Goal: Task Accomplishment & Management: Use online tool/utility

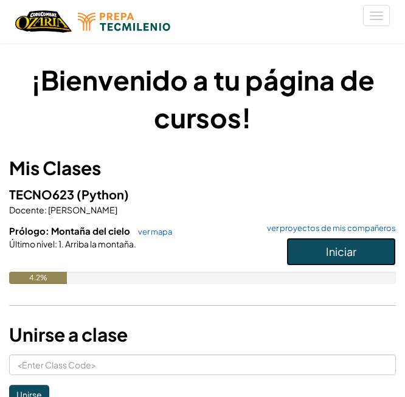
click at [297, 249] on button "Iniciar" at bounding box center [340, 252] width 109 height 28
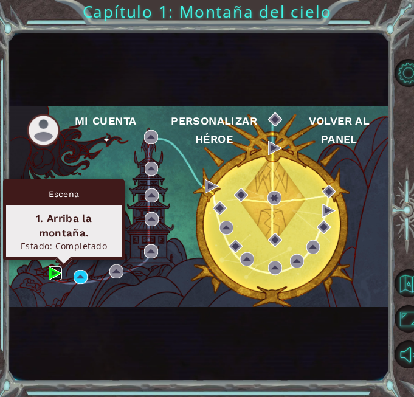
click at [52, 271] on img at bounding box center [56, 273] width 14 height 14
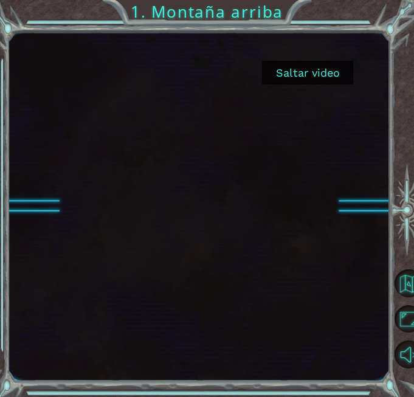
click at [286, 80] on button "Saltar video" at bounding box center [307, 73] width 91 height 24
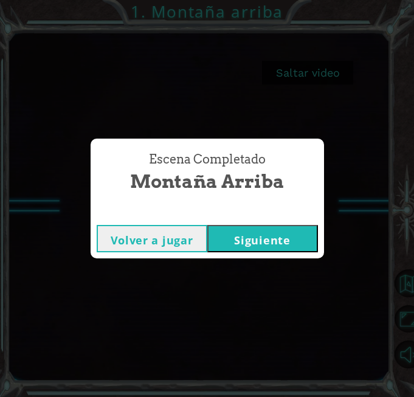
click at [233, 241] on button "Siguiente" at bounding box center [262, 238] width 111 height 27
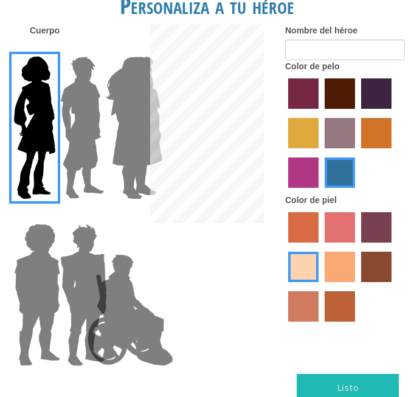
click at [112, 139] on img at bounding box center [134, 128] width 66 height 152
click at [129, 49] on input "Hero Amethyst" at bounding box center [129, 49] width 0 height 0
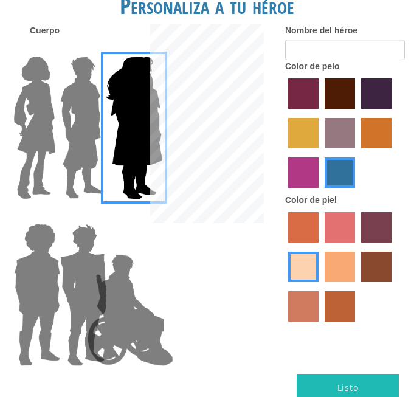
click at [86, 138] on img at bounding box center [82, 128] width 54 height 152
click at [83, 49] on input "Hero Lars" at bounding box center [83, 49] width 0 height 0
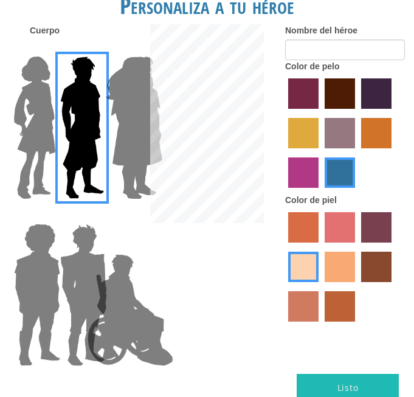
click at [97, 282] on img at bounding box center [130, 310] width 95 height 122
click at [129, 216] on input "Hero Jamie" at bounding box center [129, 216] width 0 height 0
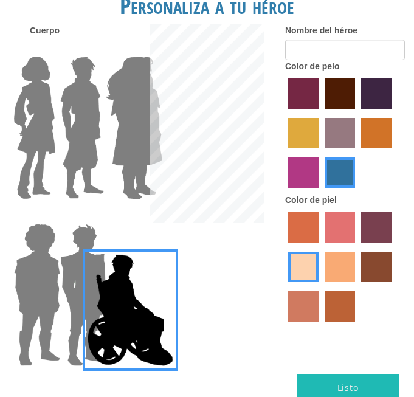
click at [71, 135] on img at bounding box center [82, 128] width 54 height 152
click at [83, 49] on input "Hero Lars" at bounding box center [83, 49] width 0 height 0
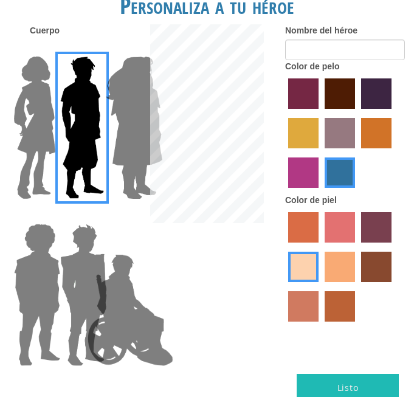
click at [53, 288] on div at bounding box center [69, 290] width 46 height 167
click at [71, 289] on img at bounding box center [83, 295] width 57 height 152
click at [83, 216] on input "Hero Garnet" at bounding box center [83, 216] width 0 height 0
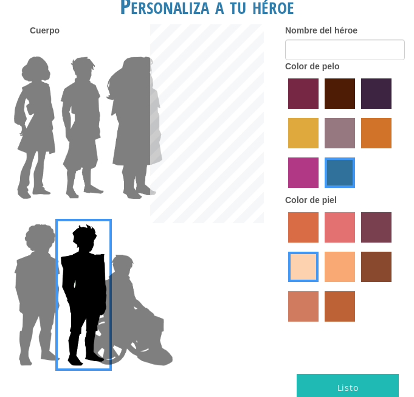
click at [308, 131] on label "tulip tree hair color" at bounding box center [303, 133] width 30 height 30
click at [393, 113] on input "tulip tree hair color" at bounding box center [393, 113] width 0 height 0
click at [371, 275] on label "karma skin color" at bounding box center [376, 267] width 30 height 30
click at [357, 286] on input "karma skin color" at bounding box center [357, 286] width 0 height 0
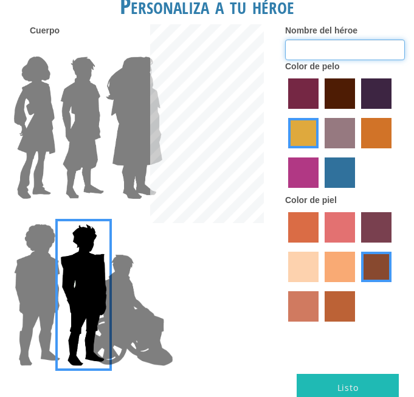
click at [360, 49] on input "Nombre del héroe" at bounding box center [345, 50] width 120 height 21
type input "[PERSON_NAME]"
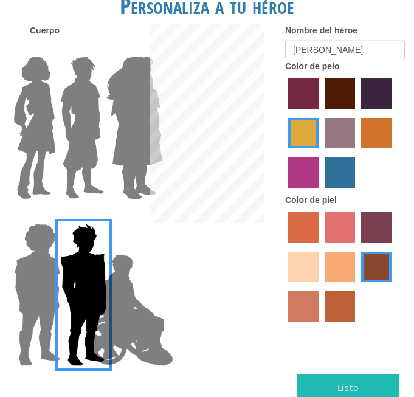
click at [336, 303] on label "smoke tree skin color" at bounding box center [340, 306] width 30 height 30
click at [320, 326] on input "smoke tree skin color" at bounding box center [320, 326] width 0 height 0
click at [333, 271] on label "tacao skin color" at bounding box center [340, 267] width 30 height 30
click at [320, 286] on input "tacao skin color" at bounding box center [320, 286] width 0 height 0
click at [365, 89] on label "hot purple hair color" at bounding box center [376, 93] width 30 height 30
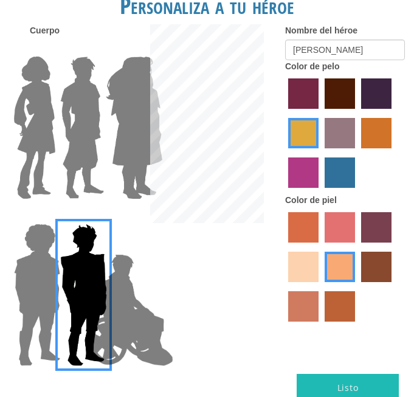
click at [357, 113] on input "hot purple hair color" at bounding box center [357, 113] width 0 height 0
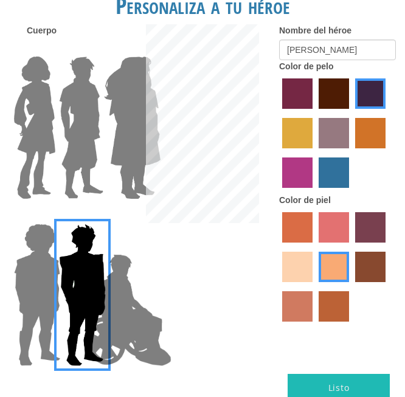
click at [322, 387] on button "Listo" at bounding box center [339, 387] width 102 height 27
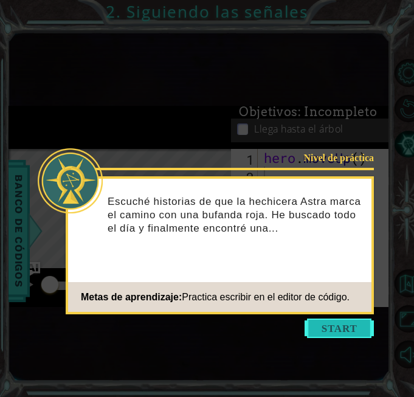
click at [319, 332] on button "Start" at bounding box center [339, 328] width 69 height 19
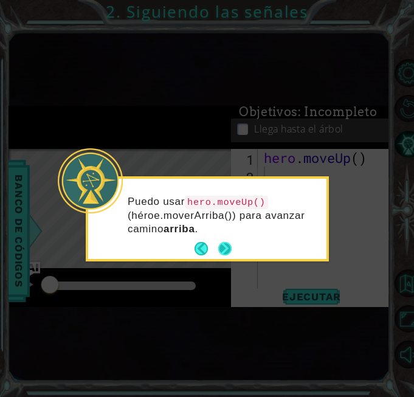
click at [227, 244] on button "Next" at bounding box center [224, 248] width 13 height 13
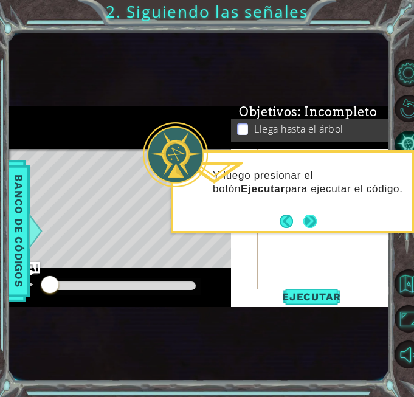
click at [308, 218] on button "Next" at bounding box center [309, 221] width 13 height 13
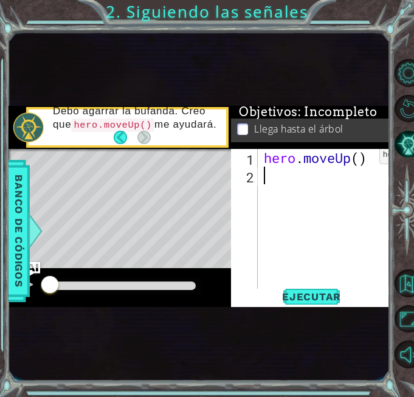
click at [361, 158] on div "hero . moveUp ( )" at bounding box center [327, 237] width 133 height 176
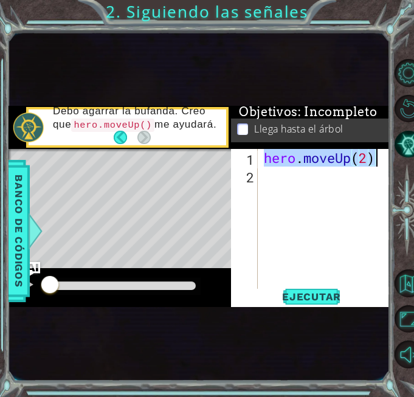
drag, startPoint x: 267, startPoint y: 164, endPoint x: 386, endPoint y: 156, distance: 118.8
click at [386, 156] on div "hero . moveUp ( 2 )" at bounding box center [327, 237] width 133 height 176
type textarea "hero.moveUp(2)"
click at [386, 156] on div "hero . moveUp ( 2 )" at bounding box center [324, 219] width 126 height 141
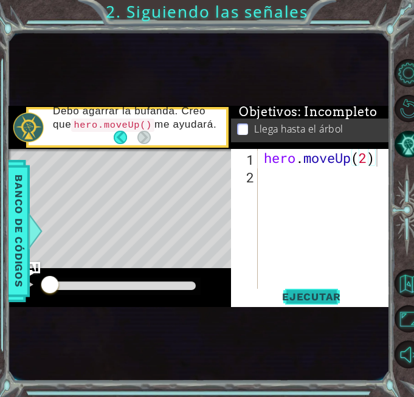
click at [304, 294] on span "Ejecutar" at bounding box center [311, 297] width 83 height 12
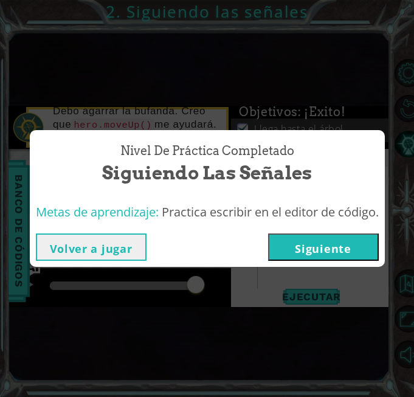
click at [321, 248] on button "Siguiente" at bounding box center [323, 246] width 111 height 27
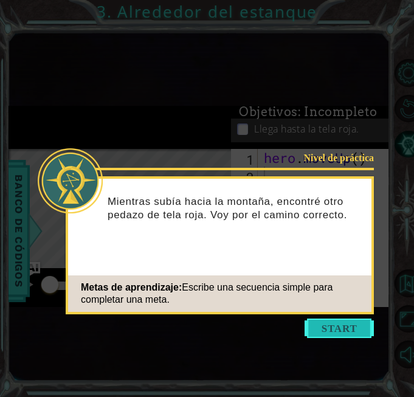
click at [314, 334] on button "Start" at bounding box center [339, 328] width 69 height 19
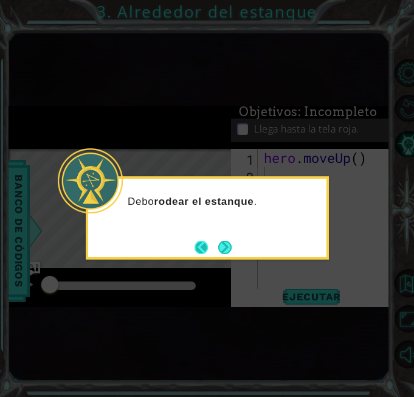
click at [216, 247] on button "Back" at bounding box center [207, 247] width 24 height 13
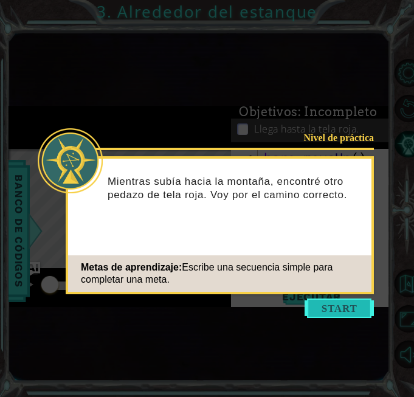
click at [328, 311] on button "Start" at bounding box center [339, 307] width 69 height 19
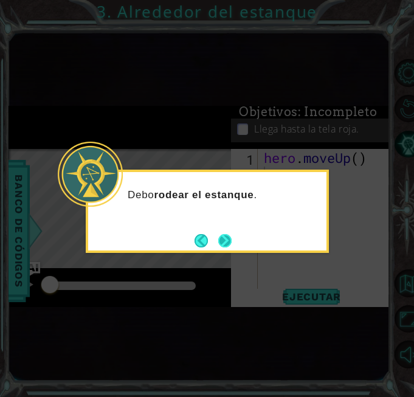
click at [227, 237] on button "Next" at bounding box center [224, 240] width 13 height 13
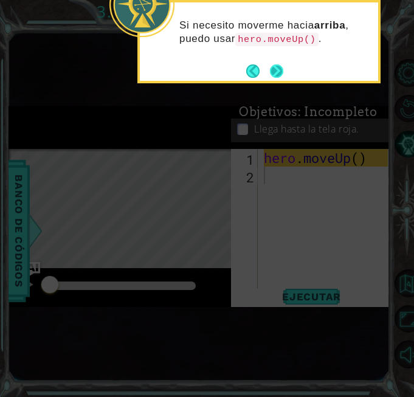
click at [275, 70] on button "Next" at bounding box center [276, 70] width 13 height 13
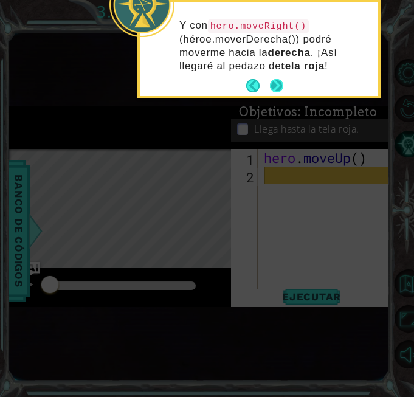
click at [278, 85] on button "Next" at bounding box center [276, 85] width 13 height 13
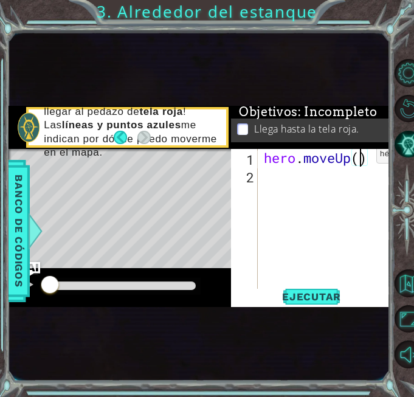
click at [358, 157] on div "hero . moveUp ( )" at bounding box center [327, 237] width 133 height 176
type textarea "hero.moveUp(2)"
click at [292, 179] on div "hero . moveUp ( 2 )" at bounding box center [327, 237] width 133 height 176
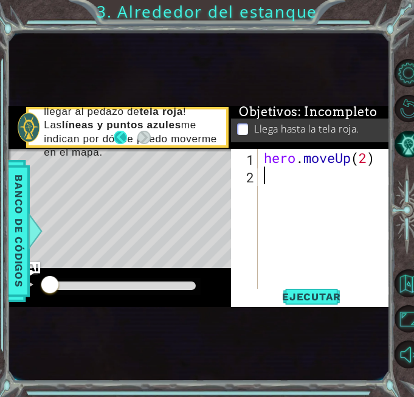
click at [118, 136] on button "Back" at bounding box center [126, 137] width 24 height 13
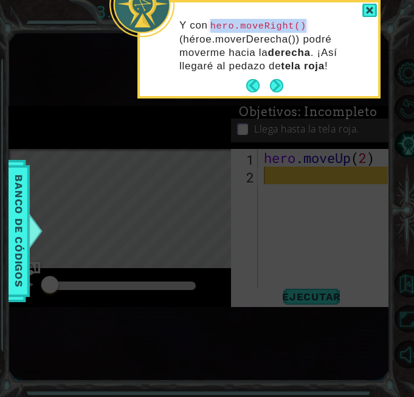
drag, startPoint x: 215, startPoint y: 27, endPoint x: 310, endPoint y: 26, distance: 95.5
click at [310, 26] on p "Y con hero.moveRight() (héroe.moverDerecha()) podré moverme hacia la derecha . …" at bounding box center [274, 46] width 190 height 54
copy code "hero.moveRight()"
click at [285, 160] on icon at bounding box center [207, 162] width 414 height 469
click at [369, 10] on div at bounding box center [369, 11] width 15 height 14
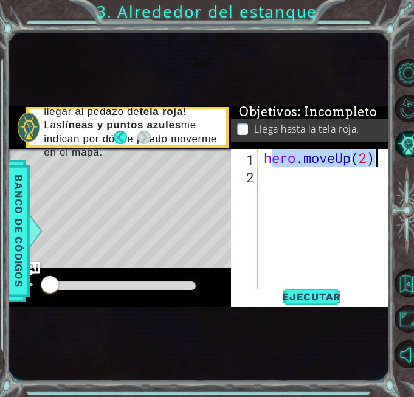
drag, startPoint x: 268, startPoint y: 166, endPoint x: 389, endPoint y: 158, distance: 121.2
click at [389, 158] on div "1 2 hero . moveUp ( 2 ) ההההההההההההההההההההההההההההההההההההההההההההההההההההההה…" at bounding box center [310, 228] width 158 height 158
type textarea "hero.moveUp(2)"
click at [287, 190] on div "hero . moveUp ( 2 )" at bounding box center [327, 237] width 133 height 176
drag, startPoint x: 261, startPoint y: 161, endPoint x: 376, endPoint y: 153, distance: 114.6
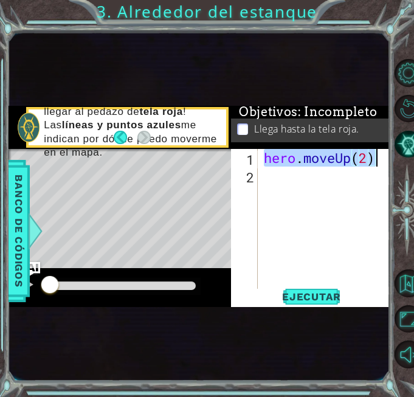
click at [376, 153] on div "hero . moveUp ( 2 )" at bounding box center [327, 237] width 133 height 176
type textarea "hero.moveUp(2)"
click at [271, 188] on div "hero . moveUp ( 2 )" at bounding box center [327, 237] width 133 height 176
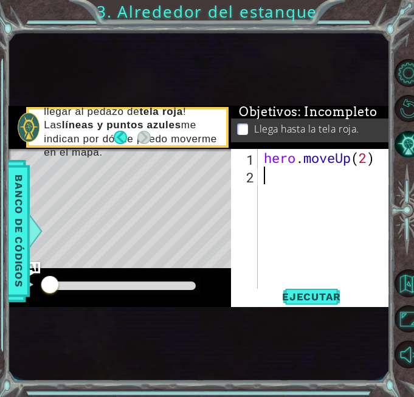
paste textarea "hero.moveUp(2)"
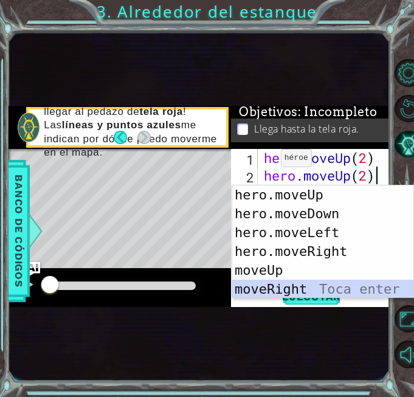
click at [260, 289] on div "hero.moveUp Toca enter hero.moveDown Toca enter hero.moveLeft Toca enter hero.m…" at bounding box center [322, 260] width 181 height 151
type textarea "hero.moveUp(2)hero.moveRight()"
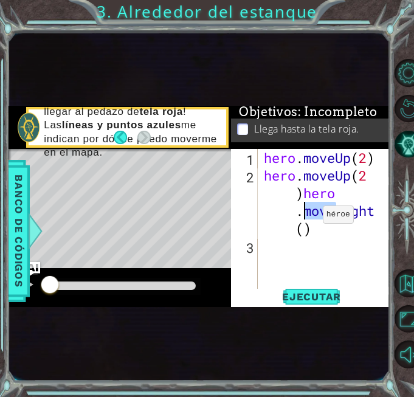
drag, startPoint x: 338, startPoint y: 210, endPoint x: 311, endPoint y: 225, distance: 31.3
click at [311, 225] on div "hero . moveUp ( 2 ) hero . moveUp ( 2 ) hero . moveRight ( )" at bounding box center [327, 237] width 133 height 176
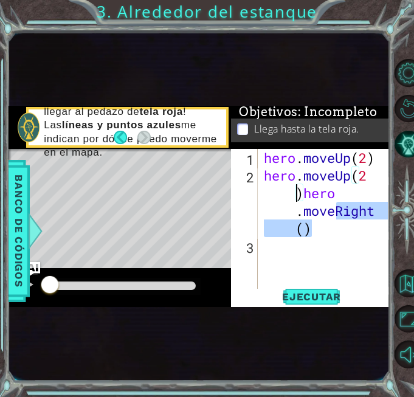
type textarea "Right()"
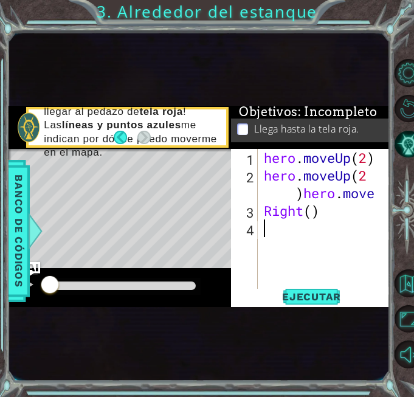
click at [337, 254] on div "hero . moveUp ( 2 ) hero . moveUp ( 2 ) hero . move Right ( )" at bounding box center [327, 237] width 133 height 176
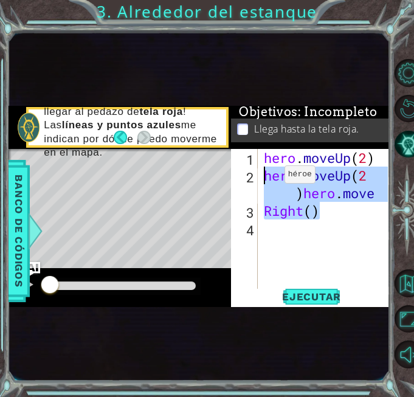
drag, startPoint x: 322, startPoint y: 217, endPoint x: 266, endPoint y: 178, distance: 68.0
click at [266, 178] on div "hero . moveUp ( 2 ) hero . moveUp ( 2 ) hero . move Right ( )" at bounding box center [327, 237] width 133 height 176
paste textarea "Code Area"
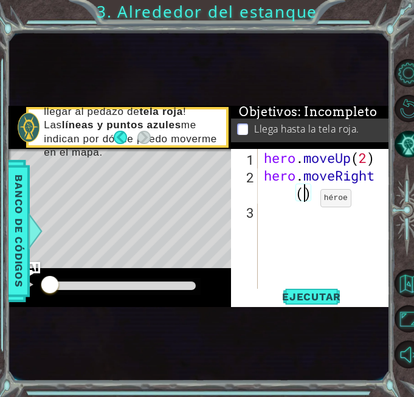
click at [302, 201] on div "hero . moveUp ( 2 ) hero . moveRight ( )" at bounding box center [327, 237] width 133 height 176
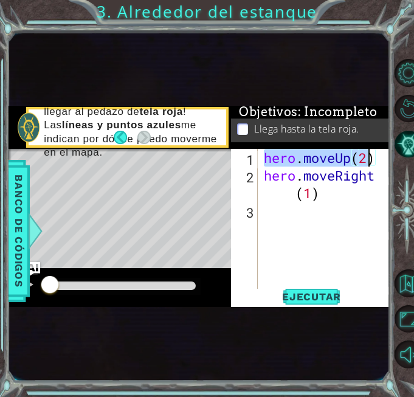
drag, startPoint x: 263, startPoint y: 160, endPoint x: 370, endPoint y: 164, distance: 107.1
click at [370, 164] on div "hero . moveUp ( 2 ) hero . moveRight ( 1 )" at bounding box center [327, 237] width 133 height 176
type textarea "hero.moveUp(2)"
click at [370, 164] on div "hero . moveUp ( 2 ) hero . moveRight ( 1 )" at bounding box center [324, 219] width 126 height 141
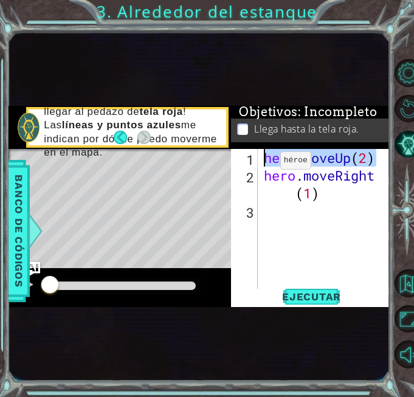
drag, startPoint x: 373, startPoint y: 164, endPoint x: 262, endPoint y: 164, distance: 111.2
click at [262, 164] on div "hero . moveUp ( 2 ) hero . moveRight ( 1 )" at bounding box center [327, 237] width 133 height 176
click at [269, 213] on div "hero . moveUp ( 2 ) hero . moveRight ( 1 )" at bounding box center [327, 237] width 133 height 176
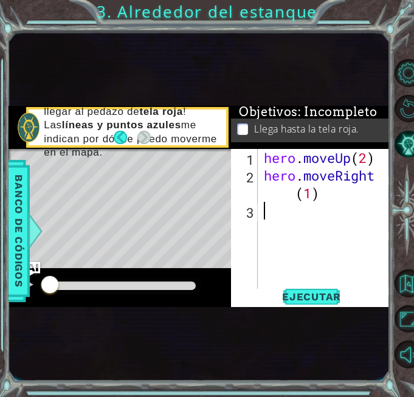
scroll to position [0, 0]
paste textarea "hero.moveUp(2)"
click at [367, 214] on div "hero . moveUp ( 2 ) hero . moveRight ( 1 ) hero . moveUp ( 2 )" at bounding box center [327, 237] width 133 height 176
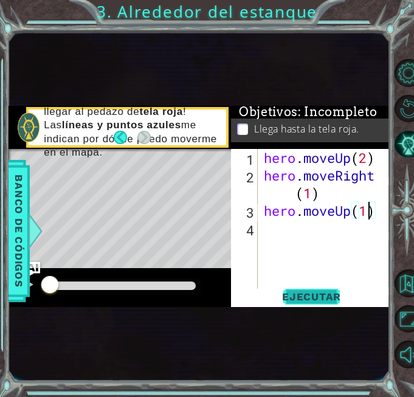
type textarea "hero.moveUp(1)"
click at [329, 293] on span "Ejecutar" at bounding box center [311, 297] width 83 height 12
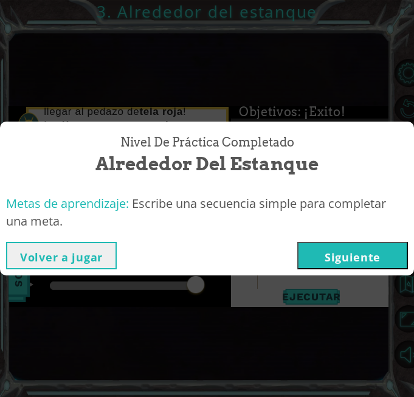
click at [325, 260] on button "Siguiente" at bounding box center [352, 255] width 111 height 27
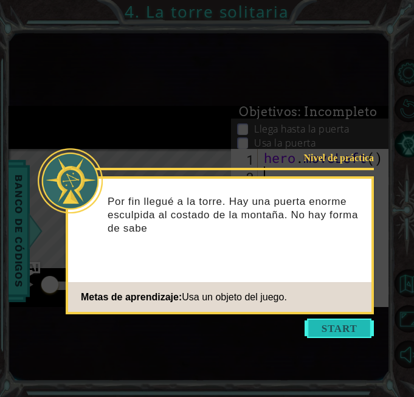
click at [339, 329] on button "Start" at bounding box center [339, 328] width 69 height 19
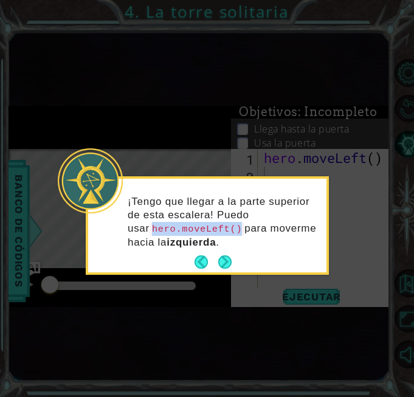
drag, startPoint x: 128, startPoint y: 225, endPoint x: 213, endPoint y: 233, distance: 85.5
click at [213, 233] on code "hero.moveLeft()" at bounding box center [197, 228] width 95 height 13
copy code "hero.moveLeft()"
click at [232, 259] on button "Next" at bounding box center [224, 261] width 13 height 13
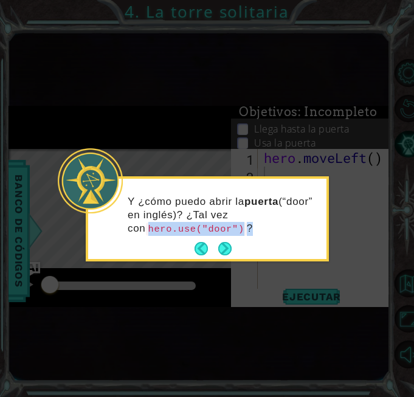
drag, startPoint x: 131, startPoint y: 227, endPoint x: 226, endPoint y: 230, distance: 95.5
click at [226, 230] on p "Y ¿cómo puedo abrir la puerta (“door” en inglés)? ¿Tal vez con hero.use("door")…" at bounding box center [223, 215] width 190 height 41
copy p "hero.use("door") ?"
click at [227, 252] on button "Next" at bounding box center [224, 248] width 13 height 13
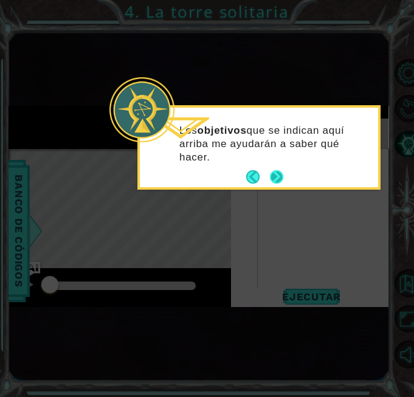
click at [277, 180] on button "Next" at bounding box center [276, 176] width 13 height 13
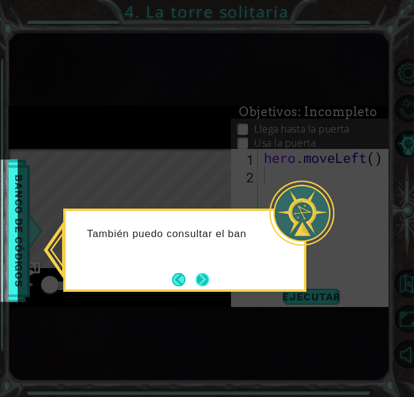
click at [202, 277] on button "Next" at bounding box center [202, 279] width 13 height 13
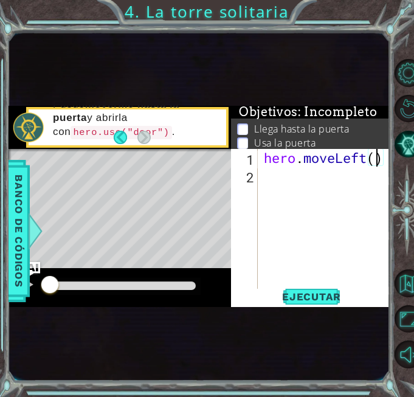
click at [378, 160] on div "hero . moveLeft ( )" at bounding box center [327, 237] width 133 height 176
type textarea "hero.moveLeft(2)"
click at [274, 200] on div "hero . moveLeft ( 2 )" at bounding box center [327, 246] width 133 height 194
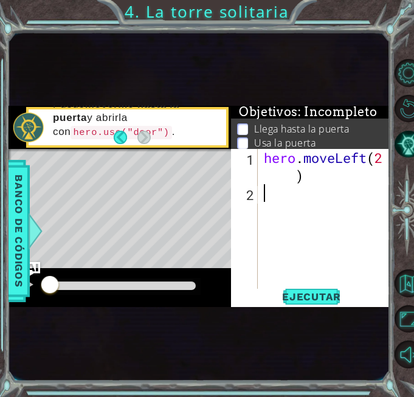
type textarea "h"
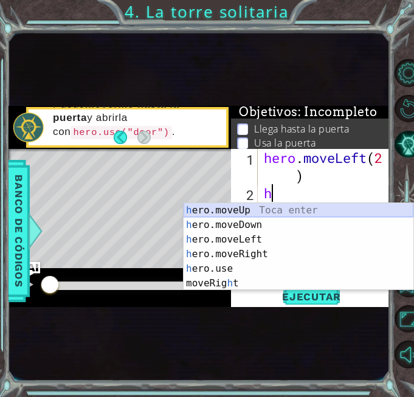
click at [245, 211] on div "h ero.moveUp Toca enter h ero.moveDown Toca enter h ero.moveLeft Toca enter h e…" at bounding box center [299, 261] width 230 height 117
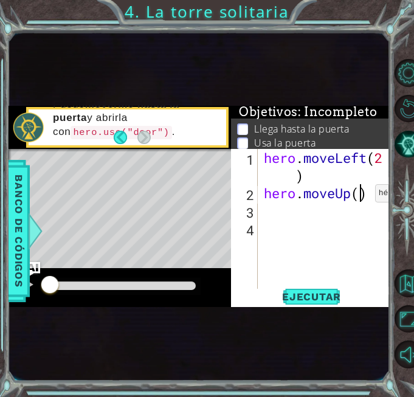
click at [357, 196] on div "hero . moveLeft ( 2 ) hero . moveUp ( )" at bounding box center [327, 246] width 133 height 194
type textarea "hero.moveUp(2)"
click at [269, 232] on div "hero . moveLeft ( 2 ) hero . moveUp ( 2 )" at bounding box center [327, 246] width 133 height 194
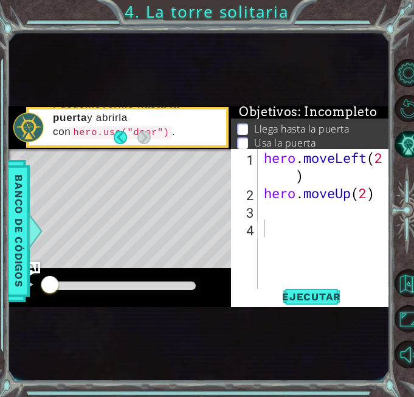
click at [258, 215] on div "1 2 3 4 hero . moveLeft ( 2 ) hero . moveUp ( 2 ) ההההההההההההההההההההההההההההה…" at bounding box center [309, 219] width 157 height 141
click at [267, 213] on div "hero . moveLeft ( 2 ) hero . moveUp ( 2 )" at bounding box center [327, 246] width 133 height 194
type textarea "h"
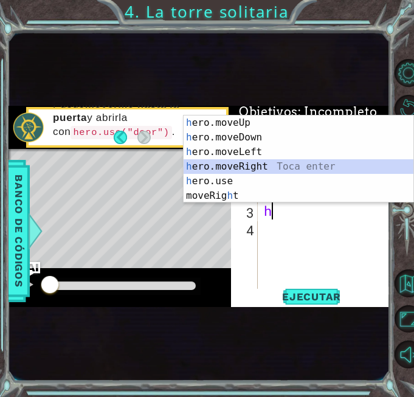
click at [247, 168] on div "h ero.moveUp Toca enter h ero.moveDown Toca enter h ero.moveLeft Toca enter h e…" at bounding box center [299, 174] width 230 height 117
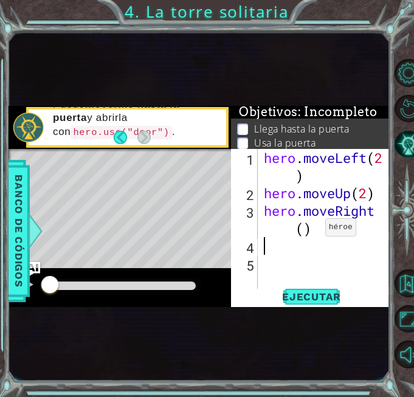
click at [307, 231] on div "hero . moveLeft ( 2 ) hero . moveUp ( 2 ) hero . moveRight ( )" at bounding box center [327, 246] width 133 height 194
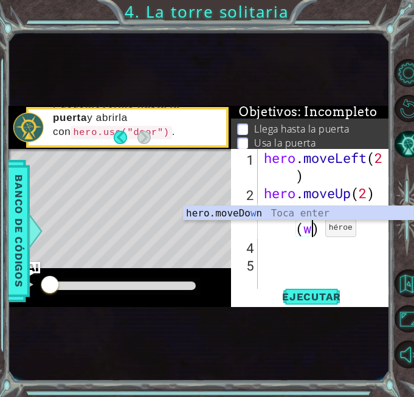
scroll to position [0, 5]
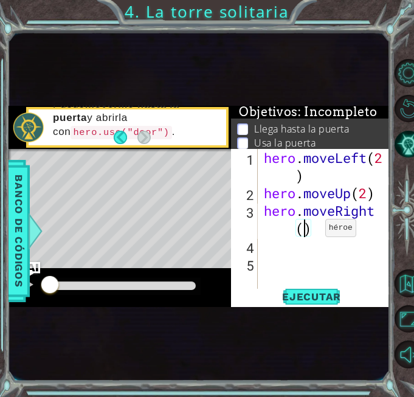
type textarea "hero.moveRight(2)"
click at [276, 249] on div "hero . moveLeft ( 2 ) hero . moveUp ( 2 ) hero . moveRight ( 2 )" at bounding box center [327, 246] width 133 height 194
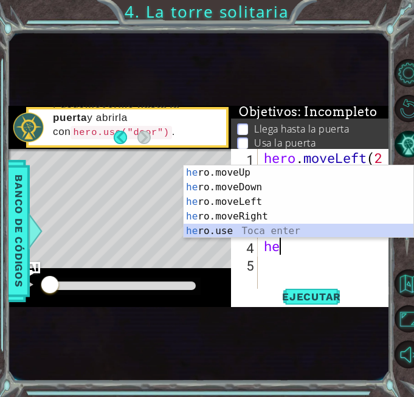
click at [214, 229] on div "he ro.moveUp Toca enter he ro.moveDown Toca enter he ro.moveLeft Toca enter he …" at bounding box center [299, 216] width 230 height 102
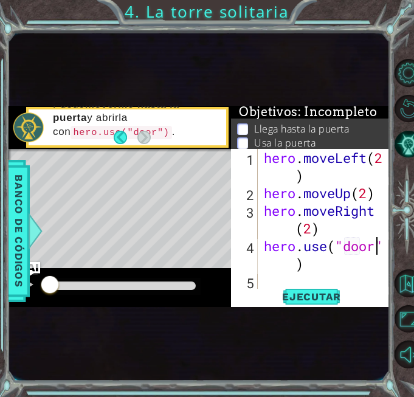
scroll to position [0, 5]
type textarea "hero.use("door")"
click at [318, 299] on span "Ejecutar" at bounding box center [311, 297] width 83 height 12
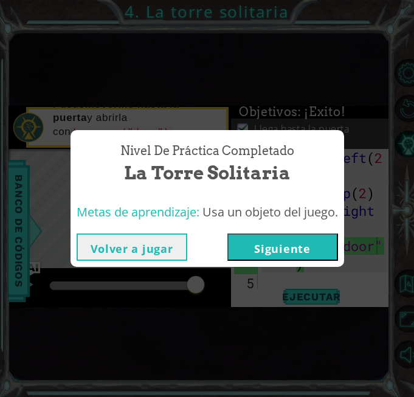
click at [302, 252] on button "Siguiente" at bounding box center [282, 246] width 111 height 27
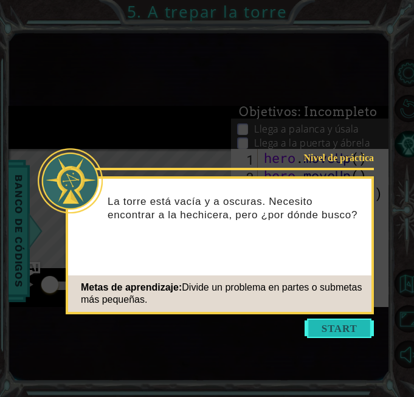
click at [327, 328] on button "Start" at bounding box center [339, 328] width 69 height 19
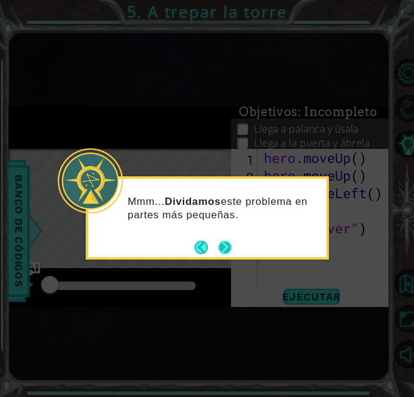
click at [222, 244] on button "Next" at bounding box center [224, 247] width 13 height 13
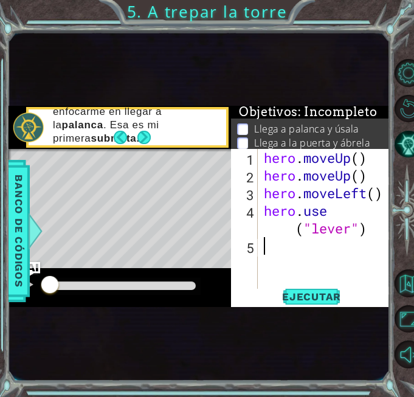
click at [269, 255] on div "hero . moveUp ( ) hero . moveUp ( ) hero . moveLeft ( ) hero . use ( "lever" )" at bounding box center [327, 237] width 133 height 176
type textarea "h"
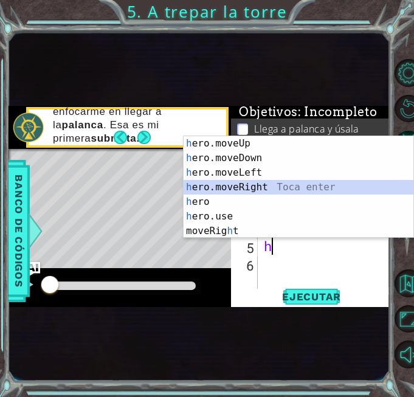
click at [239, 185] on div "h ero.moveUp Toca enter h ero.moveDown Toca enter h ero.moveLeft Toca enter h e…" at bounding box center [299, 201] width 230 height 131
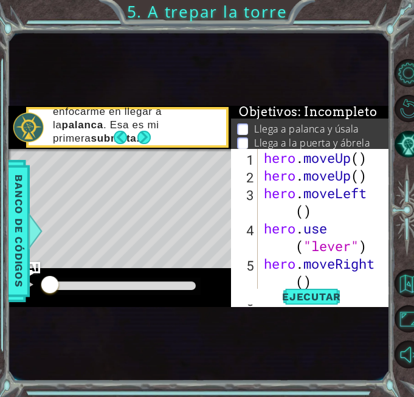
scroll to position [35, 0]
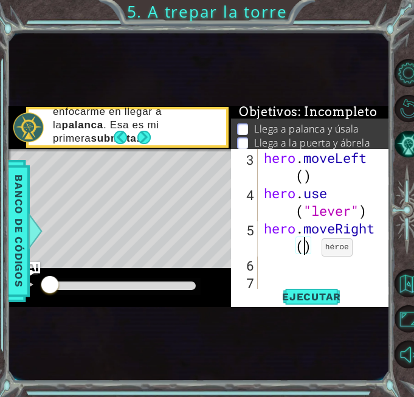
click at [303, 250] on div "hero . moveLeft ( ) hero . use ( "lever" ) hero . moveRight ( )" at bounding box center [322, 246] width 123 height 194
type textarea "hero.moveRight(3)"
click at [263, 272] on div "hero . moveLeft ( ) hero . use ( "lever" ) hero . moveRight ( 3 )" at bounding box center [322, 246] width 123 height 194
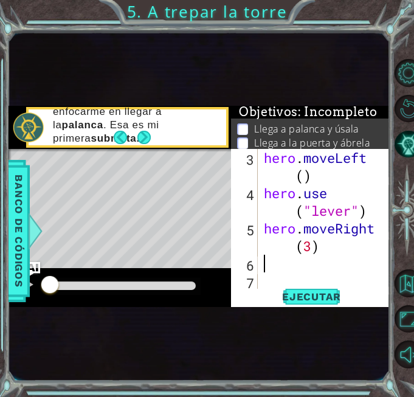
click at [263, 271] on div "hero . moveLeft ( ) hero . use ( "lever" ) hero . moveRight ( 3 )" at bounding box center [322, 246] width 123 height 194
type textarea "h"
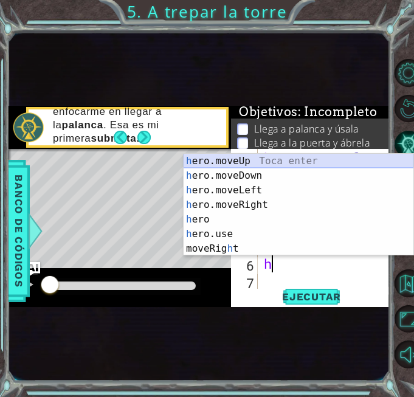
click at [228, 161] on div "h ero.moveUp Toca enter h ero.moveDown Toca enter h ero.moveLeft Toca enter h e…" at bounding box center [299, 219] width 230 height 131
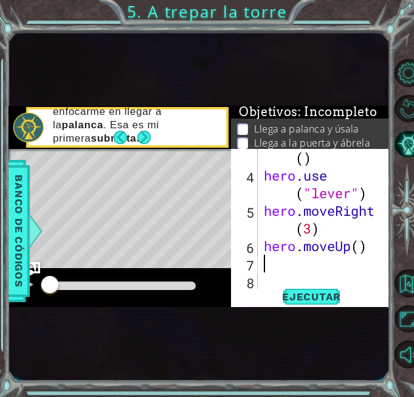
scroll to position [53, 0]
type textarea "h"
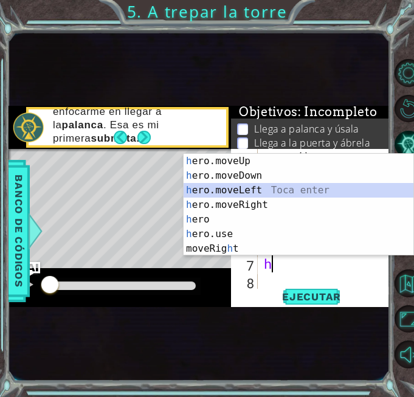
click at [253, 191] on div "h ero.moveUp Toca enter h ero.moveDown Toca enter h ero.moveLeft Toca enter h e…" at bounding box center [299, 219] width 230 height 131
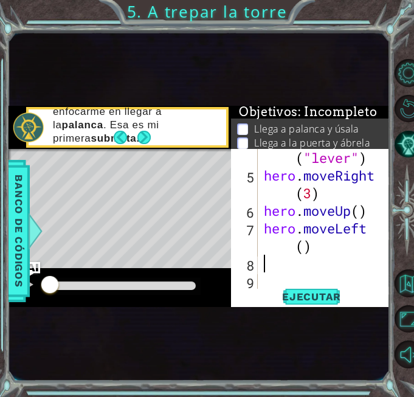
scroll to position [88, 0]
click at [303, 255] on div "hero . use ( "lever" ) hero . moveRight ( 3 ) hero . moveUp ( ) hero . moveLeft…" at bounding box center [322, 228] width 123 height 194
click at [303, 240] on div "hero . use ( "lever" ) hero . moveRight ( 3 ) hero . moveUp ( ) hero . moveLeft…" at bounding box center [322, 228] width 123 height 194
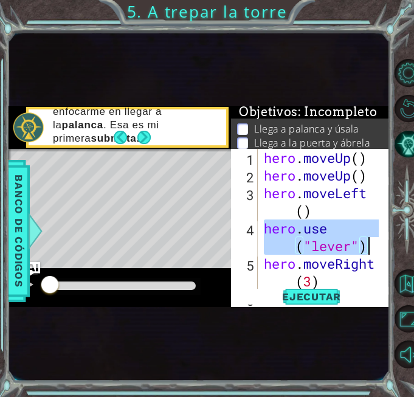
drag, startPoint x: 265, startPoint y: 230, endPoint x: 372, endPoint y: 249, distance: 108.6
click at [372, 249] on div "hero . moveUp ( ) hero . moveUp ( ) hero . moveLeft ( ) hero . use ( "lever" ) …" at bounding box center [322, 237] width 123 height 176
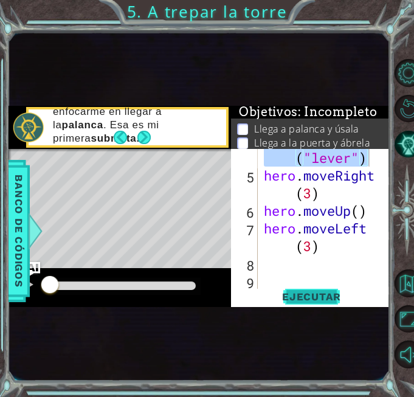
click at [317, 300] on span "Ejecutar" at bounding box center [311, 297] width 83 height 12
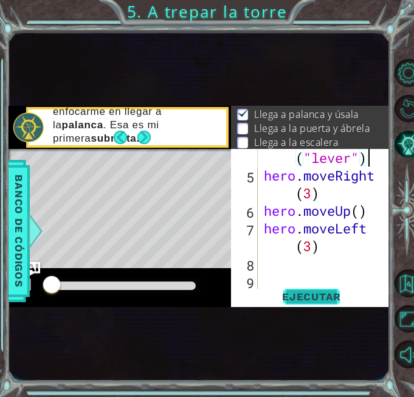
scroll to position [19, 0]
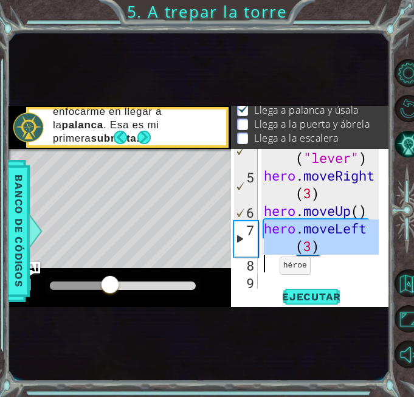
click at [243, 240] on div "7" at bounding box center [246, 238] width 24 height 35
type textarea "hero.moveLeft(3)"
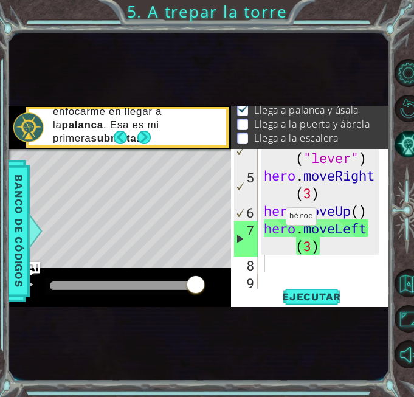
click at [267, 202] on div "hero . use ( "lever" ) hero . moveRight ( 3 ) hero . moveUp ( ) hero . moveLeft…" at bounding box center [322, 228] width 123 height 194
type textarea "hero.moveUp()"
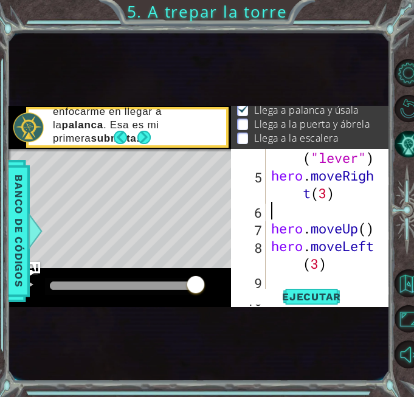
click at [277, 207] on div "hero . use ( "lever" ) hero . moveRigh t ( 3 ) hero . moveUp ( ) hero . moveLef…" at bounding box center [327, 228] width 116 height 194
paste textarea "hero.use("door")"
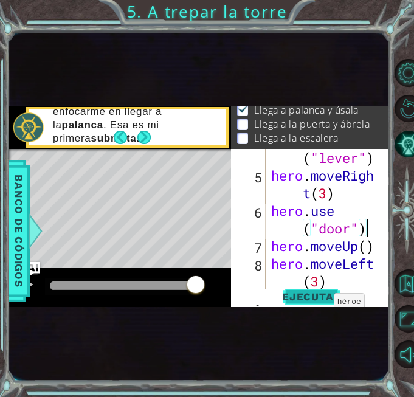
click at [322, 295] on span "Ejecutar" at bounding box center [311, 297] width 83 height 12
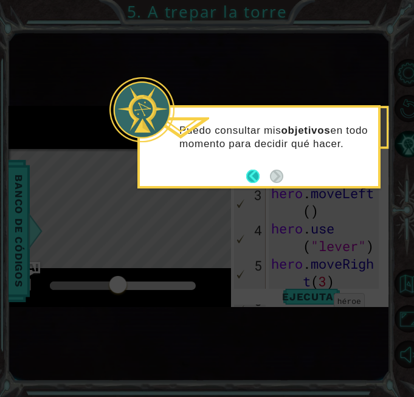
click at [255, 178] on button "Back" at bounding box center [258, 176] width 24 height 13
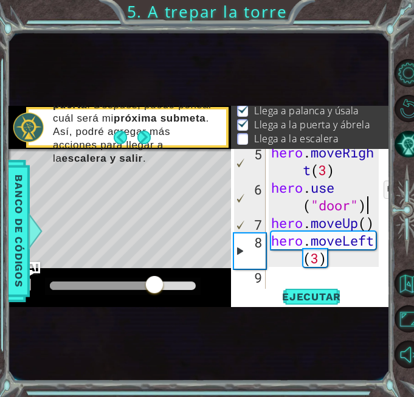
scroll to position [121, 0]
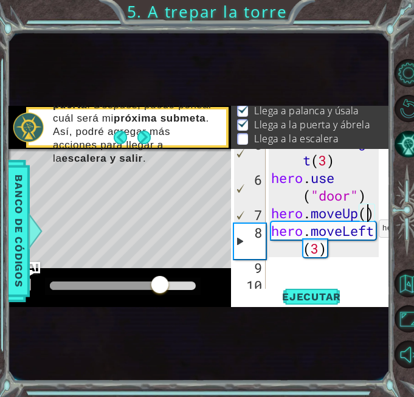
click at [368, 216] on div "hero . moveRigh t ( 3 ) hero . use ( "door" ) hero . moveUp ( ) hero . moveLeft…" at bounding box center [327, 231] width 116 height 194
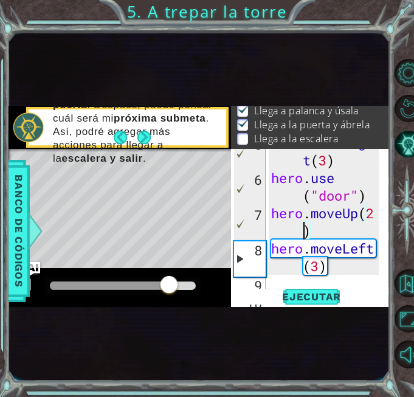
scroll to position [0, 4]
type textarea "hero.moveUp(2)"
click at [314, 292] on span "Ejecutar" at bounding box center [311, 297] width 83 height 12
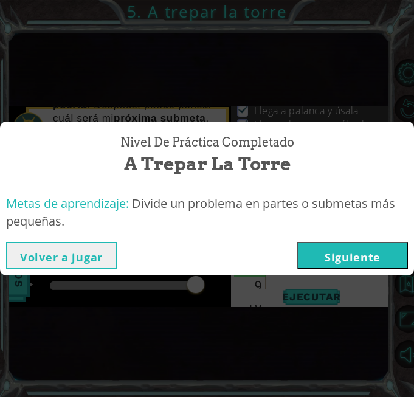
click at [334, 263] on button "Siguiente" at bounding box center [352, 255] width 111 height 27
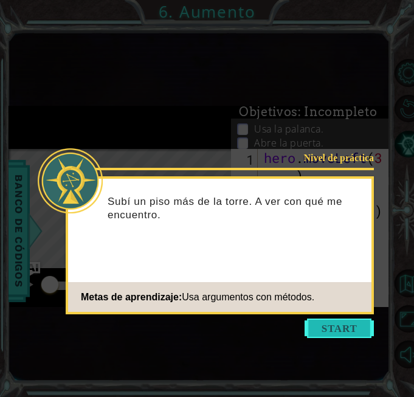
click at [342, 334] on button "Start" at bounding box center [339, 328] width 69 height 19
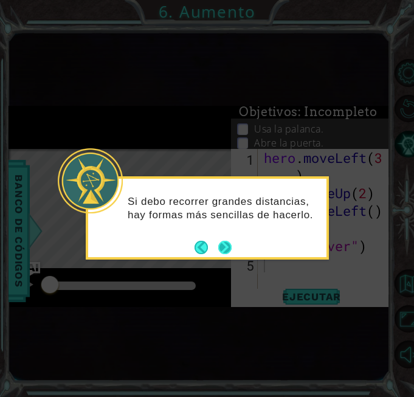
click at [232, 249] on button "Next" at bounding box center [224, 247] width 13 height 13
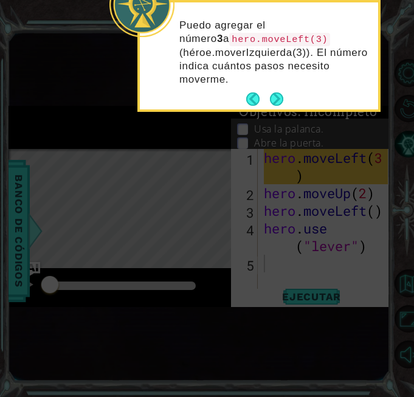
click at [281, 91] on footer at bounding box center [264, 99] width 37 height 18
click at [282, 95] on button "Next" at bounding box center [276, 98] width 13 height 13
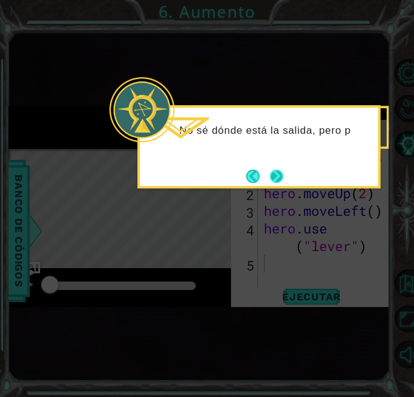
click at [278, 176] on button "Next" at bounding box center [276, 176] width 13 height 13
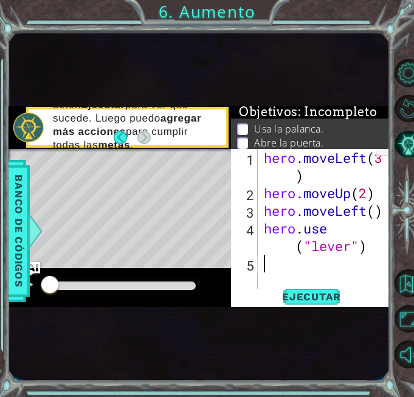
scroll to position [50, 0]
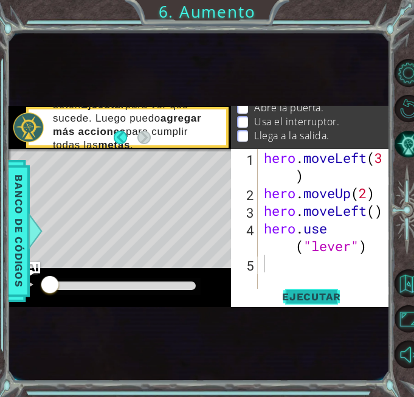
click at [312, 296] on span "Ejecutar" at bounding box center [311, 297] width 83 height 12
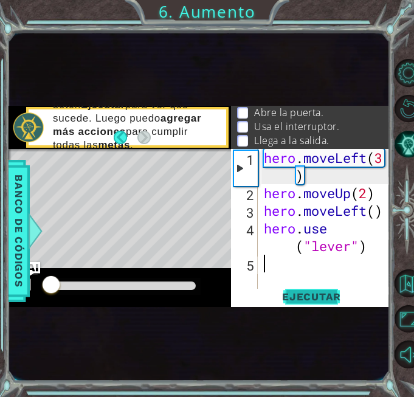
scroll to position [26, 0]
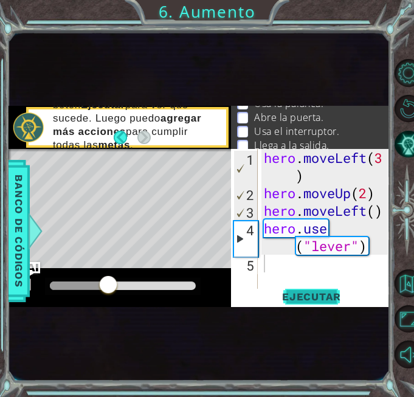
click at [312, 294] on span "Ejecutar" at bounding box center [311, 297] width 83 height 12
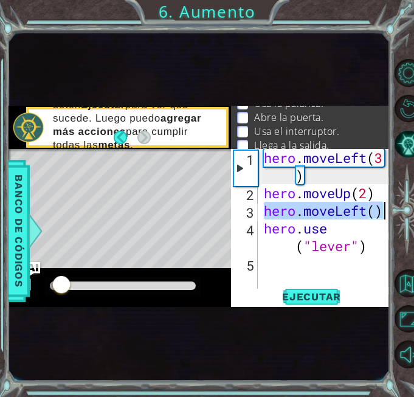
drag, startPoint x: 264, startPoint y: 213, endPoint x: 382, endPoint y: 212, distance: 118.6
click at [382, 212] on div "hero . moveLeft ( 3 ) hero . moveUp ( 2 ) hero . moveLeft ( ) hero . use ( "lev…" at bounding box center [327, 246] width 133 height 194
type textarea "hero.moveLeft()"
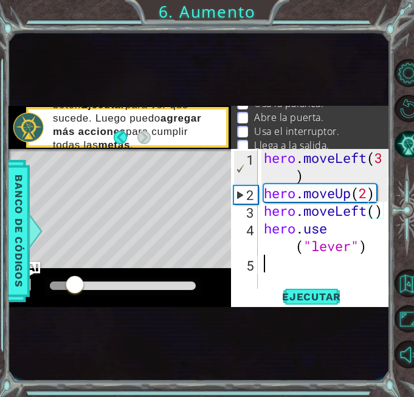
click at [265, 261] on div "hero . moveLeft ( 3 ) hero . moveUp ( 2 ) hero . moveLeft ( ) hero . use ( "lev…" at bounding box center [327, 246] width 133 height 194
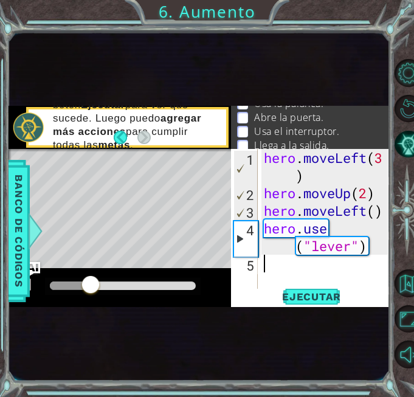
paste textarea "hero.moveLeft()"
type textarea "hero.moveLeft()"
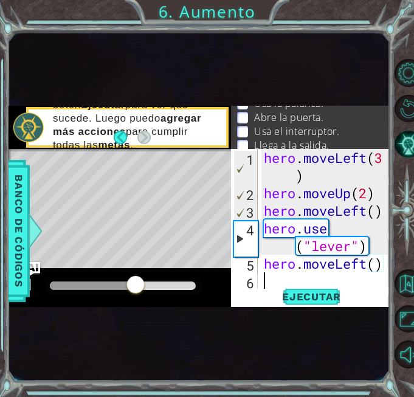
click at [264, 278] on div "hero . moveLeft ( 3 ) hero . moveUp ( 2 ) hero . moveLeft ( ) hero . use ( "lev…" at bounding box center [327, 246] width 133 height 194
paste textarea "hero.use("door")"
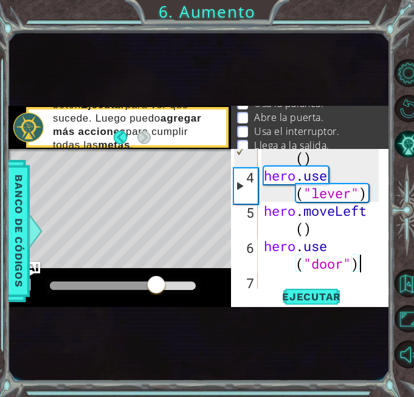
scroll to position [0, 0]
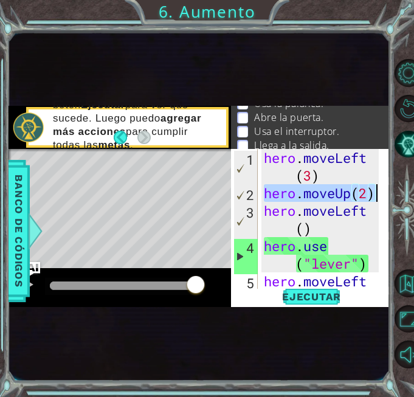
drag, startPoint x: 267, startPoint y: 195, endPoint x: 376, endPoint y: 199, distance: 109.5
click at [376, 199] on div "hero.use("door") 1 2 3 4 5 hero . moveLeft ( 3 ) hero . moveUp ( 2 ) hero . mov…" at bounding box center [309, 219] width 157 height 141
type textarea "hero.moveUp(2)"
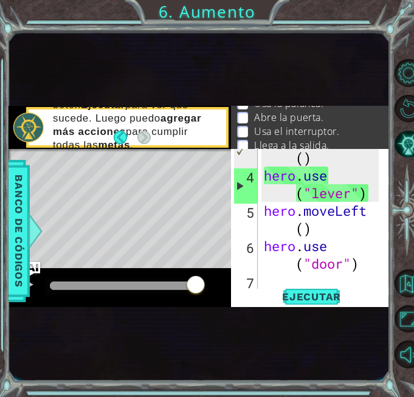
scroll to position [71, 0]
click at [272, 284] on div "hero . moveLeft ( ) hero . use ( "lever" ) hero . moveLeft ( ) hero . use ( "do…" at bounding box center [322, 228] width 123 height 194
paste textarea "hero.moveUp(2)"
type textarea "hero.moveUp(2)"
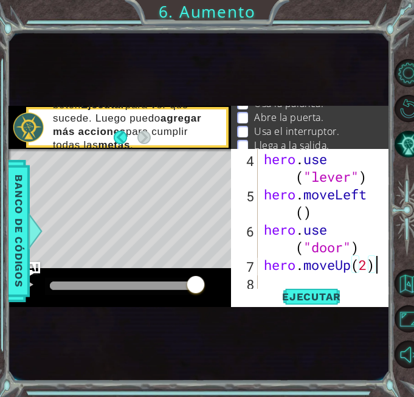
scroll to position [88, 0]
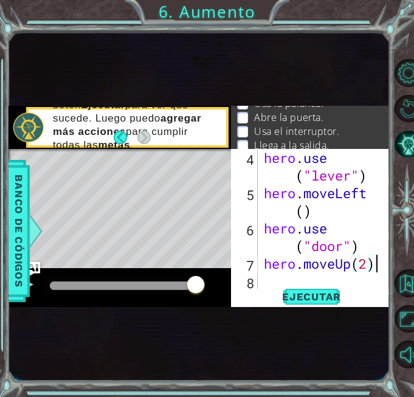
click at [320, 276] on div "hero . use ( "lever" ) hero . moveLeft ( ) hero . use ( "door" ) hero . moveUp …" at bounding box center [322, 246] width 123 height 194
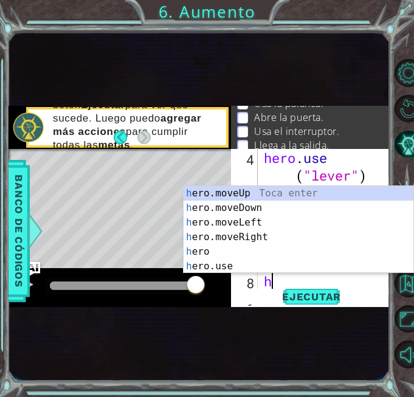
scroll to position [106, 0]
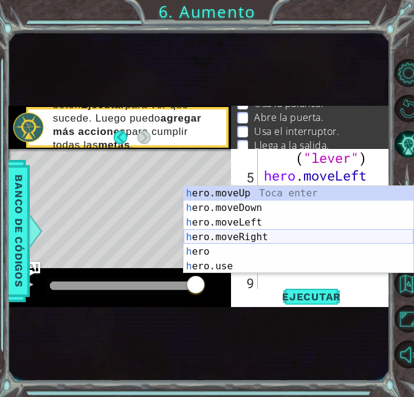
click at [247, 233] on div "h ero.moveUp Toca enter h ero.moveDown Toca enter h ero.moveLeft Toca enter h e…" at bounding box center [299, 244] width 230 height 117
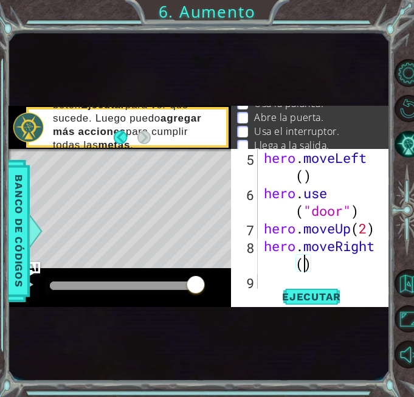
scroll to position [0, 5]
click at [318, 294] on span "Ejecutar" at bounding box center [311, 297] width 83 height 12
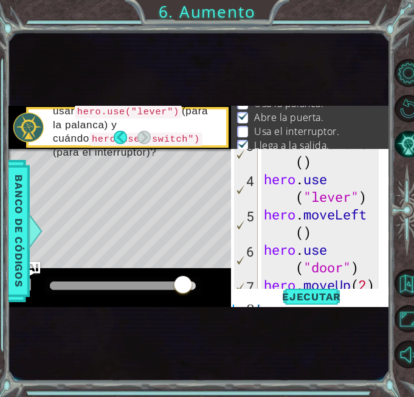
scroll to position [69, 0]
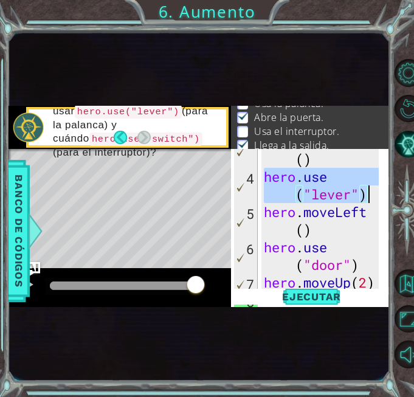
drag, startPoint x: 266, startPoint y: 176, endPoint x: 380, endPoint y: 199, distance: 116.5
click at [380, 199] on div "hero.moveRight(3) 3 4 5 6 7 8 hero . moveLeft ( ) hero . use ( "lever" ) hero .…" at bounding box center [309, 219] width 157 height 141
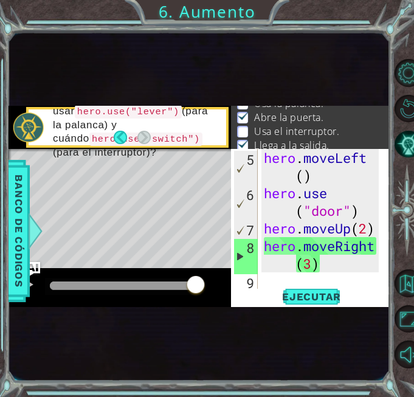
scroll to position [123, 0]
click at [350, 261] on div "hero . moveLeft ( ) hero . use ( "door" ) hero . moveUp ( 2 ) hero . moveRight …" at bounding box center [322, 246] width 123 height 194
type textarea "hero.moveRight(3)"
click at [263, 240] on div "hero . moveLeft ( ) hero . use ( "door" ) hero . moveUp ( 2 ) hero . moveRight …" at bounding box center [322, 246] width 123 height 194
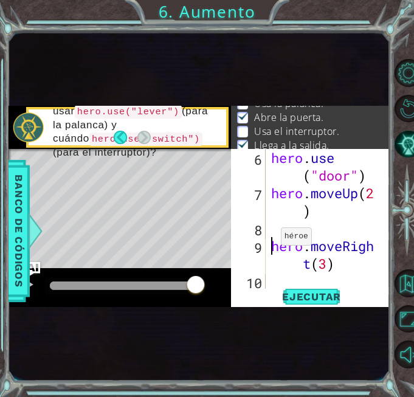
scroll to position [176, 0]
click at [273, 224] on div "hero . use ( "door" ) hero . moveUp ( 2 ) hero . moveRigh t ( 3 )" at bounding box center [327, 246] width 116 height 194
paste textarea "hero.use("lever")"
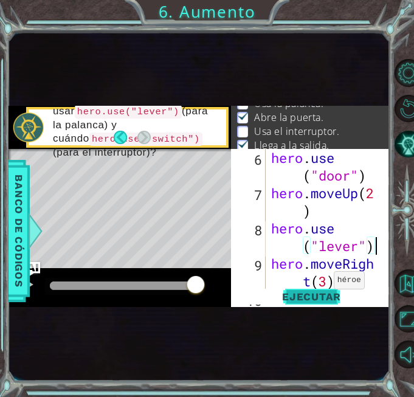
click at [311, 297] on span "Ejecutar" at bounding box center [311, 297] width 83 height 12
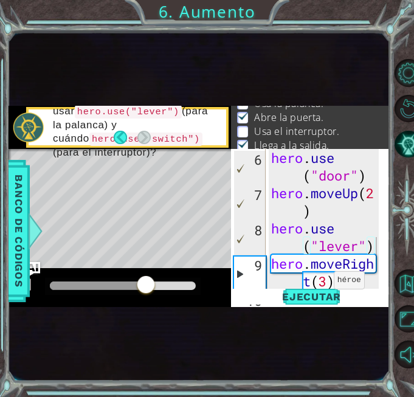
click at [126, 194] on div "Level Map" at bounding box center [290, 328] width 562 height 358
click at [136, 287] on div at bounding box center [93, 285] width 87 height 9
drag, startPoint x: 130, startPoint y: 286, endPoint x: 122, endPoint y: 286, distance: 8.5
click at [122, 286] on div at bounding box center [128, 286] width 22 height 22
drag, startPoint x: 123, startPoint y: 286, endPoint x: 114, endPoint y: 286, distance: 8.5
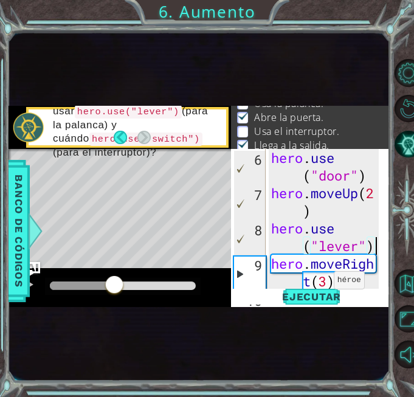
click at [114, 286] on div at bounding box center [114, 286] width 22 height 22
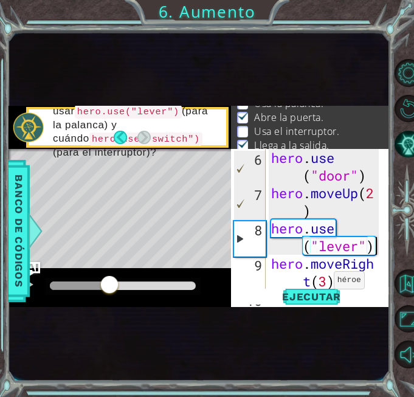
drag, startPoint x: 120, startPoint y: 287, endPoint x: 109, endPoint y: 285, distance: 11.1
click at [109, 285] on div at bounding box center [109, 286] width 22 height 22
click at [30, 281] on div at bounding box center [27, 285] width 16 height 16
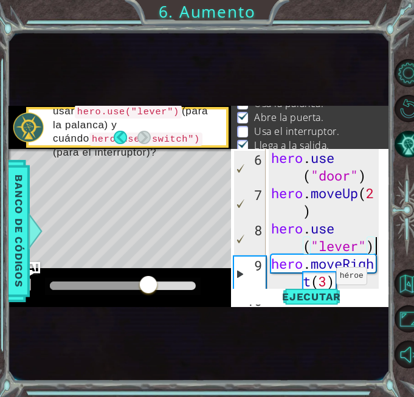
click at [325, 280] on div "hero . use ( "door" ) hero . moveUp ( 2 ) hero . use ( "lever" ) hero . moveRig…" at bounding box center [327, 246] width 116 height 194
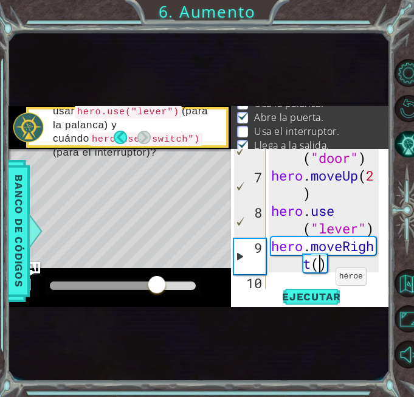
scroll to position [0, 5]
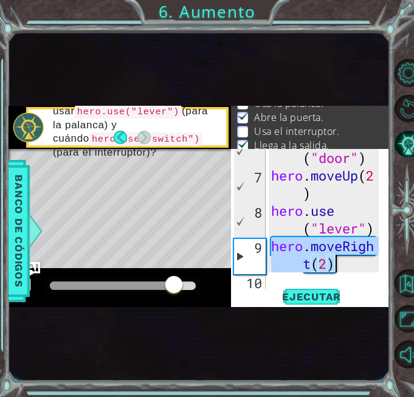
drag, startPoint x: 275, startPoint y: 246, endPoint x: 359, endPoint y: 264, distance: 86.6
click at [359, 264] on div "hero . use ( "door" ) hero . moveUp ( 2 ) hero . use ( "lever" ) hero . moveRig…" at bounding box center [327, 228] width 116 height 194
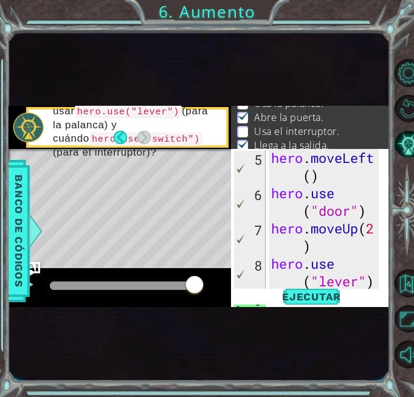
scroll to position [194, 0]
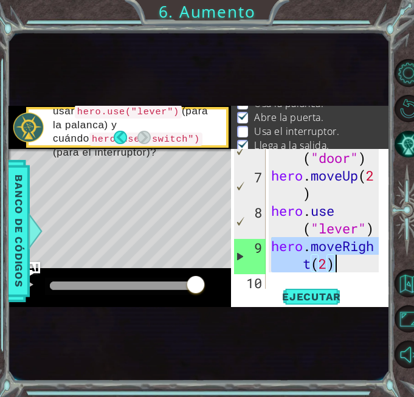
type textarea "hero.moveRight(2)"
click at [337, 270] on div "hero . use ( "door" ) hero . moveUp ( 2 ) hero . use ( "lever" ) hero . moveRig…" at bounding box center [323, 219] width 109 height 141
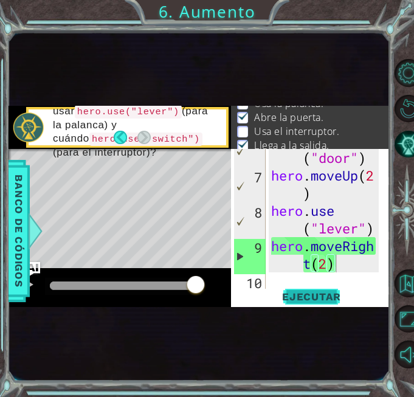
click at [325, 291] on span "Ejecutar" at bounding box center [311, 297] width 83 height 12
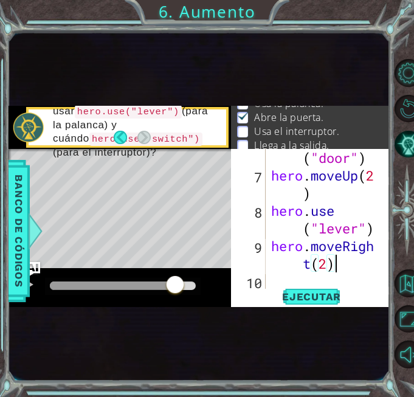
click at [175, 284] on div at bounding box center [123, 285] width 146 height 9
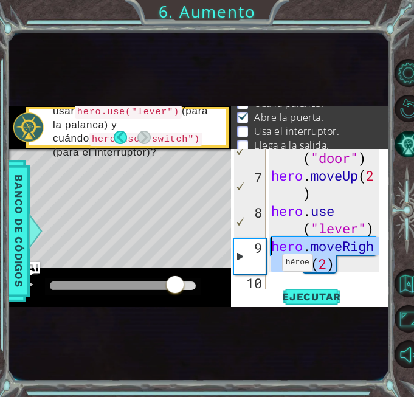
drag, startPoint x: 338, startPoint y: 271, endPoint x: 271, endPoint y: 249, distance: 70.5
click at [271, 249] on div "hero . use ( "door" ) hero . moveUp ( 2 ) hero . use ( "lever" ) hero . moveRig…" at bounding box center [327, 228] width 116 height 194
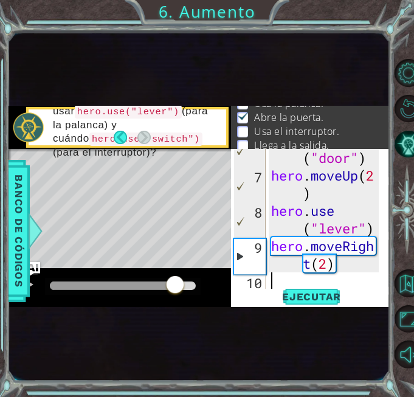
click at [277, 284] on div "hero . use ( "door" ) hero . moveUp ( 2 ) hero . use ( "lever" ) hero . moveRig…" at bounding box center [327, 228] width 116 height 194
paste textarea "hero.moveRight(2)"
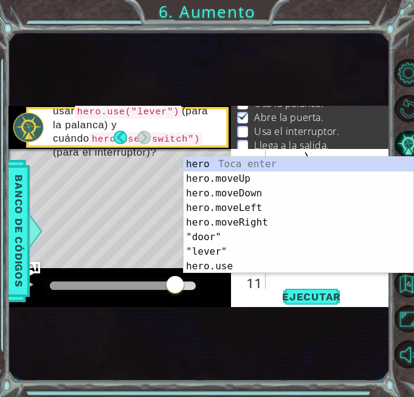
click at [156, 222] on div "Level Map" at bounding box center [290, 328] width 562 height 358
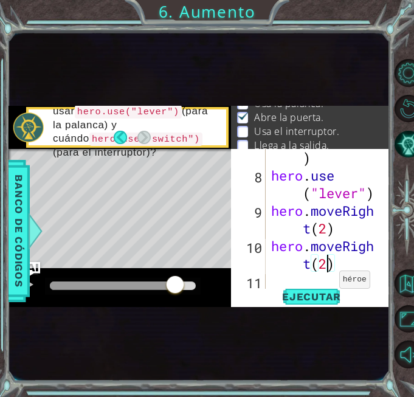
click at [328, 265] on div "hero . moveUp ( 2 ) hero . use ( "lever" ) hero . moveRigh t ( 2 ) hero . moveR…" at bounding box center [327, 228] width 116 height 194
type textarea "hero.moveRight(1)"
click at [316, 297] on span "Ejecutar" at bounding box center [311, 297] width 83 height 12
click at [151, 288] on div at bounding box center [123, 285] width 146 height 9
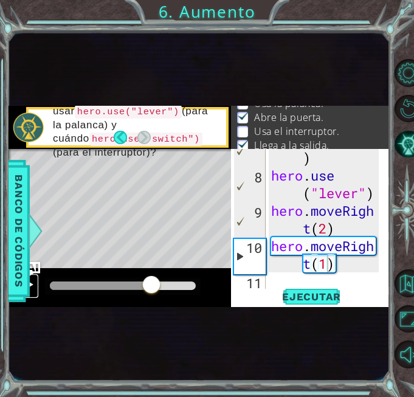
click at [31, 281] on div at bounding box center [27, 285] width 16 height 16
click at [345, 269] on div "hero . moveUp ( 2 ) hero . use ( "lever" ) hero . moveRigh t ( 2 ) hero . moveR…" at bounding box center [327, 228] width 116 height 194
click at [277, 278] on div "hero . moveUp ( 2 ) hero . use ( "lever" ) hero . moveRigh t ( 2 ) hero . moveR…" at bounding box center [327, 228] width 116 height 194
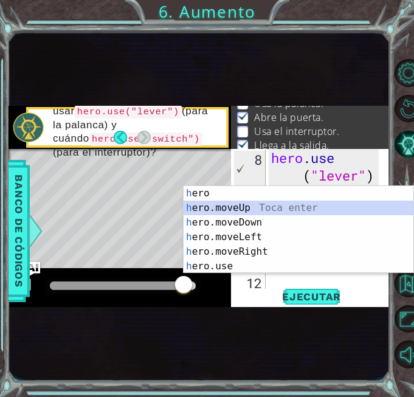
click at [238, 207] on div "h ero Toca enter h ero.moveUp Toca enter h ero.moveDown Toca enter h ero.moveLe…" at bounding box center [299, 244] width 230 height 117
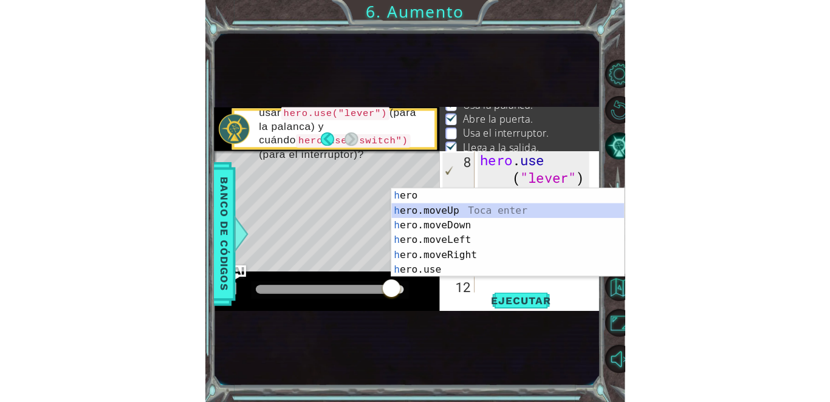
scroll to position [264, 0]
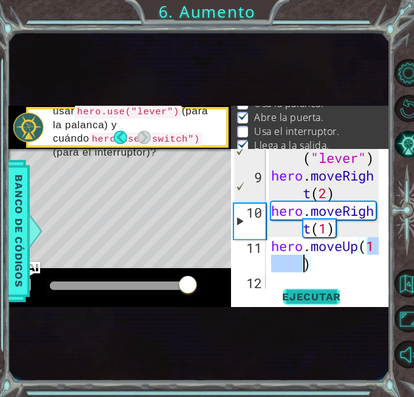
click at [308, 298] on span "Ejecutar" at bounding box center [311, 297] width 83 height 12
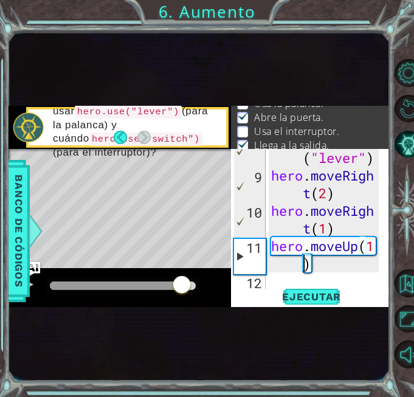
click at [181, 288] on div at bounding box center [123, 285] width 146 height 9
click at [34, 281] on div at bounding box center [27, 285] width 16 height 16
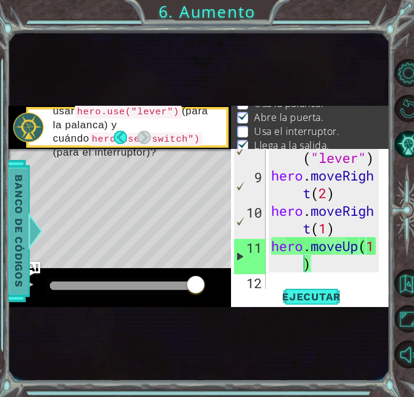
click at [27, 283] on span "Banco de códigos" at bounding box center [18, 231] width 19 height 126
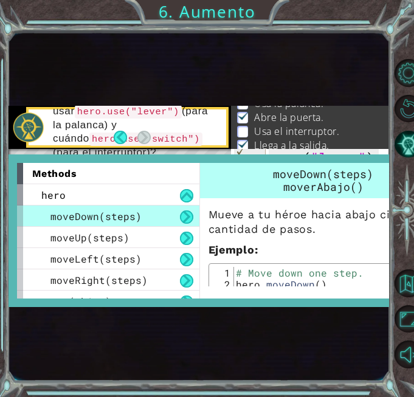
click at [58, 347] on div "1 ההההההההההההההההההההההההההההההההההההההההההההההההההההההההההההההההההההההההההההה…" at bounding box center [199, 207] width 381 height 350
type textarea "hero.use("lever")"
click at [288, 153] on div "hero . use ( "lever" ) hero . moveRigh t ( 2 ) hero . moveRigh t ( 1 ) hero . m…" at bounding box center [327, 228] width 116 height 194
click at [164, 96] on div "1 ההההההההההההההההההההההההההההההההההההההההההההההההההההההההההההההההההההההההההההה…" at bounding box center [199, 207] width 381 height 350
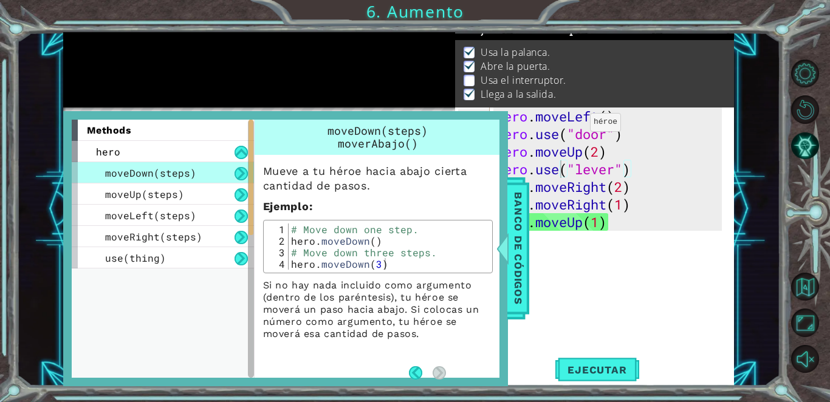
scroll to position [71, 0]
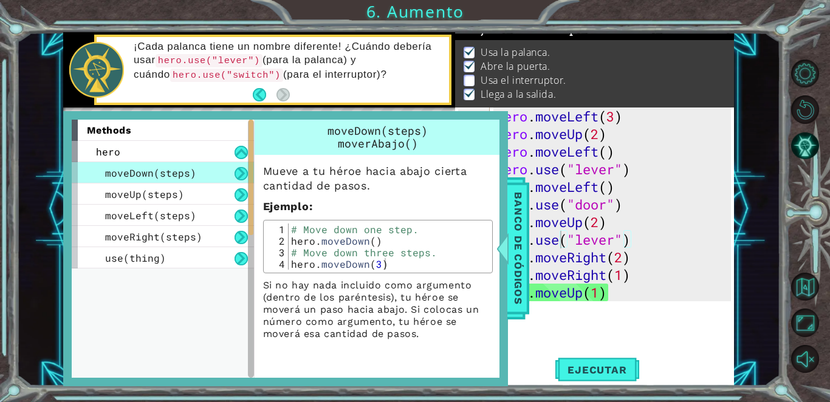
click at [404, 315] on div "hero . moveLeft ( 3 ) hero . moveUp ( 2 ) hero . moveLeft ( ) hero . use ( "lev…" at bounding box center [616, 249] width 244 height 282
click at [404, 289] on span "Banco de códigos" at bounding box center [518, 249] width 19 height 126
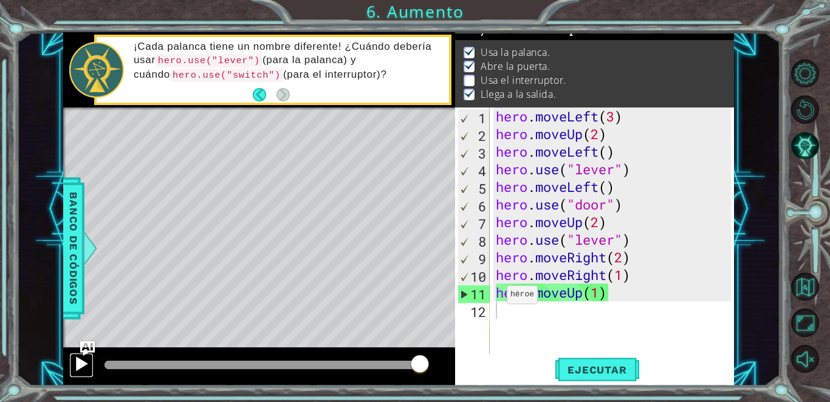
click at [82, 359] on div at bounding box center [82, 364] width 16 height 16
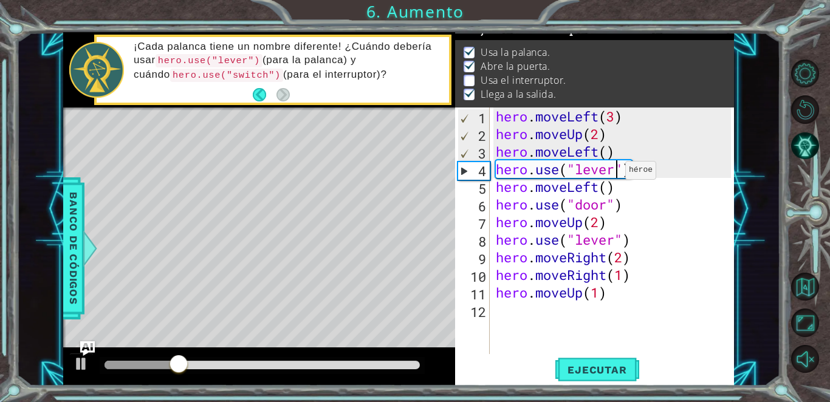
click at [404, 173] on div "hero . moveLeft ( 3 ) hero . moveUp ( 2 ) hero . moveLeft ( ) hero . use ( "lev…" at bounding box center [616, 249] width 244 height 282
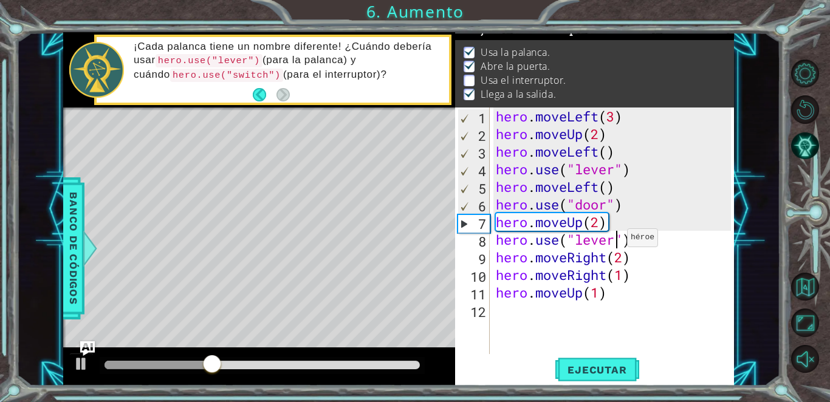
click at [404, 241] on div "hero . moveLeft ( 3 ) hero . moveUp ( 2 ) hero . moveLeft ( ) hero . use ( "lev…" at bounding box center [616, 249] width 244 height 282
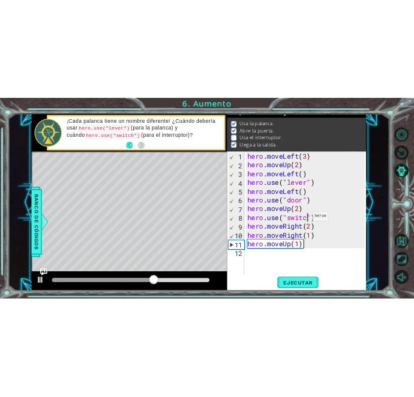
scroll to position [0, 5]
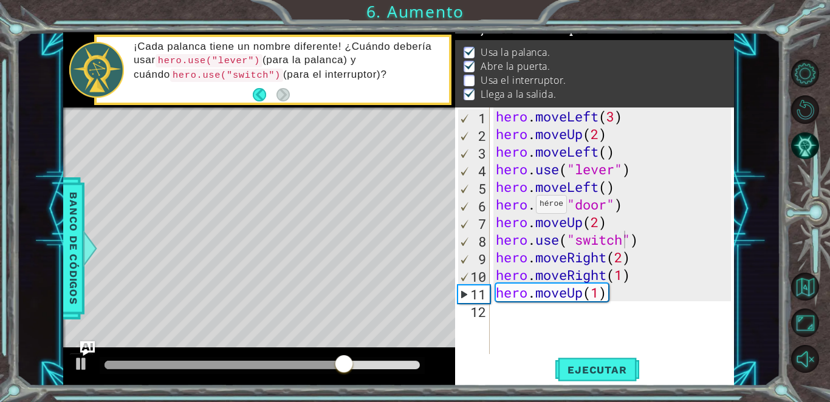
drag, startPoint x: 139, startPoint y: 72, endPoint x: 185, endPoint y: 77, distance: 46.5
click at [185, 77] on code "hero.use("switch")" at bounding box center [226, 75] width 113 height 13
drag, startPoint x: 269, startPoint y: 61, endPoint x: 295, endPoint y: 80, distance: 31.7
click at [295, 80] on p "¡Cada palanca tiene un nombre diferente! ¿Cuándo debería usar hero.use("lever")…" at bounding box center [287, 60] width 307 height 41
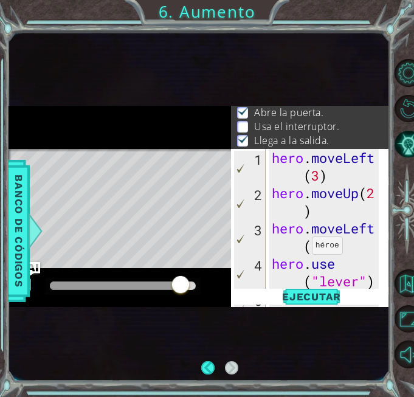
scroll to position [0, 0]
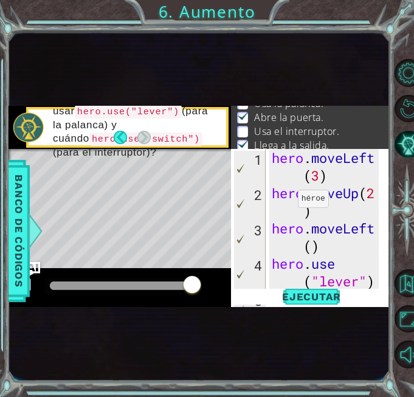
drag, startPoint x: 74, startPoint y: 138, endPoint x: 86, endPoint y: 140, distance: 12.3
click at [89, 140] on code "hero.use("switch")" at bounding box center [145, 139] width 113 height 13
click at [305, 296] on span "Ejecutar" at bounding box center [311, 297] width 83 height 12
click at [314, 308] on div "1 ההההההההההההההההההההההההההההההההההההההההההההההההההההההההההההההההההההההההההההה…" at bounding box center [199, 207] width 381 height 350
click at [308, 296] on span "Ejecutar" at bounding box center [311, 297] width 83 height 12
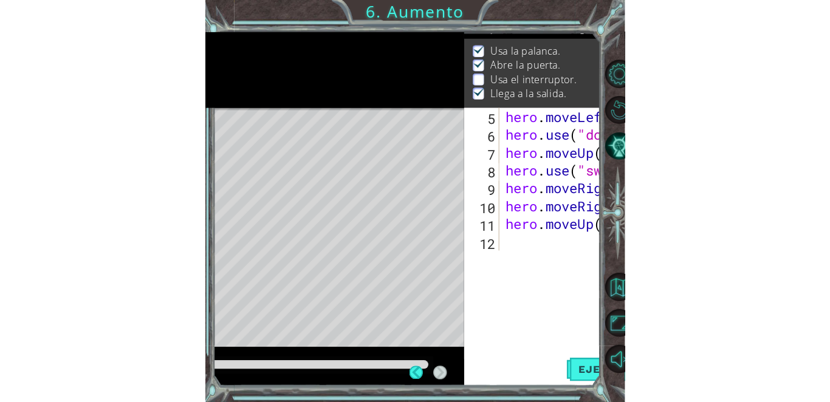
scroll to position [71, 0]
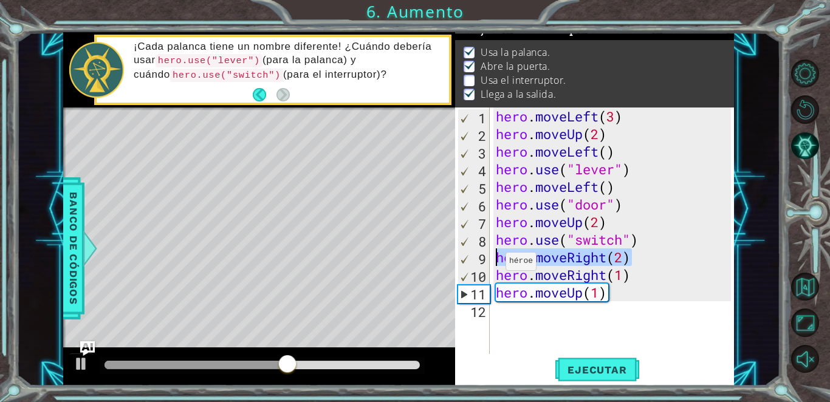
drag, startPoint x: 630, startPoint y: 264, endPoint x: 496, endPoint y: 265, distance: 133.7
click at [404, 265] on div "hero . moveLeft ( 3 ) hero . moveUp ( 2 ) hero . moveLeft ( ) hero . use ( "lev…" at bounding box center [616, 249] width 244 height 282
click at [404, 236] on div "hero . moveLeft ( 3 ) hero . moveUp ( 2 ) hero . moveLeft ( ) hero . use ( "lev…" at bounding box center [616, 249] width 244 height 282
click at [404, 226] on div "hero . moveLeft ( 3 ) hero . moveUp ( 2 ) hero . moveLeft ( ) hero . use ( "lev…" at bounding box center [616, 249] width 244 height 282
type textarea "hero.moveUp(2)"
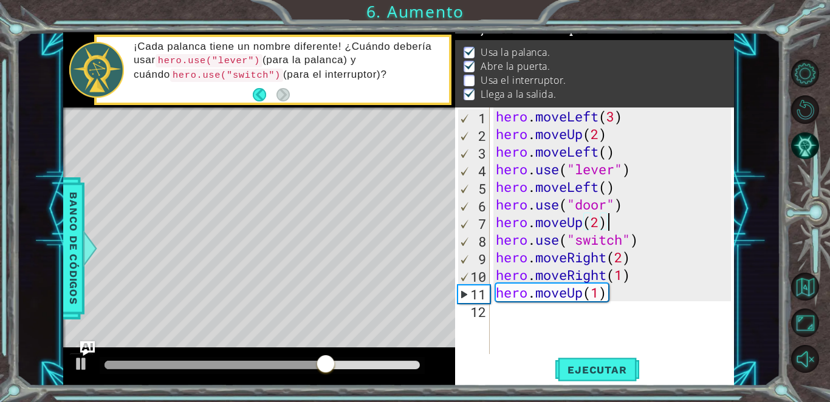
scroll to position [0, 0]
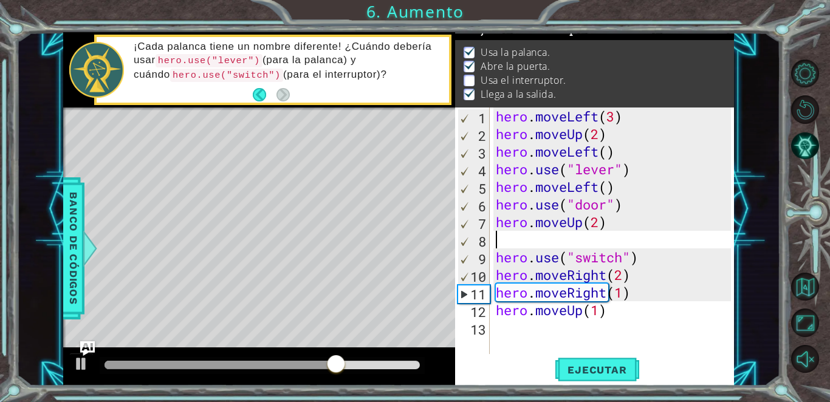
paste textarea "hero.moveRight(2)"
type textarea "hero.moveRight(2)"
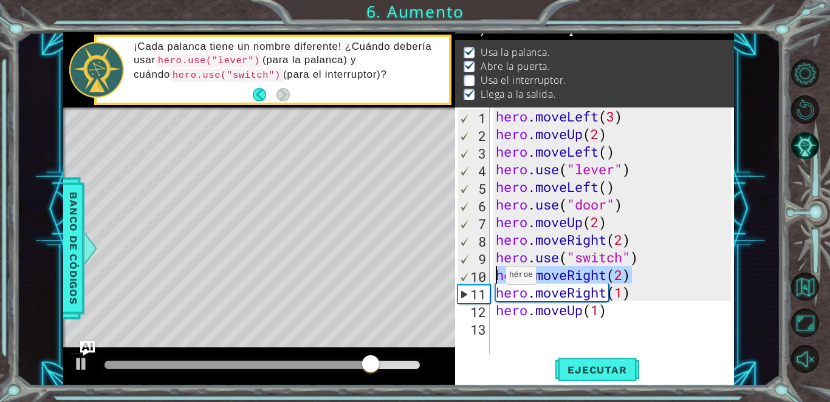
drag, startPoint x: 634, startPoint y: 278, endPoint x: 486, endPoint y: 275, distance: 147.8
click at [404, 275] on div "hero.moveRight(2) 1 2 3 4 5 6 7 8 9 10 11 12 13 hero . moveLeft ( 3 ) hero . mo…" at bounding box center [593, 231] width 276 height 247
type textarea "hero.use("switch")"
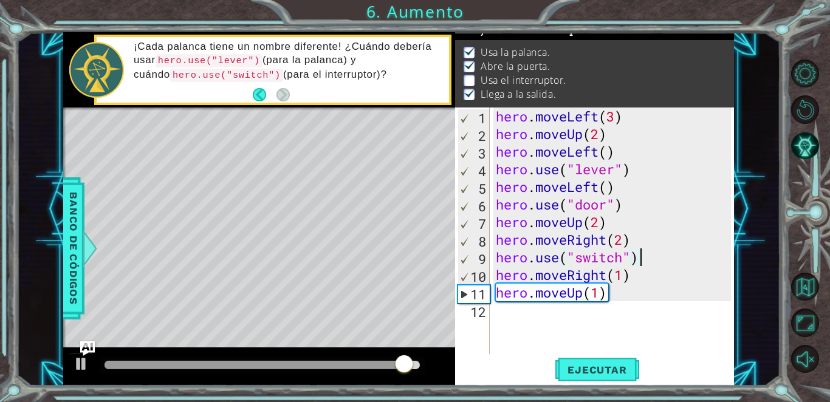
click at [300, 365] on div at bounding box center [255, 365] width 300 height 9
click at [404, 367] on span "Ejecutar" at bounding box center [597, 370] width 83 height 12
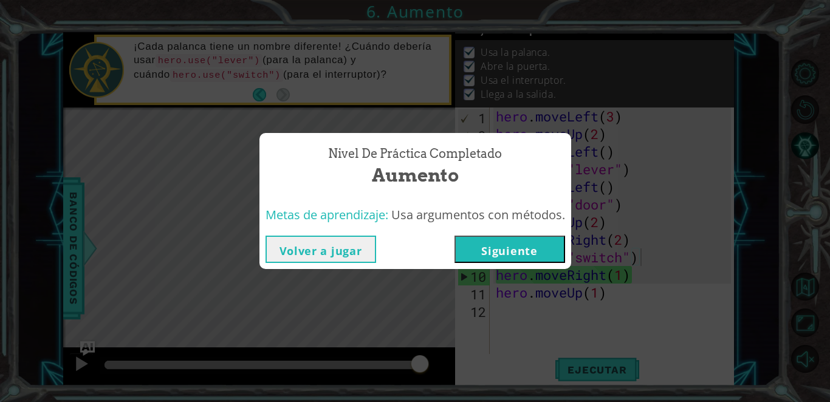
click at [404, 250] on button "Siguiente" at bounding box center [510, 249] width 111 height 27
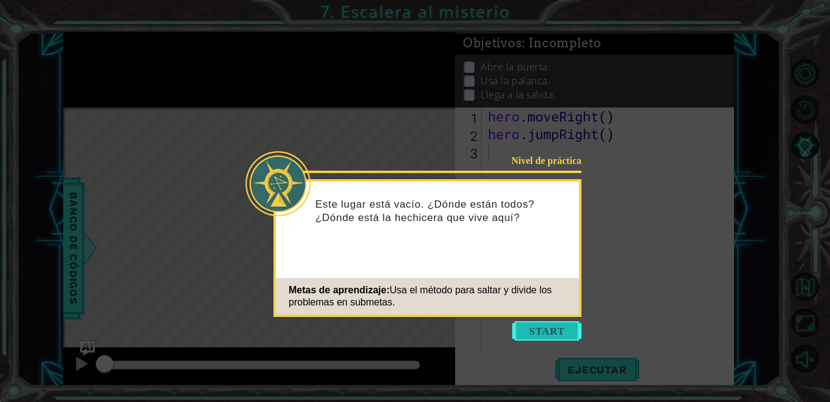
click at [404, 327] on button "Start" at bounding box center [546, 331] width 69 height 19
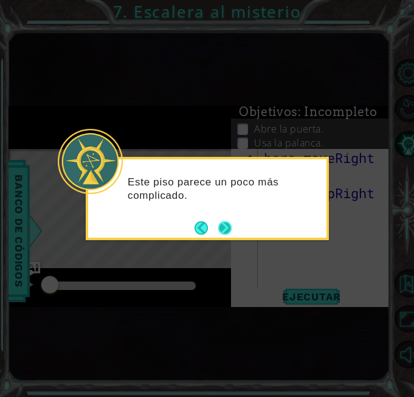
click at [229, 230] on button "Next" at bounding box center [224, 227] width 13 height 13
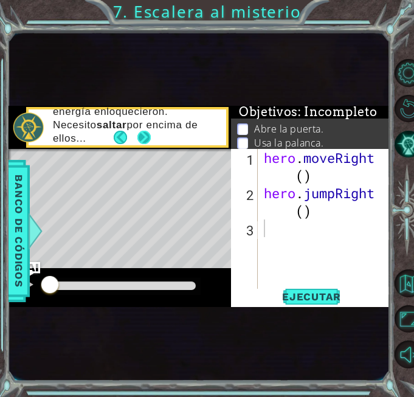
click at [139, 131] on button "Next" at bounding box center [143, 137] width 13 height 13
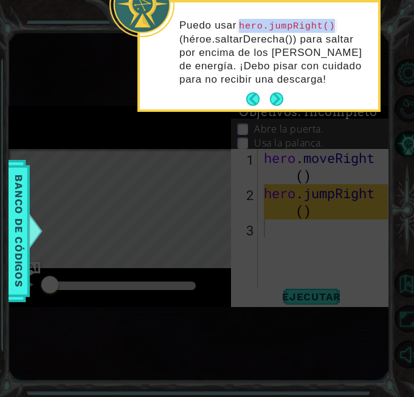
drag, startPoint x: 244, startPoint y: 28, endPoint x: 349, endPoint y: 22, distance: 104.7
click at [349, 22] on p "Puedo usar hero.jumpRight() (héroe.saltarDerecha()) para saltar por encima de l…" at bounding box center [274, 52] width 190 height 67
copy code "hero.jumpRight()"
click at [296, 215] on icon at bounding box center [207, 162] width 414 height 469
click at [285, 98] on div "Puedo usar hero.jumpRight() (héroe.saltarDerecha()) para saltar por encima de l…" at bounding box center [259, 55] width 238 height 107
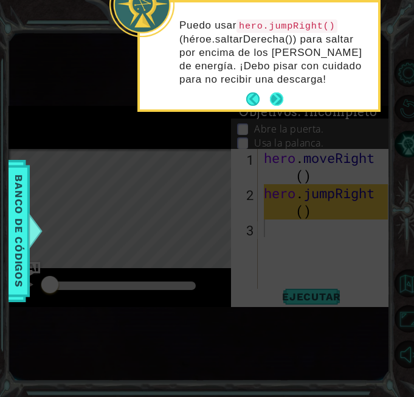
click at [281, 98] on button "Next" at bounding box center [276, 98] width 13 height 13
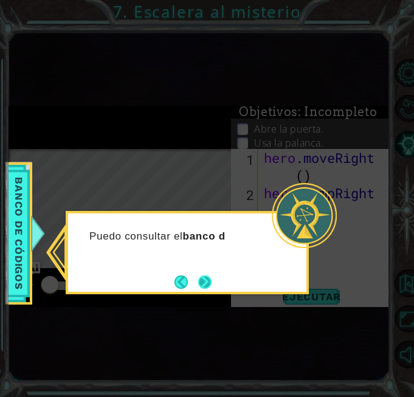
click at [207, 280] on button "Next" at bounding box center [204, 281] width 13 height 13
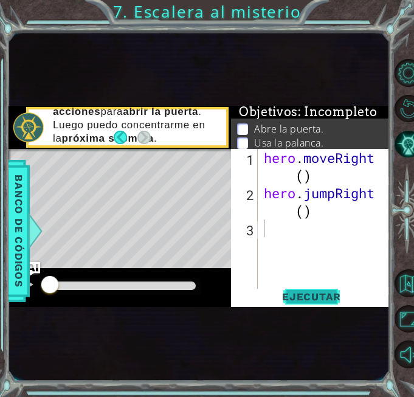
click at [311, 299] on span "Ejecutar" at bounding box center [311, 297] width 83 height 12
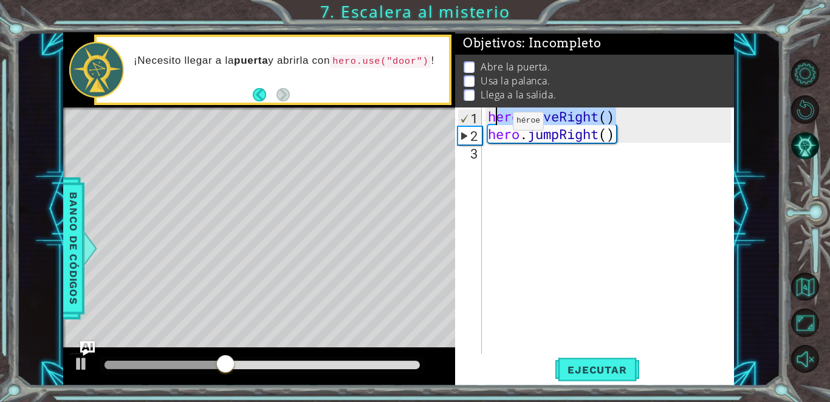
drag, startPoint x: 617, startPoint y: 117, endPoint x: 494, endPoint y: 124, distance: 123.0
click at [404, 124] on div "hero . moveRight ( ) hero . jumpRight ( )" at bounding box center [612, 249] width 252 height 282
type textarea "hero.moveRight()"
click at [404, 181] on div "hero . moveRight ( ) hero . jumpRight ( )" at bounding box center [612, 249] width 252 height 282
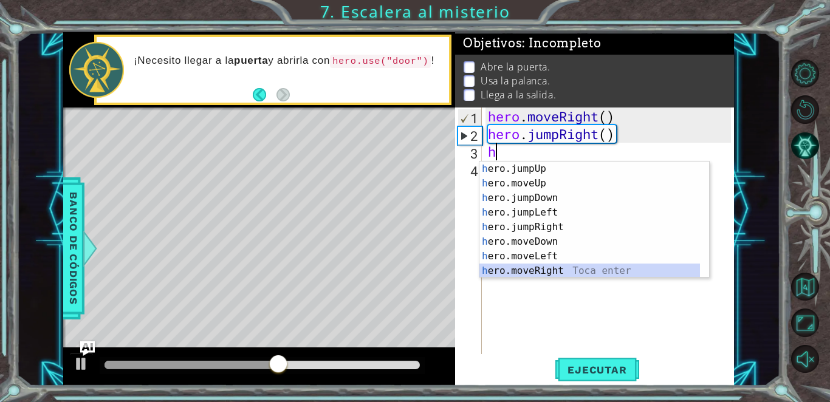
click at [404, 272] on div "h ero.jumpUp Toca enter h ero.moveUp Toca enter h ero.jumpDown Toca enter h ero…" at bounding box center [590, 235] width 221 height 146
type textarea "hero.moveRight(1)"
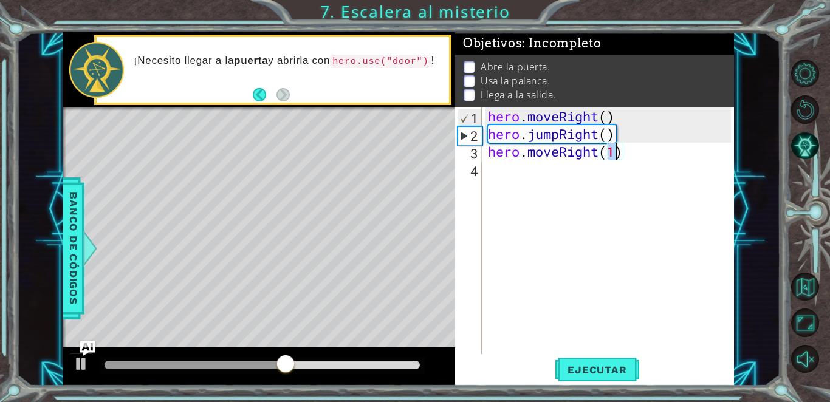
click at [404, 183] on div "hero . moveRight ( ) hero . jumpRight ( ) hero . moveRight ( 1 )" at bounding box center [612, 249] width 252 height 282
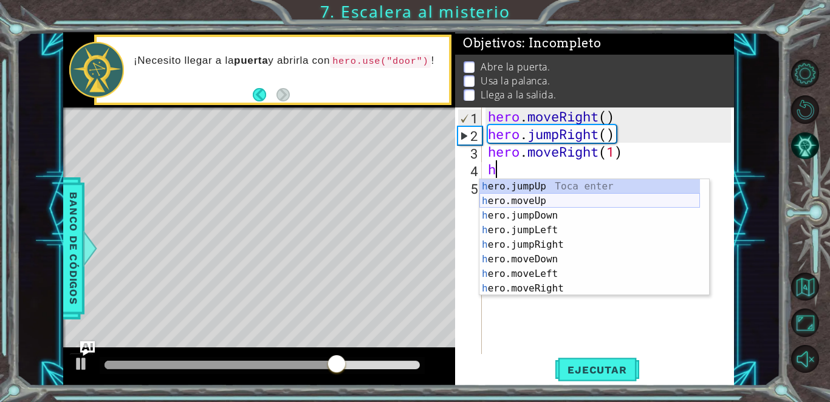
click at [404, 202] on div "h ero.jumpUp Toca enter h ero.moveUp Toca enter h ero.jumpDown Toca enter h ero…" at bounding box center [590, 252] width 221 height 146
type textarea "hero.moveUp(1)"
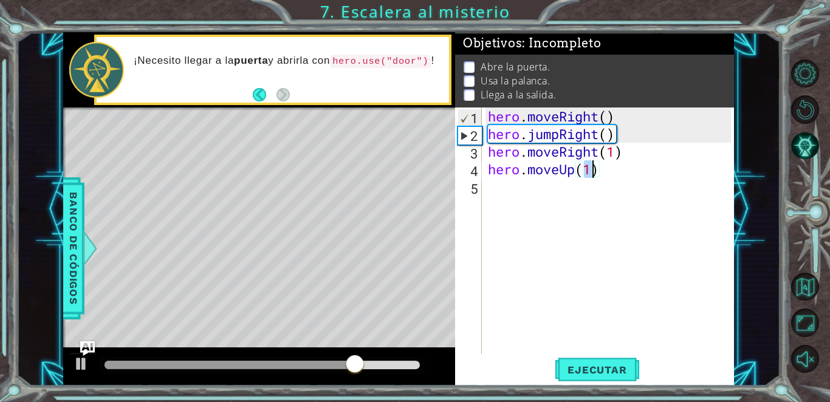
click at [404, 191] on div "hero . moveRight ( ) hero . jumpRight ( ) hero . moveRight ( 1 ) hero . moveUp …" at bounding box center [612, 249] width 252 height 282
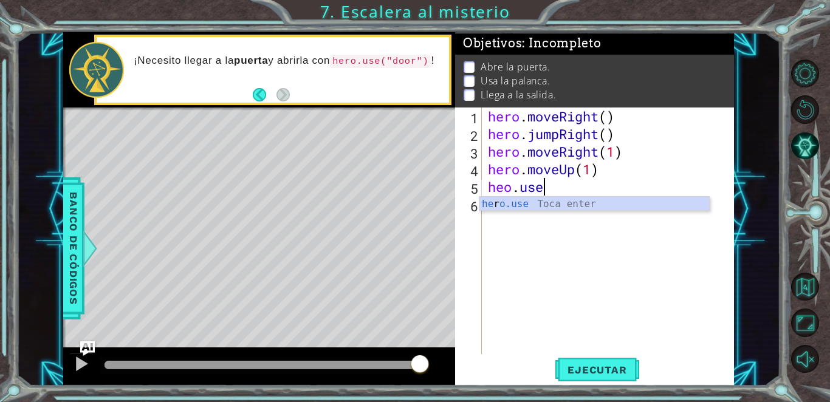
scroll to position [0, 2]
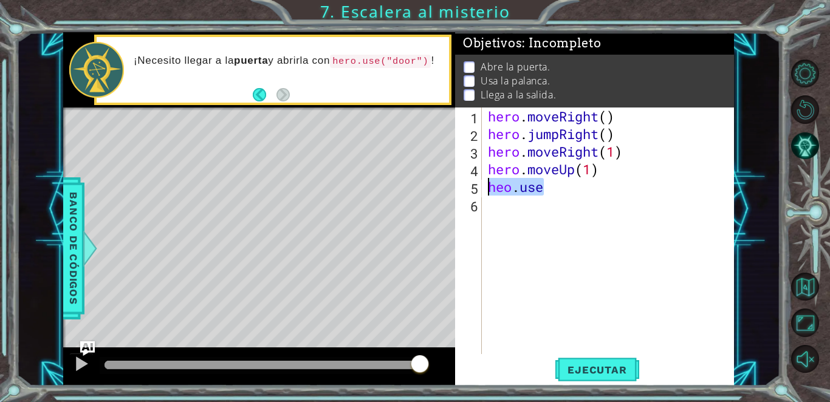
drag, startPoint x: 564, startPoint y: 188, endPoint x: 481, endPoint y: 187, distance: 83.3
click at [404, 187] on div "heo.use 1 2 3 4 5 6 hero . moveRight ( ) hero . jumpRight ( ) hero . moveRight …" at bounding box center [593, 231] width 276 height 247
paste textarea "ro.use("lever")"
click at [404, 191] on div "hero . moveRight ( ) hero . jumpRight ( ) hero . moveRight ( 1 ) hero . moveUp …" at bounding box center [612, 249] width 252 height 282
type textarea "hero.use("door")"
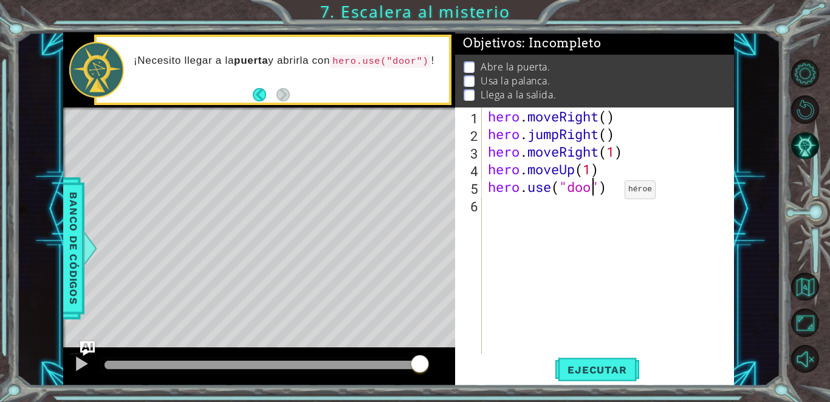
scroll to position [0, 5]
click at [404, 203] on div "hero . moveRight ( ) hero . jumpRight ( ) hero . moveRight ( 1 ) hero . moveUp …" at bounding box center [612, 249] width 252 height 282
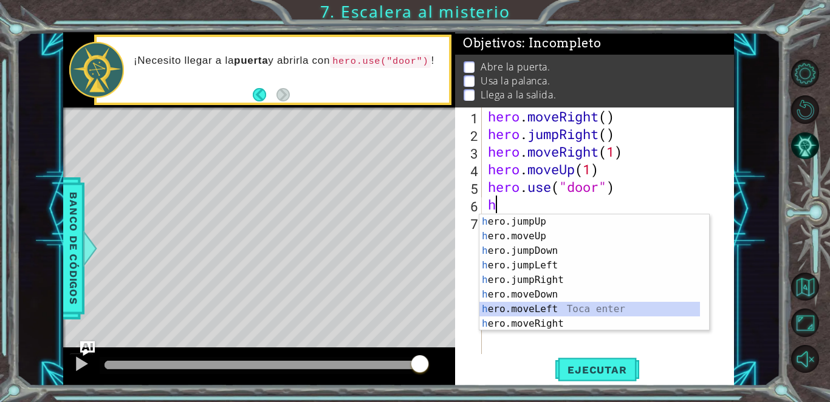
click at [404, 309] on div "h ero.jumpUp Toca enter h ero.moveUp Toca enter h ero.jumpDown Toca enter h ero…" at bounding box center [590, 288] width 221 height 146
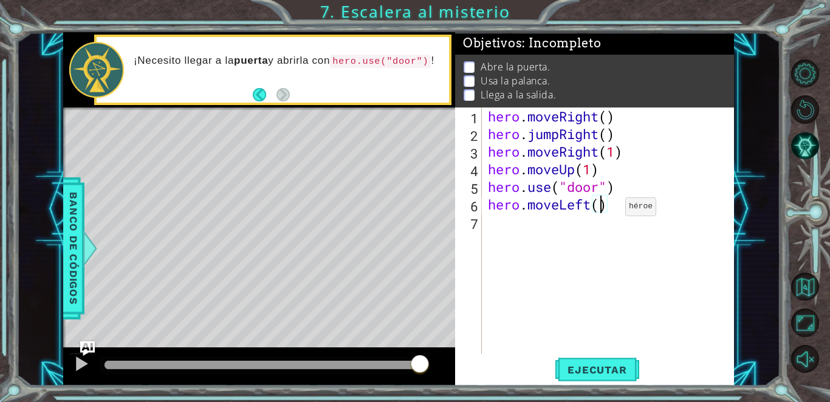
type textarea "hero.moveLeft(2)"
click at [404, 210] on div "hero . moveRight ( ) hero . jumpRight ( ) hero . moveRight ( 1 ) hero . moveUp …" at bounding box center [612, 249] width 252 height 282
click at [404, 228] on div "hero . moveRight ( ) hero . jumpRight ( ) hero . moveRight ( 1 ) hero . moveUp …" at bounding box center [612, 249] width 252 height 282
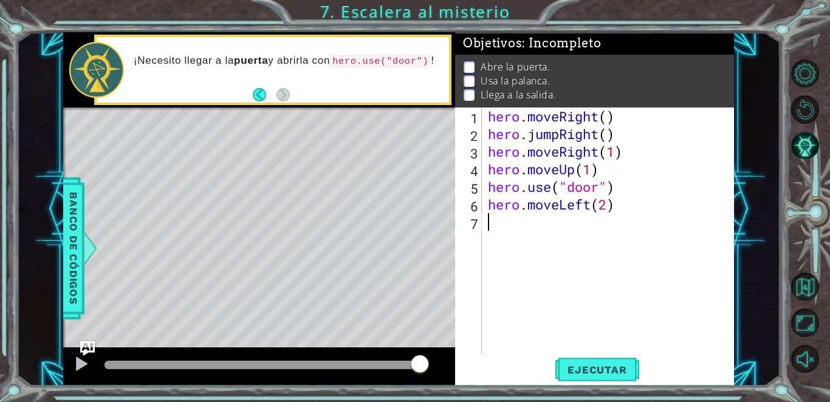
paste textarea "hero.use("lever")"
type textarea "hero.use("lever")"
click at [404, 242] on div "hero . moveRight ( ) hero . jumpRight ( ) hero . moveRight ( 1 ) hero . moveUp …" at bounding box center [612, 249] width 252 height 282
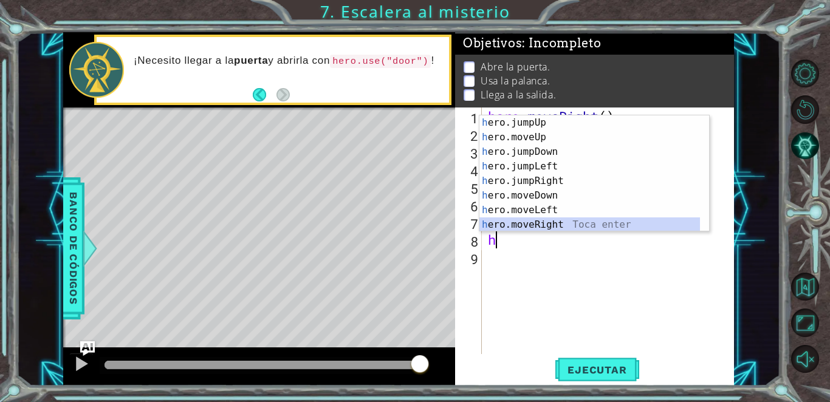
click at [404, 224] on div "h ero.jumpUp Toca enter h ero.moveUp Toca enter h ero.jumpDown Toca enter h ero…" at bounding box center [590, 189] width 221 height 146
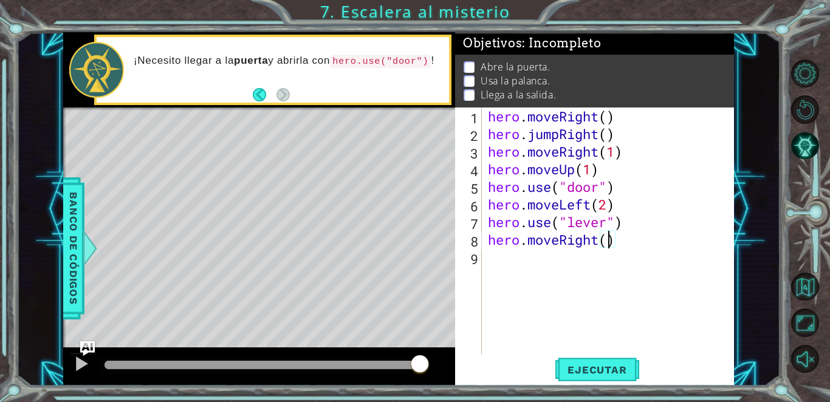
type textarea "hero.moveRight(2)"
click at [404, 272] on div "hero . moveRight ( ) hero . jumpRight ( ) hero . moveRight ( 1 ) hero . moveUp …" at bounding box center [612, 249] width 252 height 282
type textarea "h"
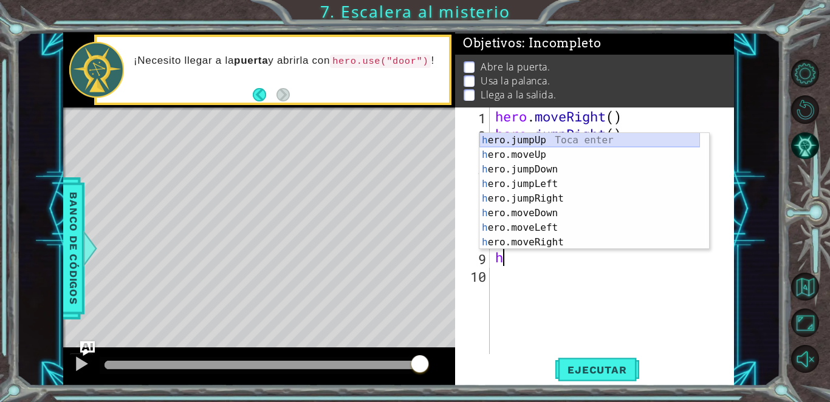
click at [404, 144] on div "h ero.jumpUp Toca enter h ero.moveUp Toca enter h ero.jumpDown Toca enter h ero…" at bounding box center [590, 206] width 221 height 146
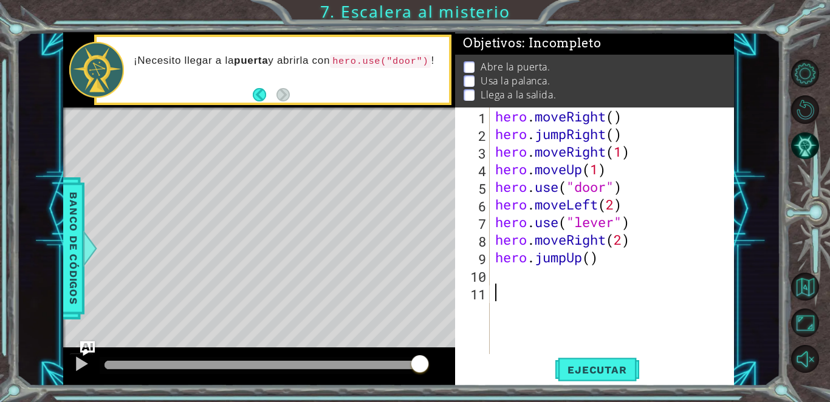
click at [404, 287] on div "hero . moveRight ( ) hero . jumpRight ( ) hero . moveRight ( 1 ) hero . moveUp …" at bounding box center [615, 249] width 244 height 282
click at [404, 277] on div "hero . moveRight ( ) hero . jumpRight ( ) hero . moveRight ( 1 ) hero . moveUp …" at bounding box center [615, 249] width 244 height 282
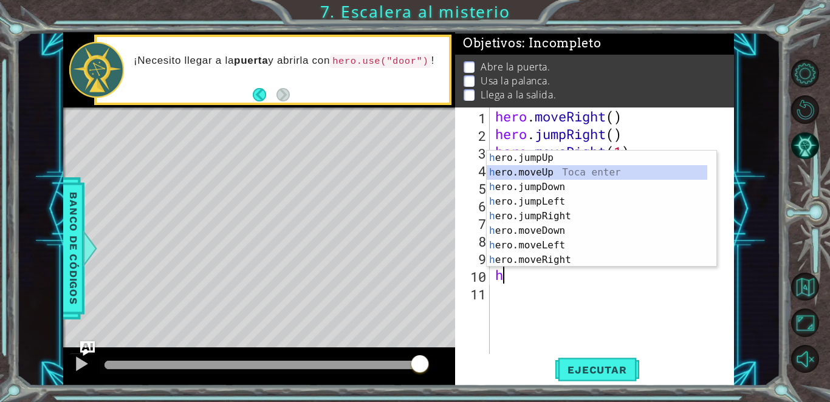
click at [404, 174] on div "h ero.jumpUp Toca enter h ero.moveUp Toca enter h ero.jumpDown Toca enter h ero…" at bounding box center [597, 224] width 221 height 146
type textarea "hero.moveUp(1)"
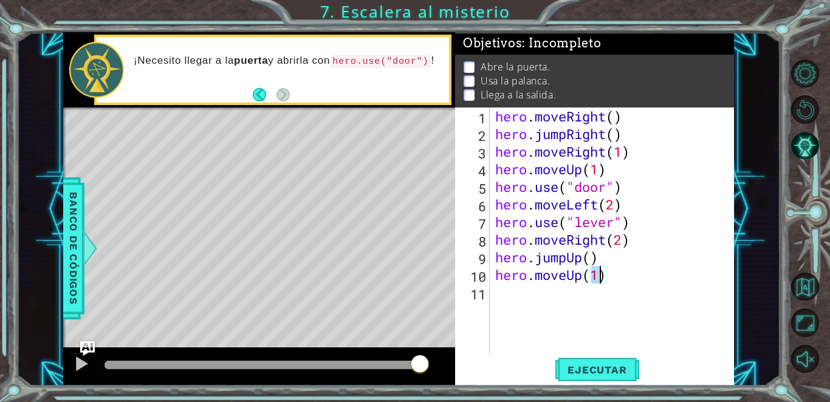
click at [404, 305] on div "hero . moveRight ( ) hero . jumpRight ( ) hero . moveRight ( 1 ) hero . moveUp …" at bounding box center [615, 249] width 244 height 282
type textarea "h"
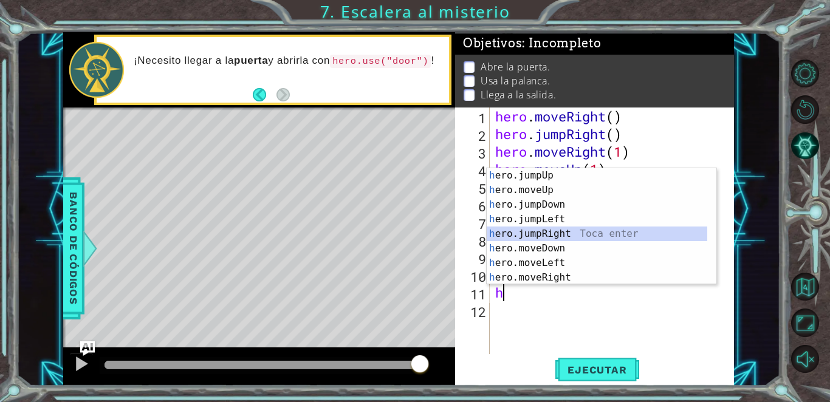
click at [404, 232] on div "h ero.jumpUp Toca enter h ero.moveUp Toca enter h ero.jumpDown Toca enter h ero…" at bounding box center [597, 241] width 221 height 146
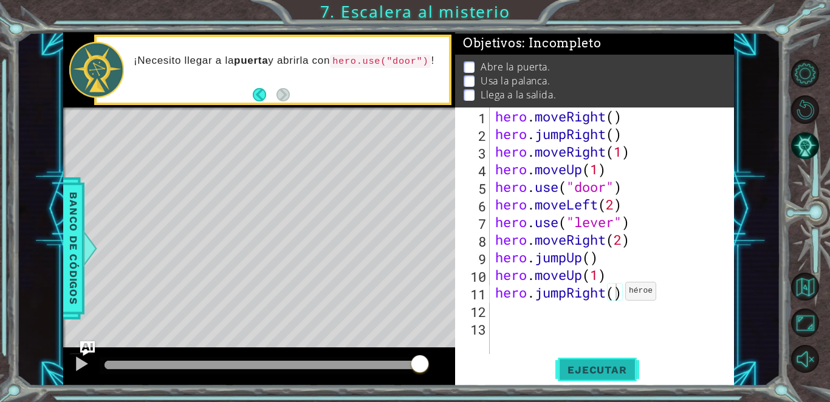
drag, startPoint x: 615, startPoint y: 294, endPoint x: 570, endPoint y: 371, distance: 88.5
click at [404, 371] on span "Ejecutar" at bounding box center [597, 370] width 83 height 12
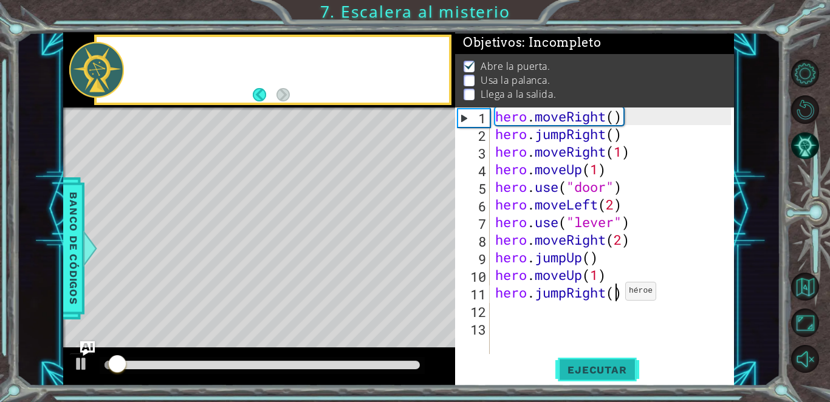
scroll to position [9, 0]
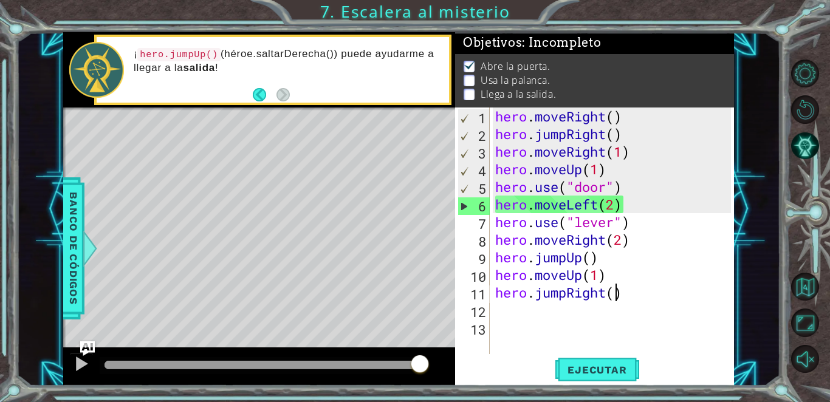
click at [404, 211] on div "hero . moveRight ( ) hero . jumpRight ( ) hero . moveRight ( 1 ) hero . moveUp …" at bounding box center [615, 249] width 244 height 282
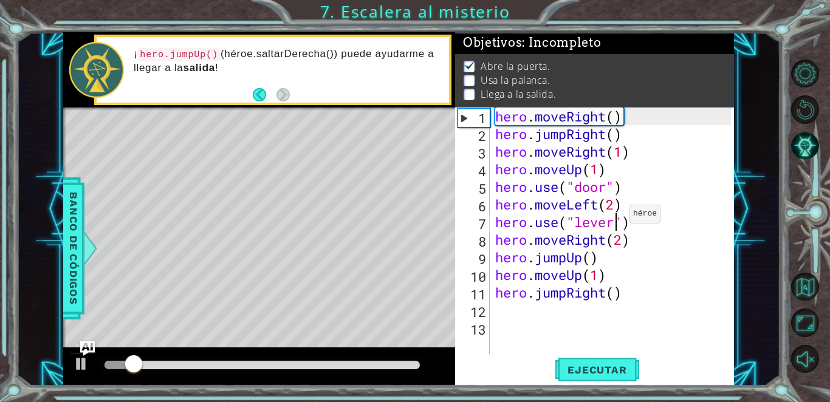
click at [404, 217] on div "hero . moveRight ( ) hero . jumpRight ( ) hero . moveRight ( 1 ) hero . moveUp …" at bounding box center [615, 249] width 244 height 282
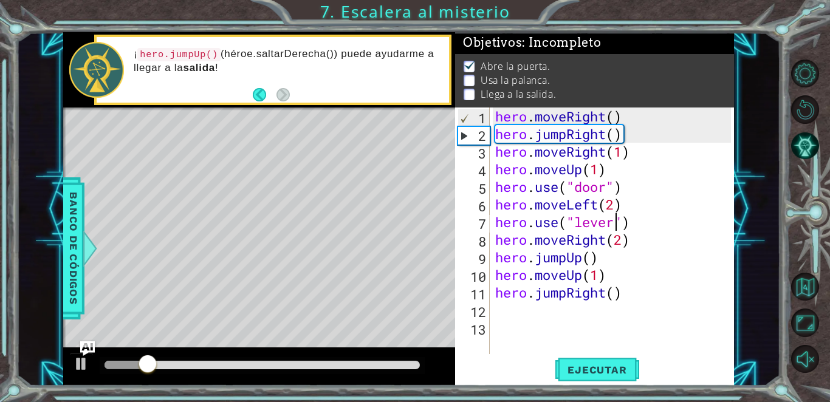
click at [404, 206] on div "hero . moveRight ( ) hero . jumpRight ( ) hero . moveRight ( 1 ) hero . moveUp …" at bounding box center [615, 249] width 244 height 282
type textarea "hero.moveLeft(2)"
click at [75, 362] on div at bounding box center [82, 364] width 16 height 16
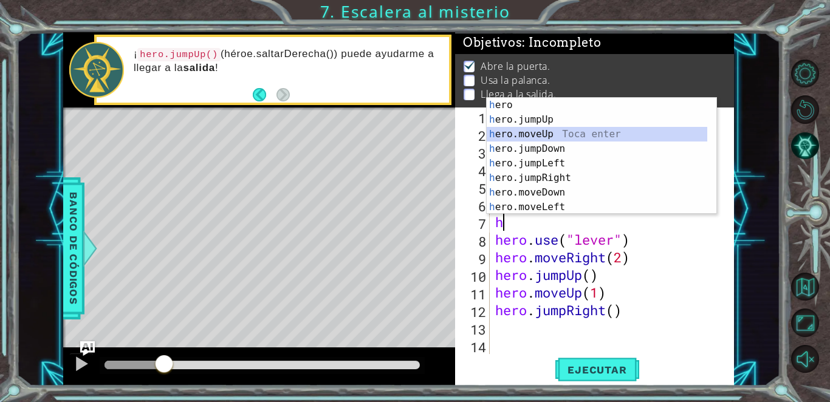
click at [404, 136] on div "h ero Toca enter h ero.jumpUp Toca enter h ero.moveUp Toca enter h ero.jumpDown…" at bounding box center [597, 171] width 221 height 146
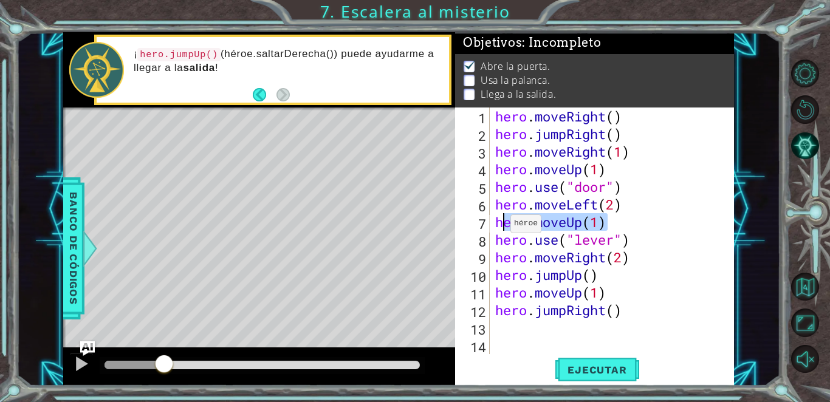
type textarea "h"
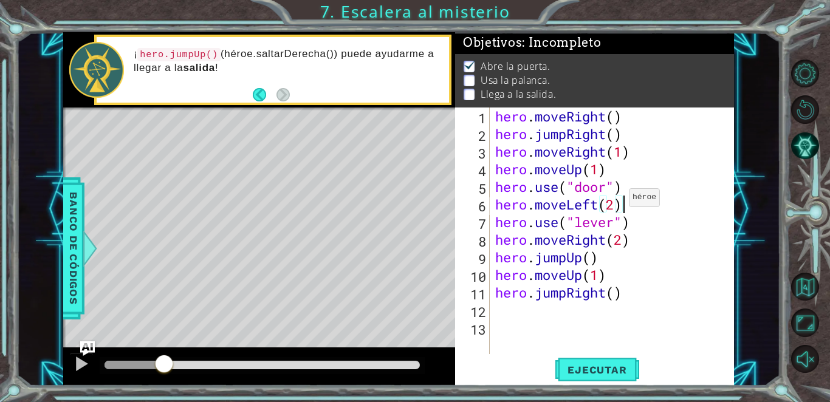
drag, startPoint x: 623, startPoint y: 227, endPoint x: 560, endPoint y: 308, distance: 102.3
click at [404, 308] on div "hero . moveRight ( ) hero . jumpRight ( ) hero . moveRight ( 1 ) hero . moveUp …" at bounding box center [615, 249] width 244 height 282
type textarea "hero.use("door")"
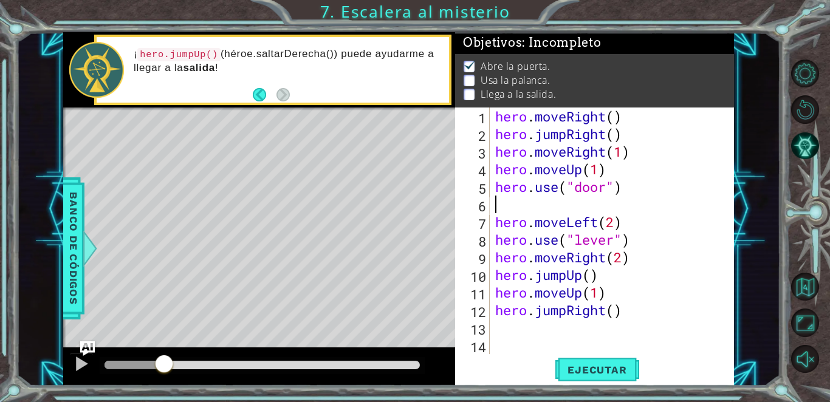
type textarea "j"
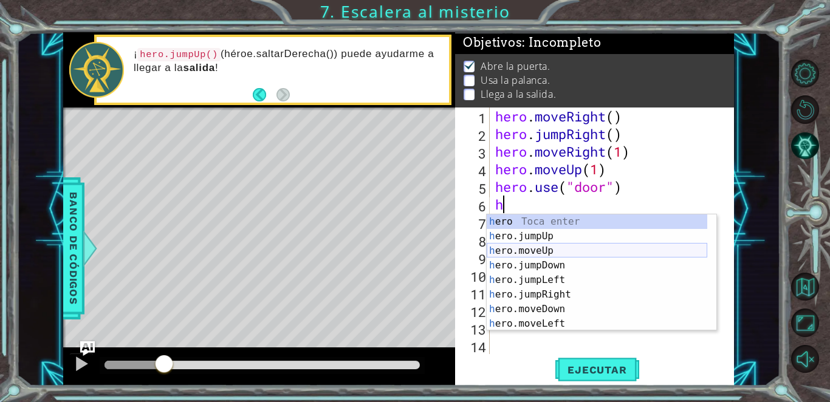
click at [404, 252] on div "h ero Toca enter h ero.jumpUp Toca enter h ero.moveUp Toca enter h ero.jumpDown…" at bounding box center [597, 288] width 221 height 146
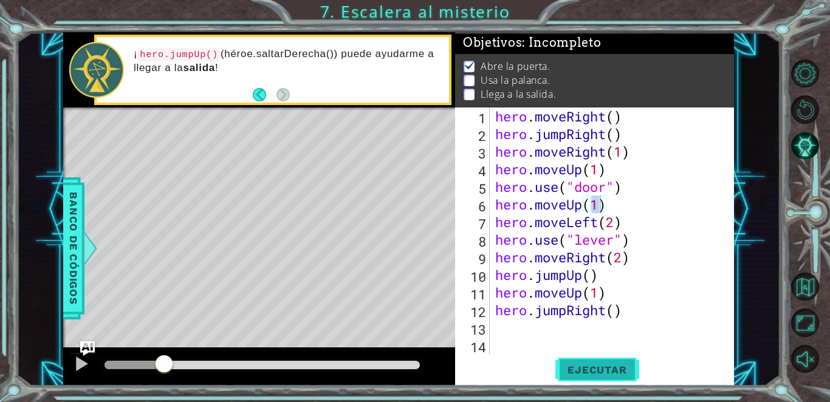
click at [404, 366] on span "Ejecutar" at bounding box center [597, 370] width 83 height 12
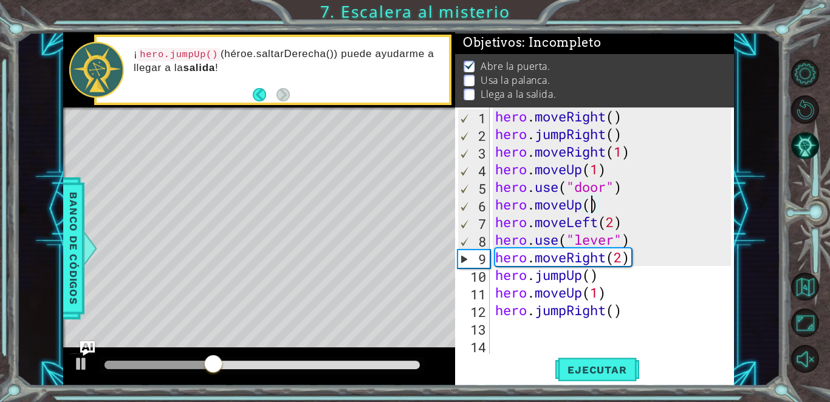
scroll to position [0, 4]
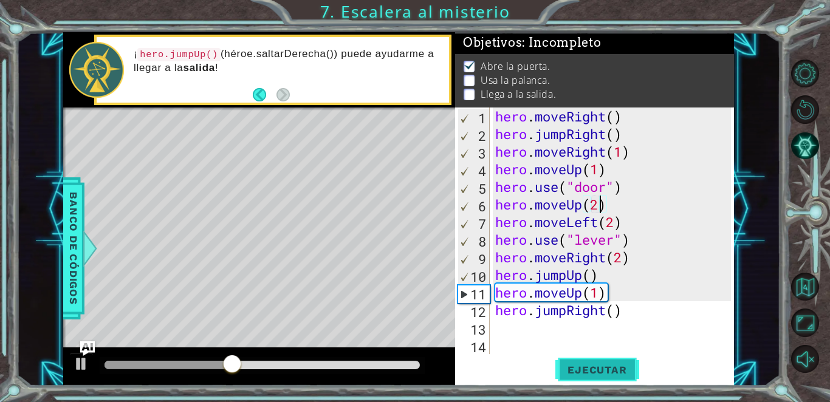
click at [404, 373] on span "Ejecutar" at bounding box center [597, 370] width 83 height 12
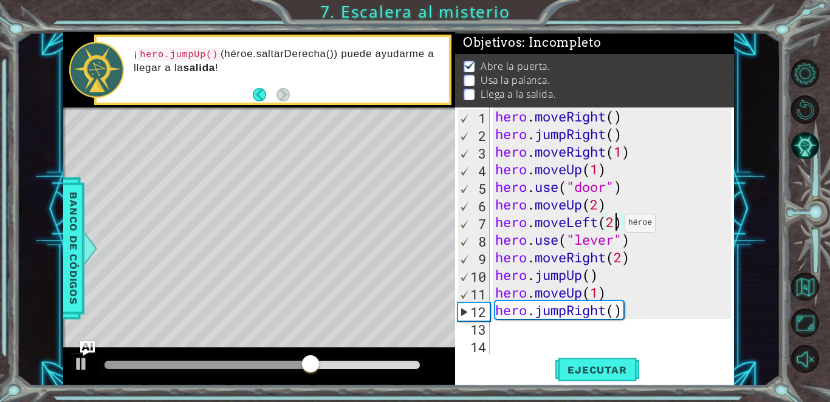
click at [404, 226] on div "hero . moveRight ( ) hero . jumpRight ( ) hero . moveRight ( 1 ) hero . moveUp …" at bounding box center [615, 249] width 244 height 282
click at [404, 368] on span "Ejecutar" at bounding box center [597, 370] width 83 height 12
click at [404, 295] on div "hero . moveRight ( ) hero . jumpRight ( ) hero . moveRight ( 1 ) hero . moveUp …" at bounding box center [615, 249] width 244 height 282
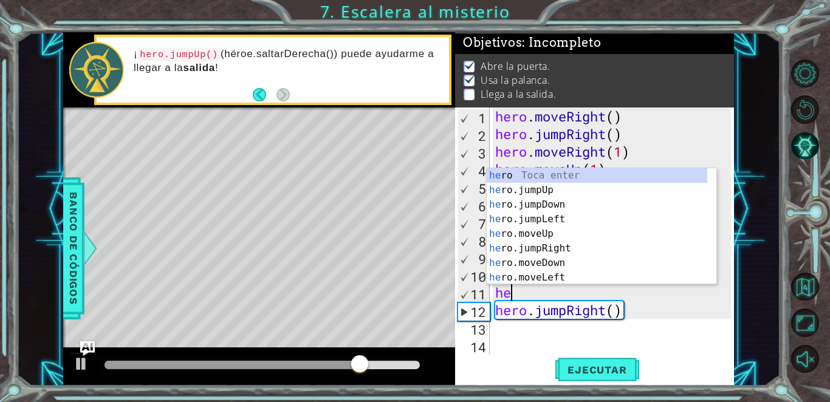
scroll to position [0, 0]
type textarea "h"
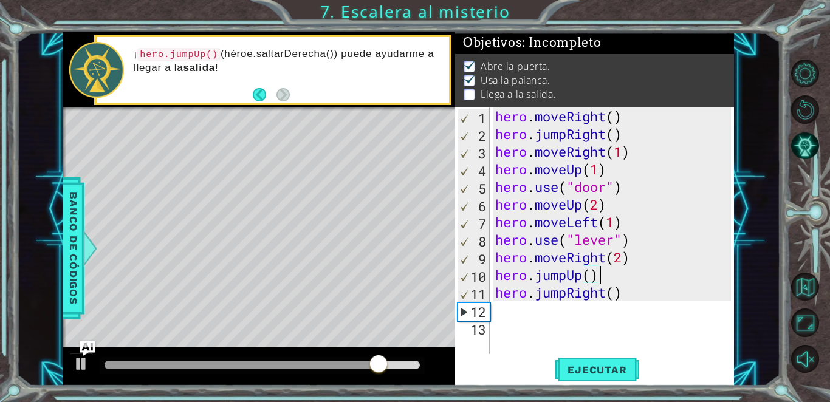
click at [404, 295] on div "hero . moveRight ( ) hero . jumpRight ( ) hero . moveRight ( 1 ) hero . moveUp …" at bounding box center [615, 249] width 244 height 282
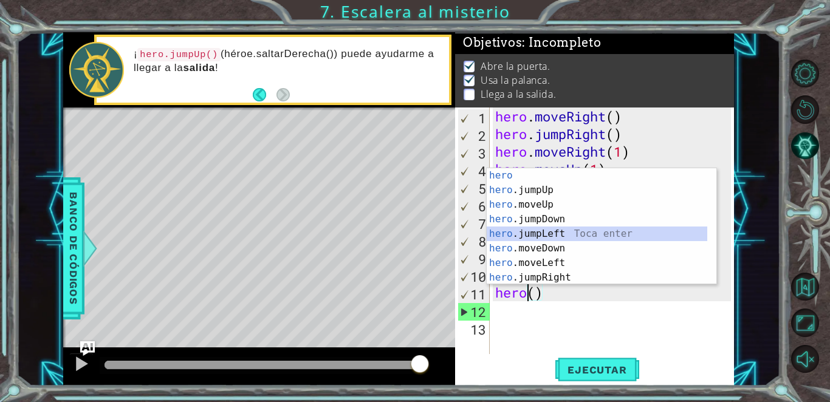
click at [404, 232] on div "hero Toca enter hero .jumpUp Toca enter hero .moveUp Toca enter hero .jumpDown …" at bounding box center [597, 241] width 221 height 146
type textarea "hero.jumpLeft"
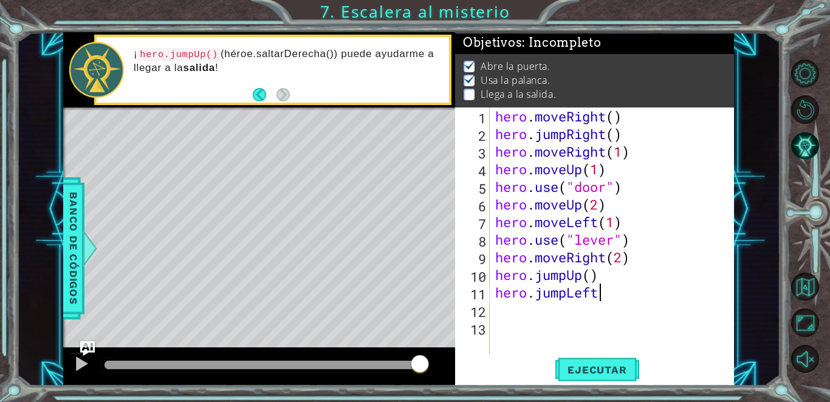
click at [404, 312] on div "hero . moveRight ( ) hero . jumpRight ( ) hero . moveRight ( 1 ) hero . moveUp …" at bounding box center [615, 249] width 244 height 282
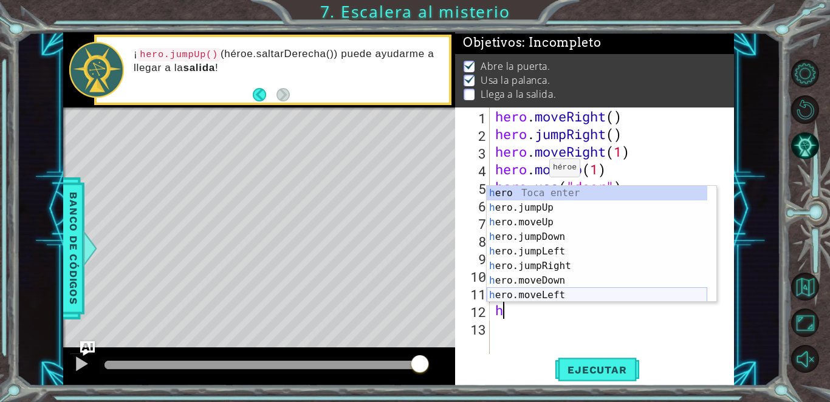
click at [404, 295] on div "h ero Toca enter h ero.jumpUp Toca enter h ero.moveUp Toca enter h ero.jumpDown…" at bounding box center [597, 259] width 221 height 146
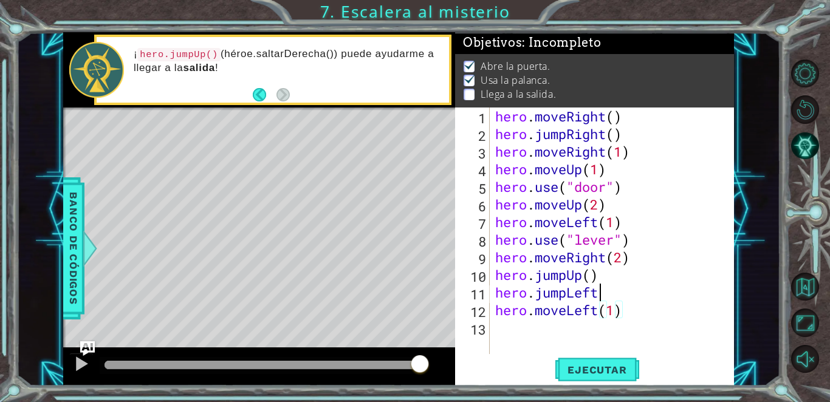
click at [404, 296] on div "hero . moveRight ( ) hero . jumpRight ( ) hero . moveRight ( 1 ) hero . moveUp …" at bounding box center [615, 249] width 244 height 282
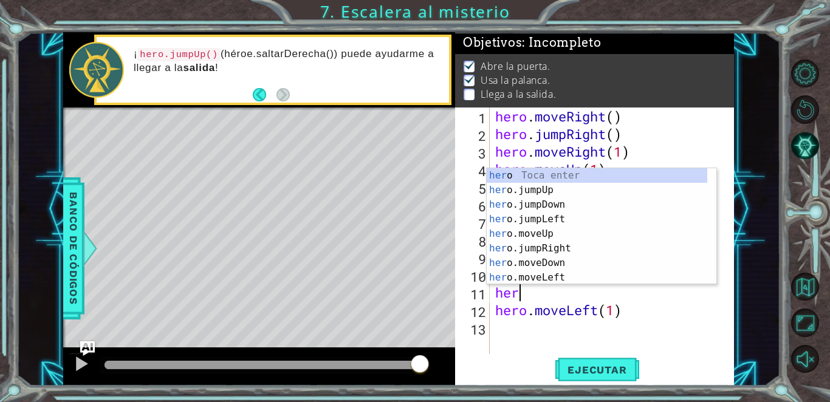
type textarea "h"
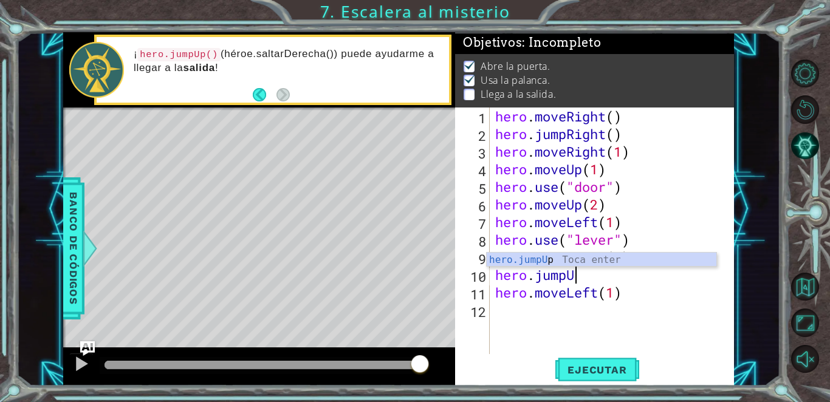
type textarea "hero.jumpUp"
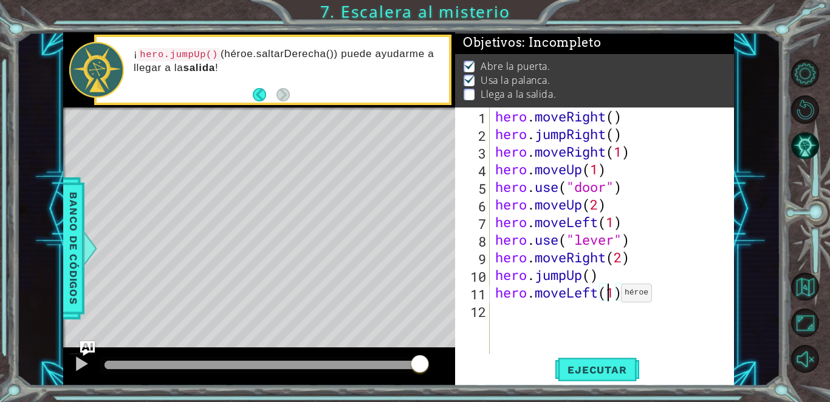
click at [404, 296] on div "hero . moveRight ( ) hero . jumpRight ( ) hero . moveRight ( 1 ) hero . moveUp …" at bounding box center [615, 249] width 244 height 282
type textarea "hero.moveLeft(2)"
click at [404, 378] on button "Ejecutar" at bounding box center [597, 370] width 83 height 28
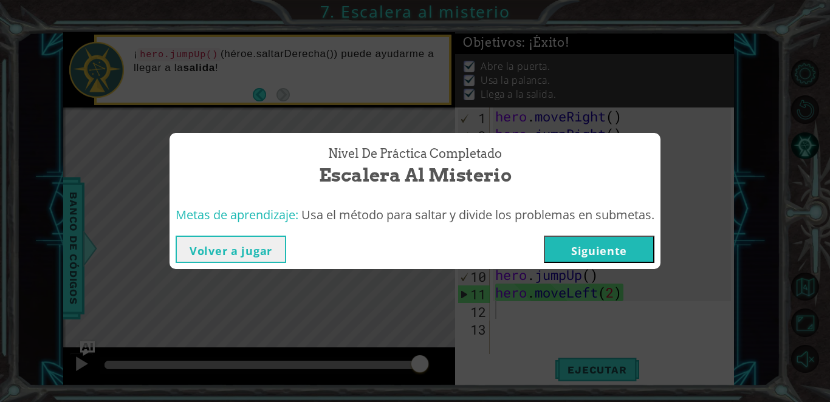
click at [404, 253] on button "Siguiente" at bounding box center [599, 249] width 111 height 27
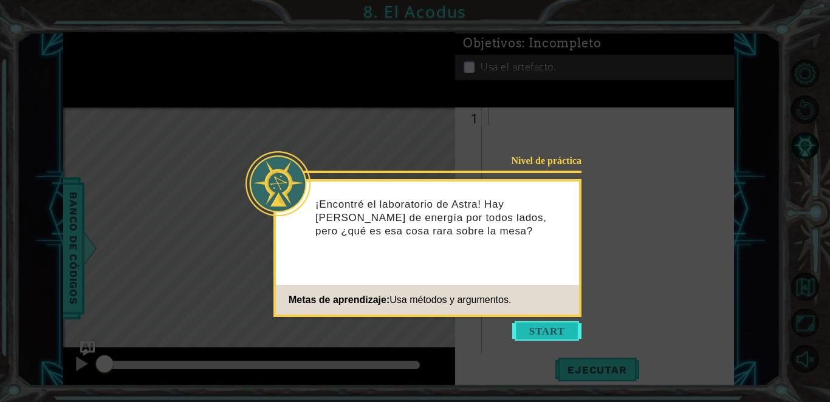
click at [404, 327] on button "Start" at bounding box center [546, 331] width 69 height 19
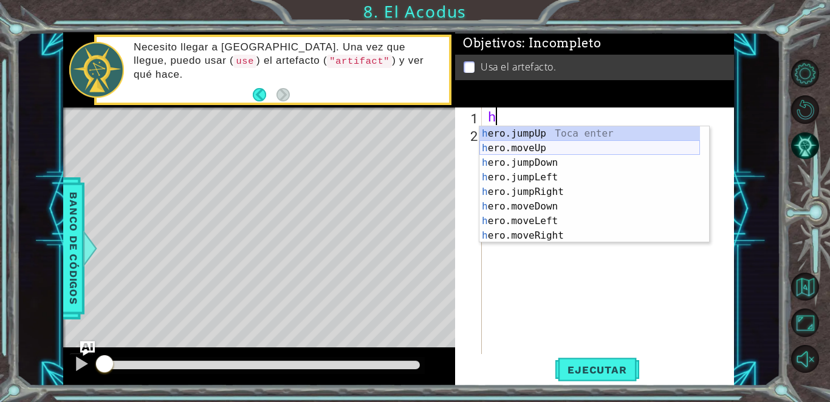
click at [404, 149] on div "h ero.jumpUp Toca enter h ero.moveUp Toca enter h ero.jumpDown Toca enter h ero…" at bounding box center [590, 199] width 221 height 146
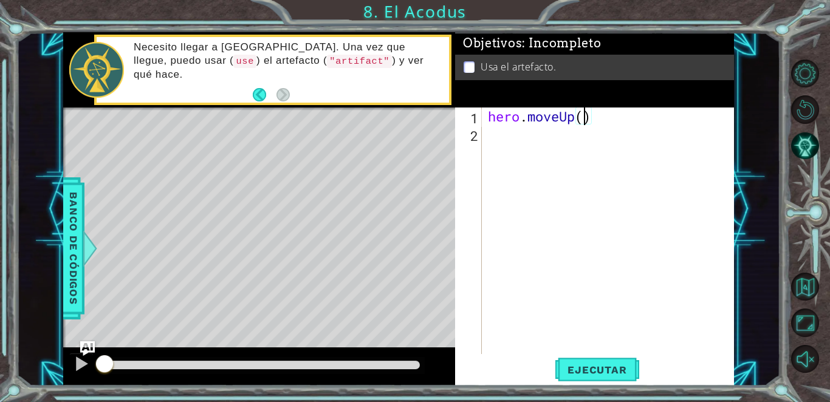
type textarea "hero.moveUp(2)"
click at [404, 137] on div "hero . moveUp ( 2 )" at bounding box center [612, 249] width 252 height 282
type textarea "h"
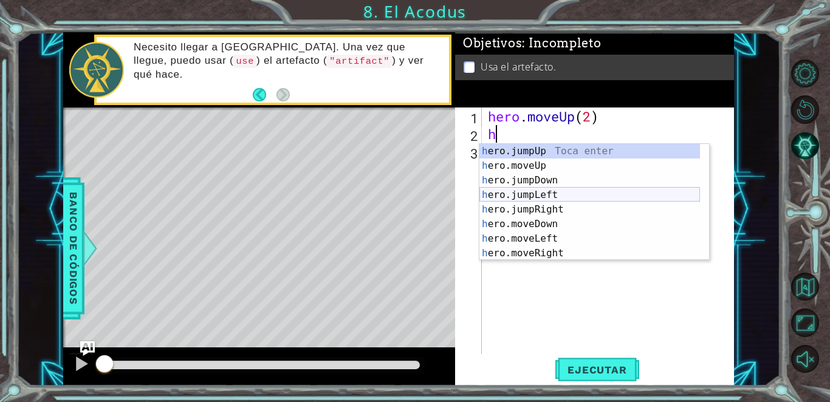
click at [404, 198] on div "h ero.jumpUp Toca enter h ero.moveUp Toca enter h ero.jumpDown Toca enter h ero…" at bounding box center [590, 217] width 221 height 146
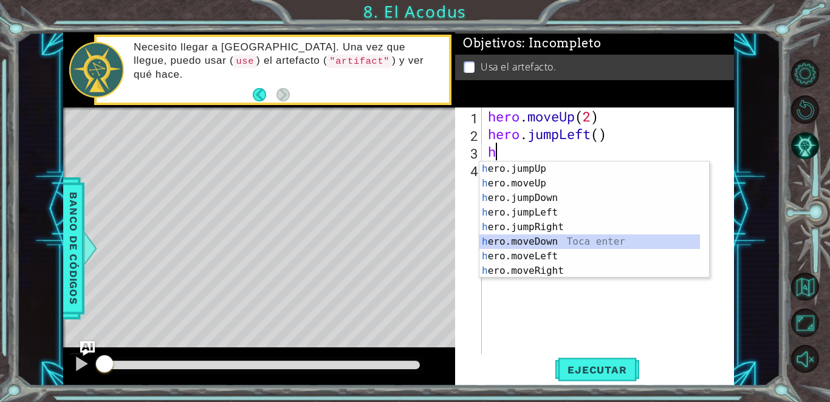
click at [404, 244] on div "h ero.jumpUp Toca enter h ero.moveUp Toca enter h ero.jumpDown Toca enter h ero…" at bounding box center [590, 235] width 221 height 146
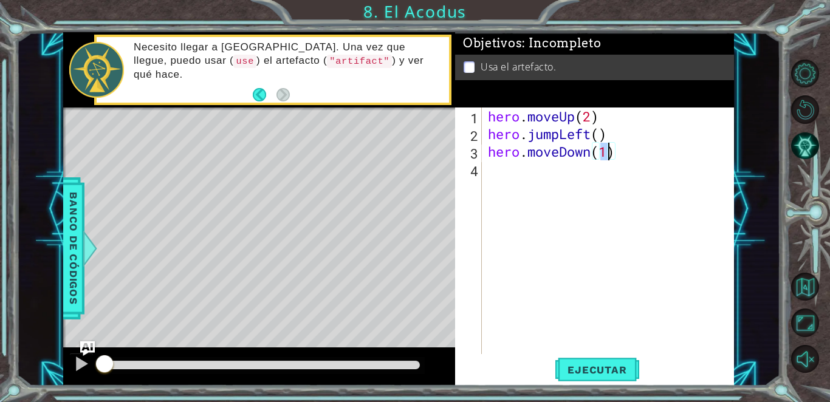
type textarea "hero.moveDown(2)"
click at [404, 171] on div "hero . moveUp ( 2 ) hero . jumpLeft ( ) hero . moveDown ( 2 )" at bounding box center [612, 249] width 252 height 282
type textarea "h"
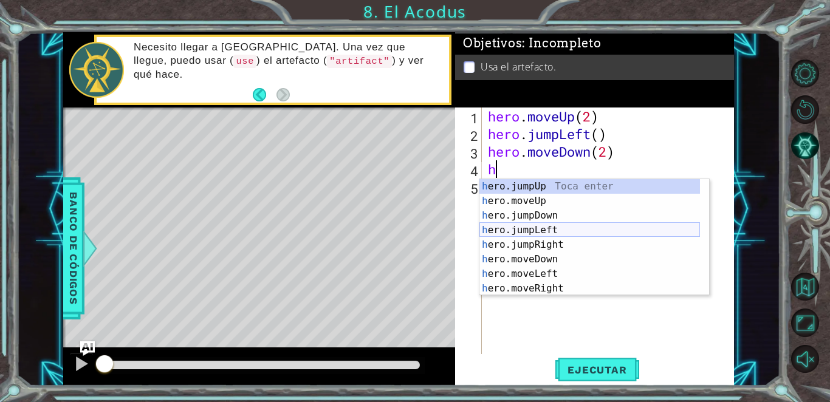
click at [404, 233] on div "h ero.jumpUp Toca enter h ero.moveUp Toca enter h ero.jumpDown Toca enter h ero…" at bounding box center [590, 252] width 221 height 146
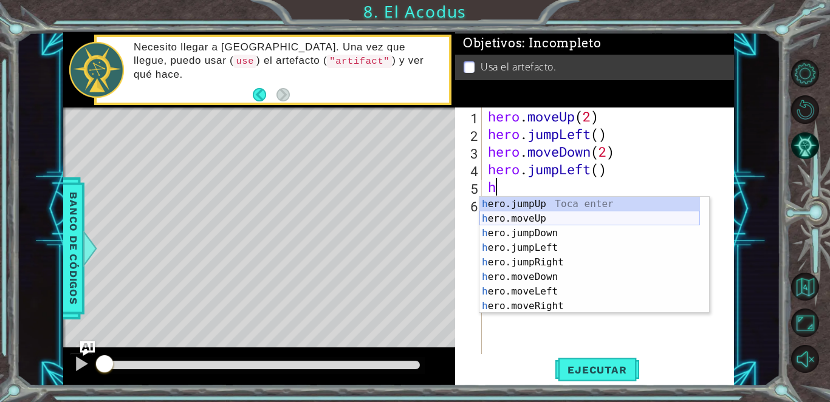
click at [404, 216] on div "h ero.jumpUp Toca enter h ero.moveUp Toca enter h ero.jumpDown Toca enter h ero…" at bounding box center [590, 270] width 221 height 146
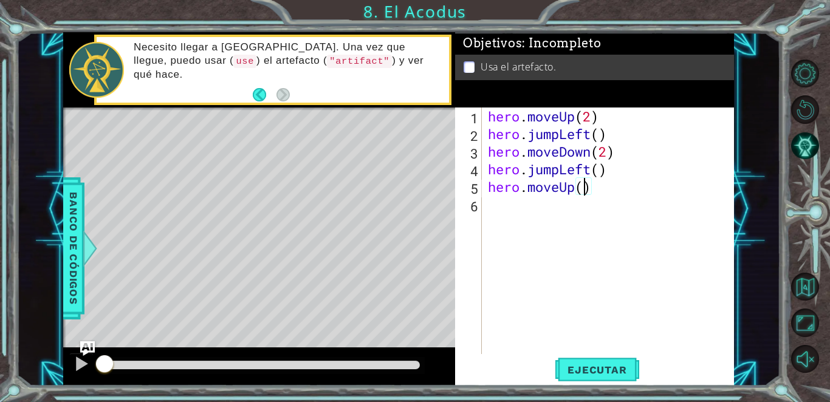
type textarea "hero.moveUp(2)"
click at [404, 215] on div "hero . moveUp ( 2 ) hero . jumpLeft ( ) hero . moveDown ( 2 ) hero . jumpLeft (…" at bounding box center [612, 249] width 252 height 282
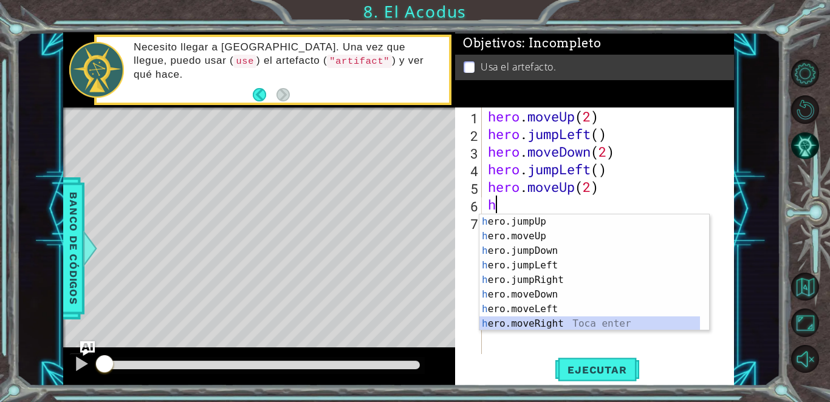
click at [404, 324] on div "h ero.jumpUp Toca enter h ero.moveUp Toca enter h ero.jumpDown Toca enter h ero…" at bounding box center [590, 288] width 221 height 146
type textarea "hero.moveRight(1)"
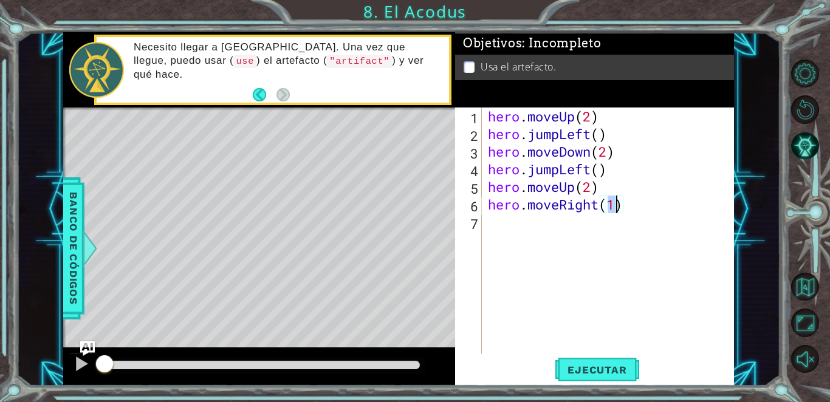
click at [404, 237] on div "hero . moveUp ( 2 ) hero . jumpLeft ( ) hero . moveDown ( 2 ) hero . jumpLeft (…" at bounding box center [612, 249] width 252 height 282
paste textarea "hero.use("lever")"
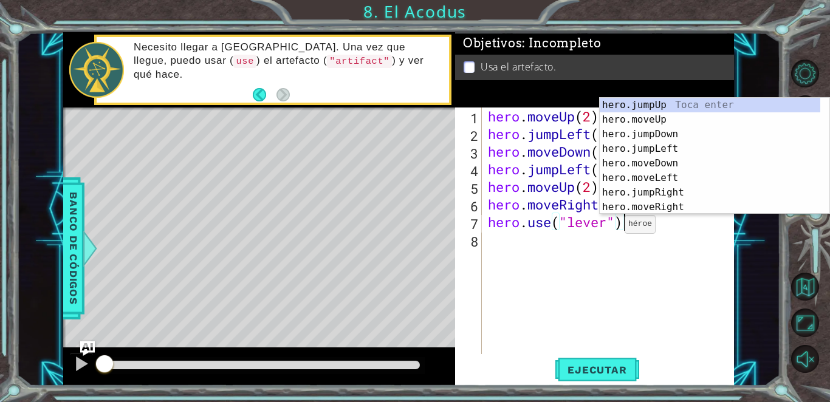
click at [404, 227] on div "hero . moveUp ( 2 ) hero . jumpLeft ( ) hero . moveDown ( 2 ) hero . jumpLeft (…" at bounding box center [612, 249] width 252 height 282
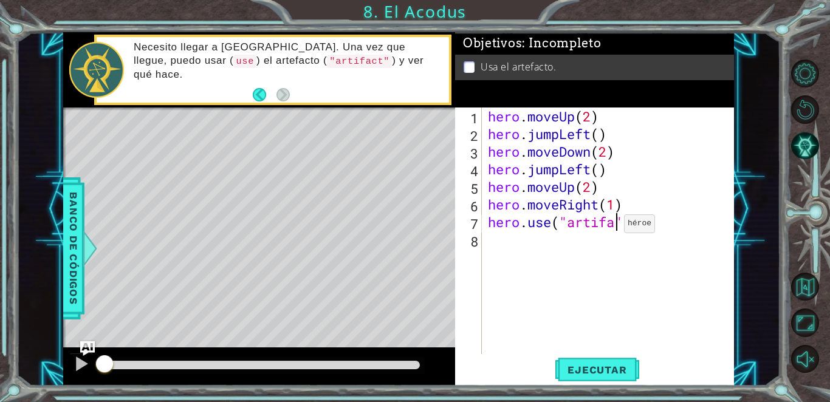
scroll to position [0, 6]
click at [404, 372] on span "Ejecutar" at bounding box center [597, 370] width 83 height 12
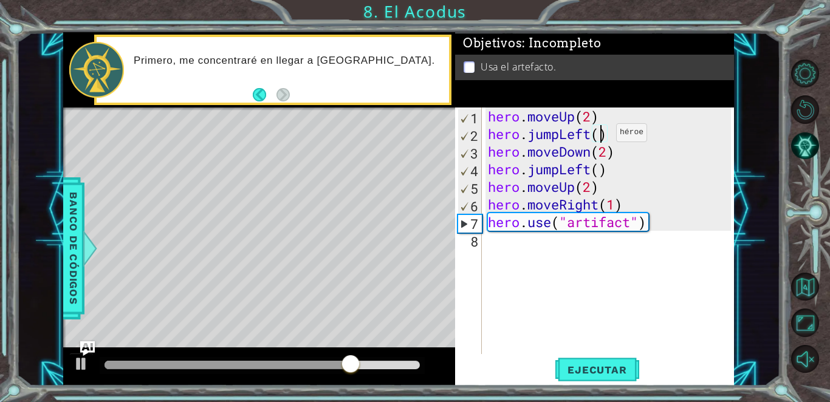
click at [404, 136] on div "hero . moveUp ( 2 ) hero . jumpLeft ( ) hero . moveDown ( 2 ) hero . jumpLeft (…" at bounding box center [612, 249] width 252 height 282
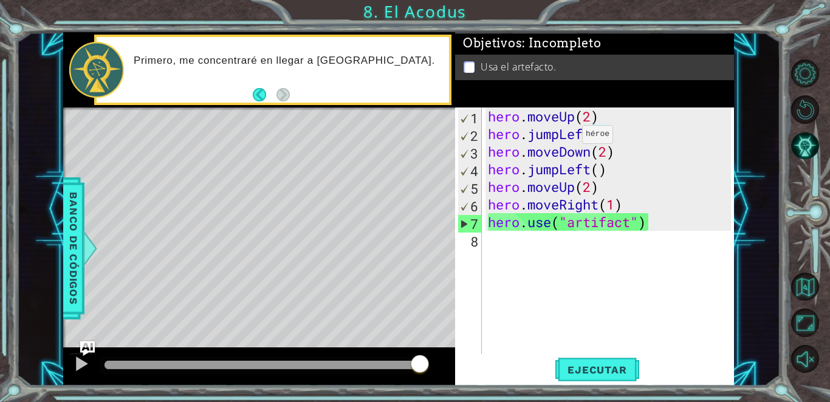
click at [404, 137] on div "hero . moveUp ( 2 ) hero . jumpLeft ( ) hero . moveDown ( 2 ) hero . jumpLeft (…" at bounding box center [612, 249] width 252 height 282
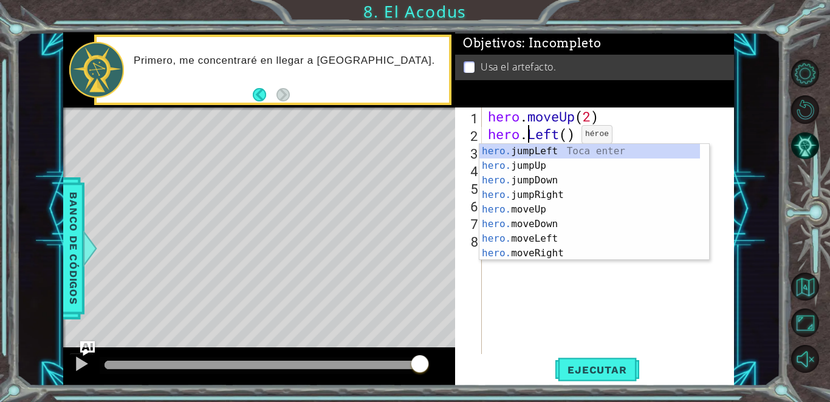
scroll to position [0, 2]
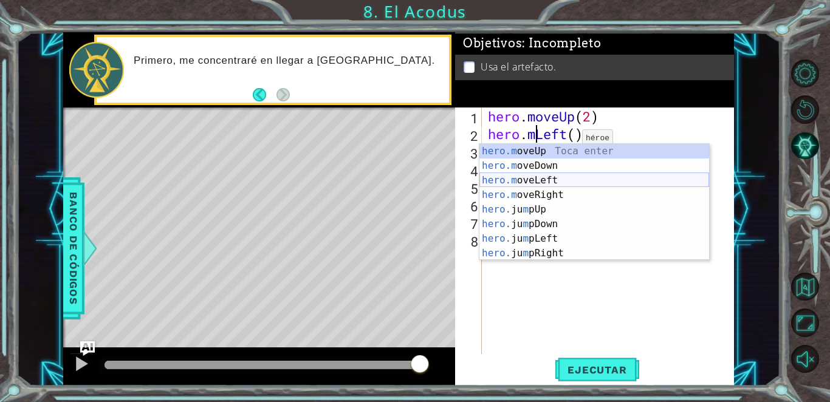
click at [404, 184] on div "hero.m oveUp Toca enter hero.m oveDown Toca enter hero.m oveLeft Toca enter her…" at bounding box center [595, 217] width 230 height 146
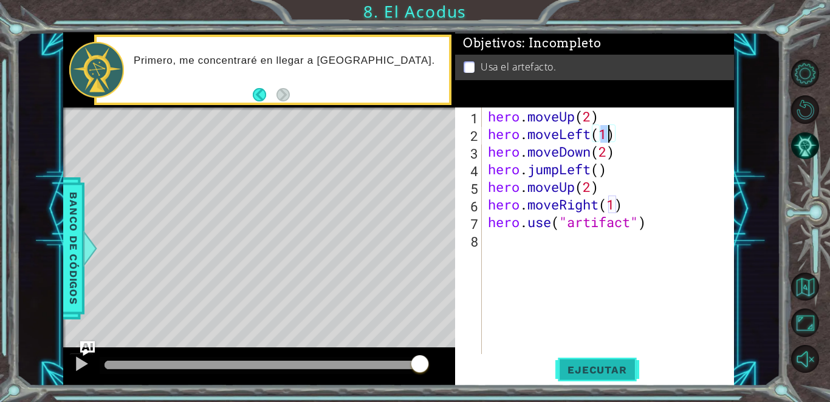
type textarea "hero.moveLeft(1)"
click at [404, 374] on span "Ejecutar" at bounding box center [597, 370] width 83 height 12
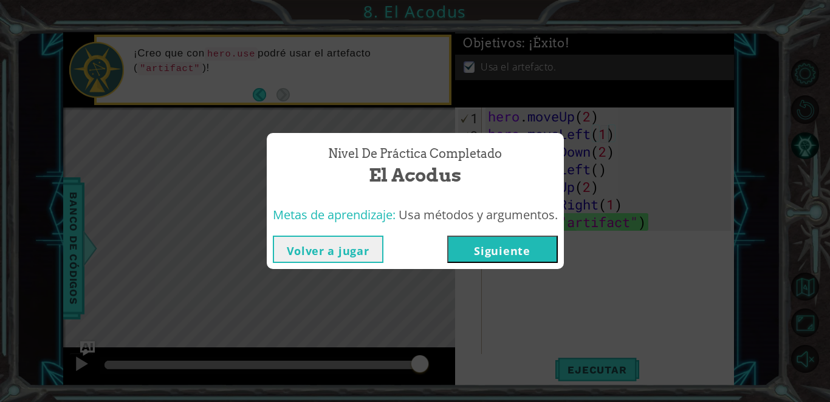
click at [404, 247] on button "Siguiente" at bounding box center [502, 249] width 111 height 27
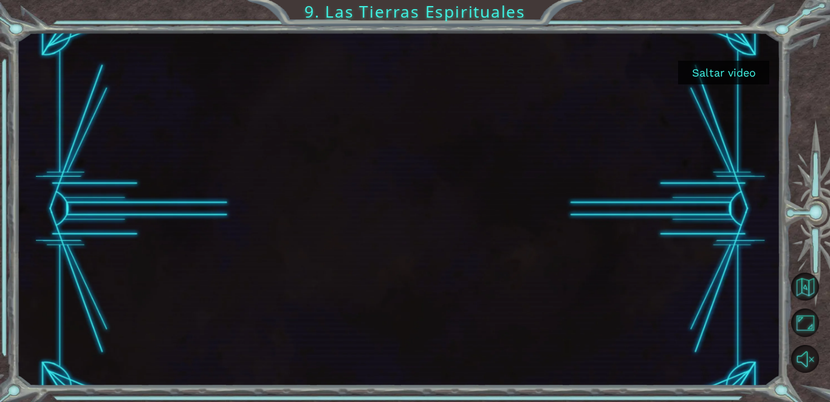
click at [404, 77] on button "Saltar video" at bounding box center [723, 73] width 91 height 24
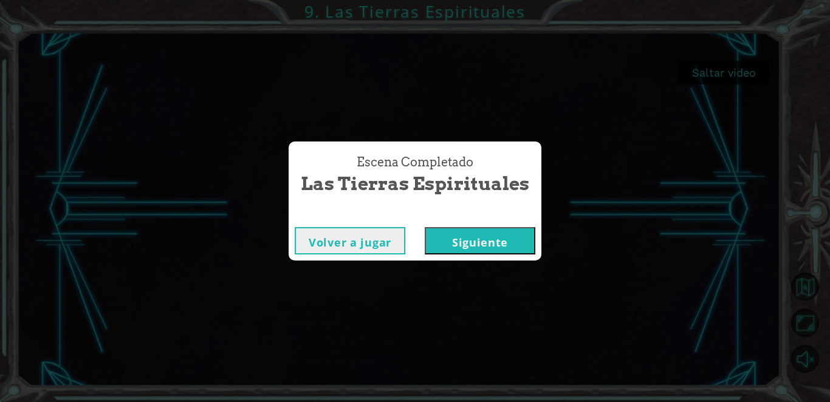
click at [404, 240] on button "Siguiente" at bounding box center [480, 240] width 111 height 27
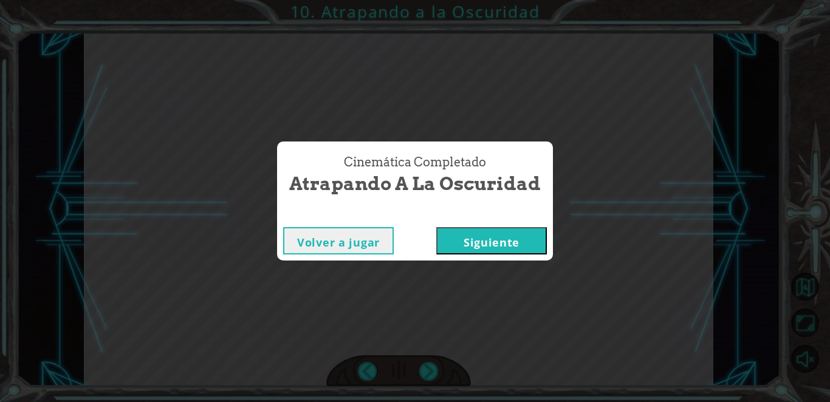
click at [404, 243] on button "Siguiente" at bounding box center [491, 240] width 111 height 27
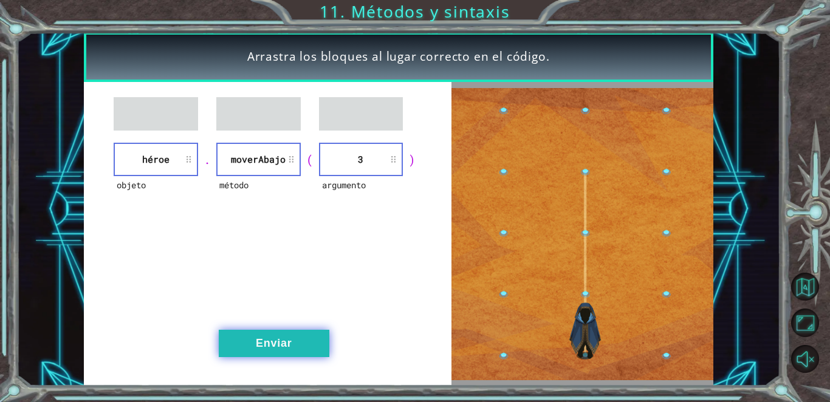
click at [268, 334] on button "Enviar" at bounding box center [274, 343] width 111 height 27
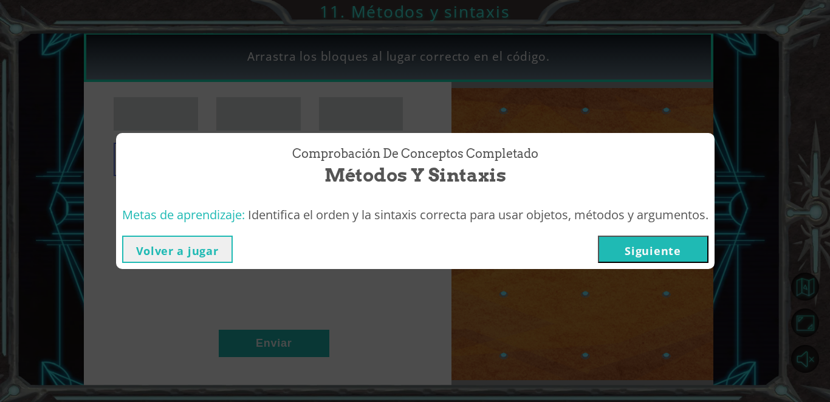
click at [404, 244] on button "Siguiente" at bounding box center [653, 249] width 111 height 27
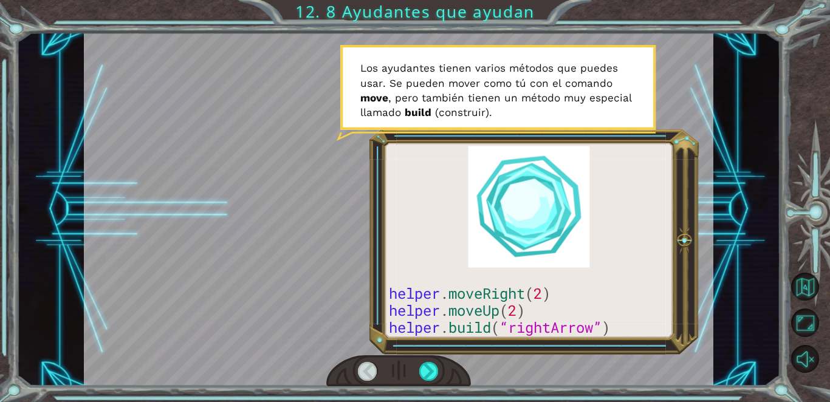
click at [388, 375] on div at bounding box center [398, 372] width 145 height 32
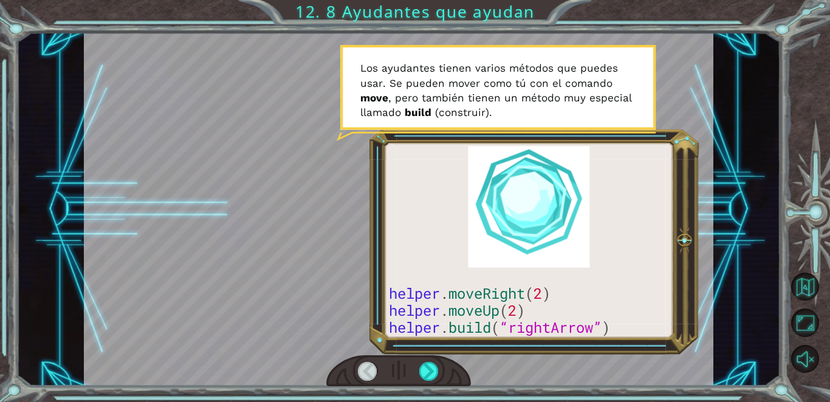
click at [356, 371] on div at bounding box center [398, 372] width 145 height 32
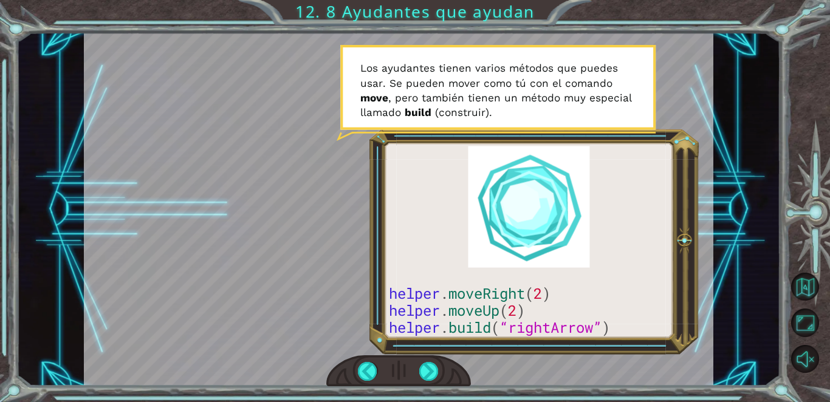
click at [398, 291] on div at bounding box center [399, 209] width 630 height 354
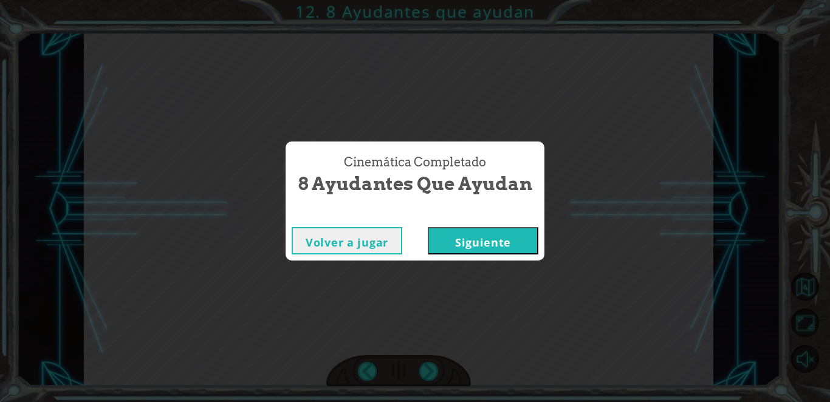
click at [404, 242] on button "Siguiente" at bounding box center [483, 240] width 111 height 27
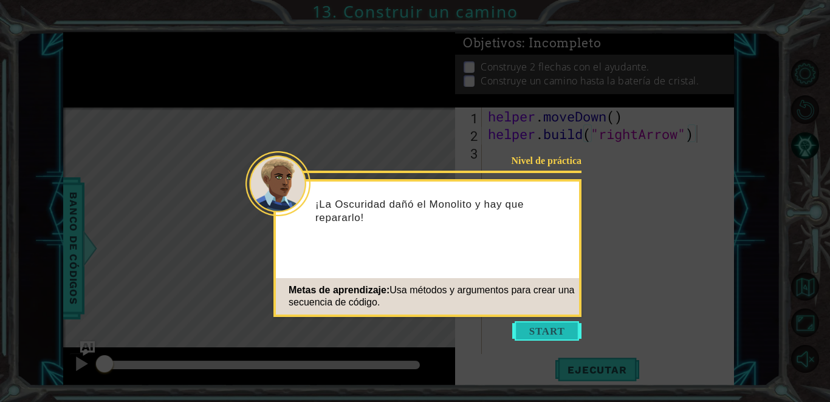
click at [404, 323] on button "Start" at bounding box center [546, 331] width 69 height 19
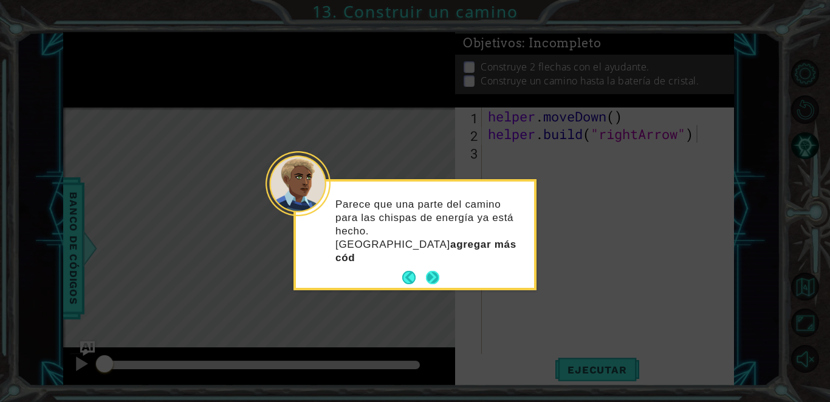
click at [404, 250] on div "Parece que una parte del camino para las chispas de energía ya está hecho. Debe…" at bounding box center [415, 235] width 238 height 106
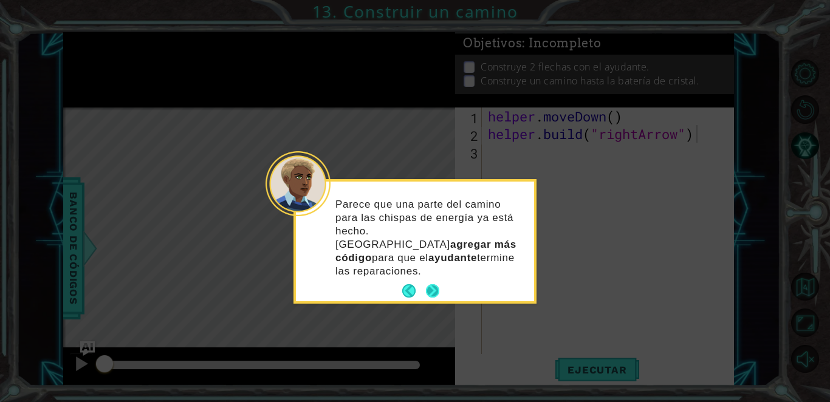
click at [404, 284] on button "Next" at bounding box center [432, 290] width 13 height 13
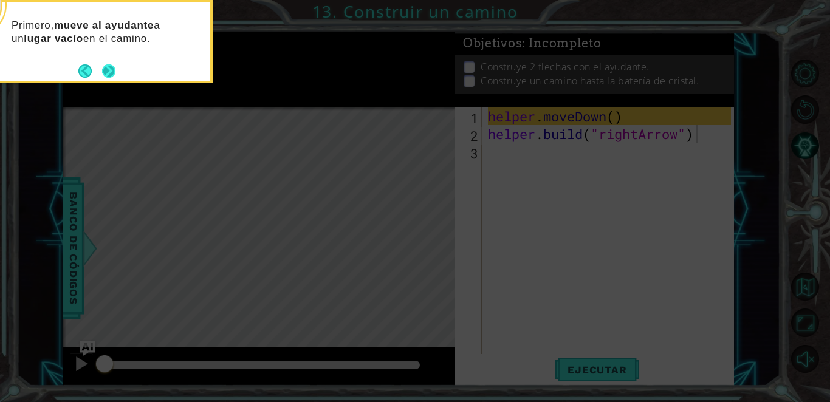
click at [112, 67] on button "Next" at bounding box center [108, 70] width 13 height 13
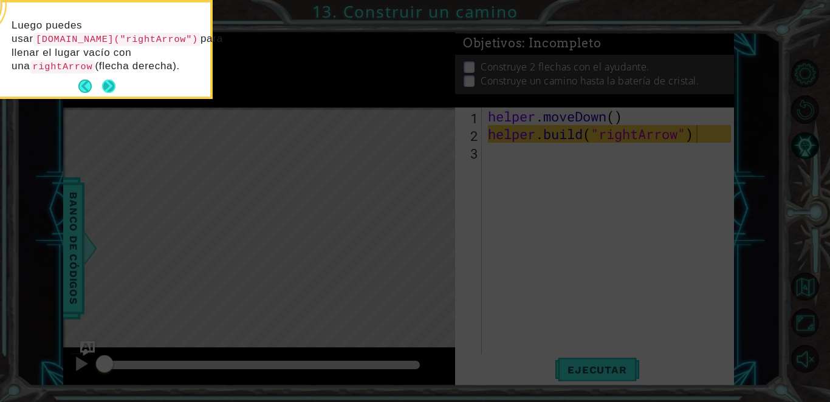
click at [106, 82] on button "Next" at bounding box center [108, 86] width 13 height 13
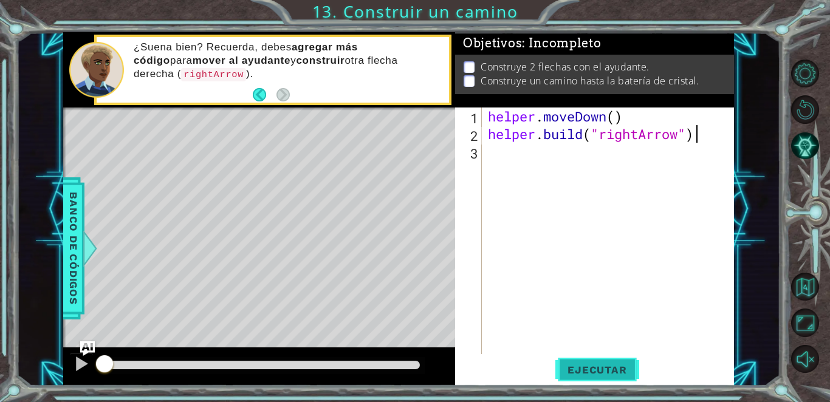
click at [404, 366] on span "Ejecutar" at bounding box center [597, 370] width 83 height 12
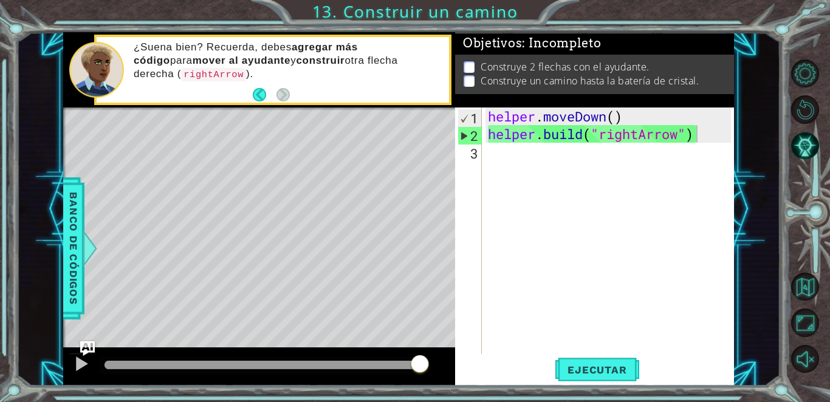
drag, startPoint x: 148, startPoint y: 60, endPoint x: 201, endPoint y: 94, distance: 63.1
click at [201, 94] on div "¿Suena bien? Recuerda, debes agregar más código para mover al ayudante y constr…" at bounding box center [287, 70] width 324 height 71
click at [404, 156] on div "helper . moveDown ( ) helper . build ( "rightArrow" )" at bounding box center [612, 249] width 252 height 282
click at [404, 140] on div "helper . moveDown ( ) helper . build ( "rightArrow" )" at bounding box center [612, 249] width 252 height 282
type textarea "[DOMAIN_NAME]("rightArrow")"
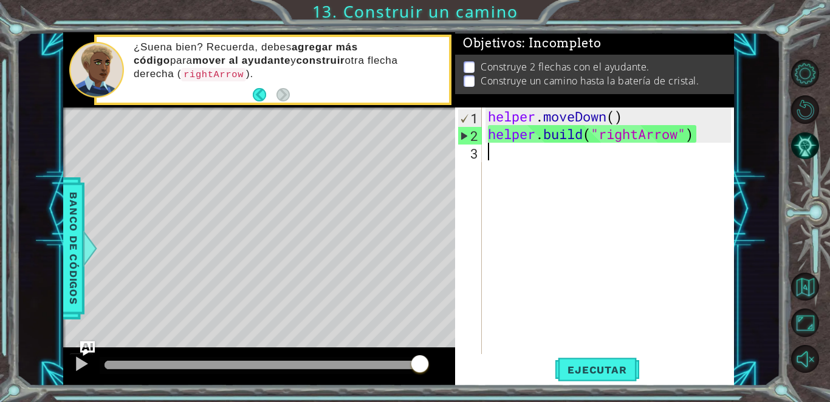
click at [404, 157] on div "helper . moveDown ( ) helper . build ( "rightArrow" )" at bounding box center [612, 249] width 252 height 282
click at [404, 160] on div "helper . moveDown ( ) helper . build ( "rightArrow" )" at bounding box center [612, 249] width 252 height 282
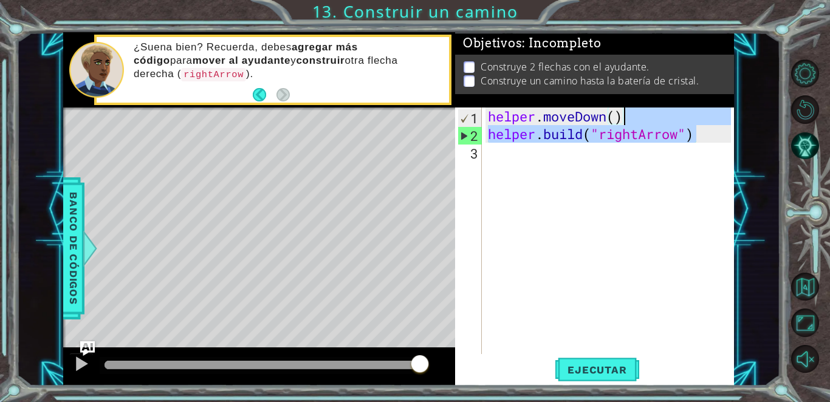
drag, startPoint x: 702, startPoint y: 134, endPoint x: 695, endPoint y: 122, distance: 13.9
click at [404, 122] on div "helper . moveDown ( ) helper . build ( "rightArrow" )" at bounding box center [612, 249] width 252 height 282
click at [404, 137] on div "helper . moveDown ( ) helper . build ( "rightArrow" )" at bounding box center [609, 231] width 246 height 247
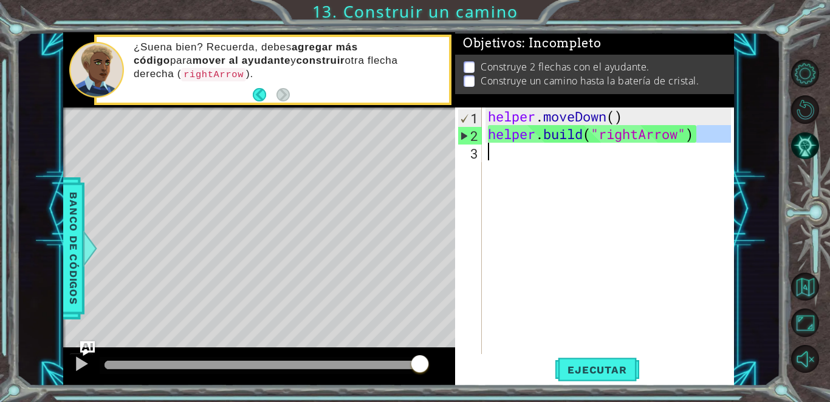
drag, startPoint x: 708, startPoint y: 133, endPoint x: 562, endPoint y: 149, distance: 146.7
click at [404, 149] on div "helper . moveDown ( ) helper . build ( "rightArrow" )" at bounding box center [612, 249] width 252 height 282
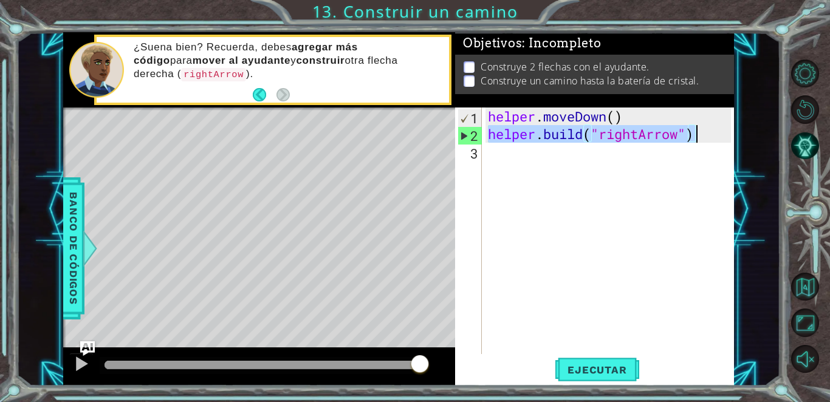
drag, startPoint x: 491, startPoint y: 129, endPoint x: 700, endPoint y: 139, distance: 208.7
click at [404, 139] on div "helper . moveDown ( ) helper . build ( "rightArrow" )" at bounding box center [612, 249] width 252 height 282
type textarea "[DOMAIN_NAME]("rightArrow")"
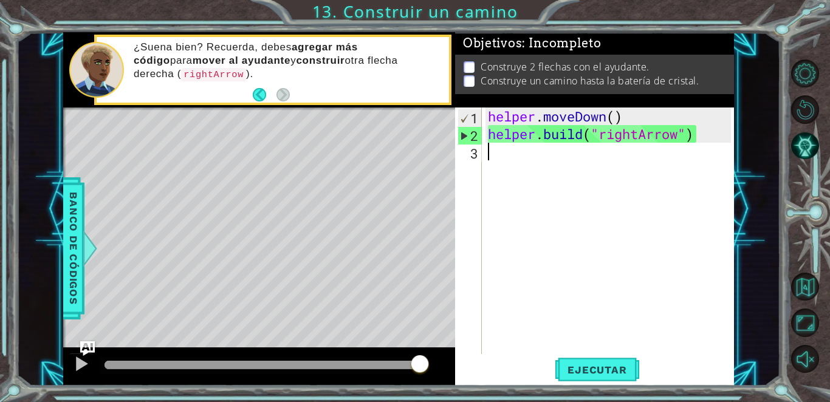
click at [404, 167] on div "helper . moveDown ( ) helper . build ( "rightArrow" )" at bounding box center [612, 249] width 252 height 282
paste textarea "[DOMAIN_NAME]("rightArrow")"
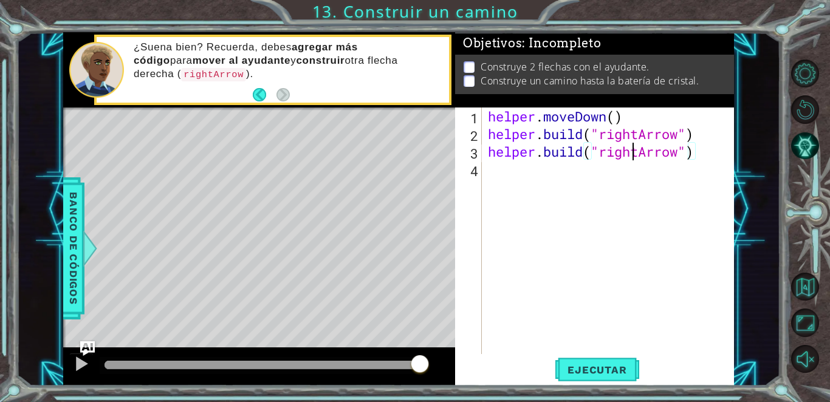
click at [404, 150] on div "helper . moveDown ( ) helper . build ( "rightArrow" ) helper . build ( "rightAr…" at bounding box center [612, 249] width 252 height 282
click at [404, 151] on div "helper . moveDown ( ) helper . build ( "rightArrow" ) helper . build ( "rightAr…" at bounding box center [612, 249] width 252 height 282
type textarea "[DOMAIN_NAME]("left Arrow")"
click at [404, 360] on button "Ejecutar" at bounding box center [597, 370] width 83 height 28
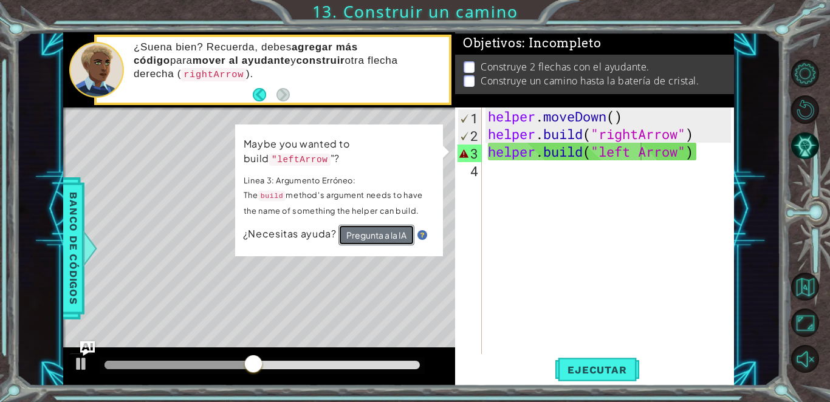
click at [396, 235] on button "Pregunta a la IA" at bounding box center [377, 235] width 76 height 21
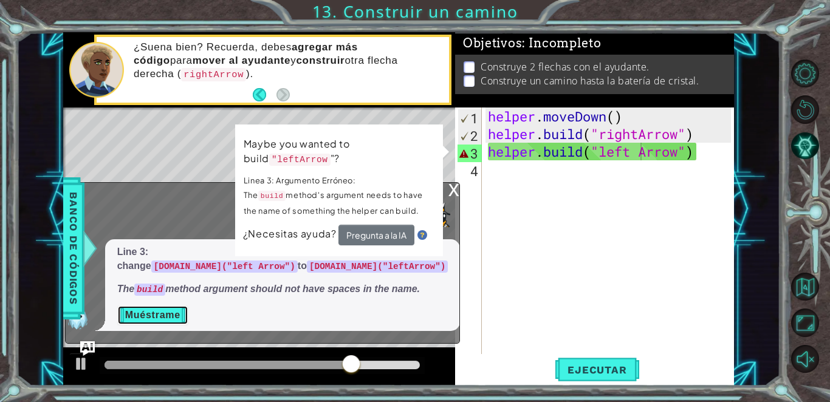
click at [174, 312] on button "Muéstrame" at bounding box center [152, 315] width 71 height 19
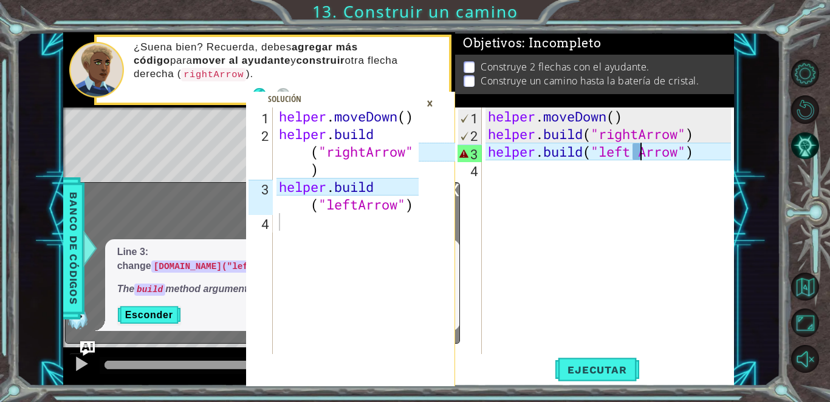
type textarea "[DOMAIN_NAME]("leftArrow")"
click at [391, 202] on div "helper . moveDown ( ) helper . build ( "rightArrow" ) helper . build ( "leftArr…" at bounding box center [351, 249] width 148 height 282
click at [404, 154] on div "helper . moveDown ( ) helper . build ( "rightArrow" ) helper . build ( "left Ar…" at bounding box center [612, 249] width 252 height 282
type textarea "[DOMAIN_NAME]("leftArrow")"
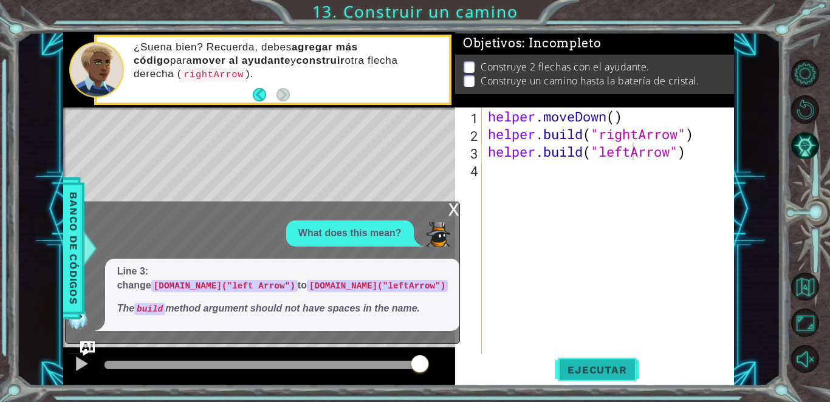
click at [404, 365] on span "Ejecutar" at bounding box center [597, 370] width 83 height 12
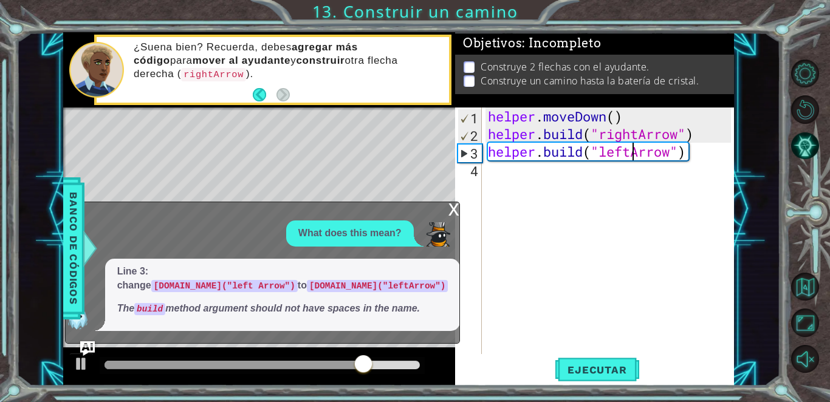
click at [404, 206] on div "x" at bounding box center [454, 208] width 11 height 12
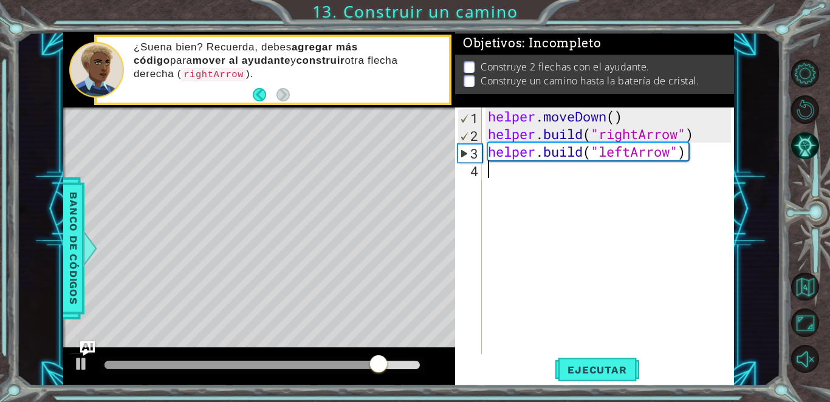
scroll to position [0, 0]
click at [404, 187] on div "helper . moveDown ( ) helper . build ( "rightArrow" ) helper . build ( "leftArr…" at bounding box center [612, 249] width 252 height 282
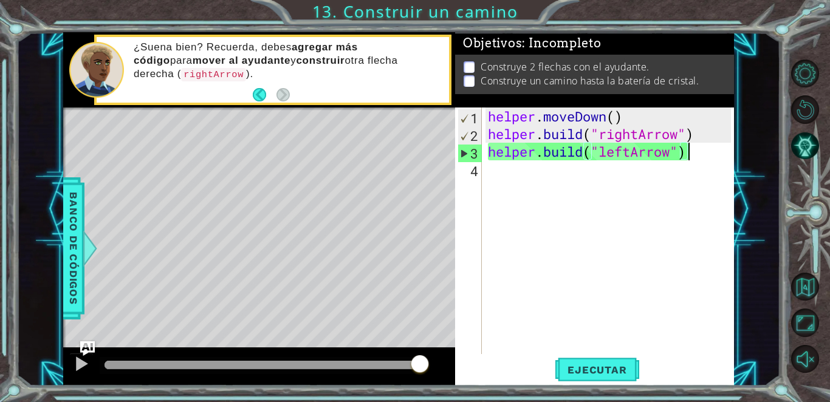
drag, startPoint x: 688, startPoint y: 151, endPoint x: 705, endPoint y: 157, distance: 18.3
click at [404, 157] on div "helper . moveDown ( ) helper . build ( "rightArrow" ) helper . build ( "leftArr…" at bounding box center [612, 249] width 252 height 282
type textarea "[DOMAIN_NAME]("leftArrow")"
click at [404, 156] on div "helper . moveDown ( ) helper . build ( "rightArrow" ) helper . build ( "leftArr…" at bounding box center [612, 249] width 252 height 282
click at [404, 181] on div "helper . moveDown ( ) helper . build ( "rightArrow" ) helper . build ( "leftArr…" at bounding box center [612, 249] width 252 height 282
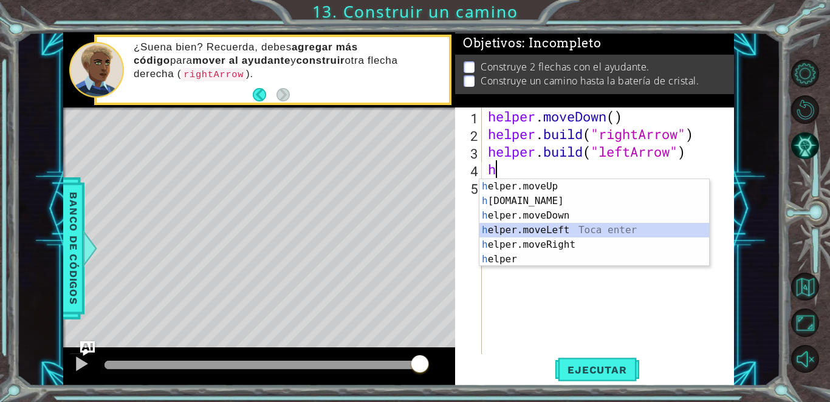
click at [404, 228] on div "h elper.moveUp Toca enter h [DOMAIN_NAME] Toca enter h elper.moveDown Toca ente…" at bounding box center [595, 237] width 230 height 117
type textarea "helper.moveLeft(1)"
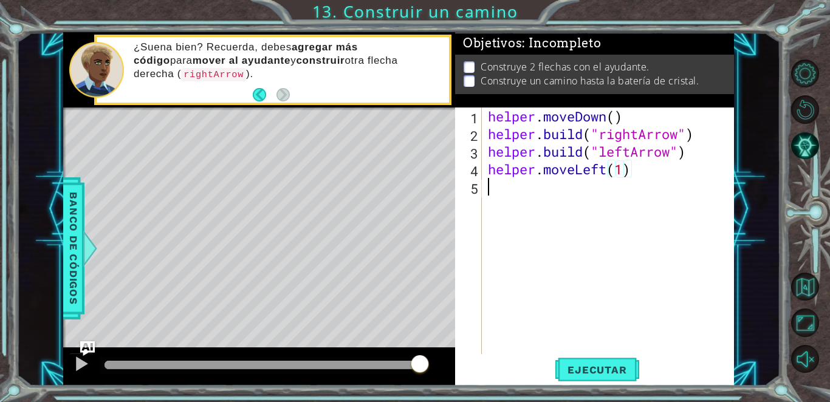
click at [404, 203] on div "helper . moveDown ( ) helper . build ( "rightArrow" ) helper . build ( "leftArr…" at bounding box center [612, 249] width 252 height 282
click at [404, 173] on div "helper . moveDown ( ) helper . build ( "rightArrow" ) helper . build ( "leftArr…" at bounding box center [612, 249] width 252 height 282
drag, startPoint x: 697, startPoint y: 142, endPoint x: 494, endPoint y: 159, distance: 203.7
click at [404, 159] on div "helper . moveDown ( ) helper . build ( "rightArrow" ) helper . build ( "leftArr…" at bounding box center [612, 249] width 252 height 282
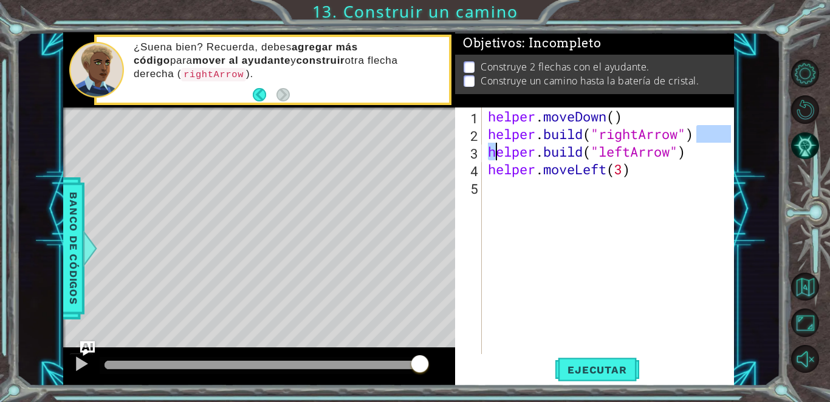
click at [404, 159] on div "helper . moveDown ( ) helper . build ( "rightArrow" ) helper . build ( "leftArr…" at bounding box center [609, 231] width 246 height 247
type textarea "[DOMAIN_NAME]("leftArrow")"
click at [404, 159] on div "helper . moveDown ( ) helper . build ( "rightArrow" ) helper . build ( "leftArr…" at bounding box center [612, 249] width 252 height 282
click at [404, 155] on div "helper . moveDown ( ) helper . build ( "rightArrow" ) helper . build ( "leftArr…" at bounding box center [609, 231] width 246 height 247
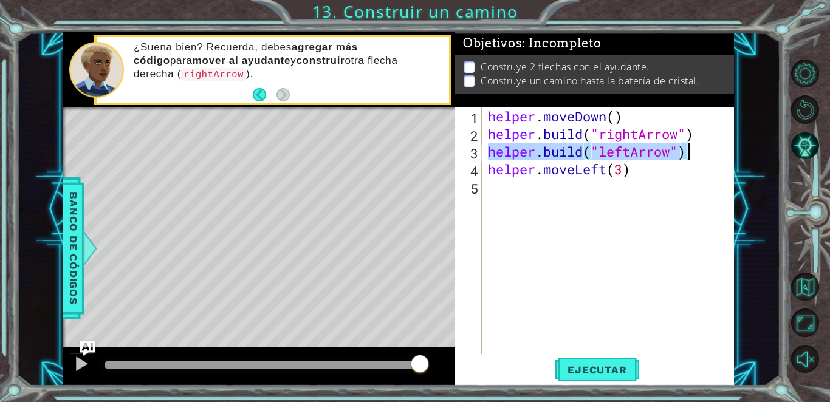
drag, startPoint x: 488, startPoint y: 155, endPoint x: 692, endPoint y: 154, distance: 204.3
click at [404, 154] on div "helper . moveDown ( ) helper . build ( "rightArrow" ) helper . build ( "leftArr…" at bounding box center [612, 249] width 252 height 282
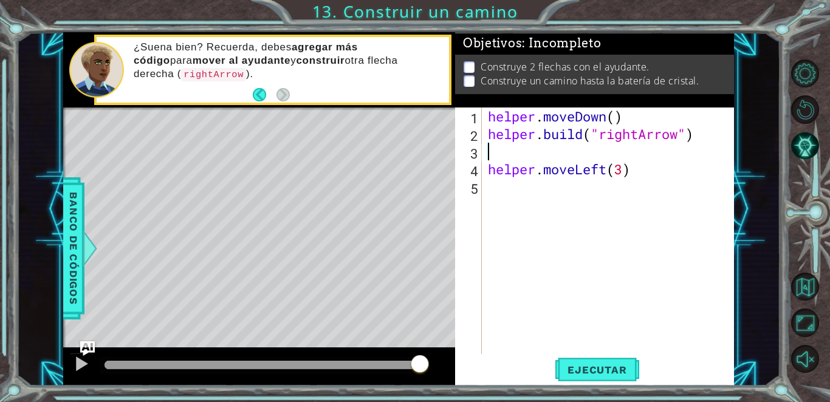
scroll to position [0, 0]
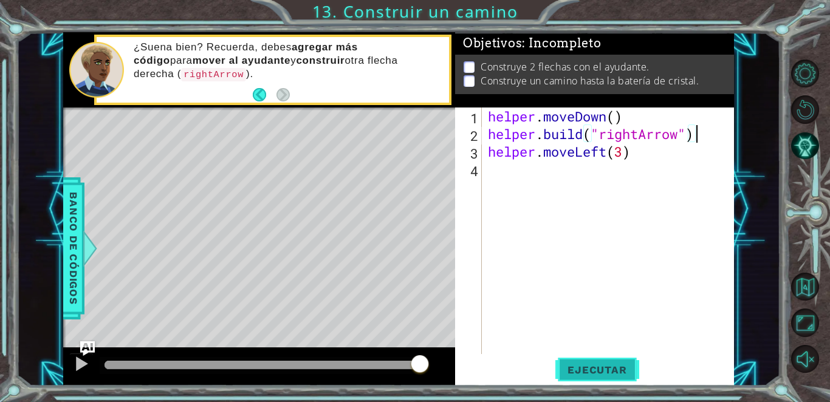
click at [404, 373] on span "Ejecutar" at bounding box center [597, 370] width 83 height 12
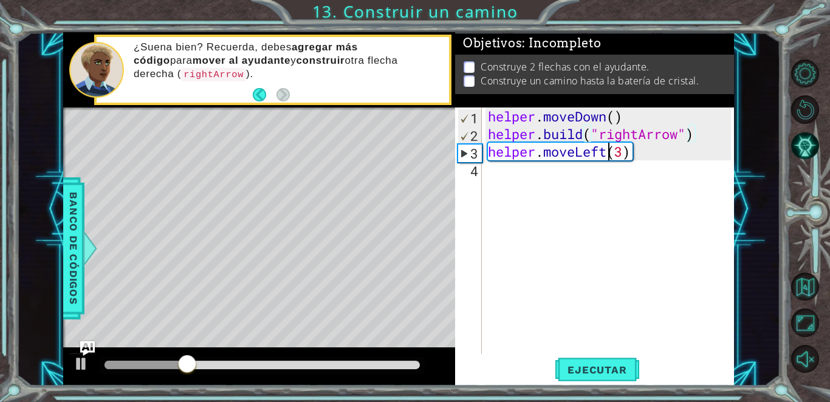
click at [404, 157] on div "helper . moveDown ( ) helper . build ( "rightArrow" ) helper . moveLeft ( 3 )" at bounding box center [612, 249] width 252 height 282
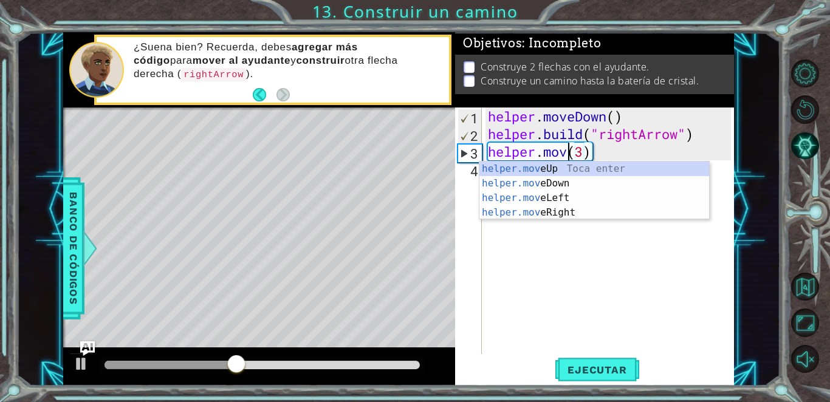
scroll to position [0, 4]
click at [404, 209] on div "helper.move Up Toca enter helper.move Down Toca enter helper.move Left Toca ent…" at bounding box center [595, 206] width 230 height 88
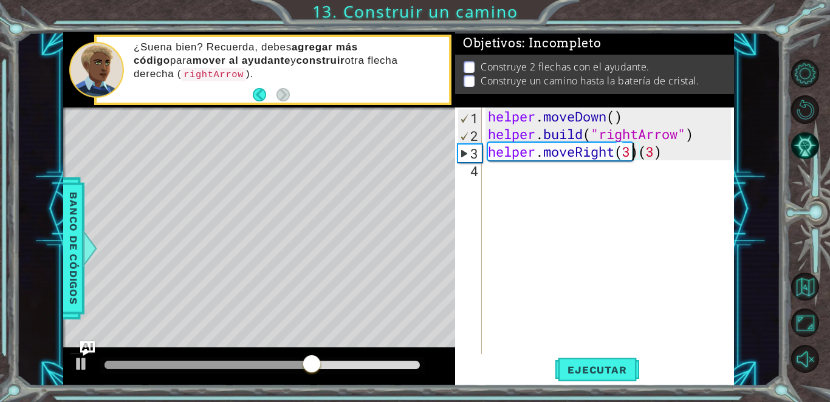
scroll to position [0, 6]
drag, startPoint x: 667, startPoint y: 153, endPoint x: 636, endPoint y: 154, distance: 31.0
click at [404, 154] on div "helper . moveDown ( ) helper . build ( "rightArrow" ) helper . moveRight ( 3 ) …" at bounding box center [612, 249] width 252 height 282
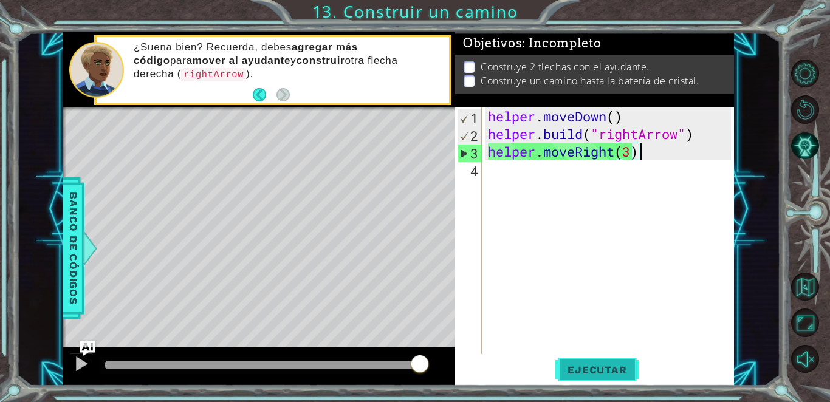
click at [404, 360] on button "Ejecutar" at bounding box center [597, 370] width 83 height 28
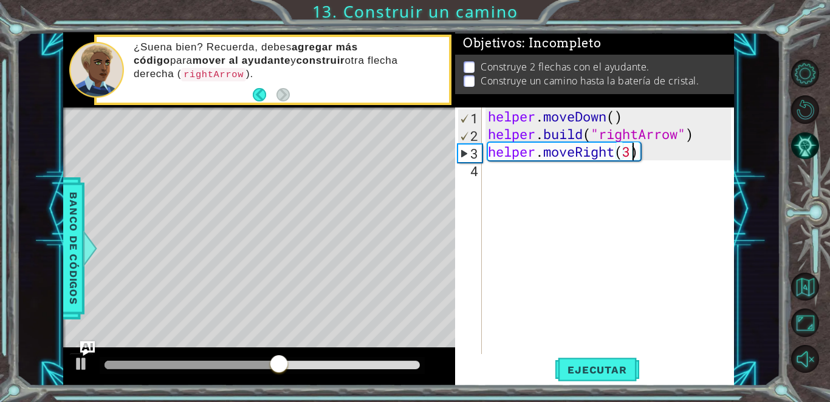
click at [404, 155] on div "helper . moveDown ( ) helper . build ( "rightArrow" ) helper . moveRight ( 3 )" at bounding box center [612, 249] width 252 height 282
type textarea "helper.moveRight(4)"
click at [404, 375] on span "Ejecutar" at bounding box center [597, 370] width 83 height 12
click at [404, 170] on div "helper . moveDown ( ) helper . build ( "rightArrow" ) helper . moveRight ( 4 )" at bounding box center [612, 249] width 252 height 282
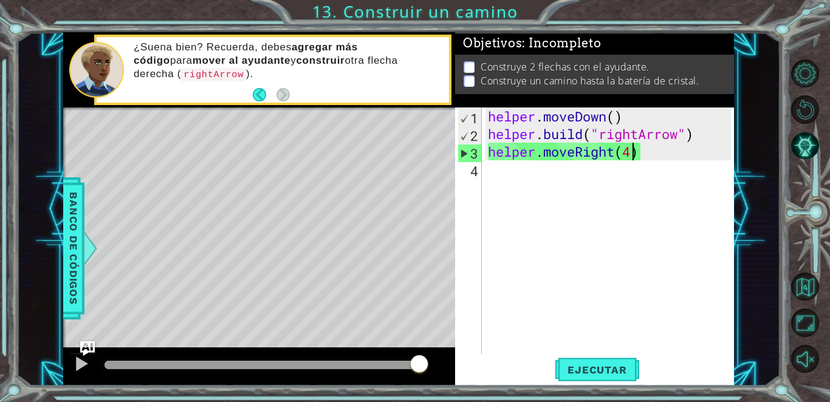
click at [404, 150] on div "helper . moveDown ( ) helper . build ( "rightArrow" ) helper . moveRight ( 4 )" at bounding box center [612, 249] width 252 height 282
click at [404, 153] on div "helper . moveDown ( ) helper . build ( "rightArrow" ) helper . moveRight ( 4 )" at bounding box center [612, 249] width 252 height 282
click at [404, 154] on div "helper . moveDown ( ) helper . build ( "rightArrow" ) helper . moveRight ( 4 )" at bounding box center [612, 249] width 252 height 282
click at [404, 157] on div "helper . moveDown ( ) helper . build ( "rightArrow" ) helper . moveRight ( 4 )" at bounding box center [612, 249] width 252 height 282
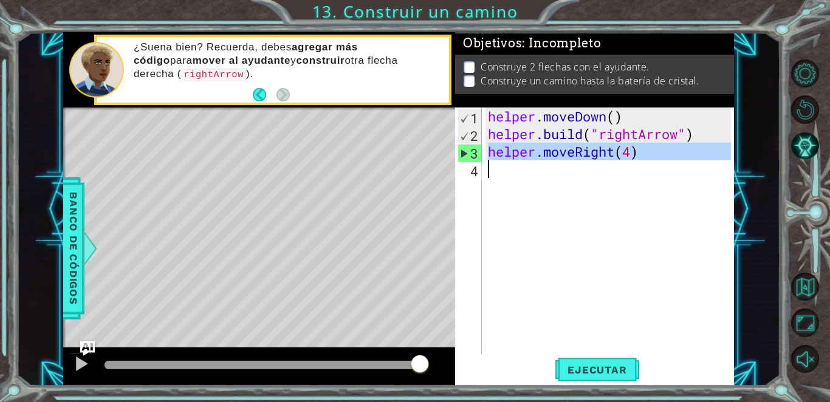
drag, startPoint x: 486, startPoint y: 157, endPoint x: 626, endPoint y: 166, distance: 140.1
click at [404, 166] on div "helper . moveDown ( ) helper . build ( "rightArrow" ) helper . moveRight ( 4 )" at bounding box center [612, 249] width 252 height 282
type textarea "helper.moveRight(4)"
click at [404, 166] on div "helper . moveDown ( ) helper . build ( "rightArrow" ) helper . moveRight ( 4 )" at bounding box center [609, 231] width 246 height 247
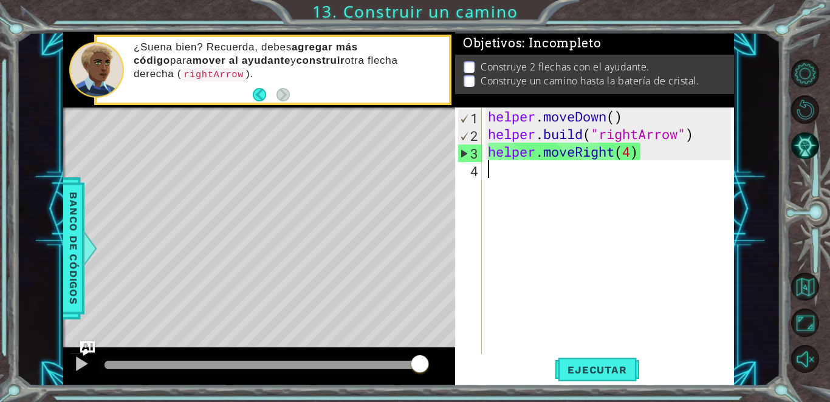
click at [404, 133] on div "helper . moveDown ( ) helper . build ( "rightArrow" ) helper . moveRight ( 4 )" at bounding box center [612, 249] width 252 height 282
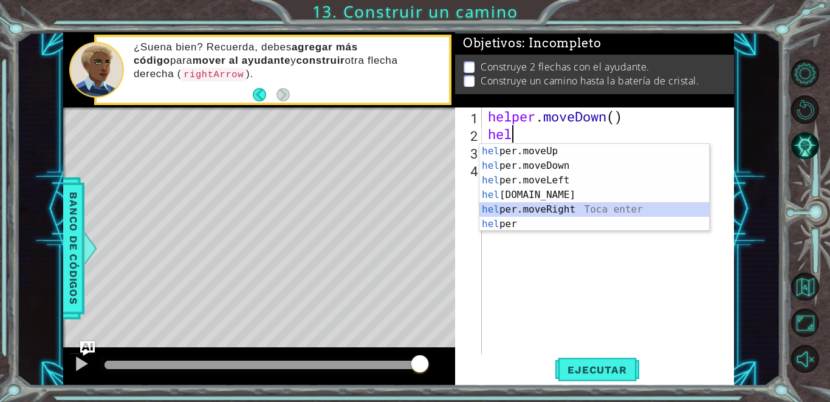
click at [404, 207] on div "hel per.moveUp Toca enter hel per.moveDown Toca enter hel per.moveLeft Toca ent…" at bounding box center [595, 202] width 230 height 117
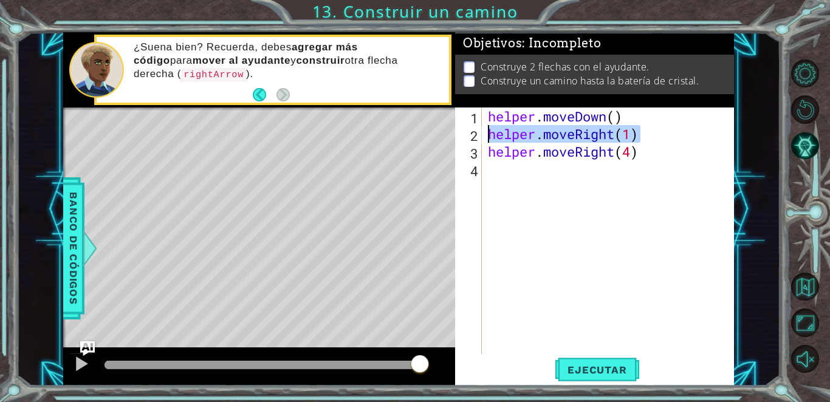
drag, startPoint x: 658, startPoint y: 141, endPoint x: 489, endPoint y: 139, distance: 169.6
click at [404, 139] on div "helper . moveDown ( ) helper . moveRight ( 1 ) helper . moveRight ( 4 )" at bounding box center [612, 249] width 252 height 282
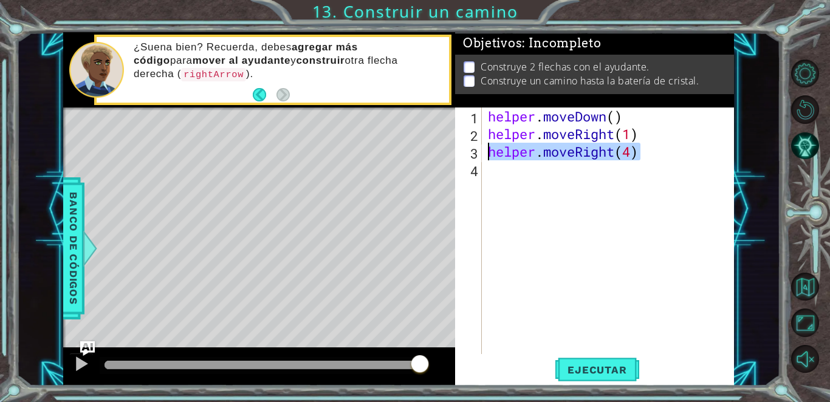
drag, startPoint x: 647, startPoint y: 148, endPoint x: 484, endPoint y: 152, distance: 163.6
click at [404, 152] on div "helper.moveRight(1) 1 2 3 4 helper . moveDown ( ) helper . moveRight ( 1 ) help…" at bounding box center [593, 231] width 276 height 247
paste textarea "1"
type textarea "helper.moveRight(1)"
click at [404, 173] on div "helper . moveDown ( ) helper . moveRight ( 1 ) helper . moveRight ( 1 )" at bounding box center [612, 249] width 252 height 282
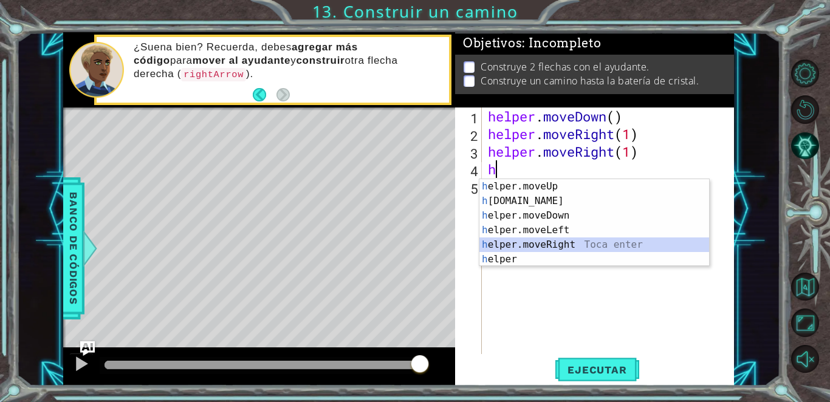
click at [404, 241] on div "h elper.moveUp Toca enter h [DOMAIN_NAME] Toca enter h elper.moveDown Toca ente…" at bounding box center [595, 237] width 230 height 117
type textarea "helper.moveRight(1)"
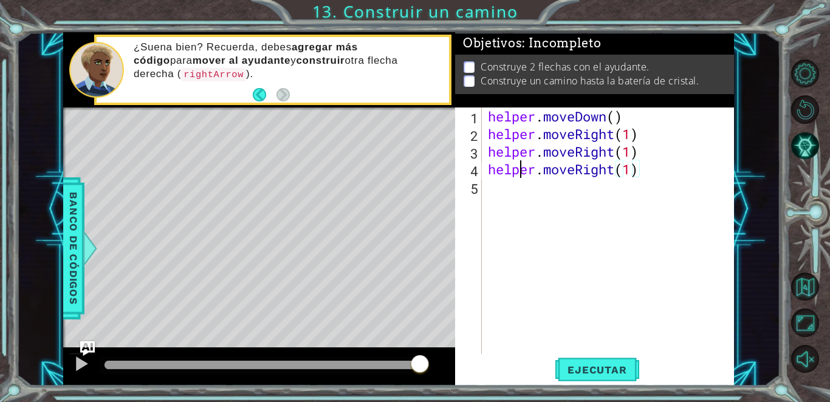
click at [404, 178] on div "helper . moveDown ( ) helper . moveRight ( 1 ) helper . moveRight ( 1 ) helper …" at bounding box center [612, 249] width 252 height 282
click at [404, 215] on div "helper . moveDown ( ) helper . moveRight ( 1 ) helper . moveRight ( 1 ) helper …" at bounding box center [612, 249] width 252 height 282
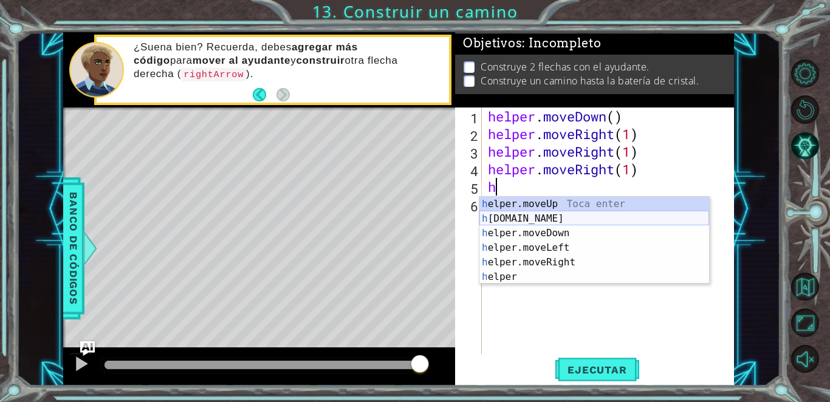
click at [404, 218] on div "h elper.moveUp Toca enter h [DOMAIN_NAME] Toca enter h elper.moveDown Toca ente…" at bounding box center [595, 255] width 230 height 117
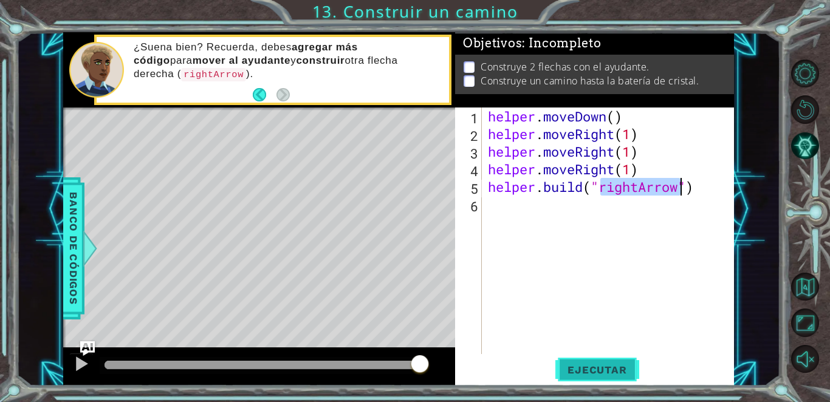
type textarea "[DOMAIN_NAME]("rightArrow")"
click at [404, 360] on button "Ejecutar" at bounding box center [597, 370] width 83 height 28
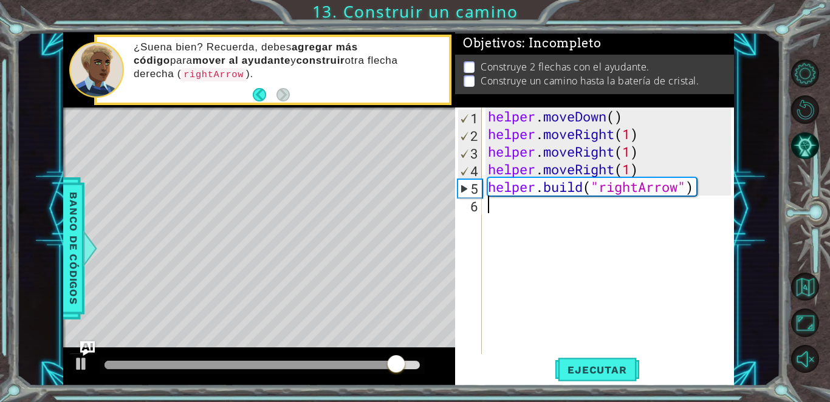
click at [404, 218] on div "helper . moveDown ( ) helper . moveRight ( 1 ) helper . moveRight ( 1 ) helper …" at bounding box center [612, 249] width 252 height 282
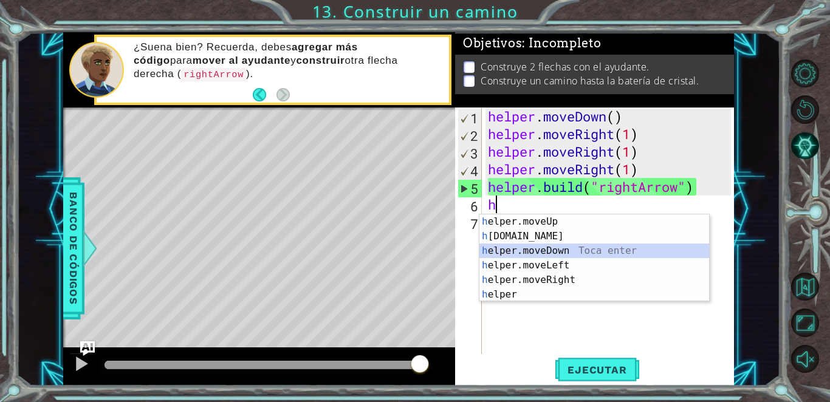
click at [404, 256] on div "h elper.moveUp Toca enter h [DOMAIN_NAME] Toca enter h elper.moveDown Toca ente…" at bounding box center [595, 273] width 230 height 117
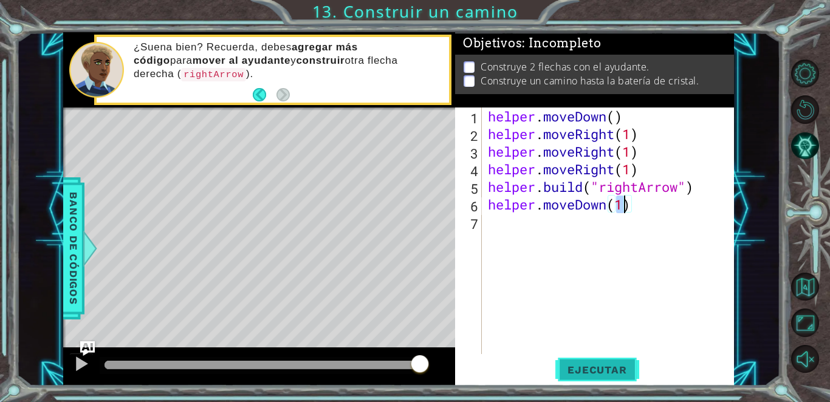
type textarea "helper.moveDown(1)"
click at [404, 378] on button "Ejecutar" at bounding box center [597, 370] width 83 height 28
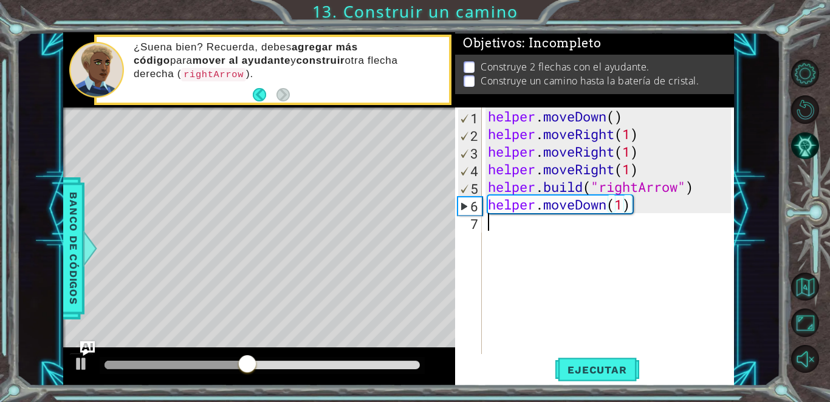
click at [404, 224] on div "helper . moveDown ( ) helper . moveRight ( 1 ) helper . moveRight ( 1 ) helper …" at bounding box center [612, 249] width 252 height 282
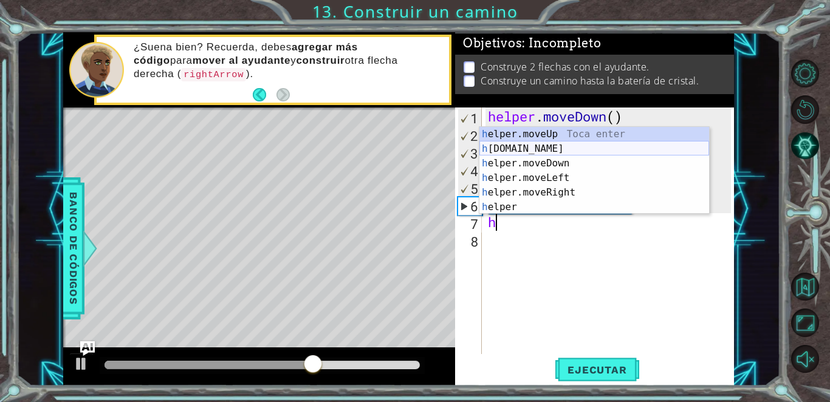
click at [404, 149] on div "h elper.moveUp Toca enter h [DOMAIN_NAME] Toca enter h elper.moveDown Toca ente…" at bounding box center [595, 185] width 230 height 117
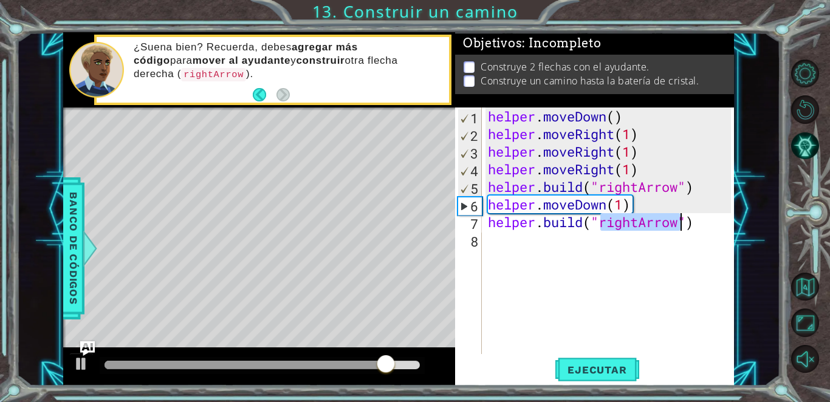
click at [404, 154] on div "helper . moveDown ( ) helper . moveRight ( 1 ) helper . moveRight ( 1 ) helper …" at bounding box center [612, 249] width 252 height 282
type textarea "helper.moveRight(1)"
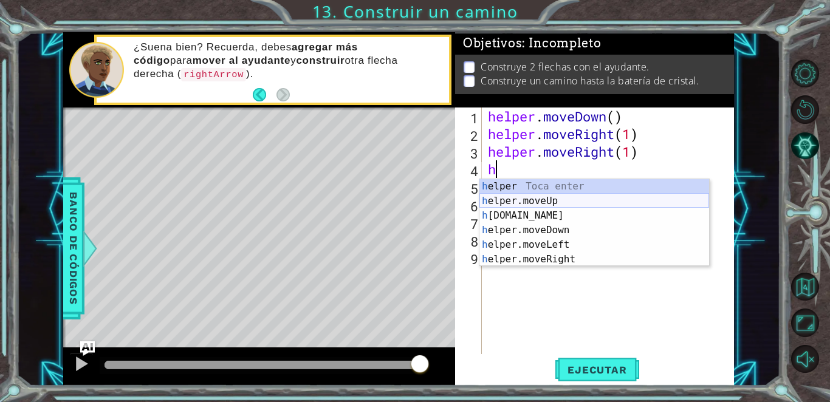
click at [404, 202] on div "h elper Toca enter h elper.moveUp Toca enter h [DOMAIN_NAME] Toca enter h elper…" at bounding box center [595, 237] width 230 height 117
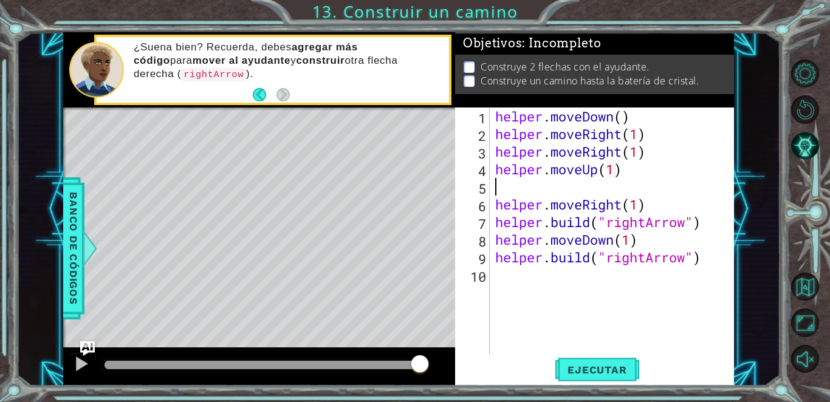
scroll to position [0, 5]
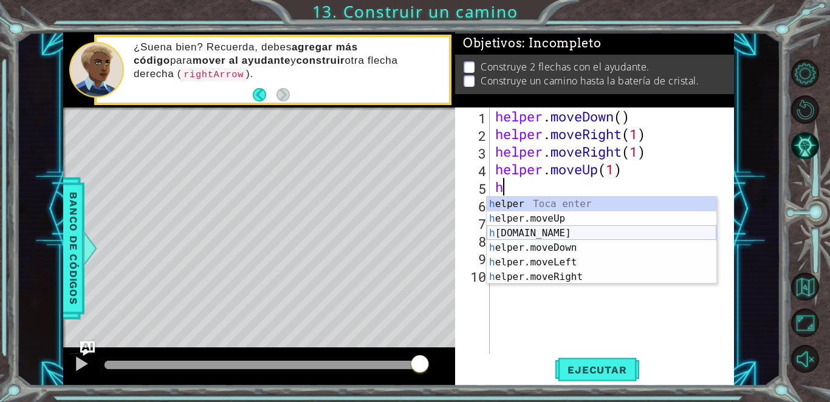
click at [404, 235] on div "h elper Toca enter h elper.moveUp Toca enter h [DOMAIN_NAME] Toca enter h elper…" at bounding box center [602, 255] width 230 height 117
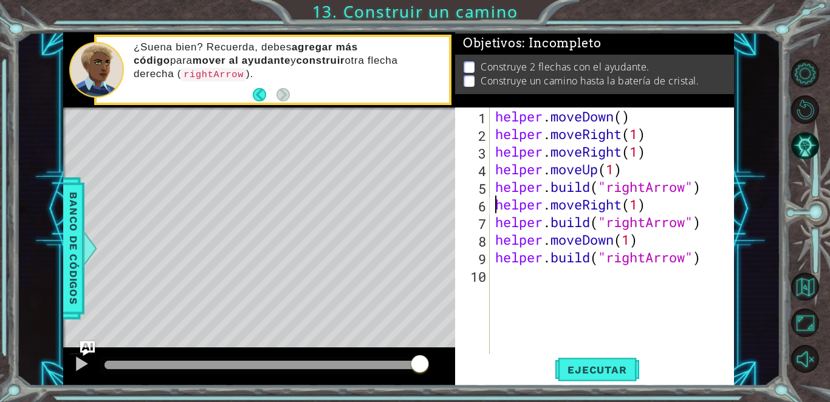
type textarea "[DOMAIN_NAME]("rightArrow")"
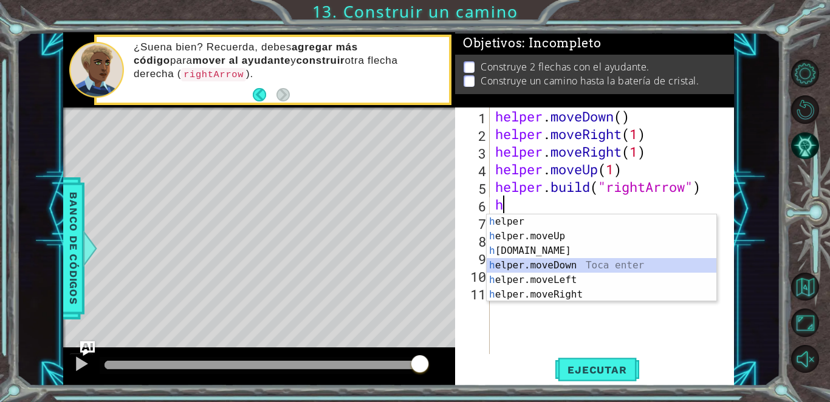
click at [404, 265] on div "h elper Toca enter h elper.moveUp Toca enter h [DOMAIN_NAME] Toca enter h elper…" at bounding box center [602, 273] width 230 height 117
type textarea "helper.moveDown(1)"
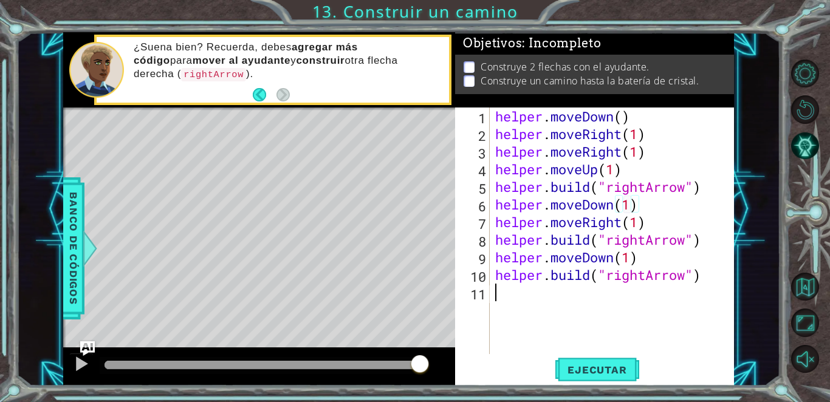
click at [404, 293] on div "helper . moveDown ( ) helper . moveRight ( 1 ) helper . moveRight ( 1 ) helper …" at bounding box center [615, 249] width 244 height 282
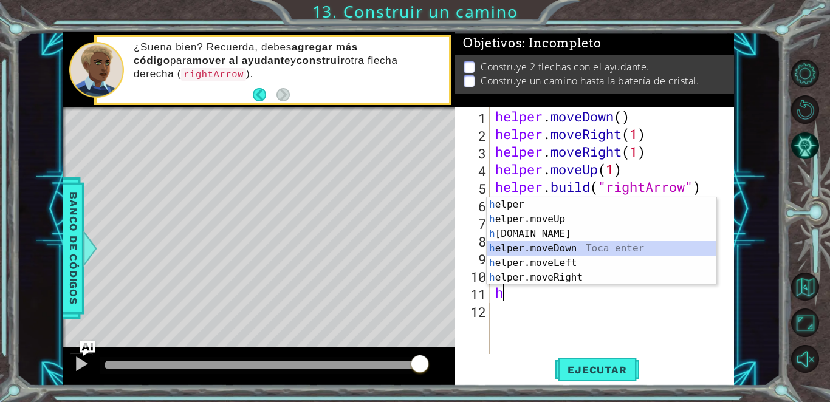
click at [404, 246] on div "h elper Toca enter h elper.moveUp Toca enter h [DOMAIN_NAME] Toca enter h elper…" at bounding box center [602, 256] width 230 height 117
type textarea "helper.moveDown(1)"
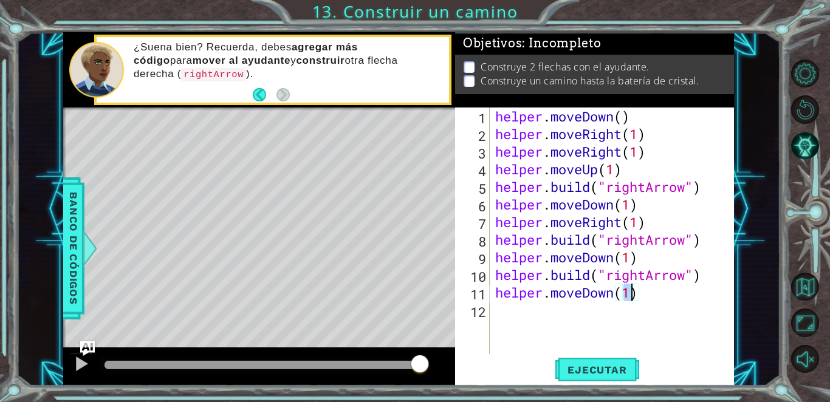
click at [404, 327] on div "helper . moveDown ( ) helper . moveRight ( 1 ) helper . moveRight ( 1 ) helper …" at bounding box center [615, 249] width 244 height 282
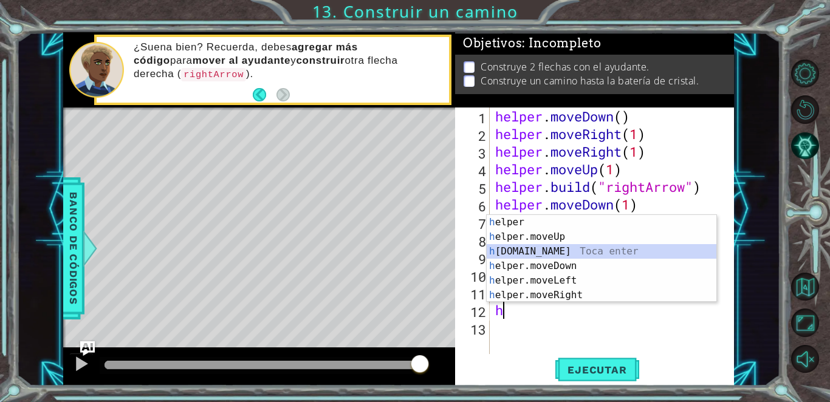
click at [404, 249] on div "h elper Toca enter h elper.moveUp Toca enter h [DOMAIN_NAME] Toca enter h elper…" at bounding box center [602, 273] width 230 height 117
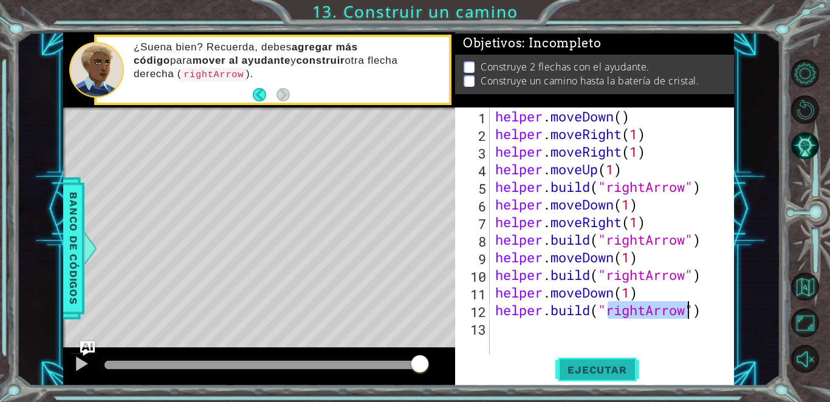
type textarea "[DOMAIN_NAME]("rightArrow")"
click at [404, 375] on span "Ejecutar" at bounding box center [597, 370] width 83 height 12
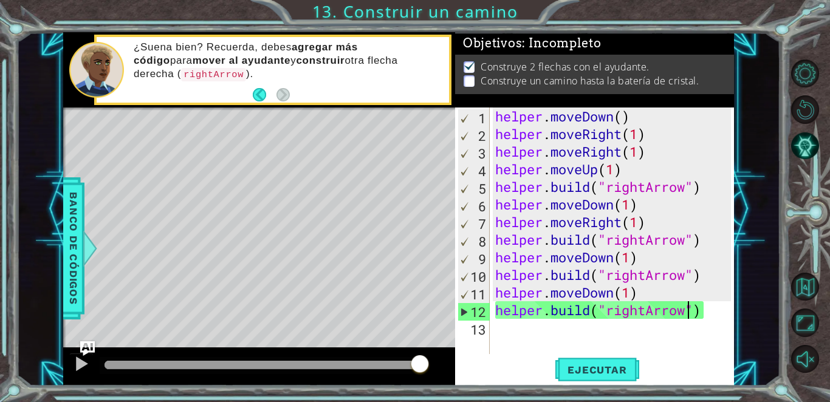
click at [404, 314] on div "helper . moveDown ( ) helper . moveRight ( 1 ) helper . moveRight ( 1 ) helper …" at bounding box center [615, 249] width 244 height 282
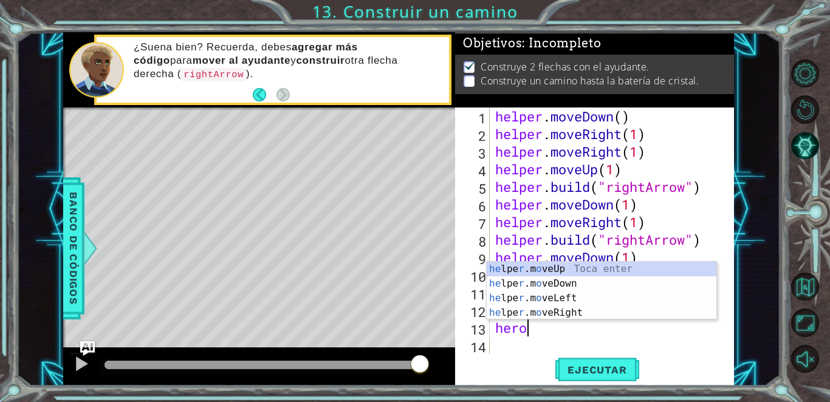
scroll to position [0, 1]
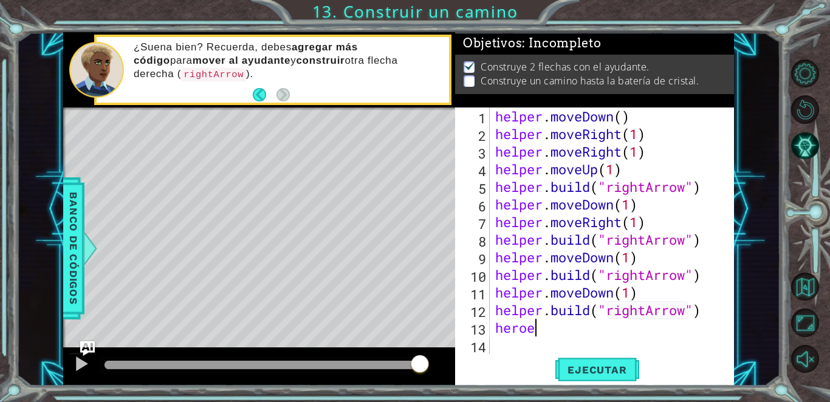
click at [404, 334] on div "helper . moveDown ( ) helper . moveRight ( 1 ) helper . moveRight ( 1 ) helper …" at bounding box center [615, 249] width 244 height 282
click at [404, 128] on div "helper . moveDown ( ) helper . moveRight ( 1 ) helper . moveRight ( 1 ) helper …" at bounding box center [615, 249] width 244 height 282
click at [404, 114] on div "helper . moveDown ( ) helper . moveRight ( 1 ) helper . moveRight ( 1 ) helper …" at bounding box center [615, 249] width 244 height 282
type textarea "helper.moveDown()"
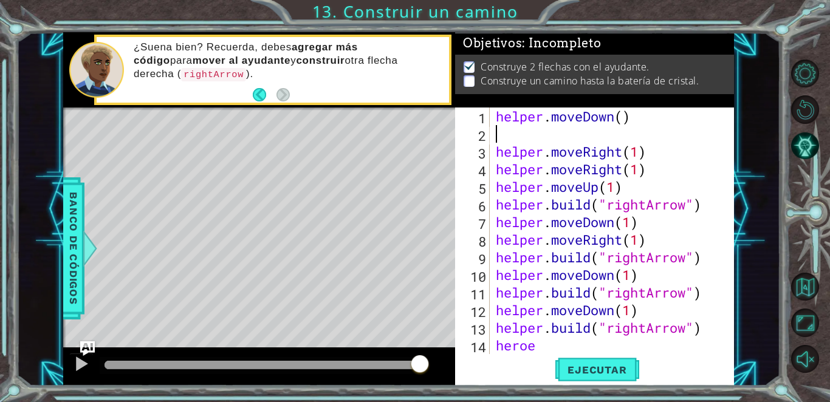
scroll to position [0, 0]
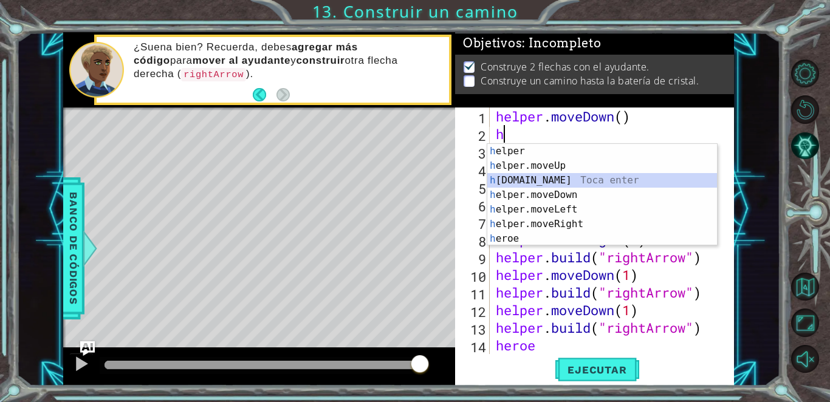
click at [404, 179] on div "h elper Toca enter h elper.moveUp Toca enter h [DOMAIN_NAME] Toca enter h elper…" at bounding box center [603, 209] width 230 height 131
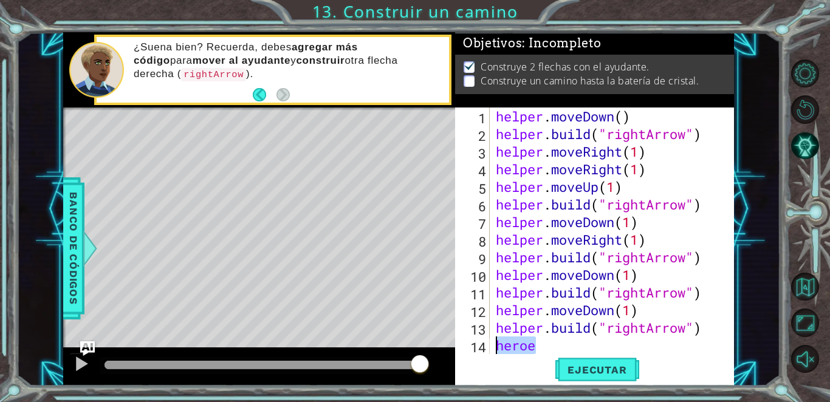
drag, startPoint x: 547, startPoint y: 348, endPoint x: 483, endPoint y: 344, distance: 64.6
click at [404, 344] on div "[DOMAIN_NAME]("rightArrow") 1 2 3 4 5 6 7 8 9 10 11 12 13 14 15 helper . moveDo…" at bounding box center [593, 231] width 276 height 247
type textarea "heroe"
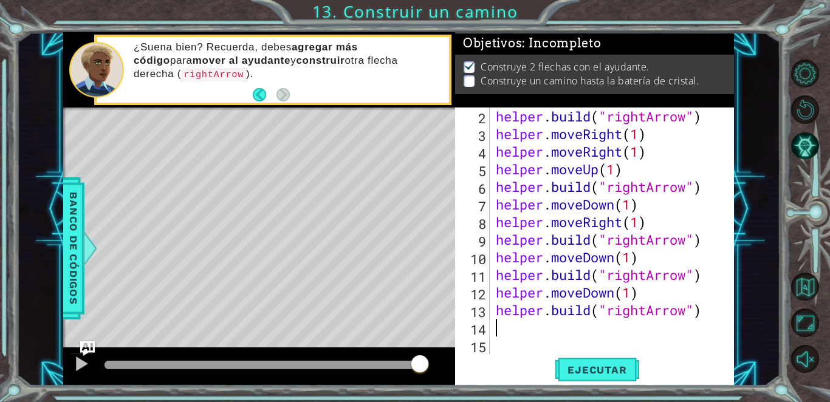
scroll to position [18, 0]
click at [404, 368] on span "Ejecutar" at bounding box center [597, 370] width 83 height 12
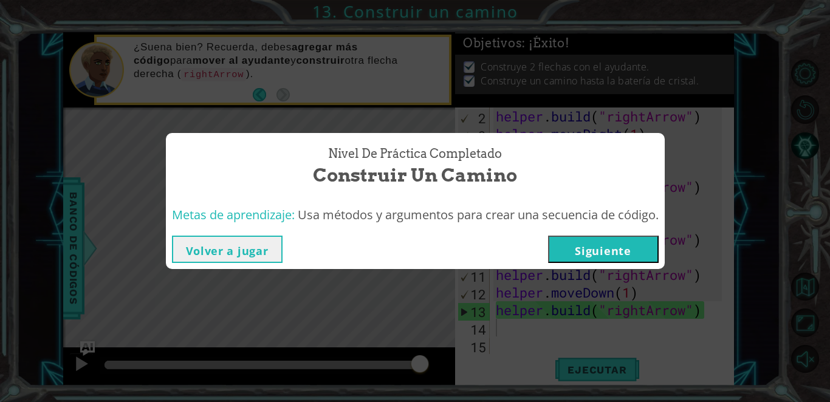
click at [404, 257] on button "Siguiente" at bounding box center [603, 249] width 111 height 27
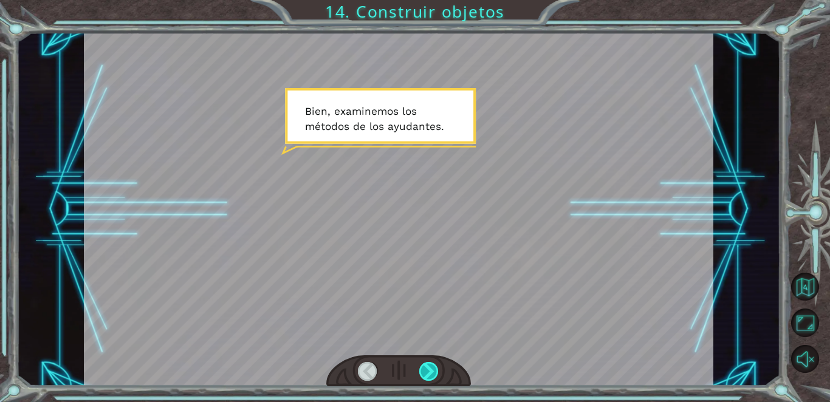
click at [404, 368] on div at bounding box center [428, 371] width 19 height 19
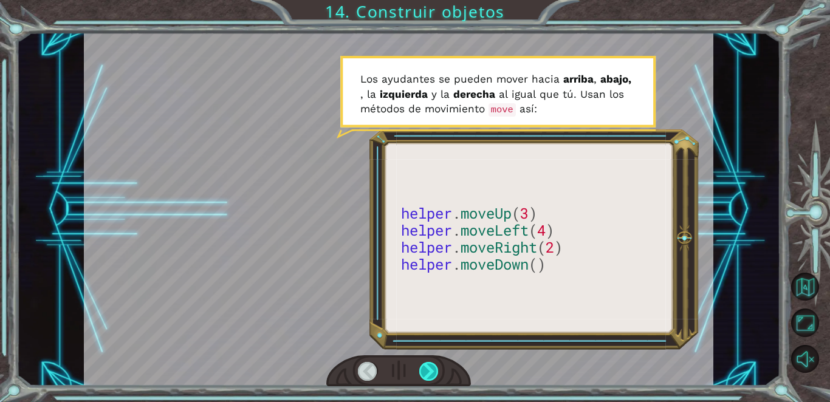
click at [404, 368] on div at bounding box center [428, 371] width 19 height 19
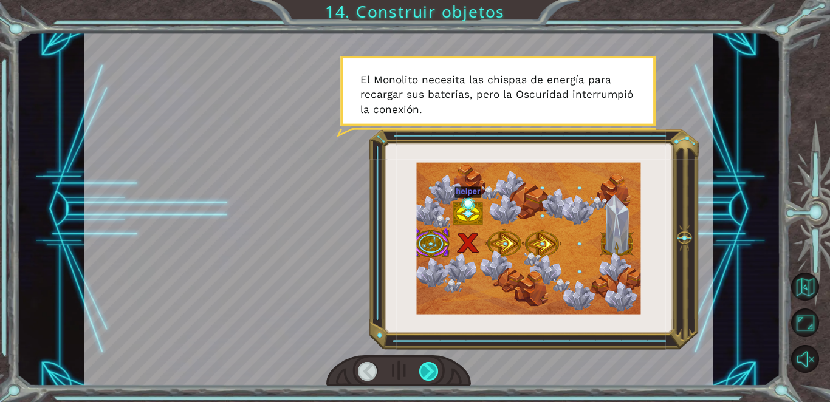
click at [404, 368] on div at bounding box center [428, 371] width 19 height 19
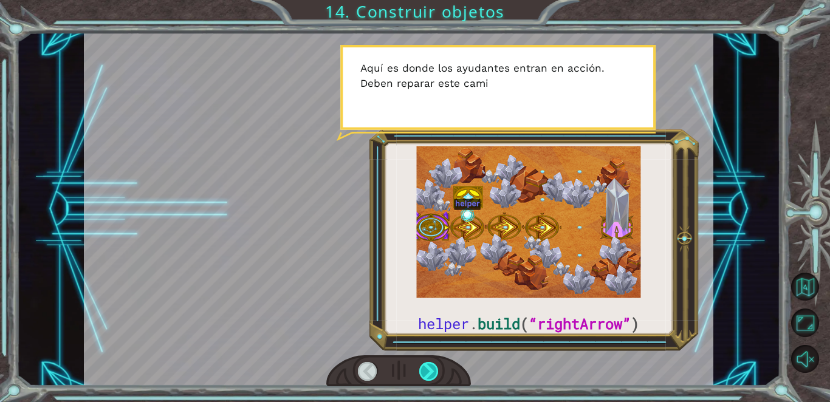
click at [404, 368] on div at bounding box center [428, 371] width 19 height 19
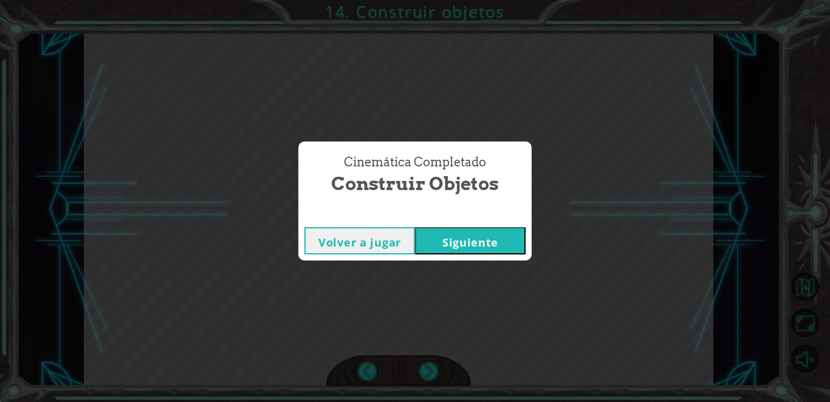
click at [404, 245] on button "Siguiente" at bounding box center [470, 240] width 111 height 27
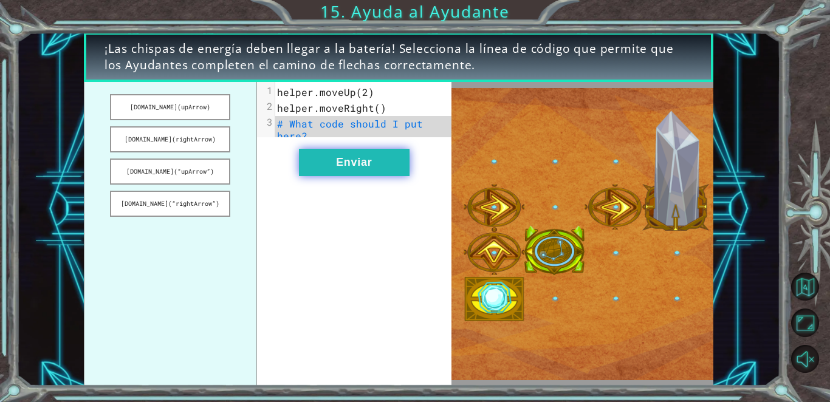
click at [360, 176] on button "Enviar" at bounding box center [354, 162] width 111 height 27
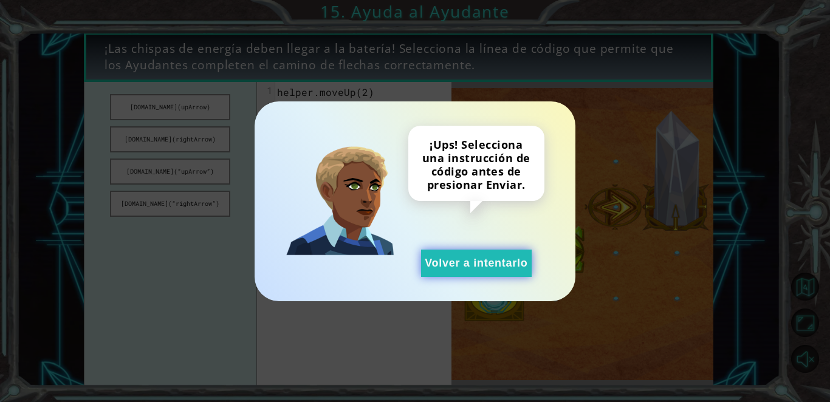
click at [404, 274] on button "Volver a intentarlo" at bounding box center [476, 263] width 111 height 27
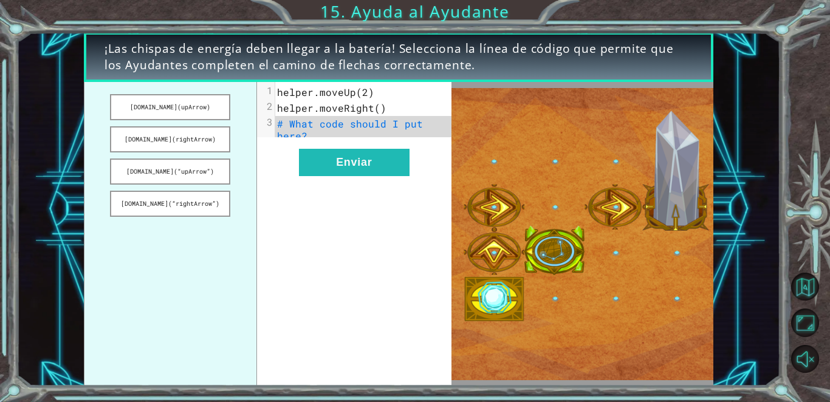
click at [346, 104] on span "helper.moveRight()" at bounding box center [331, 108] width 109 height 13
click at [347, 94] on span "helper.moveUp(2)" at bounding box center [325, 92] width 97 height 13
click at [368, 92] on span "helper.moveUp(2)" at bounding box center [325, 92] width 97 height 13
click at [381, 112] on span "helper.moveRight()" at bounding box center [331, 108] width 109 height 13
click at [384, 122] on span "# What code should I put here?" at bounding box center [353, 129] width 152 height 25
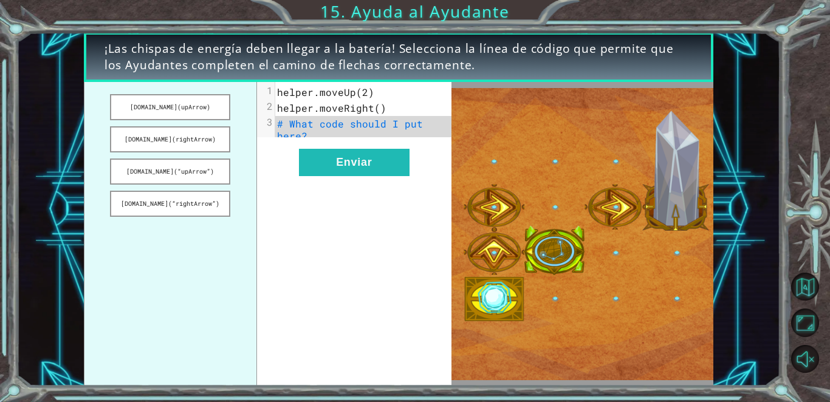
drag, startPoint x: 318, startPoint y: 151, endPoint x: 266, endPoint y: 182, distance: 60.6
click at [266, 182] on div "xxxxxxxxxx 3 1 helper.moveUp(2) 2 helper.moveRight() 3 # What code should I put…" at bounding box center [354, 234] width 195 height 304
click at [267, 184] on div "xxxxxxxxxx 3 1 helper.moveUp(2) 2 helper.moveRight() 3 # What code should I put…" at bounding box center [354, 234] width 195 height 304
click at [324, 176] on button "Enviar" at bounding box center [354, 162] width 111 height 27
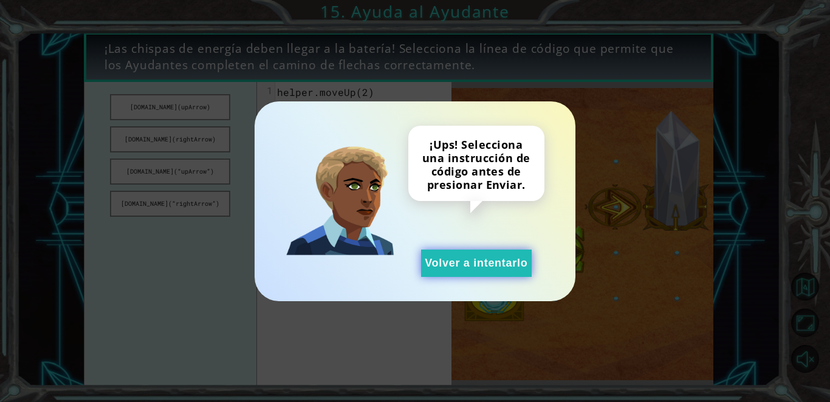
click at [404, 266] on button "Volver a intentarlo" at bounding box center [476, 263] width 111 height 27
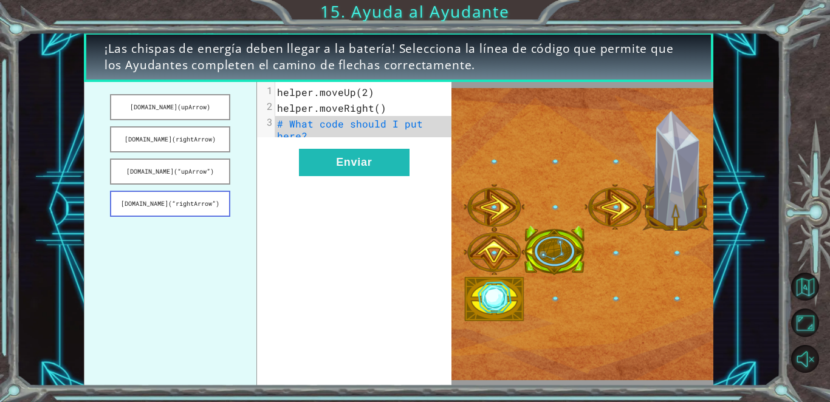
click at [199, 205] on button "[DOMAIN_NAME](“rightArrow”)" at bounding box center [170, 204] width 120 height 26
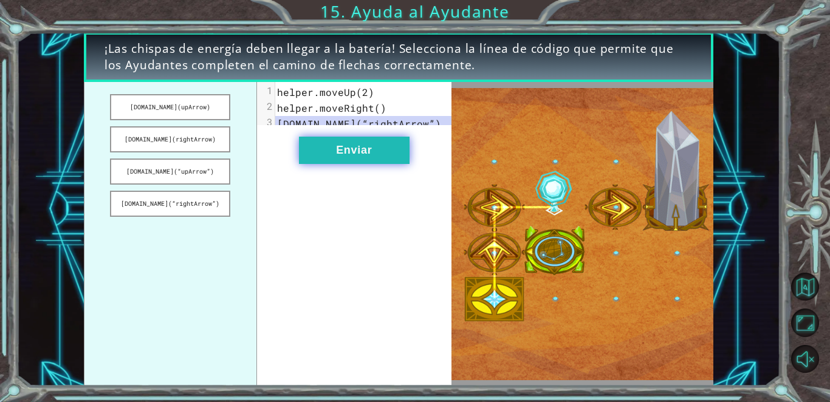
click at [337, 157] on button "Enviar" at bounding box center [354, 150] width 111 height 27
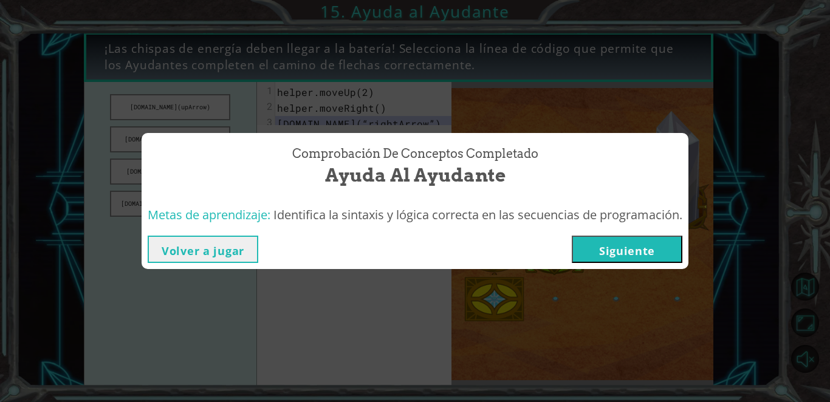
click at [404, 240] on button "Siguiente" at bounding box center [627, 249] width 111 height 27
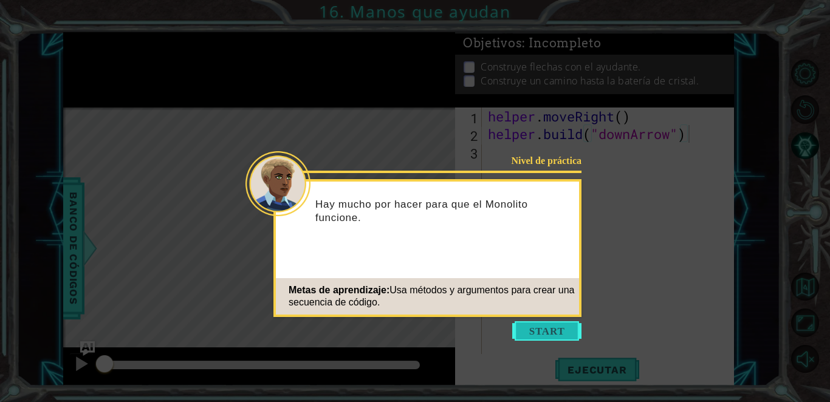
click at [404, 331] on button "Start" at bounding box center [546, 331] width 69 height 19
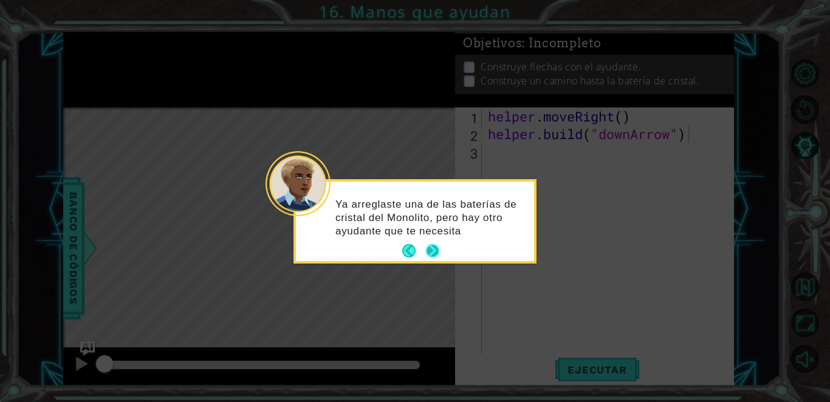
click at [404, 246] on button "Next" at bounding box center [432, 250] width 13 height 13
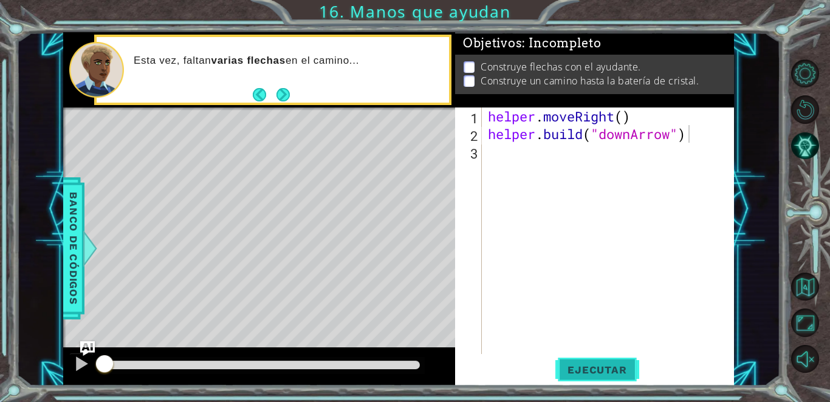
click at [404, 373] on span "Ejecutar" at bounding box center [597, 370] width 83 height 12
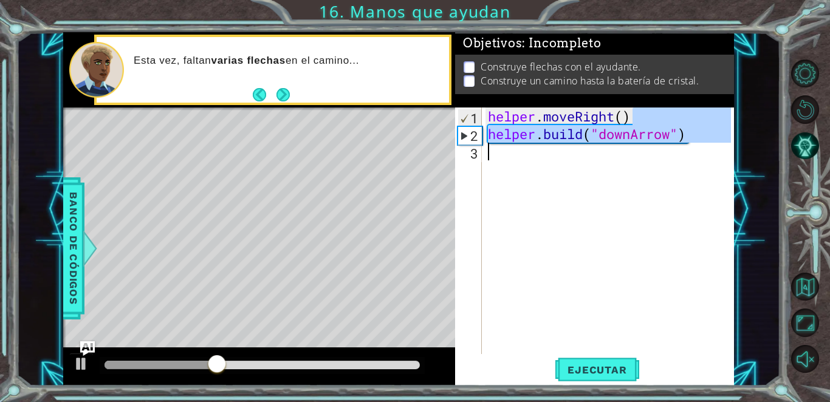
drag, startPoint x: 631, startPoint y: 116, endPoint x: 502, endPoint y: 159, distance: 136.1
click at [404, 159] on div "helper . moveRight ( ) helper . build ( "downArrow" )" at bounding box center [612, 249] width 252 height 282
type textarea "[DOMAIN_NAME]("downArrow")"
click at [404, 159] on div "helper . moveRight ( ) helper . build ( "downArrow" )" at bounding box center [609, 231] width 246 height 247
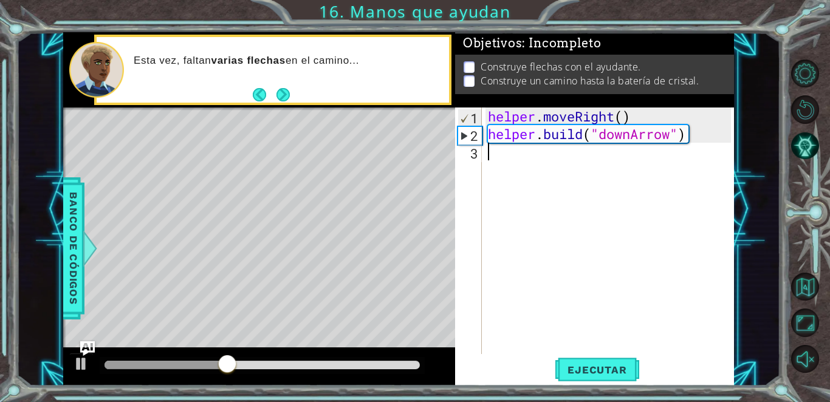
click at [404, 159] on div "helper . moveRight ( ) helper . build ( "downArrow" )" at bounding box center [612, 249] width 252 height 282
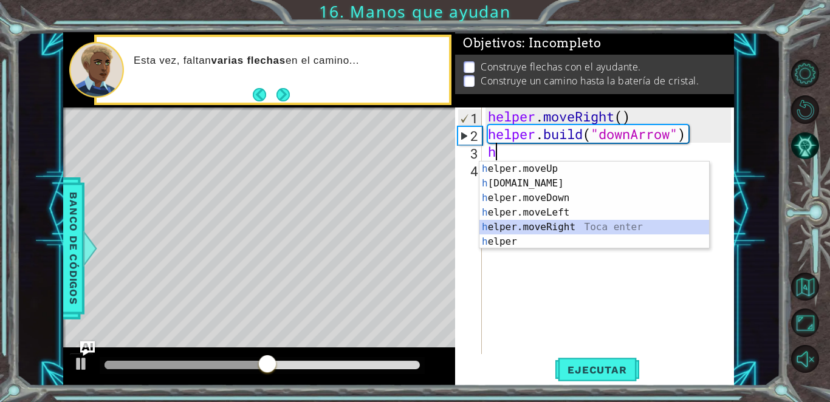
click at [404, 227] on div "h elper.moveUp Toca enter h [DOMAIN_NAME] Toca enter h elper.moveDown Toca ente…" at bounding box center [595, 220] width 230 height 117
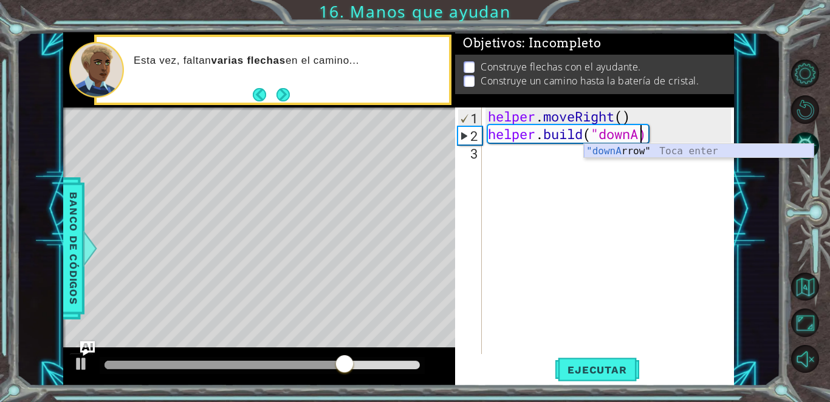
click at [404, 149] on div ""downA rrow" Toca enter" at bounding box center [699, 166] width 230 height 44
type textarea "[DOMAIN_NAME]("downArrow")"
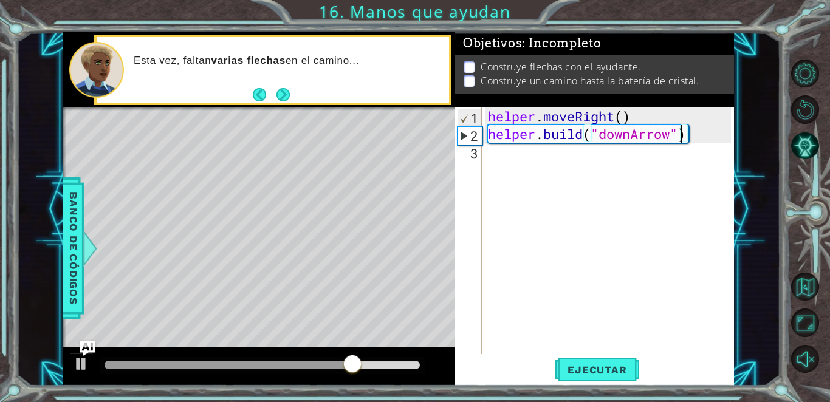
click at [404, 135] on div "helper . moveRight ( ) helper . build ( "downArrow" )" at bounding box center [612, 249] width 252 height 282
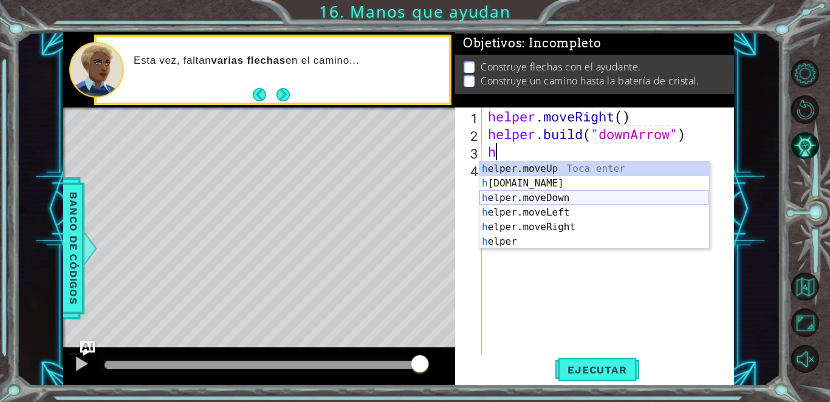
click at [404, 198] on div "h elper.moveUp Toca enter h [DOMAIN_NAME] Toca enter h elper.moveDown Toca ente…" at bounding box center [595, 220] width 230 height 117
type textarea "helper.moveDown(1)"
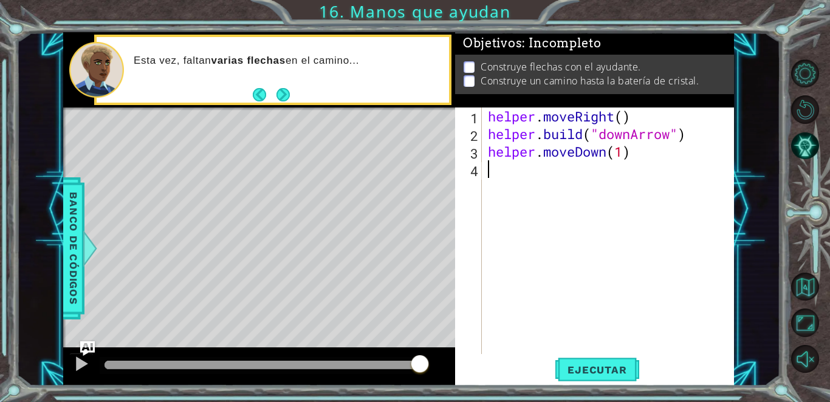
click at [404, 176] on div "helper . moveRight ( ) helper . build ( "downArrow" ) helper . moveDown ( 1 )" at bounding box center [612, 249] width 252 height 282
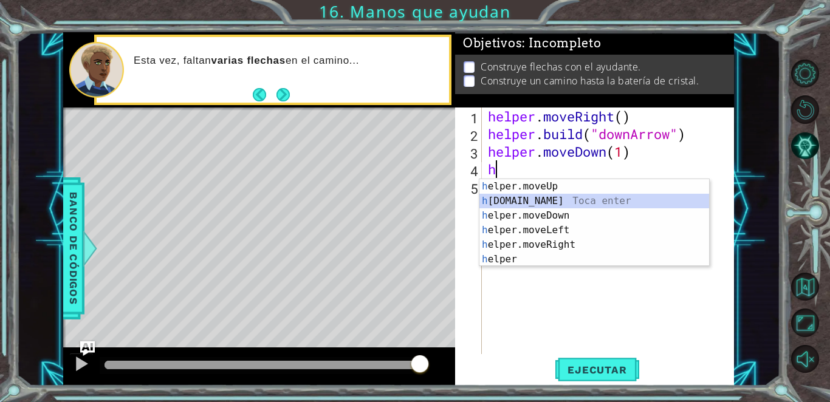
click at [404, 201] on div "h elper.moveUp Toca enter h [DOMAIN_NAME] Toca enter h elper.moveDown Toca ente…" at bounding box center [595, 237] width 230 height 117
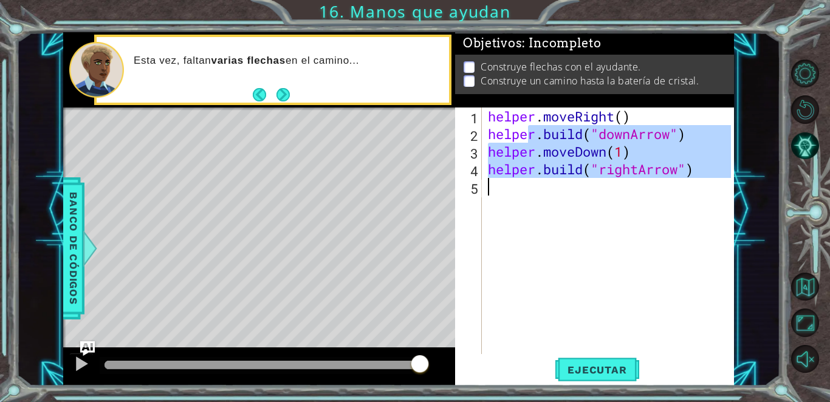
click at [404, 179] on div "helper . moveRight ( ) helper . build ( "downArrow" ) helper . moveDown ( 1 ) h…" at bounding box center [612, 249] width 252 height 282
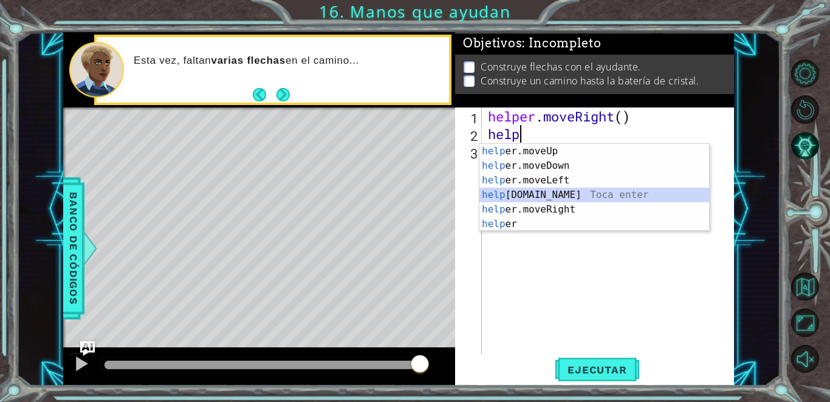
click at [404, 191] on div "help er.moveUp Toca enter help er.moveDown Toca enter help er.moveLeft Toca ent…" at bounding box center [595, 202] width 230 height 117
type textarea "[DOMAIN_NAME]("rightArrow")"
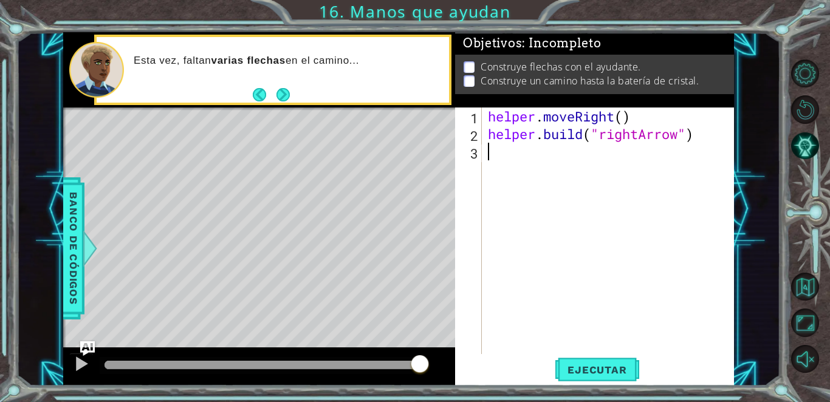
click at [404, 156] on div "helper . moveRight ( ) helper . build ( "rightArrow" )" at bounding box center [612, 249] width 252 height 282
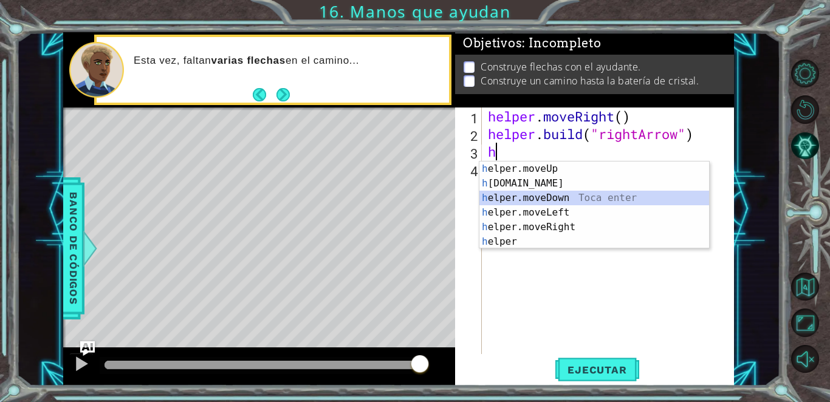
click at [404, 200] on div "h elper.moveUp Toca enter h [DOMAIN_NAME] Toca enter h elper.moveDown Toca ente…" at bounding box center [595, 220] width 230 height 117
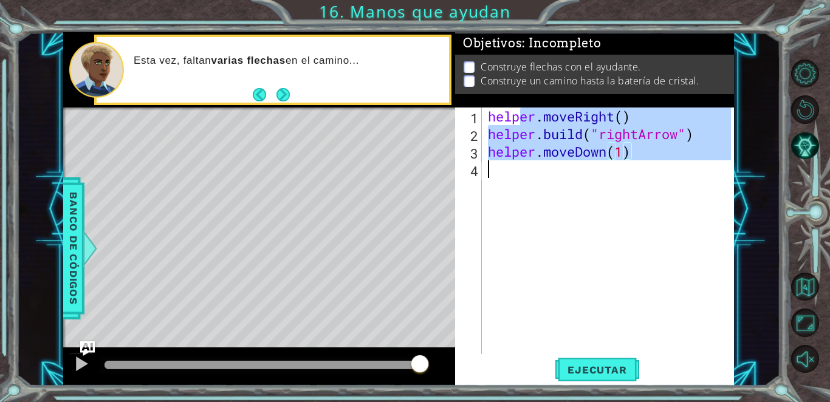
click at [404, 180] on div "helper . moveRight ( ) helper . build ( "rightArrow" ) helper . moveDown ( 1 )" at bounding box center [612, 249] width 252 height 282
type textarea "helper.moveDown(1)"
click at [404, 181] on div "helper . moveRight ( ) helper . build ( "rightArrow" ) helper . moveDown ( 1 )" at bounding box center [609, 231] width 246 height 247
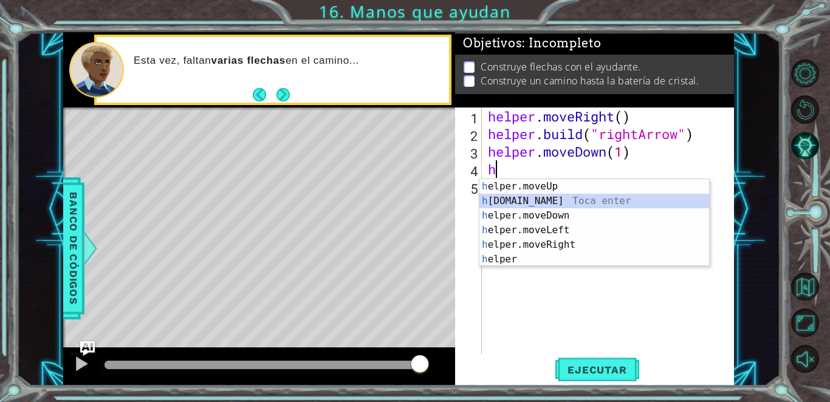
click at [404, 206] on div "h elper.moveUp Toca enter h [DOMAIN_NAME] Toca enter h elper.moveDown Toca ente…" at bounding box center [595, 237] width 230 height 117
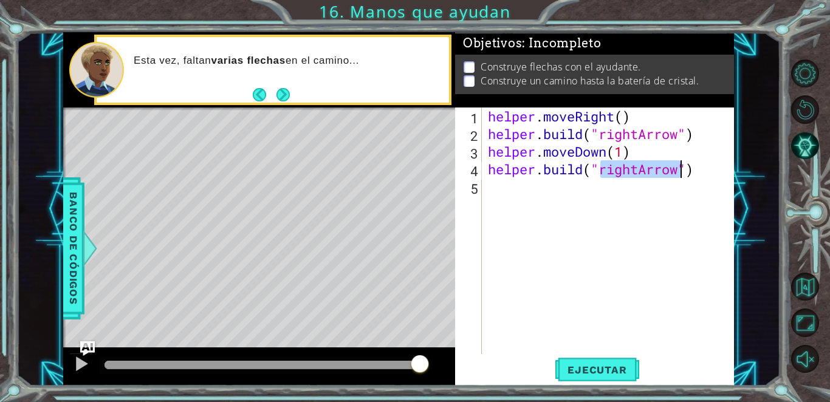
click at [404, 196] on div "helper . moveRight ( ) helper . build ( "rightArrow" ) helper . moveDown ( 1 ) …" at bounding box center [612, 249] width 252 height 282
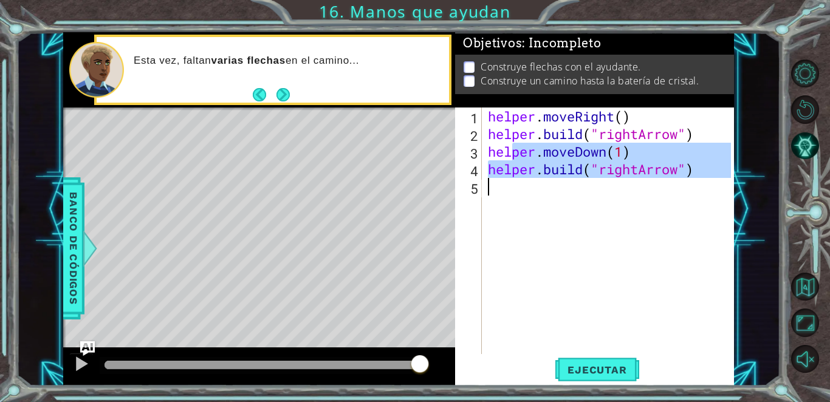
type textarea "[DOMAIN_NAME]("rightArrow")"
click at [404, 196] on div "helper . moveRight ( ) helper . build ( "rightArrow" ) helper . moveDown ( 1 ) …" at bounding box center [609, 231] width 246 height 247
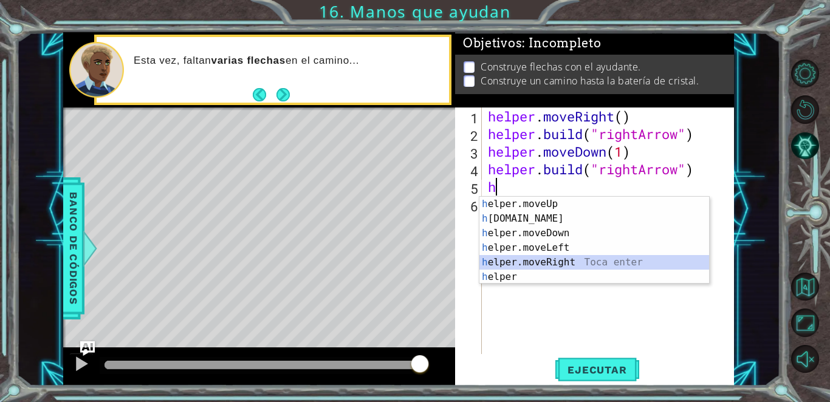
click at [404, 261] on div "h elper.moveUp Toca enter h [DOMAIN_NAME] Toca enter h elper.moveDown Toca ente…" at bounding box center [595, 255] width 230 height 117
type textarea "helper.moveRight(1)"
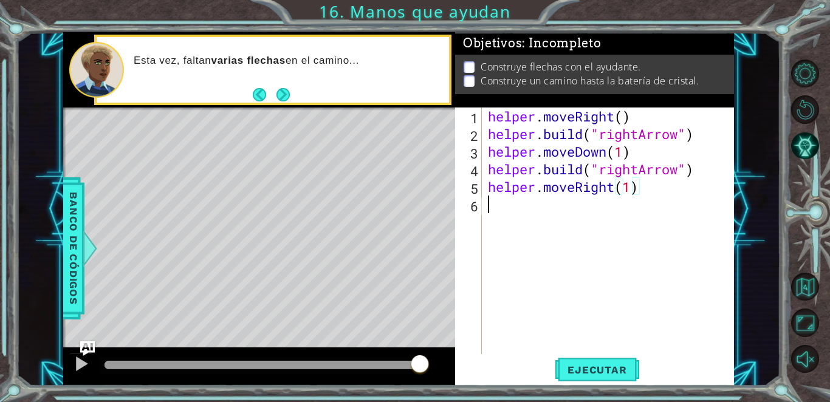
click at [404, 209] on div "helper . moveRight ( ) helper . build ( "rightArrow" ) helper . moveDown ( 1 ) …" at bounding box center [612, 249] width 252 height 282
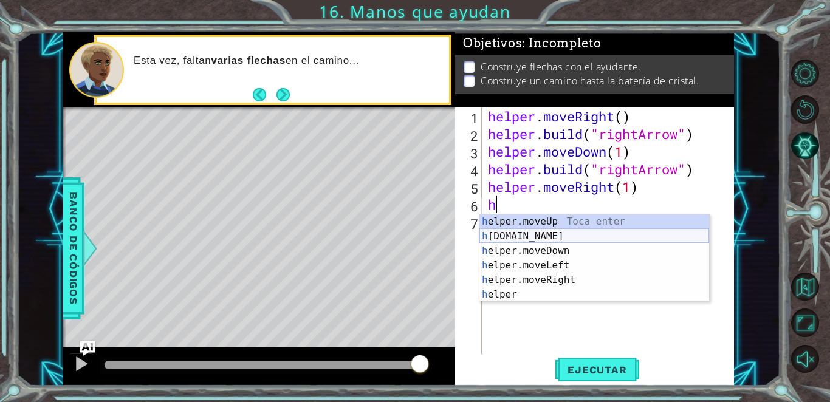
click at [404, 241] on div "h elper.moveUp Toca enter h [DOMAIN_NAME] Toca enter h elper.moveDown Toca ente…" at bounding box center [595, 273] width 230 height 117
type textarea "[DOMAIN_NAME]("rightArrow")"
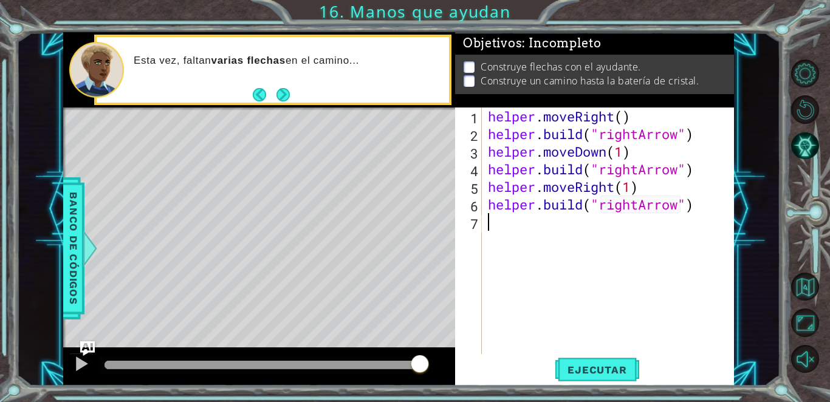
click at [404, 233] on div "helper . moveRight ( ) helper . build ( "rightArrow" ) helper . moveDown ( 1 ) …" at bounding box center [612, 249] width 252 height 282
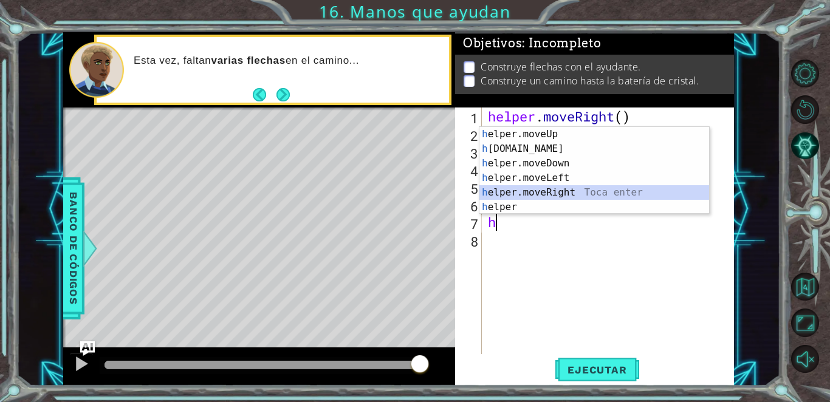
click at [404, 191] on div "h elper.moveUp Toca enter h [DOMAIN_NAME] Toca enter h elper.moveDown Toca ente…" at bounding box center [595, 185] width 230 height 117
type textarea "helper.moveRight(1)"
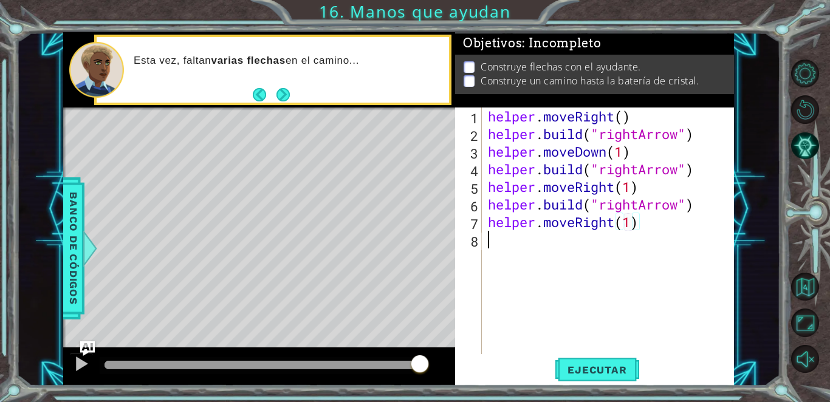
click at [404, 250] on div "helper . moveRight ( ) helper . build ( "rightArrow" ) helper . moveDown ( 1 ) …" at bounding box center [612, 249] width 252 height 282
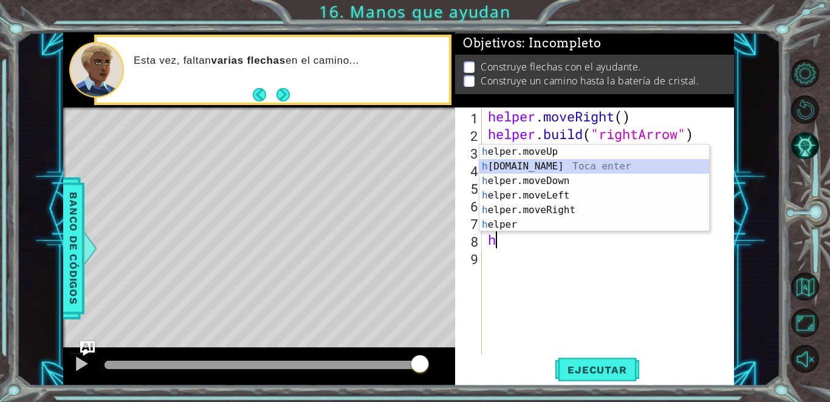
click at [404, 170] on div "h elper.moveUp Toca enter h [DOMAIN_NAME] Toca enter h elper.moveDown Toca ente…" at bounding box center [595, 203] width 230 height 117
type textarea "[DOMAIN_NAME]("rightArrow")"
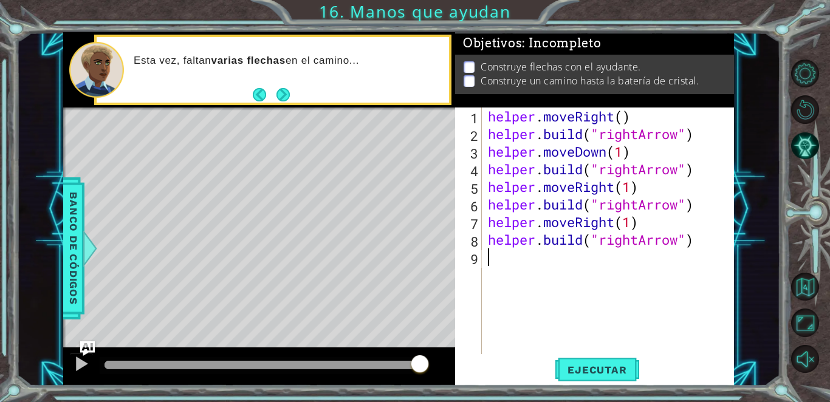
click at [404, 265] on div "helper . moveRight ( ) helper . build ( "rightArrow" ) helper . moveDown ( 1 ) …" at bounding box center [612, 249] width 252 height 282
click at [404, 360] on button "Ejecutar" at bounding box center [597, 370] width 83 height 28
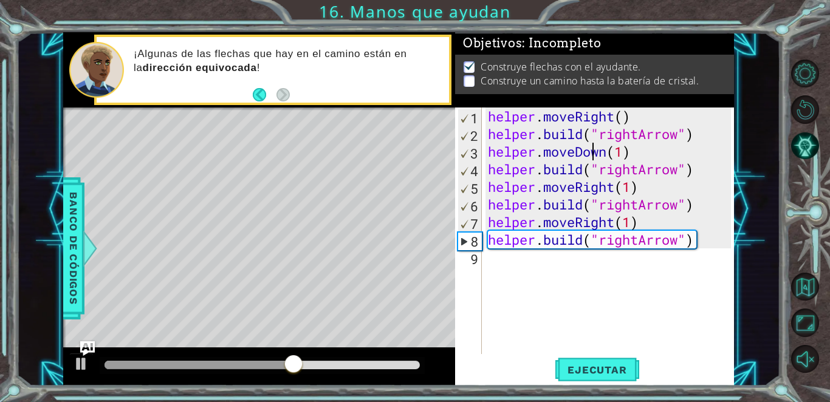
click at [404, 144] on div "helper . moveRight ( ) helper . build ( "rightArrow" ) helper . moveDown ( 1 ) …" at bounding box center [612, 249] width 252 height 282
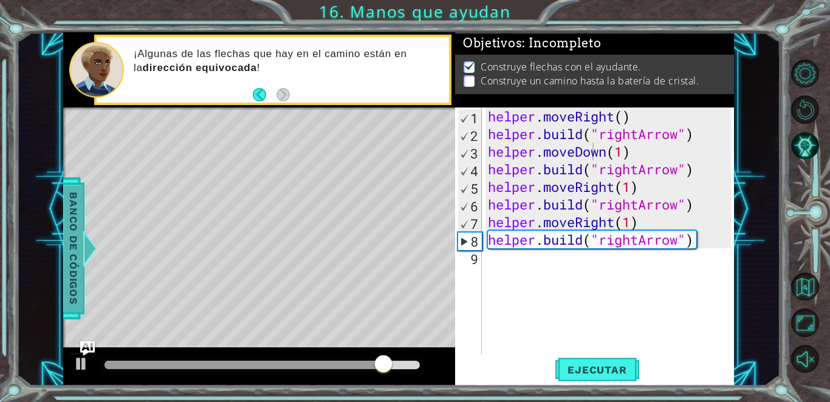
click at [67, 257] on span "Banco de códigos" at bounding box center [73, 249] width 19 height 126
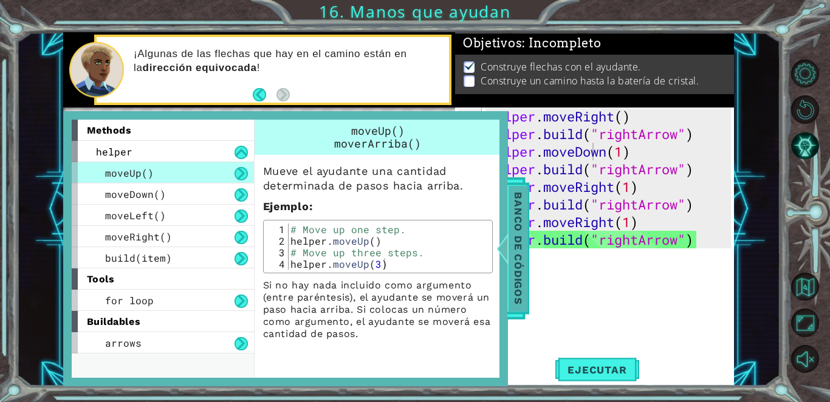
click at [404, 268] on span "Banco de códigos" at bounding box center [518, 249] width 19 height 126
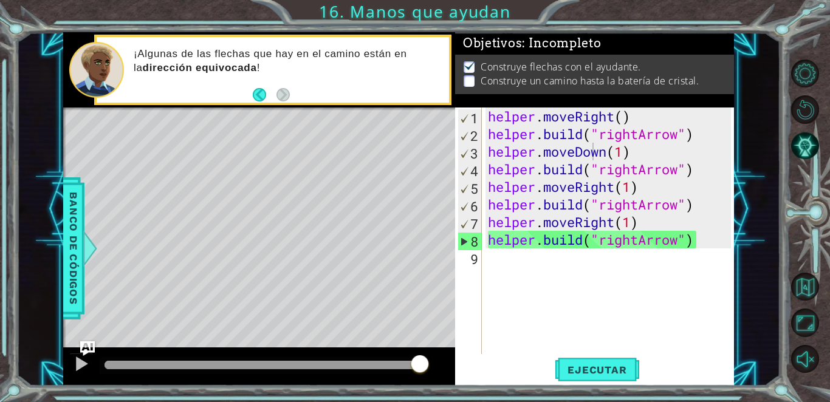
click at [404, 210] on div "helper . moveRight ( ) helper . build ( "rightArrow" ) helper . moveDown ( 1 ) …" at bounding box center [612, 249] width 252 height 282
click at [297, 266] on div "Level Map" at bounding box center [344, 287] width 562 height 358
click at [262, 93] on button "Back" at bounding box center [265, 94] width 24 height 13
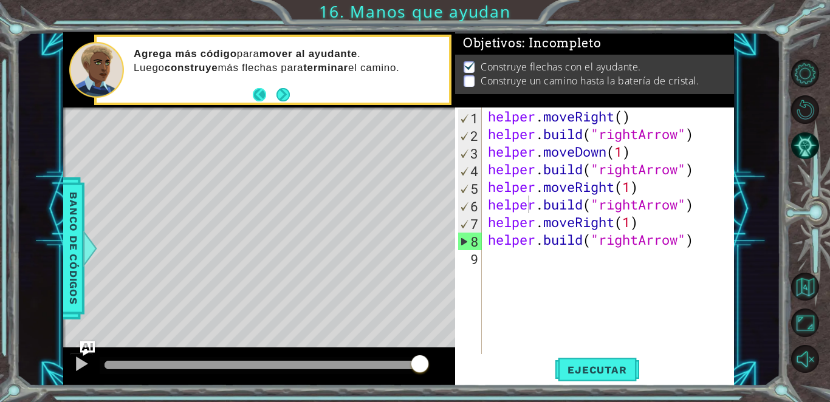
click at [258, 91] on button "Back" at bounding box center [265, 94] width 24 height 13
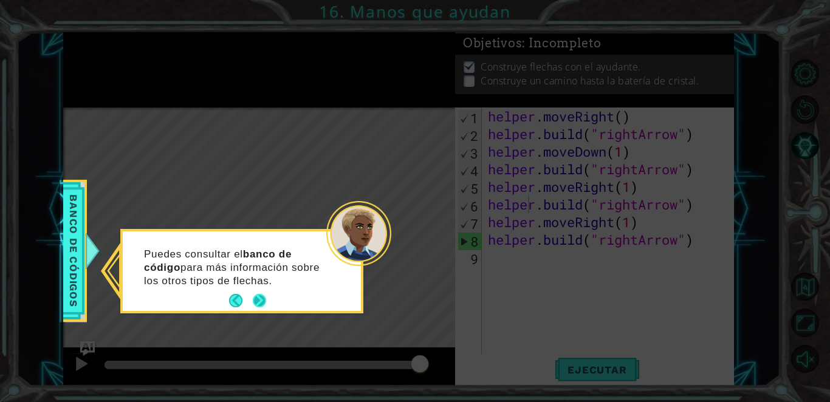
click at [256, 298] on button "Next" at bounding box center [259, 300] width 13 height 13
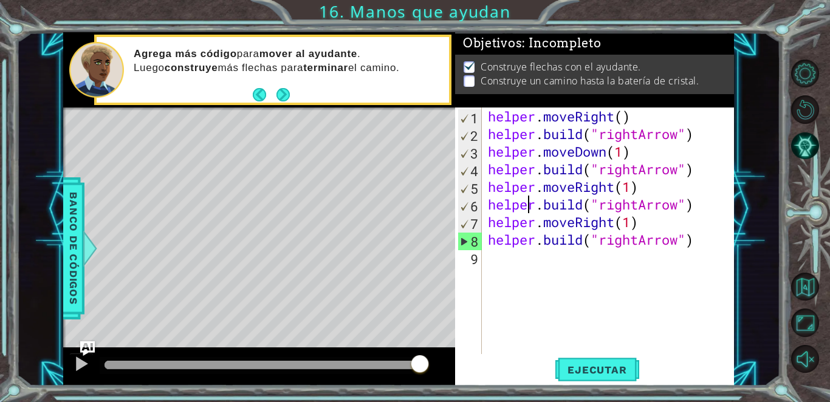
click at [404, 80] on p at bounding box center [469, 81] width 11 height 12
click at [404, 139] on div "helper . moveRight ( ) helper . build ( "rightArrow" ) helper . moveDown ( 1 ) …" at bounding box center [612, 249] width 252 height 282
click at [404, 137] on div "helper . moveRight ( ) helper . build ( "rightArrow" ) helper . moveDown ( 1 ) …" at bounding box center [612, 249] width 252 height 282
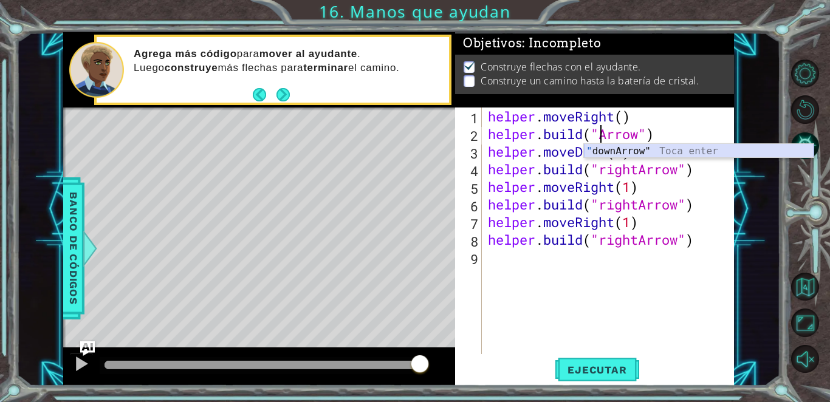
click at [404, 151] on div "" downArrow" Toca enter" at bounding box center [699, 166] width 230 height 44
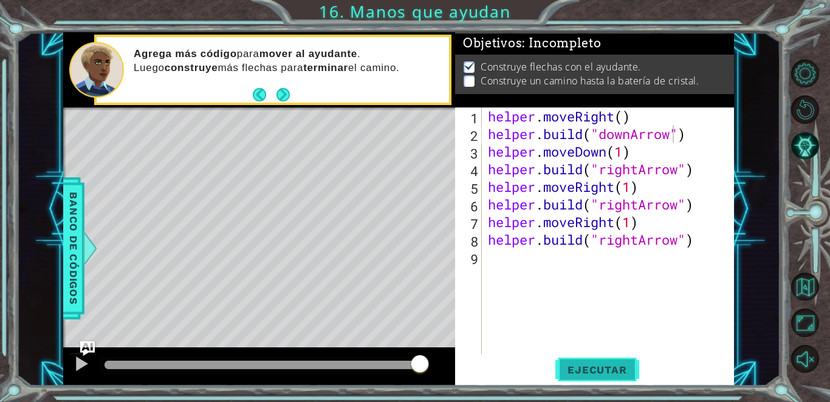
click at [404, 369] on span "Ejecutar" at bounding box center [597, 370] width 83 height 12
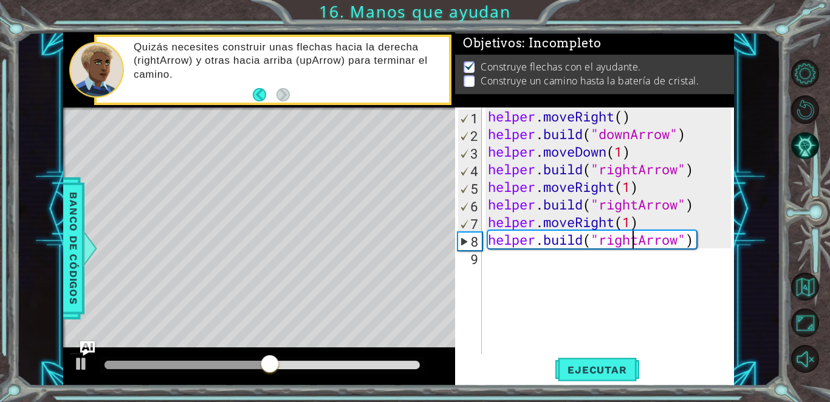
click at [404, 245] on div "helper . moveRight ( ) helper . build ( "downArrow" ) helper . moveDown ( 1 ) h…" at bounding box center [612, 249] width 252 height 282
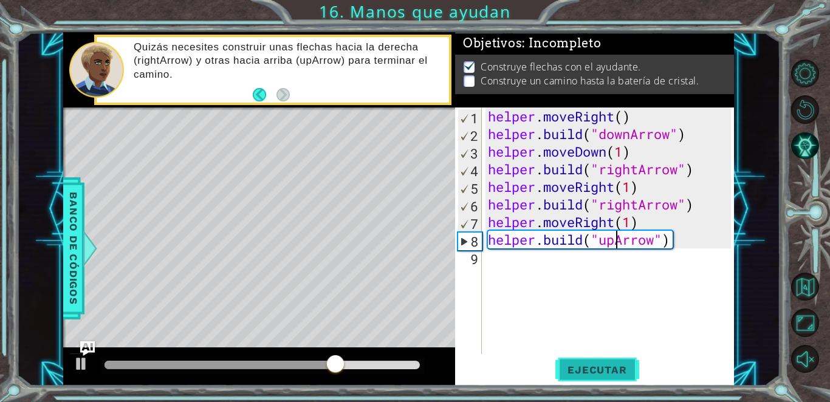
type textarea "[DOMAIN_NAME]("upArrow")"
click at [404, 369] on span "Ejecutar" at bounding box center [597, 370] width 83 height 12
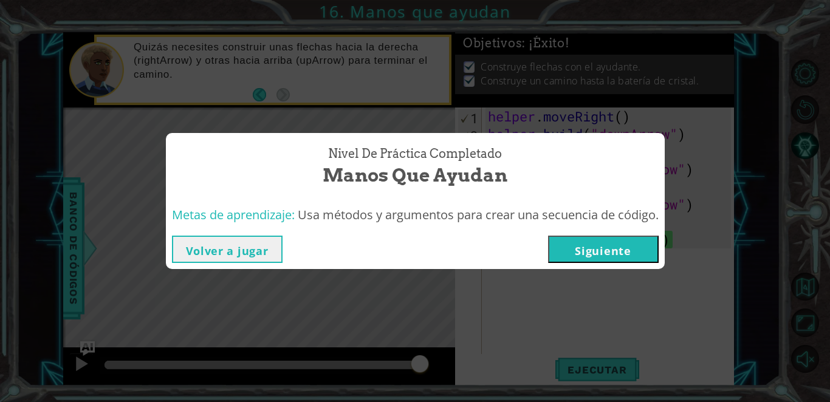
click at [404, 249] on button "Siguiente" at bounding box center [603, 249] width 111 height 27
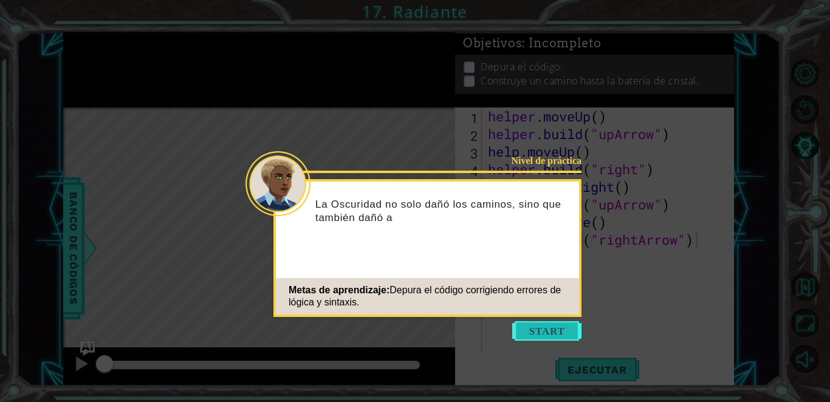
click at [404, 327] on button "Start" at bounding box center [546, 331] width 69 height 19
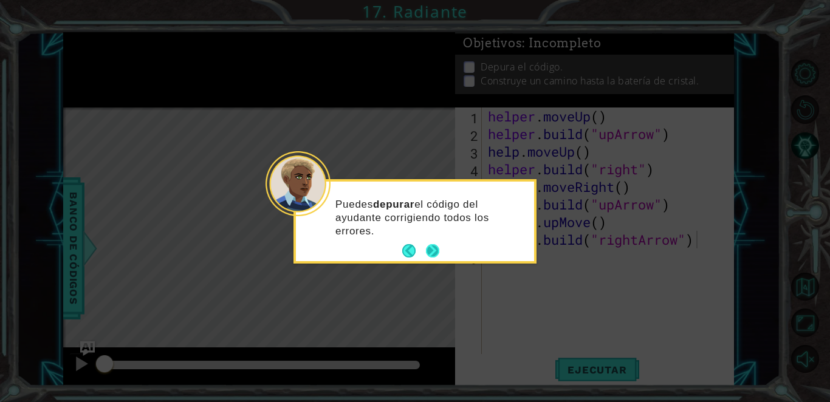
click at [404, 251] on button "Next" at bounding box center [432, 250] width 13 height 13
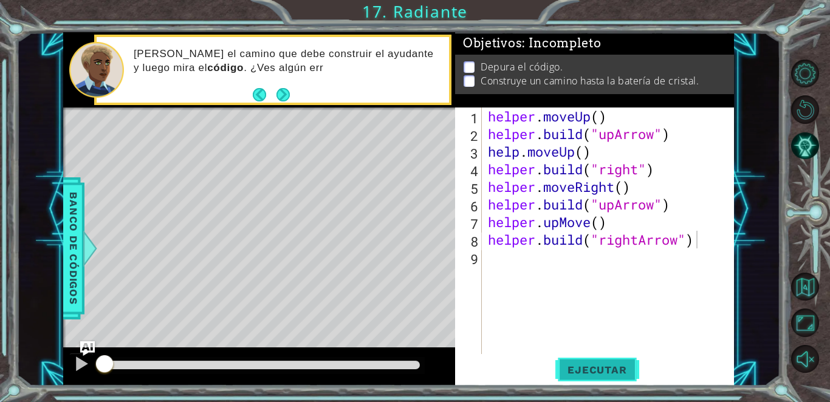
click at [404, 375] on span "Ejecutar" at bounding box center [597, 370] width 83 height 12
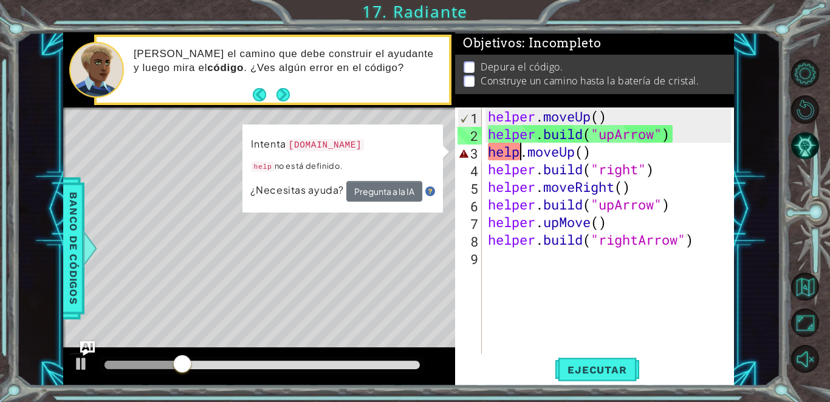
click at [404, 157] on div "helper . moveUp ( ) helper . build ( "upArrow" ) help . moveUp ( ) helper . bui…" at bounding box center [612, 249] width 252 height 282
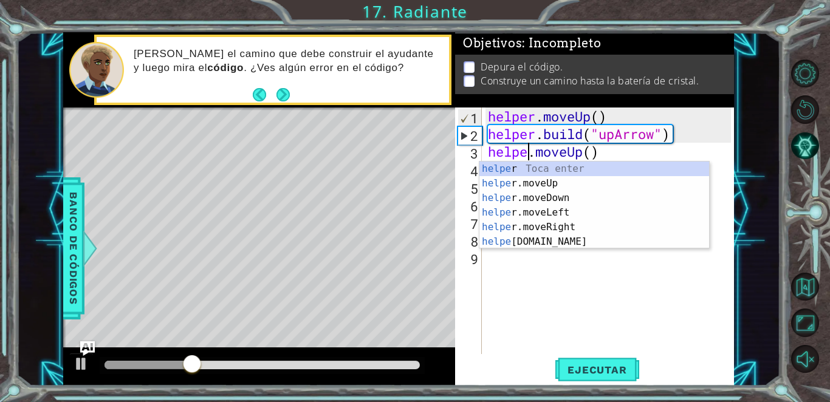
scroll to position [0, 2]
type textarea "helper.moveUp()"
click at [404, 255] on div "helper . moveUp ( ) helper . build ( "upArrow" ) helper . moveUp ( ) helper . b…" at bounding box center [612, 249] width 252 height 282
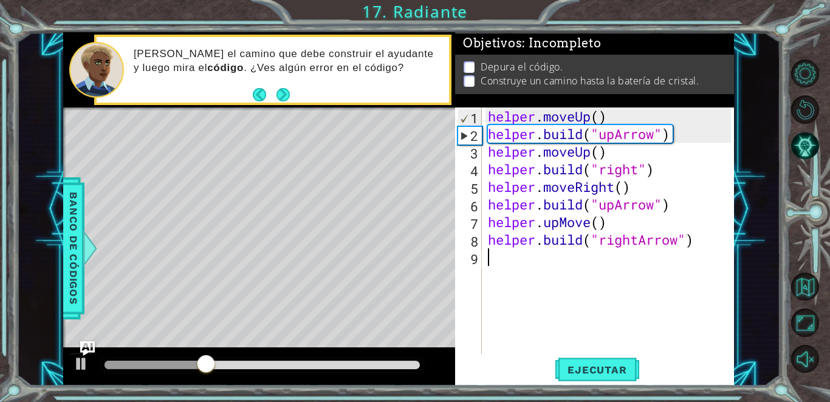
scroll to position [0, 0]
click at [404, 155] on div "helper . moveUp ( ) helper . build ( "upArrow" ) helper . moveUp ( ) helper . b…" at bounding box center [612, 249] width 252 height 282
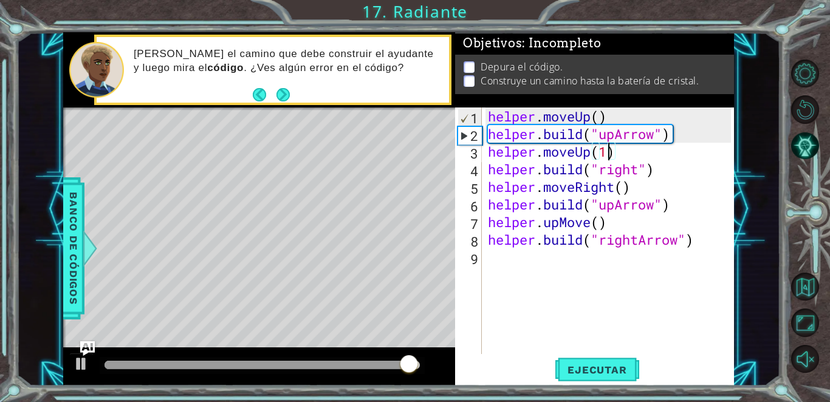
click at [404, 161] on div "helper . moveUp ( ) helper . build ( "upArrow" ) helper . moveUp ( 1 ) helper .…" at bounding box center [612, 249] width 252 height 282
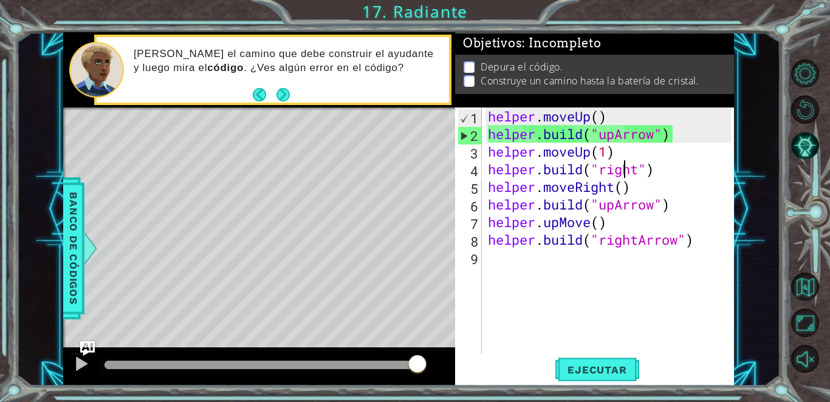
click at [404, 154] on div "helper . moveUp ( ) helper . build ( "upArrow" ) helper . moveUp ( 1 ) helper .…" at bounding box center [612, 249] width 252 height 282
type textarea "helper.moveUp(1)"
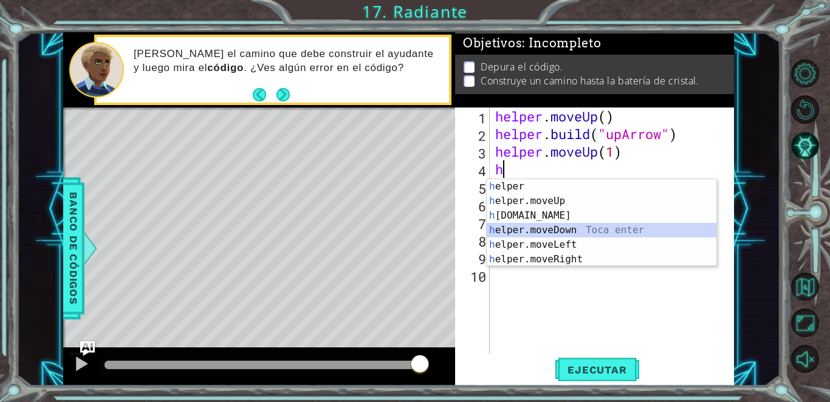
click at [404, 224] on div "h elper Toca enter h elper.moveUp Toca enter h [DOMAIN_NAME] Toca enter h elper…" at bounding box center [602, 237] width 230 height 117
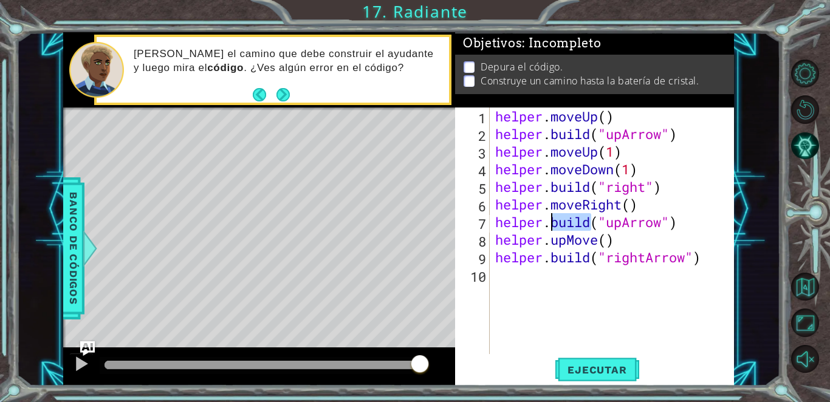
click at [404, 224] on div "helper . moveUp ( ) helper . build ( "upArrow" ) helper . moveUp ( 1 ) helper .…" at bounding box center [615, 249] width 244 height 282
drag, startPoint x: 652, startPoint y: 168, endPoint x: 578, endPoint y: 159, distance: 75.3
click at [404, 159] on div "helper . moveUp ( ) helper . build ( "upArrow" ) helper . moveUp ( 1 ) helper .…" at bounding box center [615, 249] width 244 height 282
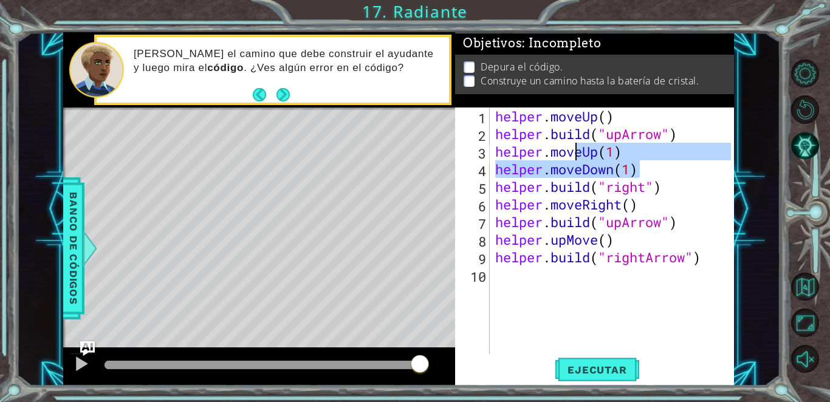
click at [404, 166] on div "helper . moveUp ( ) helper . build ( "upArrow" ) helper . moveUp ( 1 ) helper .…" at bounding box center [612, 231] width 238 height 247
drag, startPoint x: 642, startPoint y: 166, endPoint x: 499, endPoint y: 173, distance: 143.0
click at [404, 173] on div "helper . moveUp ( ) helper . build ( "upArrow" ) helper . moveUp ( 1 ) helper .…" at bounding box center [615, 249] width 244 height 282
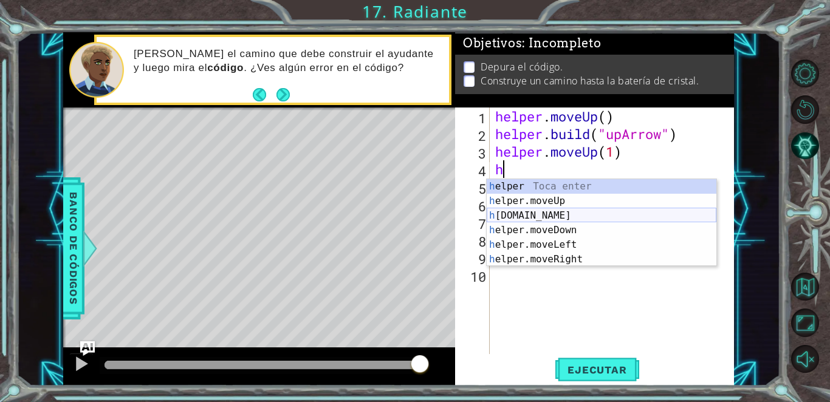
click at [404, 219] on div "h elper Toca enter h elper.moveUp Toca enter h [DOMAIN_NAME] Toca enter h elper…" at bounding box center [602, 237] width 230 height 117
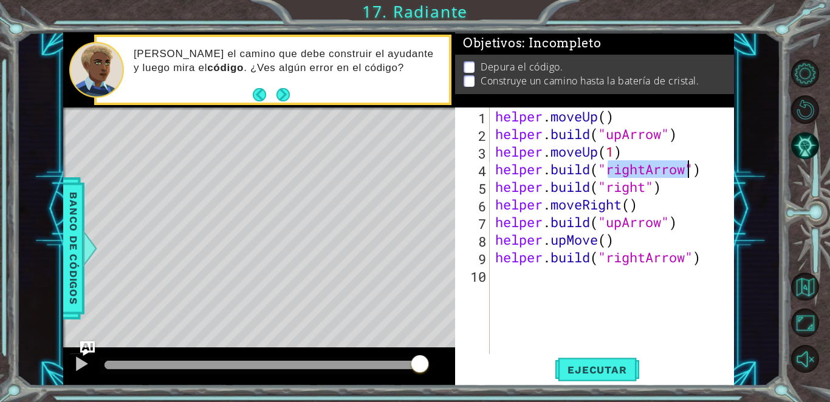
click at [404, 177] on div "helper . moveUp ( ) helper . build ( "upArrow" ) helper . moveUp ( 1 ) helper .…" at bounding box center [612, 231] width 238 height 247
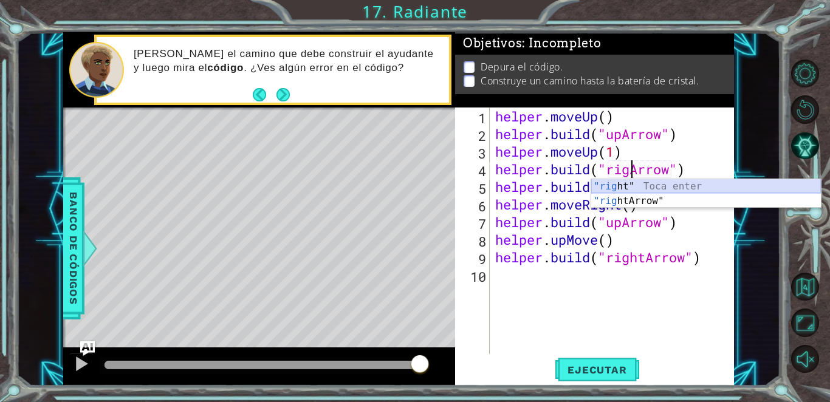
click at [404, 186] on div ""rig ht" Toca enter "rig htArrow" Toca enter" at bounding box center [706, 208] width 230 height 58
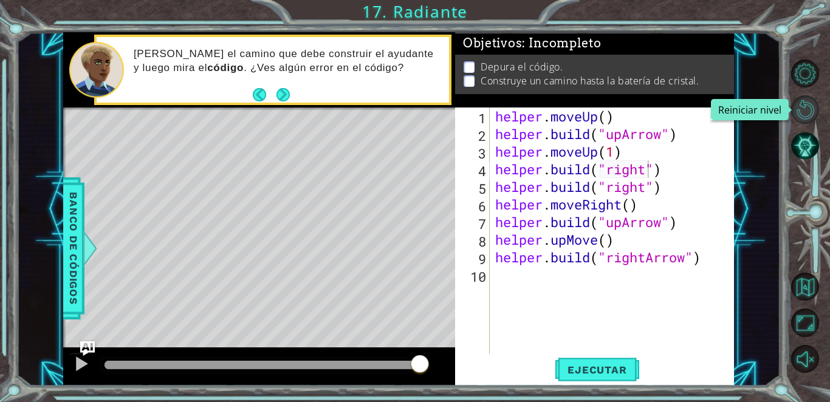
click at [404, 109] on button "Reiniciar nivel" at bounding box center [805, 109] width 28 height 28
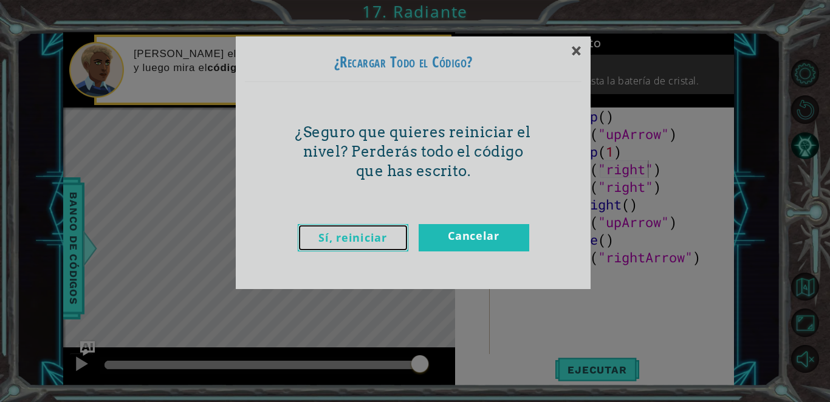
click at [352, 243] on link "Sí, reiniciar" at bounding box center [353, 237] width 111 height 27
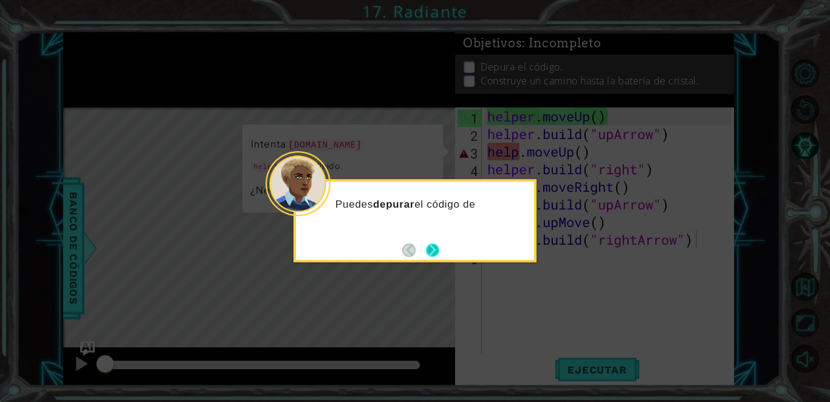
click at [404, 248] on button "Next" at bounding box center [433, 250] width 14 height 14
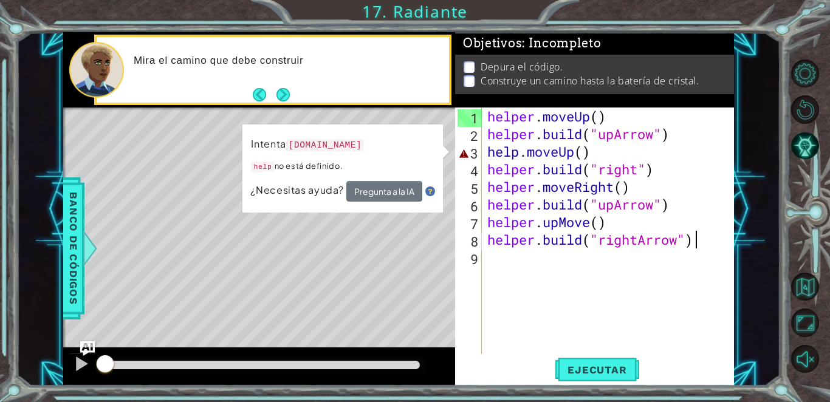
click at [404, 152] on div "helper . moveUp ( ) helper . build ( "upArrow" ) help . moveUp ( ) helper . bui…" at bounding box center [611, 249] width 252 height 282
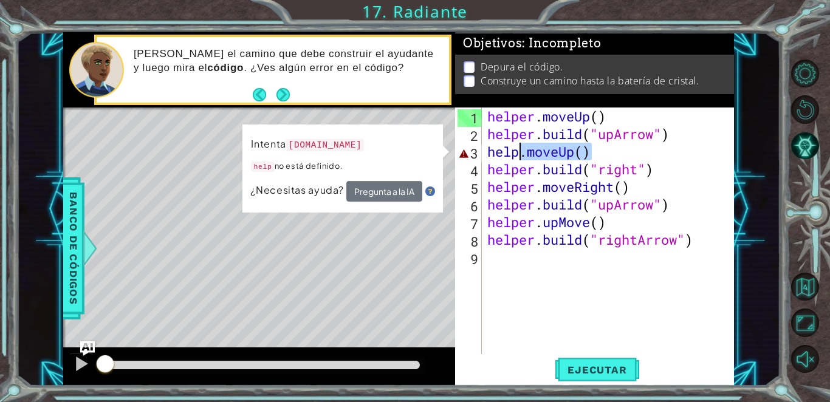
drag, startPoint x: 597, startPoint y: 152, endPoint x: 517, endPoint y: 156, distance: 79.7
click at [404, 156] on div "helper . moveUp ( ) helper . build ( "upArrow" ) help . moveUp ( ) helper . bui…" at bounding box center [611, 249] width 252 height 282
click at [404, 156] on div "helper . moveUp ( ) helper . build ( "upArrow" ) help . moveUp ( ) helper . bui…" at bounding box center [608, 231] width 246 height 247
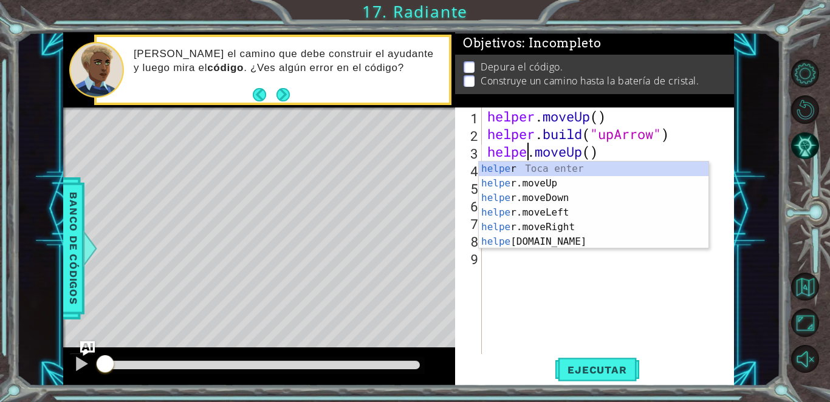
scroll to position [0, 2]
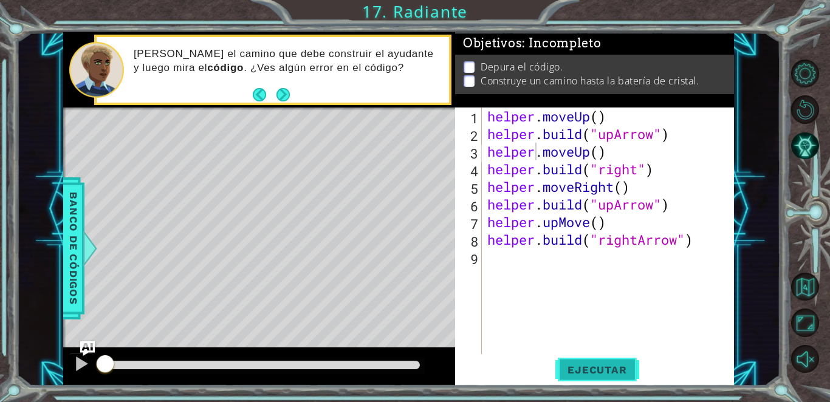
click at [404, 363] on button "Ejecutar" at bounding box center [597, 370] width 83 height 28
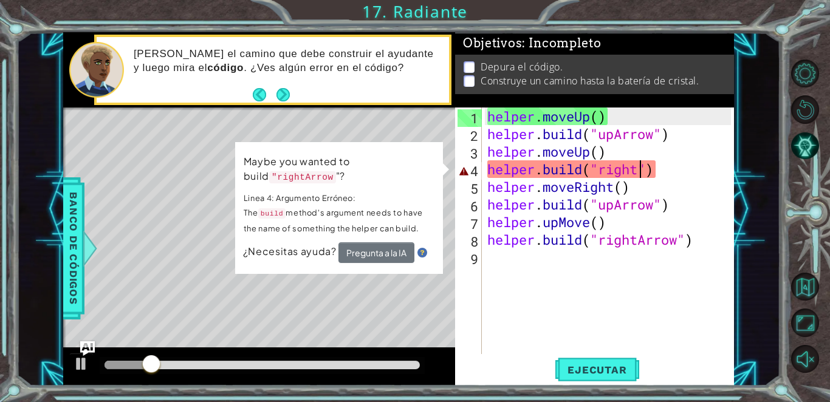
click at [404, 169] on div "helper . moveUp ( ) helper . build ( "upArrow" ) helper . moveUp ( ) helper . b…" at bounding box center [611, 249] width 252 height 282
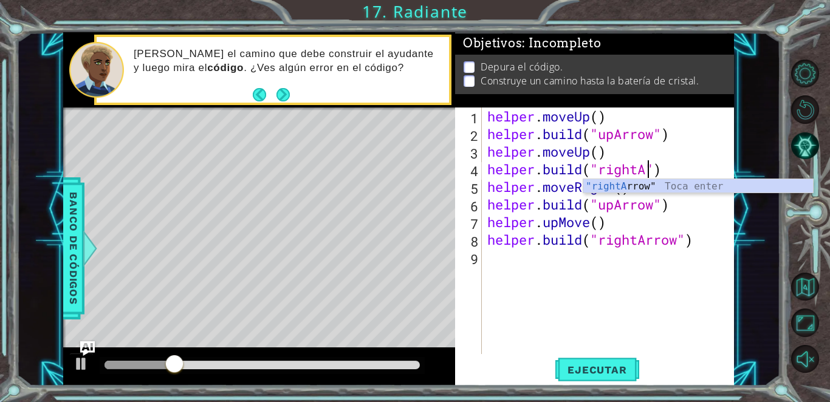
scroll to position [0, 7]
click at [404, 187] on div ""rightA rrow" Toca enter" at bounding box center [699, 201] width 230 height 44
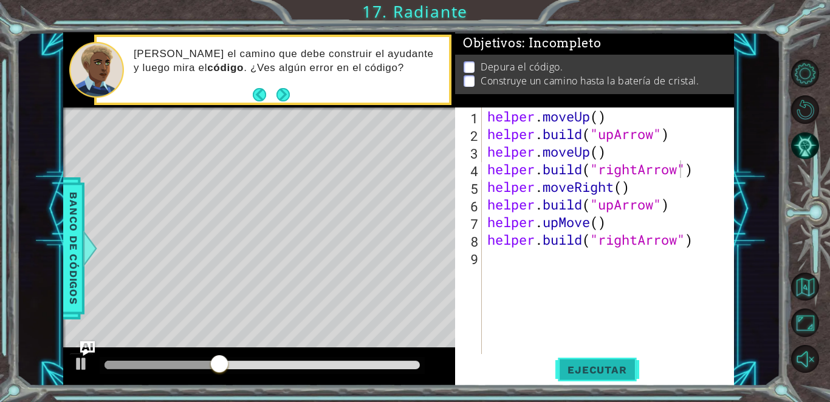
click at [404, 365] on span "Ejecutar" at bounding box center [597, 370] width 83 height 12
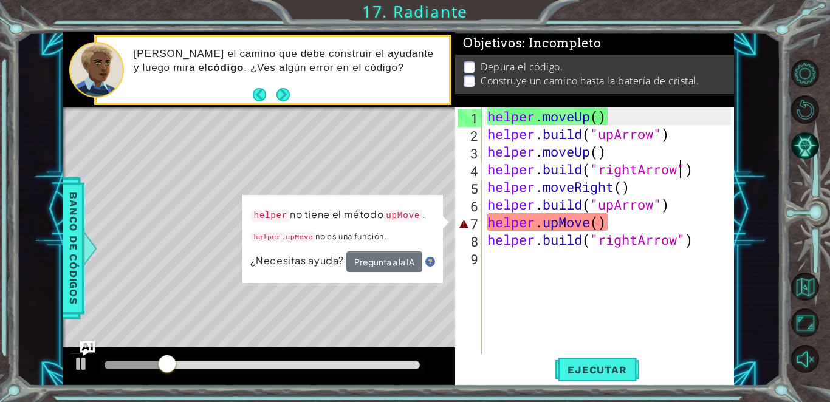
click at [404, 224] on div "helper . moveUp ( ) helper . build ( "upArrow" ) helper . moveUp ( ) helper . b…" at bounding box center [611, 249] width 252 height 282
click at [404, 222] on div "helper . moveUp ( ) helper . build ( "upArrow" ) helper . moveUp ( ) helper . b…" at bounding box center [611, 249] width 252 height 282
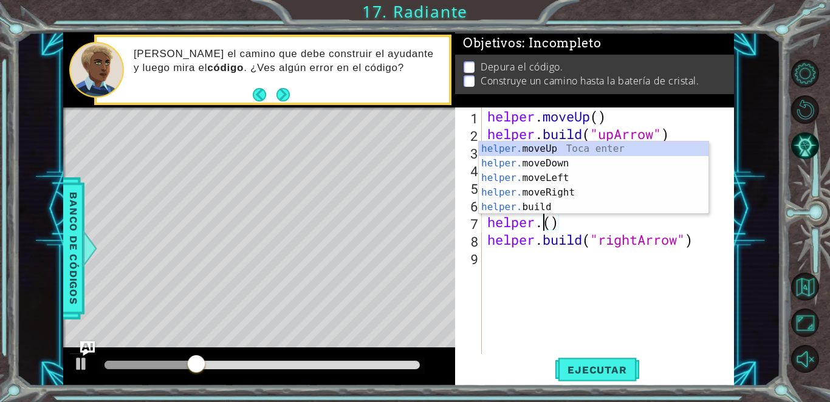
scroll to position [0, 2]
click at [404, 145] on div "helper. moveUp Toca enter helper. moveDown Toca enter helper. moveLeft Toca ent…" at bounding box center [594, 193] width 230 height 102
type textarea "helper.moveUp(1)"
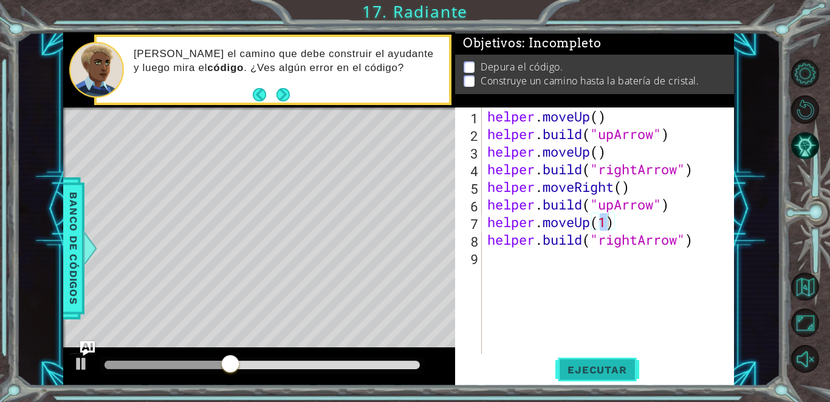
click at [404, 374] on span "Ejecutar" at bounding box center [597, 370] width 83 height 12
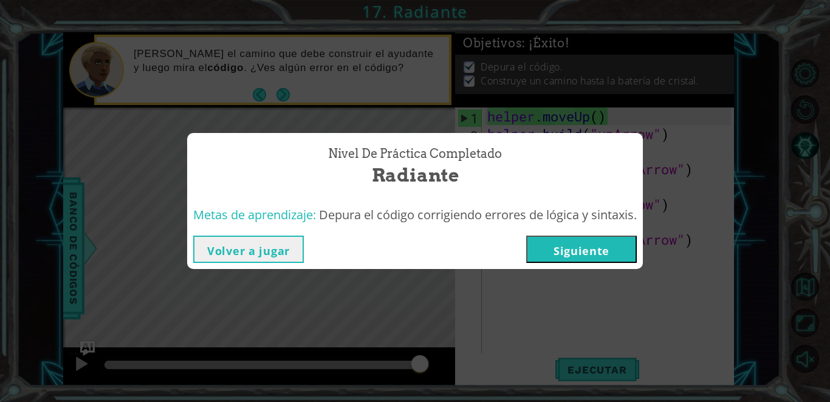
click at [404, 247] on button "Siguiente" at bounding box center [581, 249] width 111 height 27
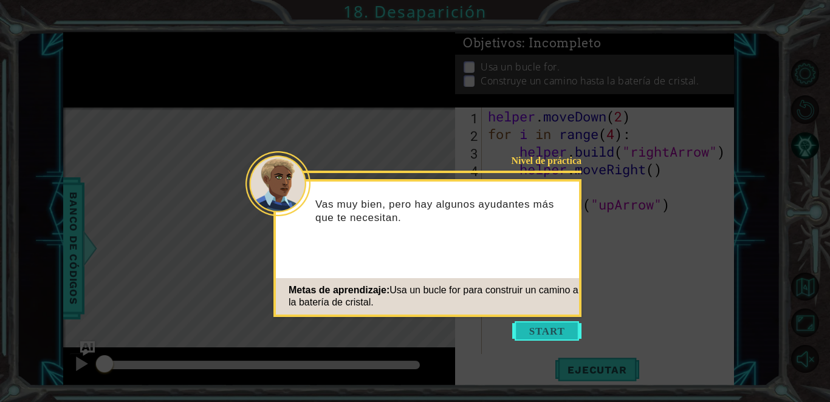
click at [404, 334] on button "Start" at bounding box center [546, 331] width 69 height 19
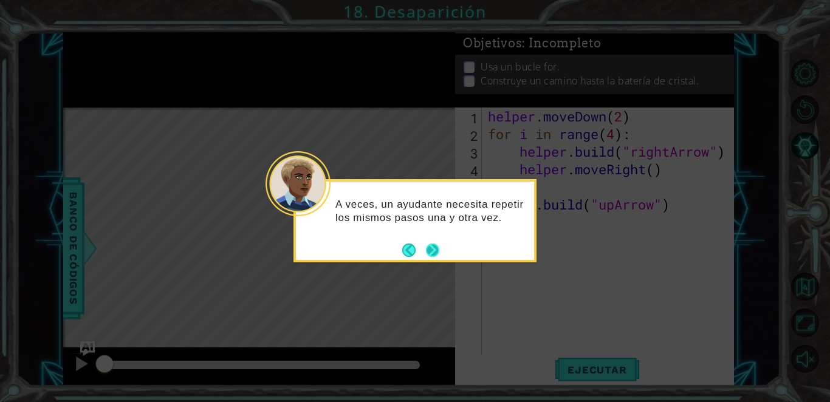
click at [404, 250] on button "Next" at bounding box center [432, 250] width 13 height 13
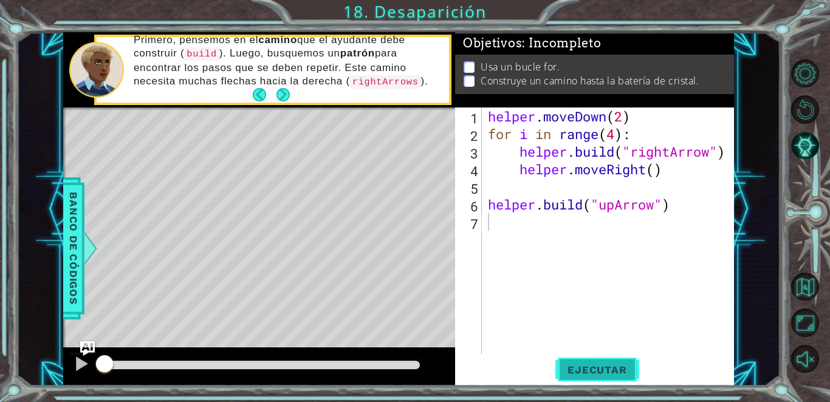
click at [404, 360] on button "Ejecutar" at bounding box center [597, 370] width 83 height 28
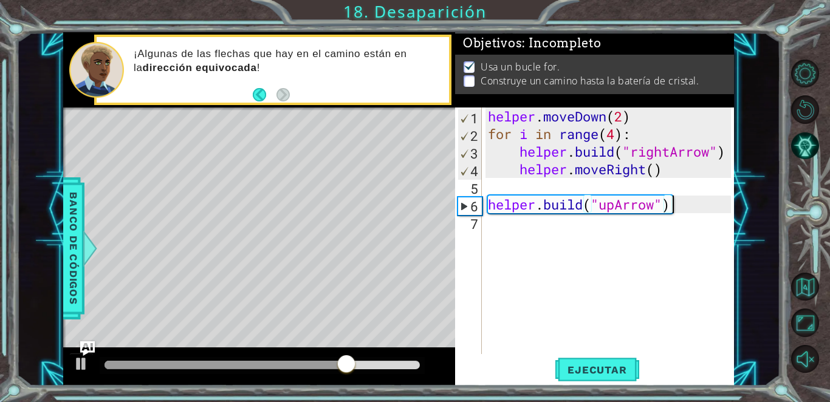
click at [404, 212] on div "helper . moveDown ( 2 ) for i in range ( 4 ) : helper . build ( "rightArrow" ) …" at bounding box center [612, 249] width 252 height 282
type textarea "[DOMAIN_NAME]("upArrow")3"
click at [404, 377] on button "Ejecutar" at bounding box center [597, 370] width 83 height 28
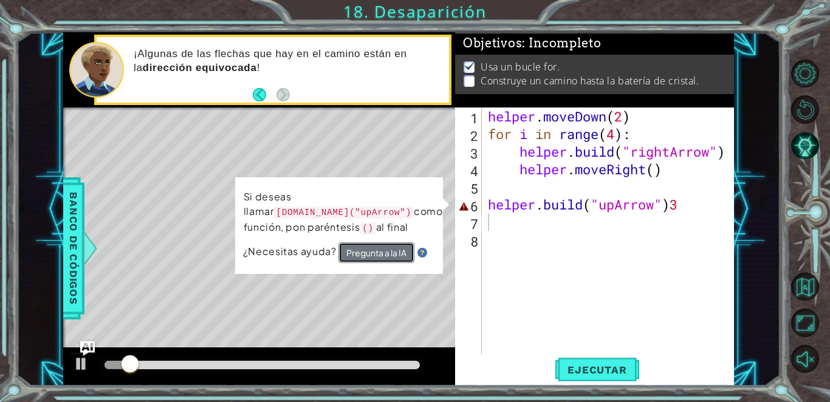
click at [368, 251] on button "Pregunta a la IA" at bounding box center [377, 253] width 76 height 21
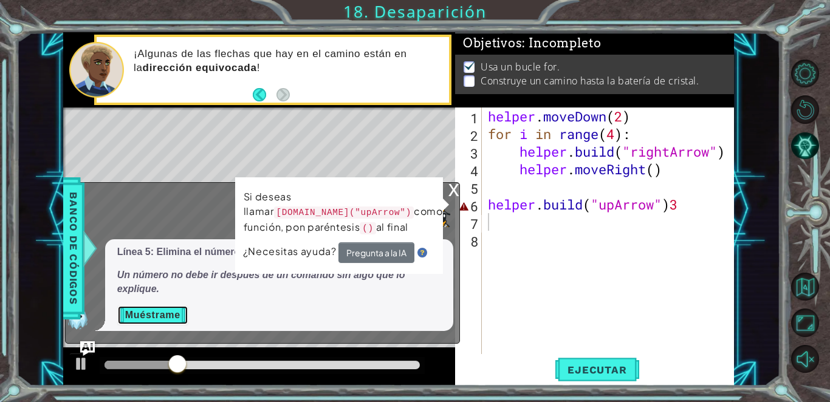
click at [142, 322] on button "Muéstrame" at bounding box center [152, 315] width 71 height 19
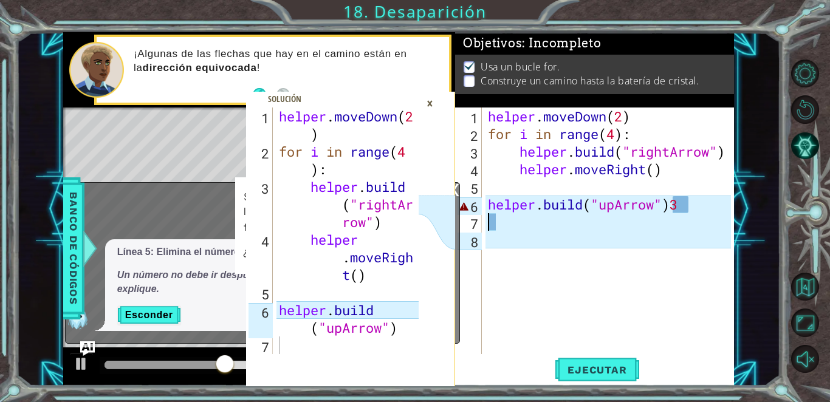
click at [404, 273] on div "helper . moveDown ( 2 ) for i in range ( 4 ) : helper . build ( "rightArrow" ) …" at bounding box center [612, 249] width 252 height 282
click at [404, 223] on div "helper . moveDown ( 2 ) for i in range ( 4 ) : helper . build ( "rightArrow" ) …" at bounding box center [612, 249] width 252 height 282
click at [404, 103] on div "×" at bounding box center [430, 103] width 19 height 21
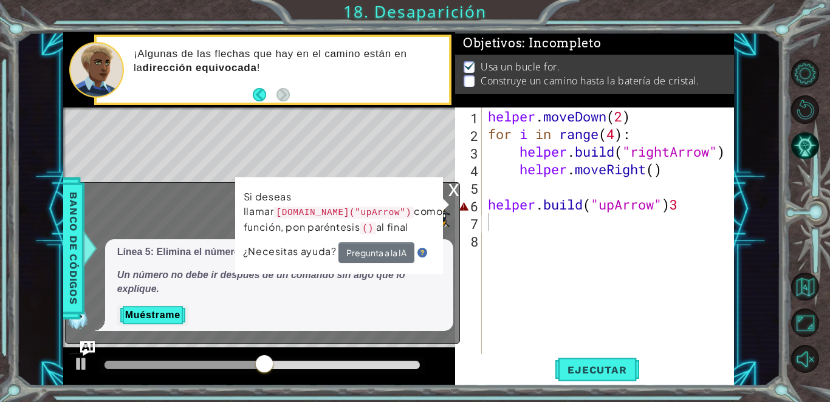
click at [404, 213] on div "helper . moveDown ( 2 ) for i in range ( 4 ) : helper . build ( "rightArrow" ) …" at bounding box center [612, 249] width 252 height 282
type textarea "[DOMAIN_NAME]("upArrow")"
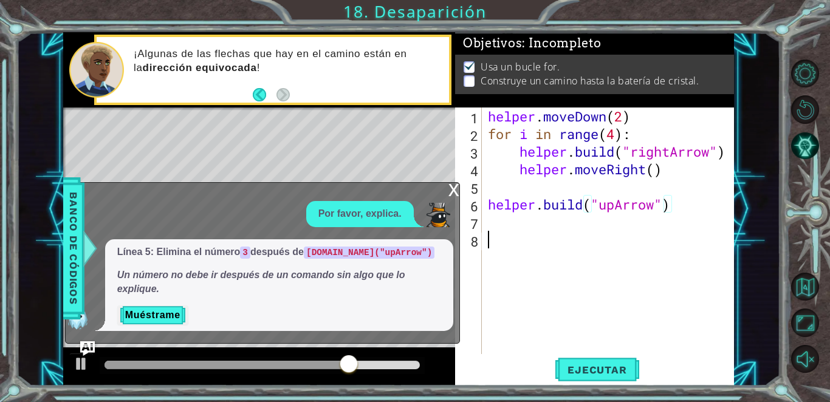
click at [404, 242] on div "helper . moveDown ( 2 ) for i in range ( 4 ) : helper . build ( "rightArrow" ) …" at bounding box center [612, 249] width 252 height 282
click at [404, 224] on div "helper . moveDown ( 2 ) for i in range ( 4 ) : helper . build ( "rightArrow" ) …" at bounding box center [612, 249] width 252 height 282
click at [404, 207] on div "helper . moveDown ( 2 ) for i in range ( 4 ) : helper . build ( "rightArrow" ) …" at bounding box center [612, 249] width 252 height 282
type textarea "[DOMAIN_NAME]("upArrow")"
click at [404, 191] on div "x" at bounding box center [454, 189] width 11 height 12
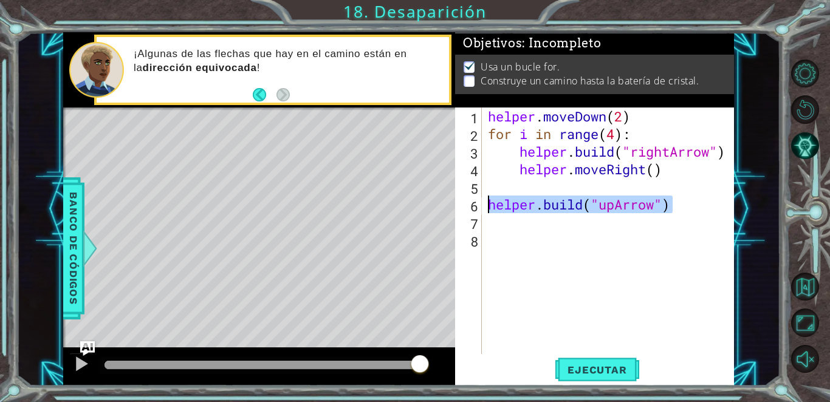
drag, startPoint x: 680, startPoint y: 213, endPoint x: 483, endPoint y: 212, distance: 197.0
click at [404, 212] on div "[DOMAIN_NAME]("upArrow") 1 2 3 4 5 6 7 8 helper . moveDown ( 2 ) for i in range…" at bounding box center [593, 231] width 276 height 247
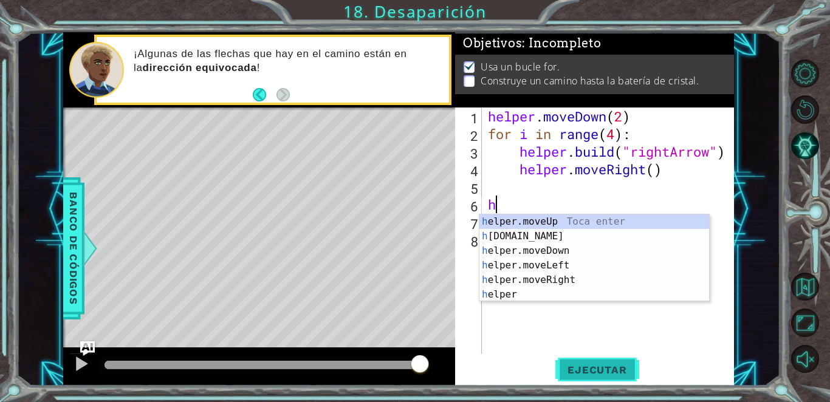
click at [404, 368] on span "Ejecutar" at bounding box center [597, 370] width 83 height 12
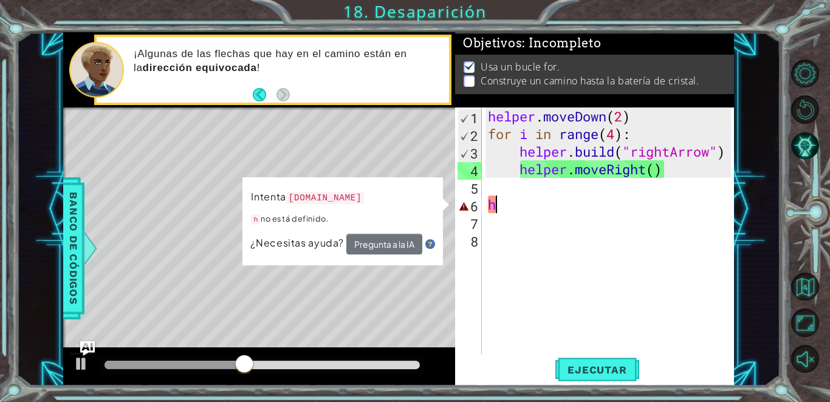
drag, startPoint x: 526, startPoint y: 204, endPoint x: 511, endPoint y: 206, distance: 14.8
click at [404, 206] on div "helper . moveDown ( 2 ) for i in range ( 4 ) : helper . build ( "rightArrow" ) …" at bounding box center [612, 249] width 252 height 282
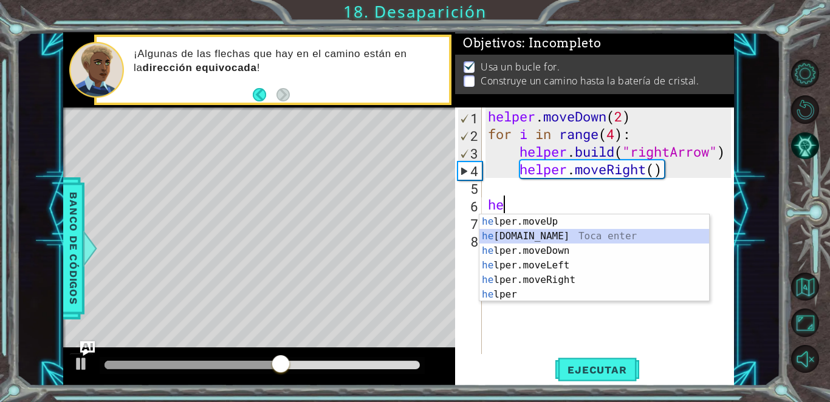
click at [404, 238] on div "he lper.moveUp Toca enter he [DOMAIN_NAME] Toca enter he lper.moveDown Toca ent…" at bounding box center [595, 273] width 230 height 117
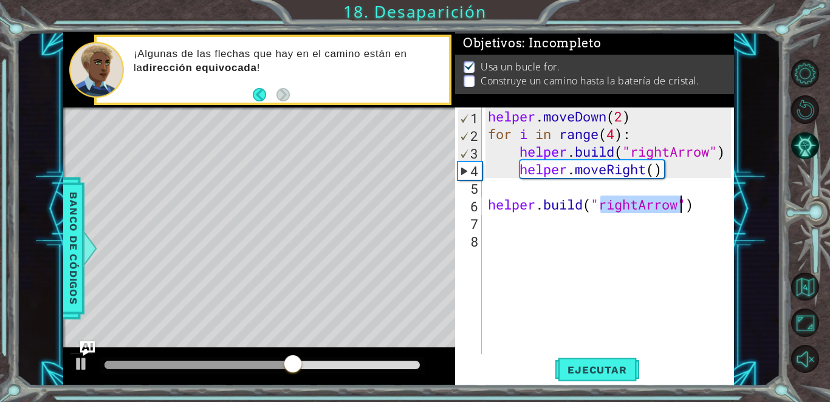
click at [404, 206] on div "helper . moveDown ( 2 ) for i in range ( 4 ) : helper . build ( "rightArrow" ) …" at bounding box center [609, 231] width 246 height 247
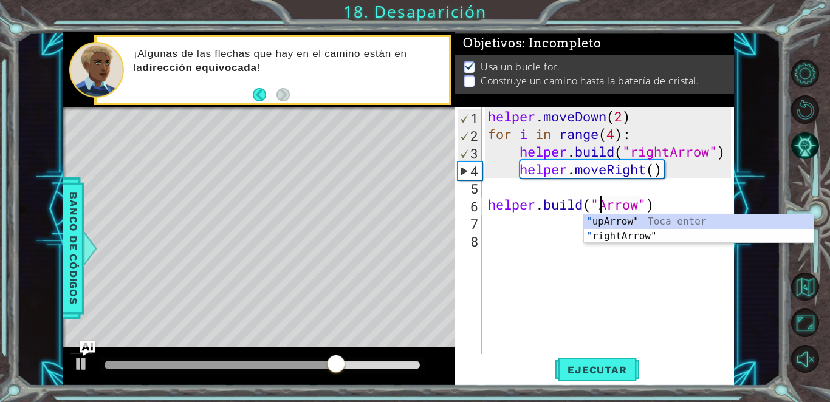
scroll to position [0, 5]
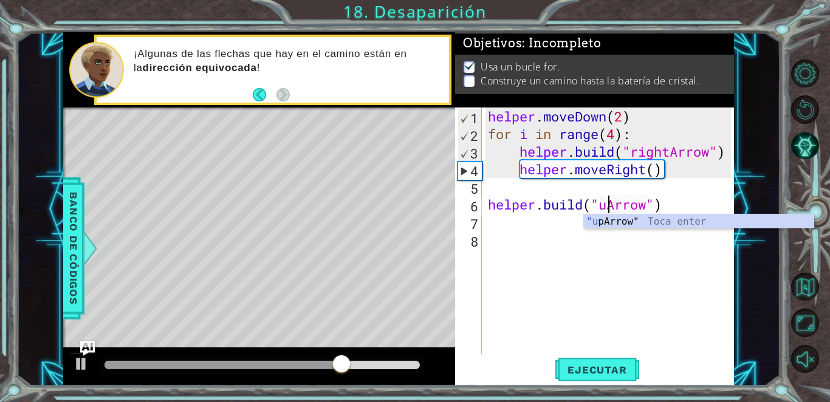
type textarea "[DOMAIN_NAME]("upArrow")"
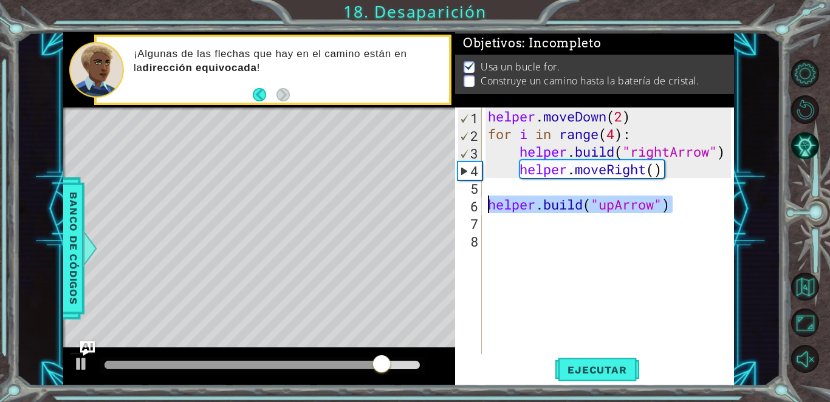
drag, startPoint x: 672, startPoint y: 207, endPoint x: 487, endPoint y: 212, distance: 184.9
click at [404, 212] on div "helper . moveDown ( 2 ) for i in range ( 4 ) : helper . build ( "rightArrow" ) …" at bounding box center [612, 249] width 252 height 282
click at [404, 229] on div "helper . moveDown ( 2 ) for i in range ( 4 ) : helper . build ( "rightArrow" ) …" at bounding box center [612, 249] width 252 height 282
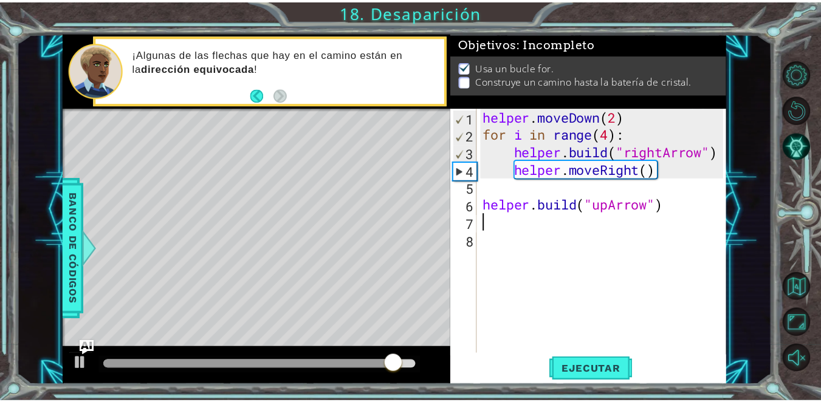
scroll to position [0, 0]
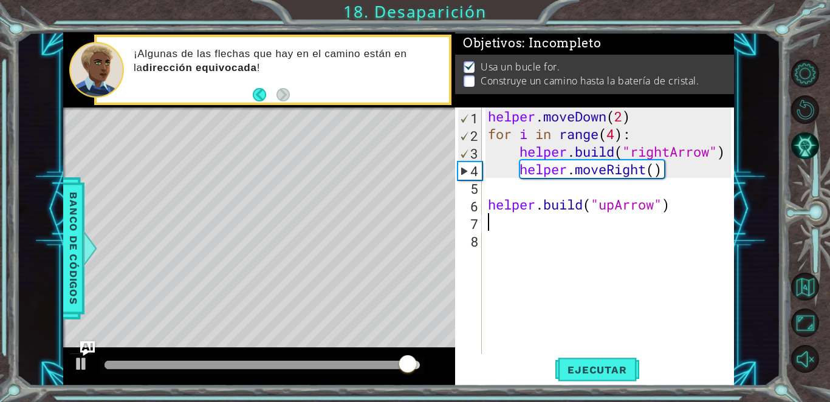
paste textarea "[DOMAIN_NAME]("upArrow")"
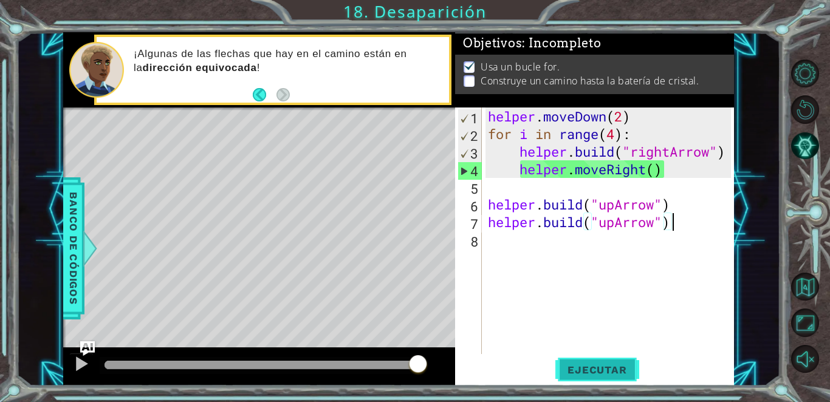
type textarea "[DOMAIN_NAME]("upArrow")"
click at [404, 369] on span "Ejecutar" at bounding box center [597, 370] width 83 height 12
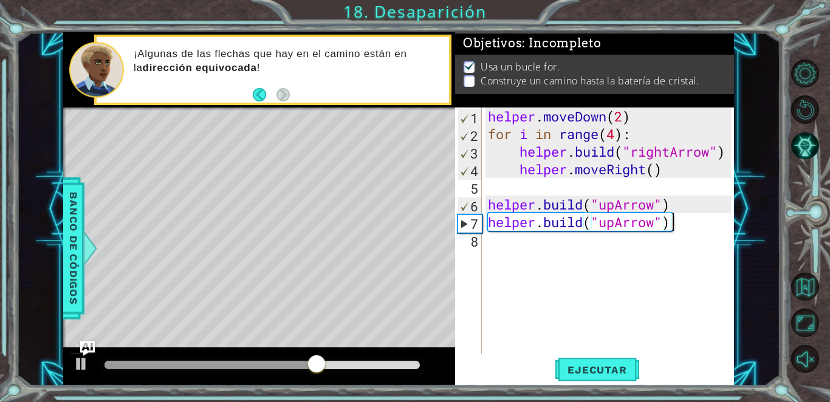
click at [404, 227] on div "helper . moveDown ( 2 ) for i in range ( 4 ) : helper . build ( "rightArrow" ) …" at bounding box center [612, 249] width 252 height 282
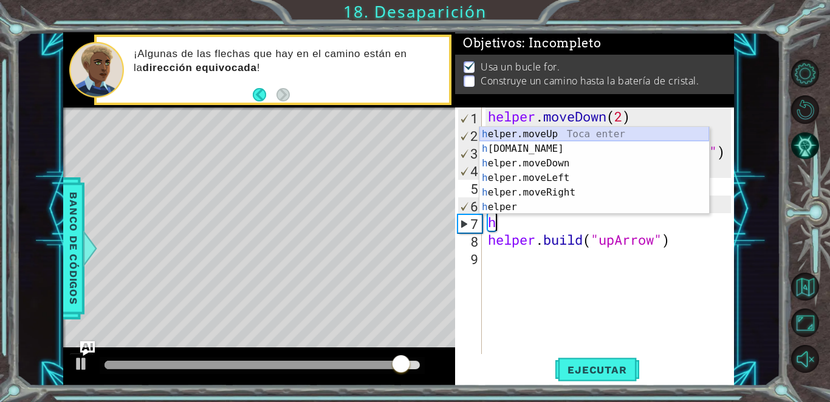
click at [404, 134] on div "h elper.moveUp Toca enter h [DOMAIN_NAME] Toca enter h elper.moveDown Toca ente…" at bounding box center [595, 185] width 230 height 117
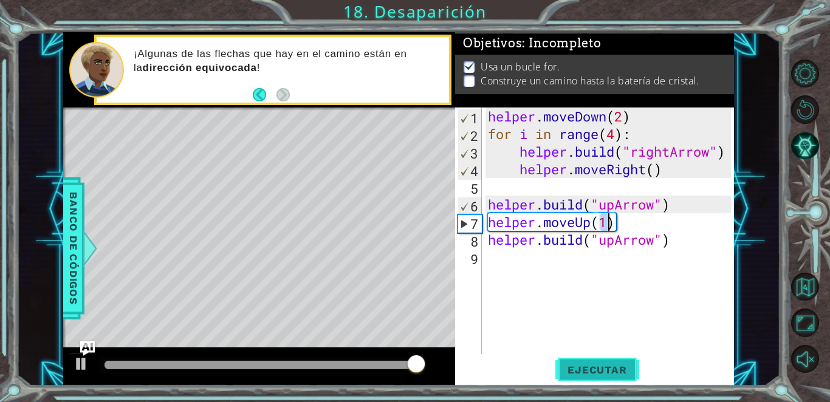
type textarea "helper.moveUp(1)"
click at [404, 370] on span "Ejecutar" at bounding box center [597, 370] width 83 height 12
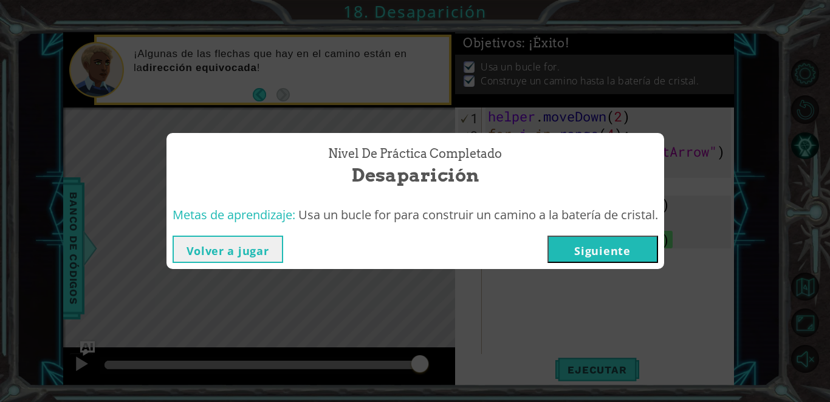
click at [404, 248] on button "Siguiente" at bounding box center [603, 249] width 111 height 27
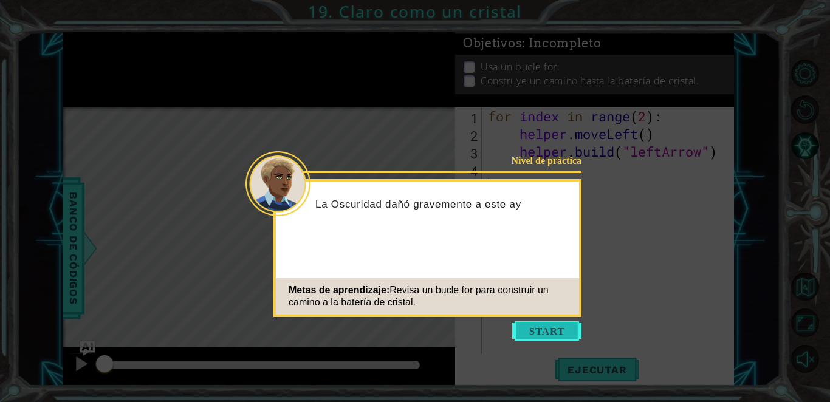
click at [404, 333] on button "Start" at bounding box center [546, 331] width 69 height 19
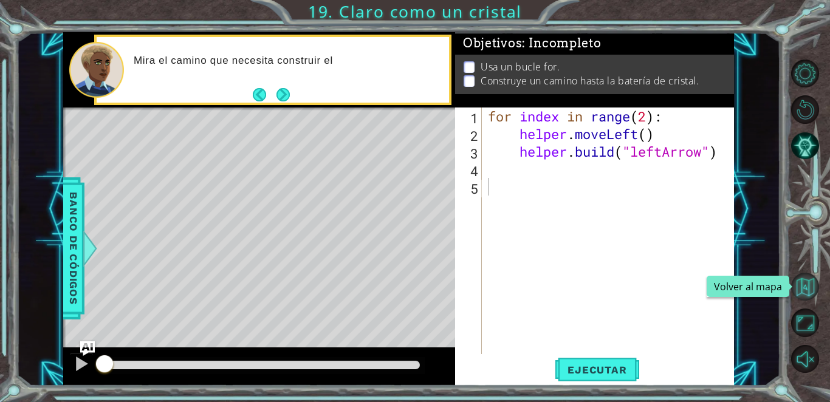
click at [404, 291] on button "Volver al mapa" at bounding box center [805, 287] width 28 height 28
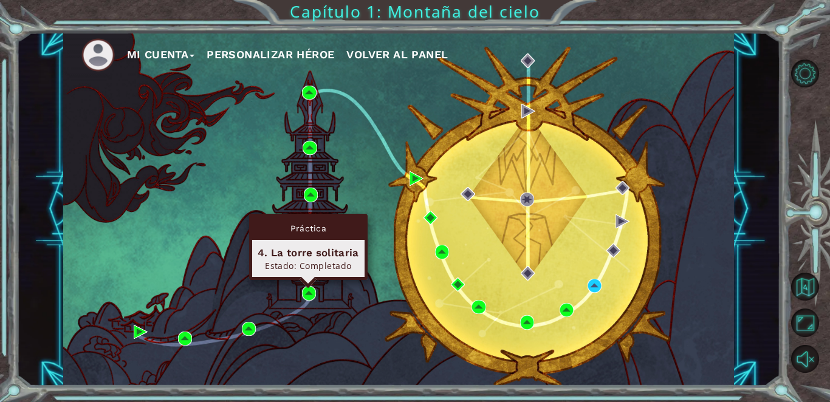
click at [261, 219] on div "Práctica" at bounding box center [308, 228] width 112 height 23
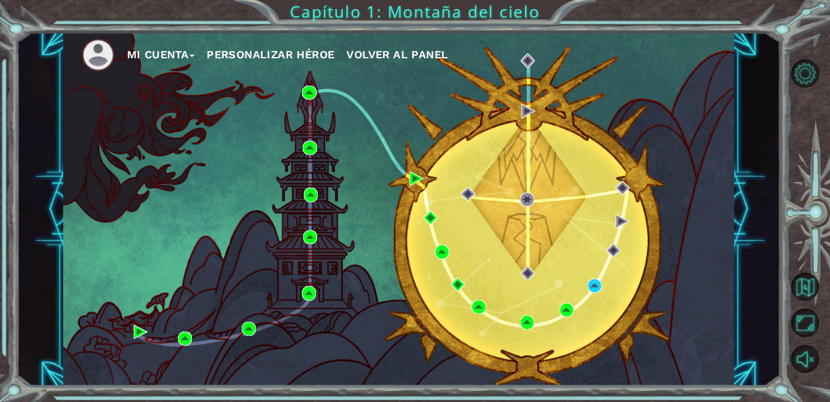
click at [371, 267] on div "Mi Cuenta Personalizar héroe Volver al panel" at bounding box center [398, 209] width 671 height 354
click at [162, 52] on button "Mi Cuenta" at bounding box center [161, 55] width 68 height 18
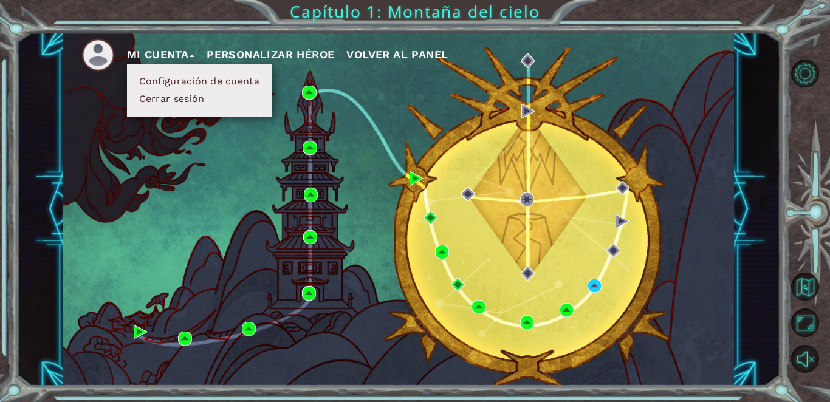
click at [210, 80] on button "Configuración de cuenta" at bounding box center [200, 81] width 128 height 13
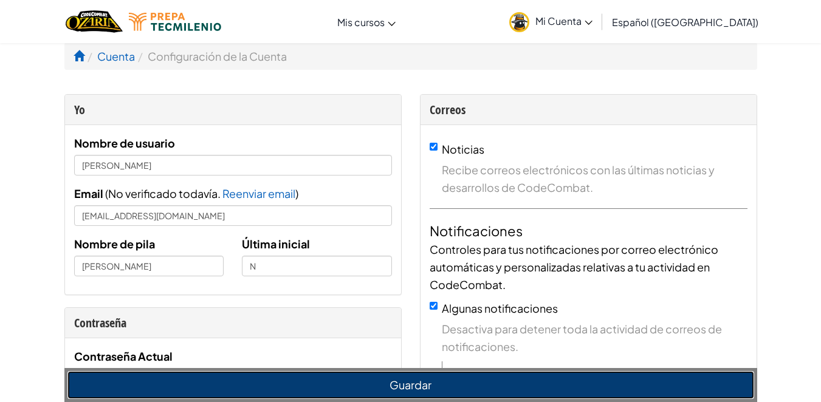
click at [315, 390] on button "Guardar" at bounding box center [410, 385] width 687 height 28
click at [312, 384] on button "Guardar" at bounding box center [410, 385] width 687 height 28
click at [347, 389] on button "Guardar" at bounding box center [410, 385] width 687 height 28
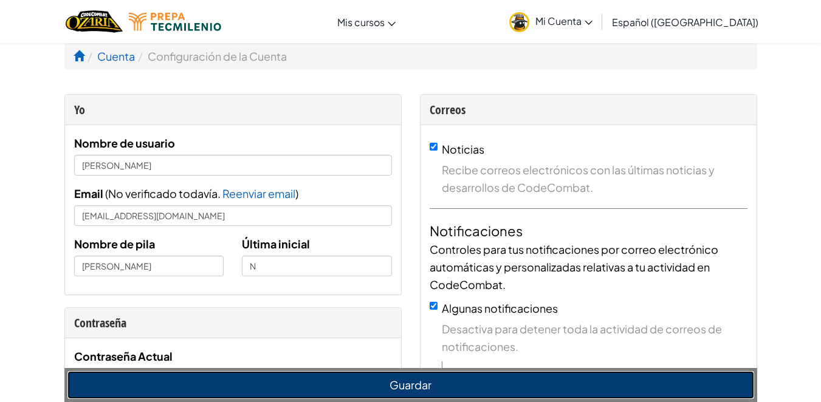
click at [396, 393] on button "Guardar" at bounding box center [410, 385] width 687 height 28
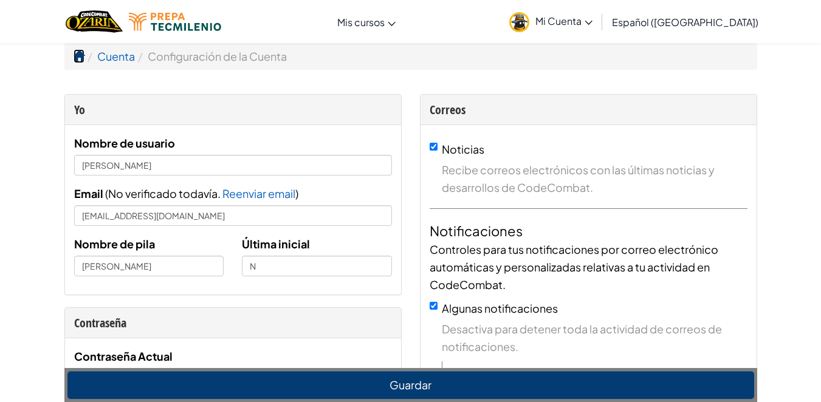
click at [82, 52] on span at bounding box center [79, 55] width 11 height 11
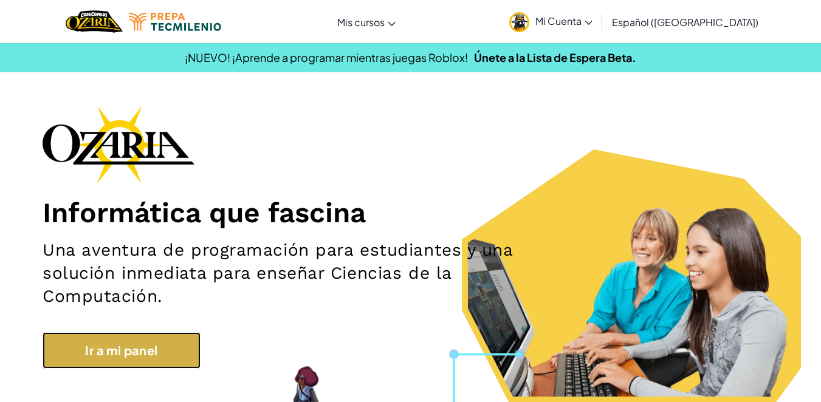
click at [200, 359] on link "Ir a mi panel" at bounding box center [122, 351] width 158 height 36
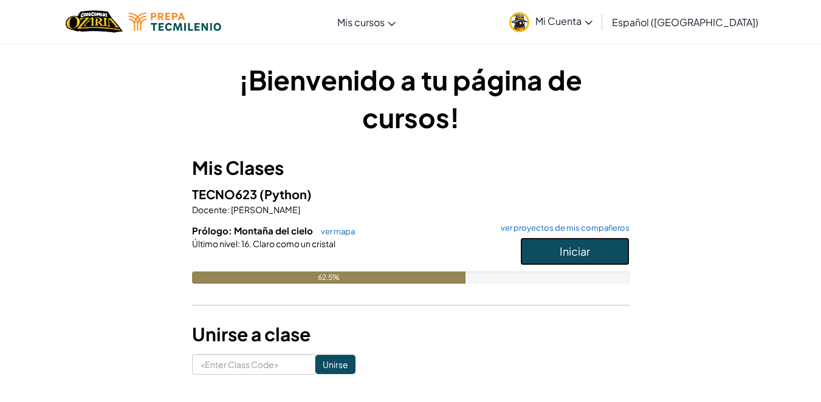
click at [404, 251] on button "Iniciar" at bounding box center [574, 252] width 109 height 28
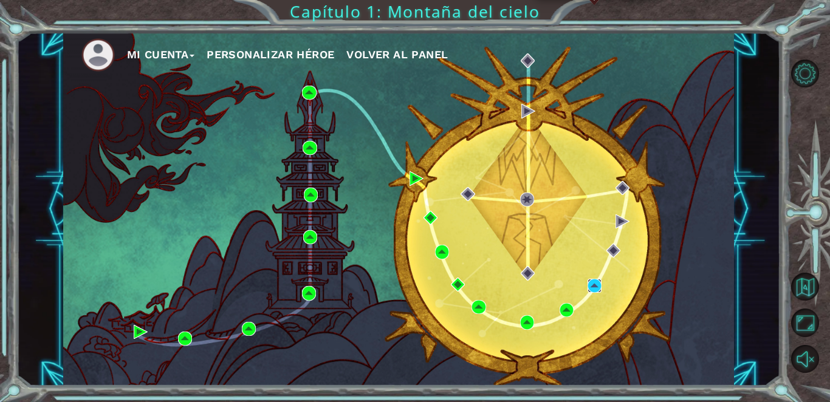
click at [404, 283] on img at bounding box center [595, 286] width 14 height 14
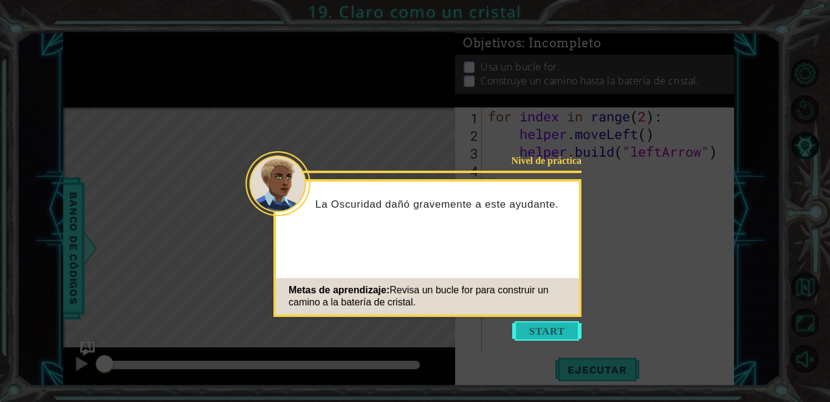
click at [404, 333] on button "Start" at bounding box center [546, 331] width 69 height 19
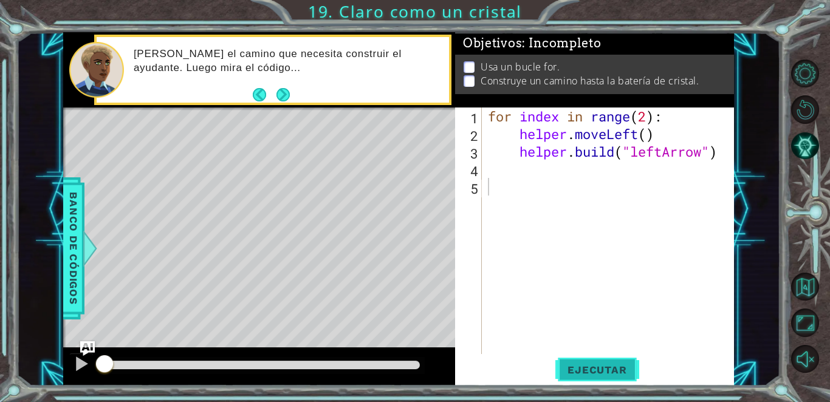
click at [404, 375] on span "Ejecutar" at bounding box center [597, 370] width 83 height 12
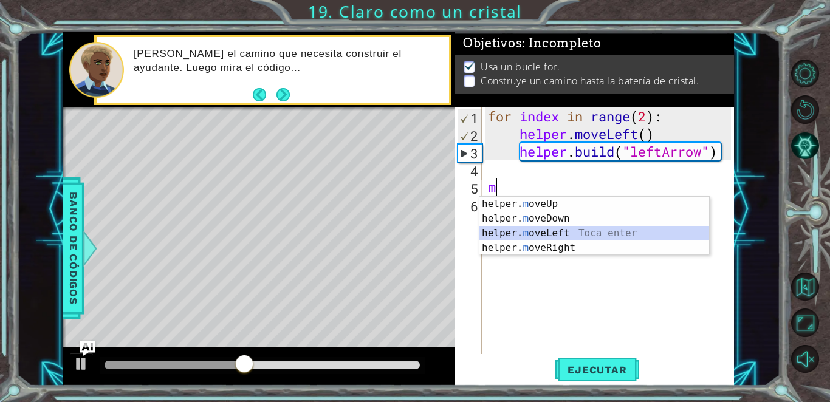
click at [404, 240] on div "helper. m oveUp Toca enter helper. m oveDown Toca enter helper. m oveLeft Toca …" at bounding box center [595, 241] width 230 height 88
type textarea "helper.moveLeft(1)"
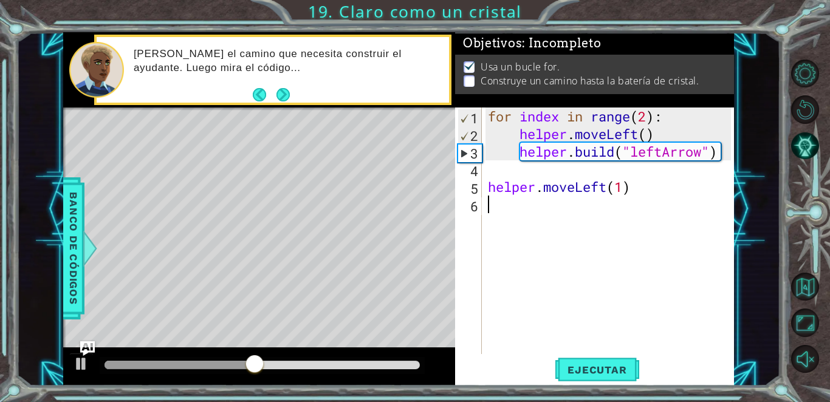
click at [404, 232] on div "for index in range ( 2 ) : helper . moveLeft ( ) helper . build ( "leftArrow" )…" at bounding box center [612, 249] width 252 height 282
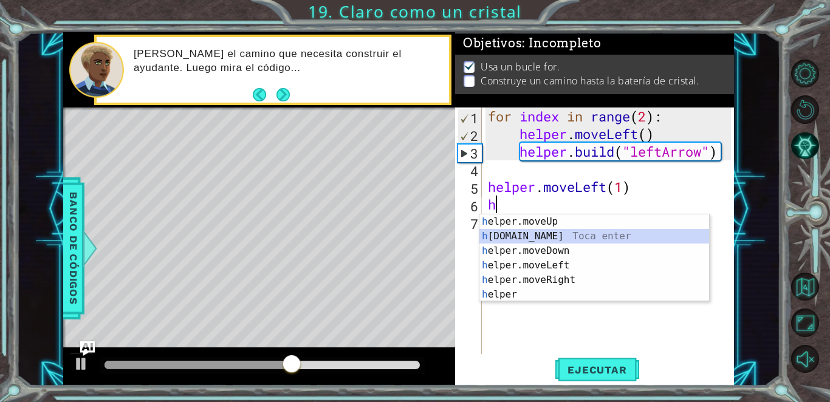
click at [404, 235] on div "h elper.moveUp Toca enter h [DOMAIN_NAME] Toca enter h elper.moveDown Toca ente…" at bounding box center [595, 273] width 230 height 117
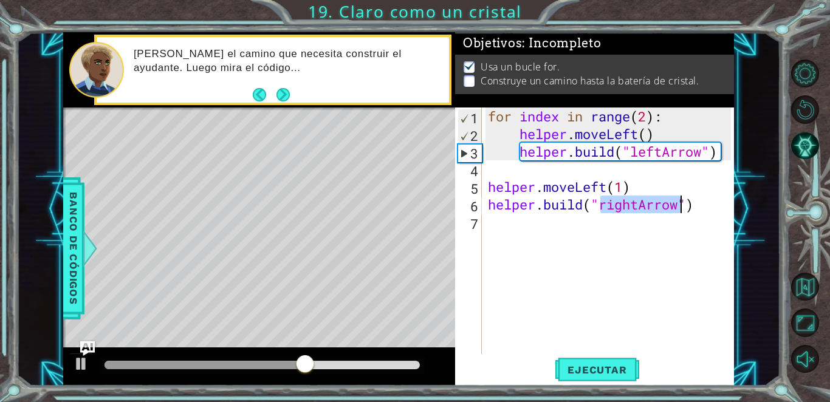
click at [404, 212] on div "for index in range ( 2 ) : helper . moveLeft ( ) helper . build ( "leftArrow" )…" at bounding box center [609, 231] width 246 height 247
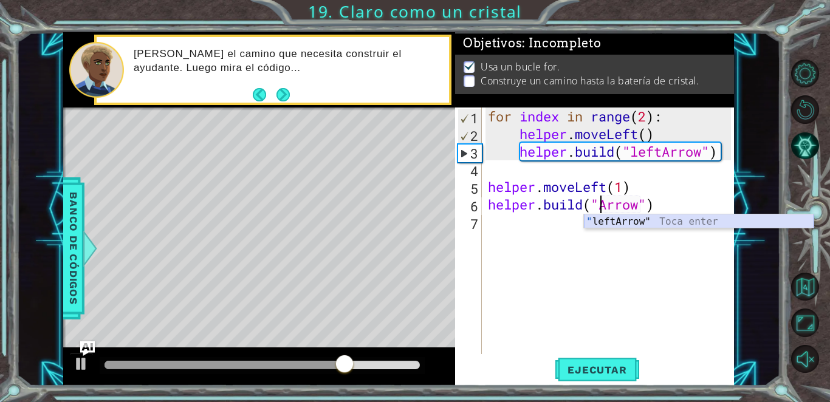
click at [404, 223] on div "" leftArrow" Toca enter" at bounding box center [699, 237] width 230 height 44
type textarea "[DOMAIN_NAME]("leftArrow")"
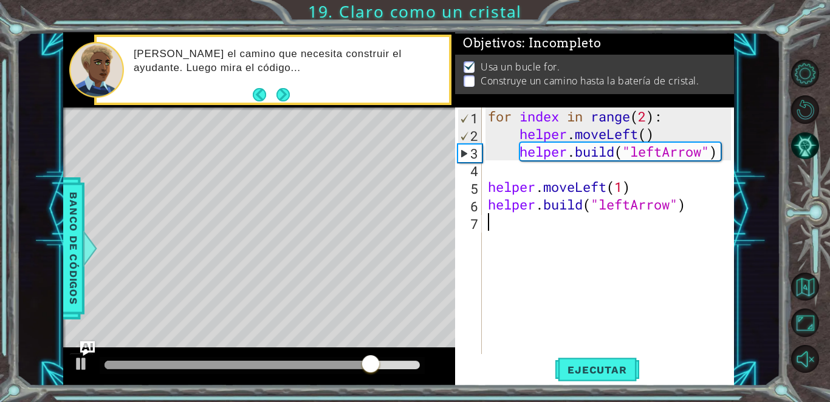
click at [404, 224] on div "for index in range ( 2 ) : helper . moveLeft ( ) helper . build ( "leftArrow" )…" at bounding box center [612, 249] width 252 height 282
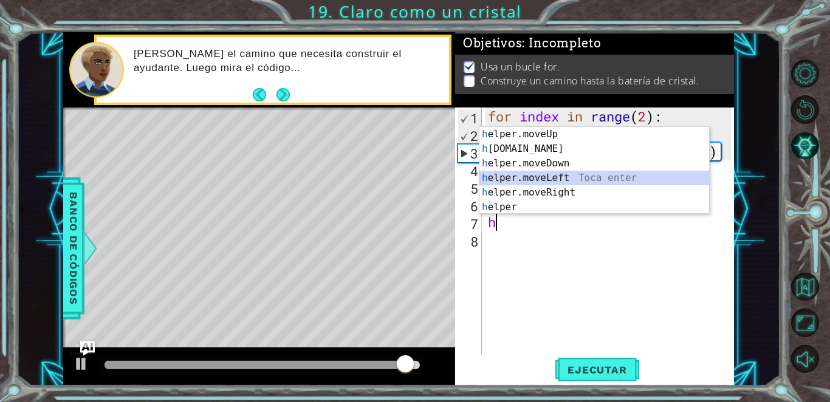
click at [404, 185] on div "h elper.moveUp Toca enter h [DOMAIN_NAME] Toca enter h elper.moveDown Toca ente…" at bounding box center [595, 185] width 230 height 117
type textarea "helper.moveLeft(1)"
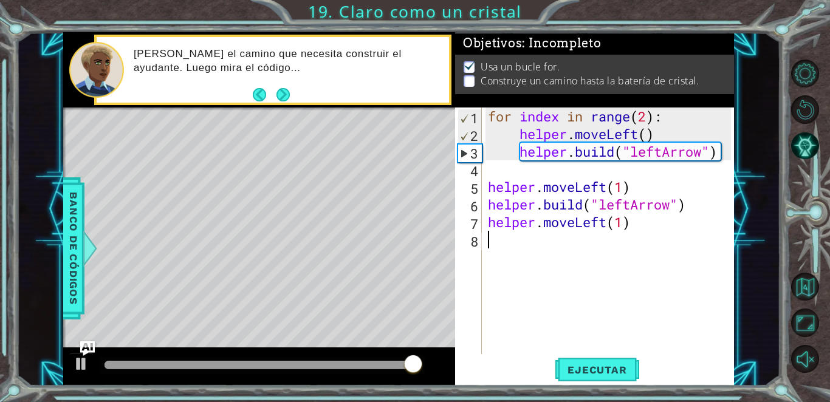
click at [404, 246] on div "for index in range ( 2 ) : helper . moveLeft ( ) helper . build ( "leftArrow" )…" at bounding box center [612, 249] width 252 height 282
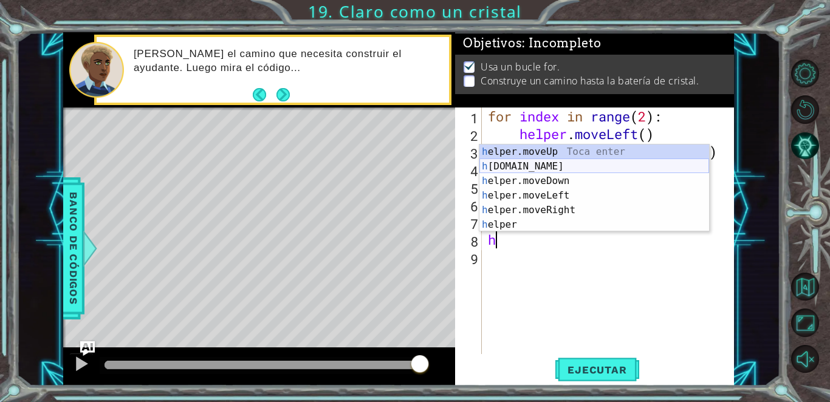
click at [404, 164] on div "h elper.moveUp Toca enter h [DOMAIN_NAME] Toca enter h elper.moveDown Toca ente…" at bounding box center [595, 203] width 230 height 117
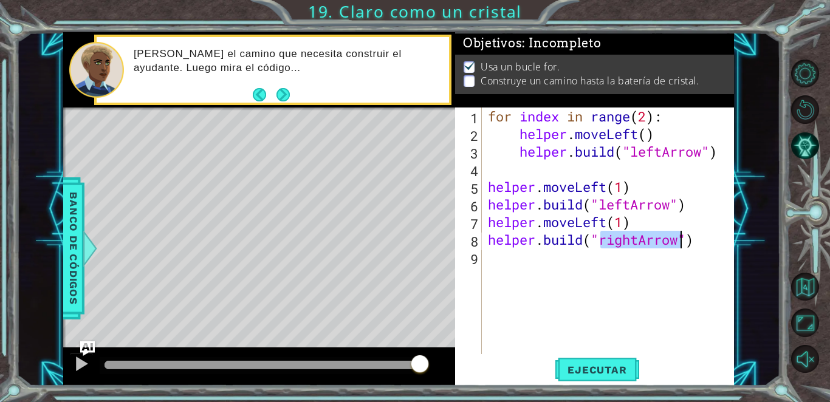
click at [404, 241] on div "for index in range ( 2 ) : helper . moveLeft ( ) helper . build ( "leftArrow" )…" at bounding box center [609, 231] width 246 height 247
click at [404, 245] on div "for index in range ( 2 ) : helper . moveLeft ( ) helper . build ( "leftArrow" )…" at bounding box center [612, 249] width 252 height 282
click at [404, 234] on div "for index in range ( 2 ) : helper . moveLeft ( ) helper . build ( "leftArrow" )…" at bounding box center [612, 249] width 252 height 282
click at [404, 244] on div "for index in range ( 2 ) : helper . moveLeft ( ) helper . build ( "leftArrow" )…" at bounding box center [612, 249] width 252 height 282
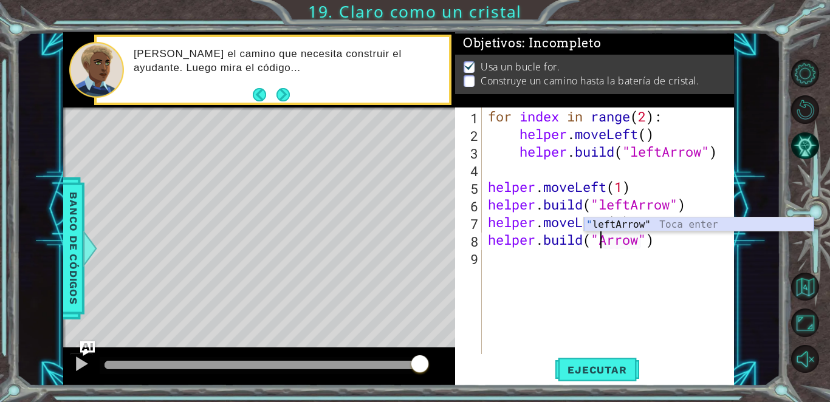
click at [404, 225] on div "" leftArrow" Toca enter" at bounding box center [699, 240] width 230 height 44
type textarea "[DOMAIN_NAME]("leftArrow")"
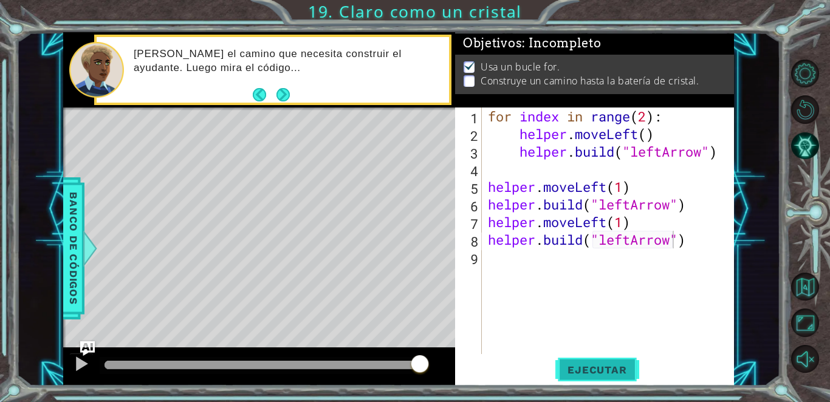
click at [404, 372] on span "Ejecutar" at bounding box center [597, 370] width 83 height 12
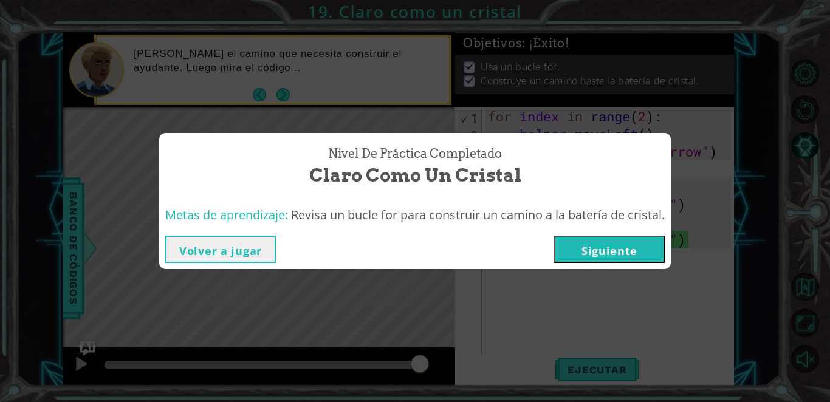
click at [404, 259] on button "Siguiente" at bounding box center [609, 249] width 111 height 27
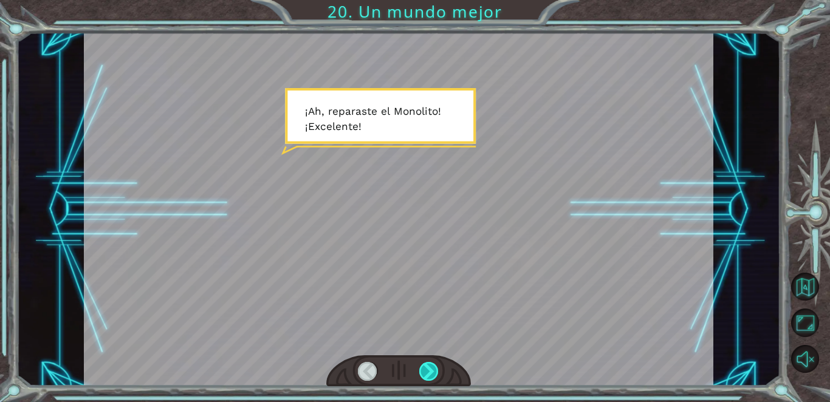
click at [404, 373] on div at bounding box center [428, 371] width 19 height 19
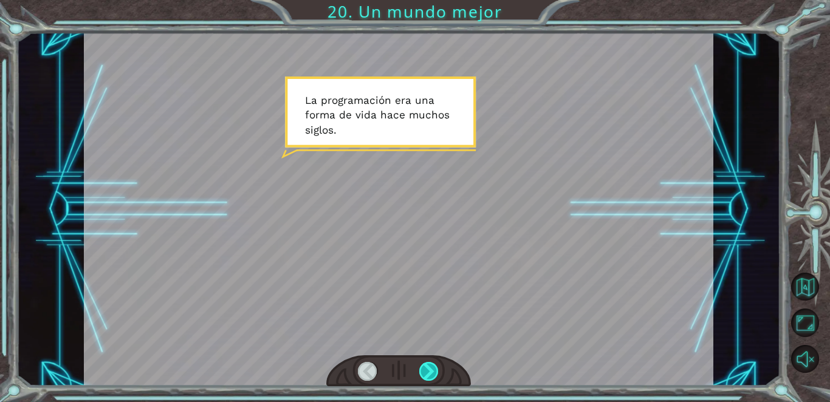
click at [404, 372] on div at bounding box center [428, 371] width 19 height 19
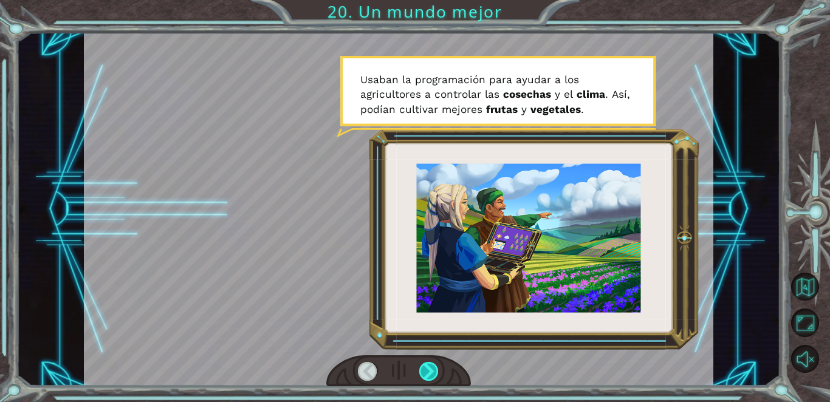
click at [404, 372] on div at bounding box center [428, 371] width 19 height 19
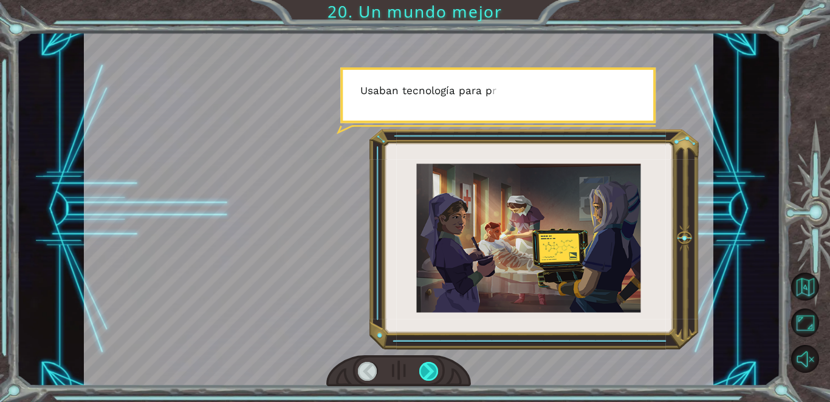
click at [404, 372] on div at bounding box center [428, 371] width 19 height 19
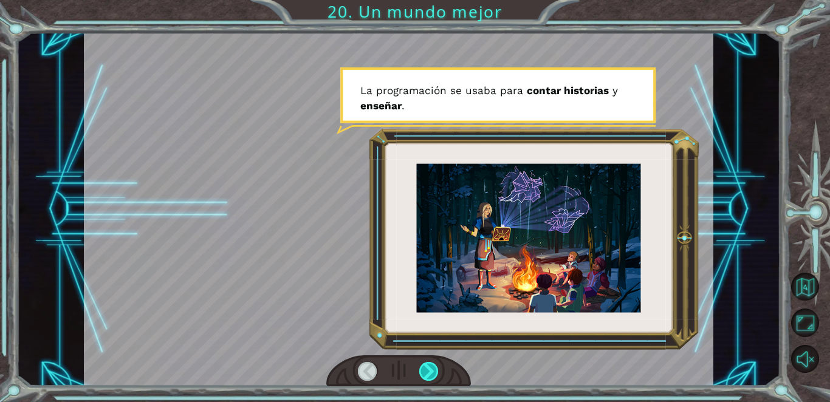
click at [404, 372] on div at bounding box center [428, 371] width 19 height 19
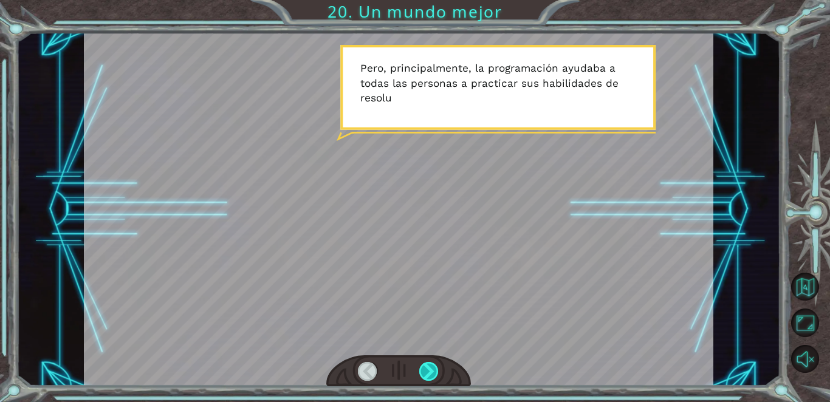
click at [404, 372] on div at bounding box center [428, 371] width 19 height 19
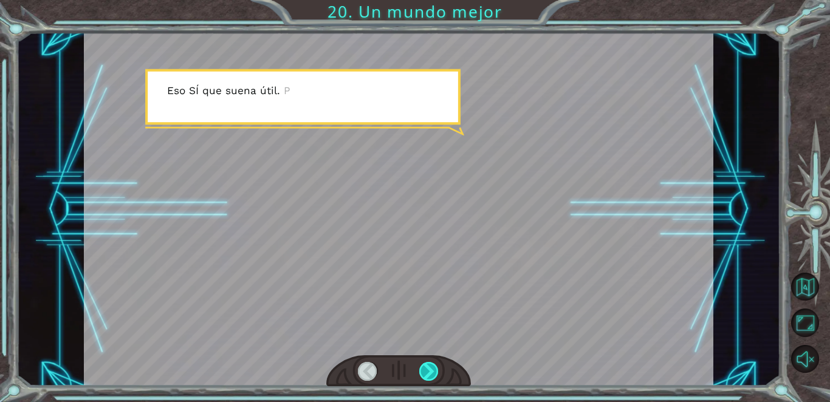
click at [404, 372] on div at bounding box center [428, 371] width 19 height 19
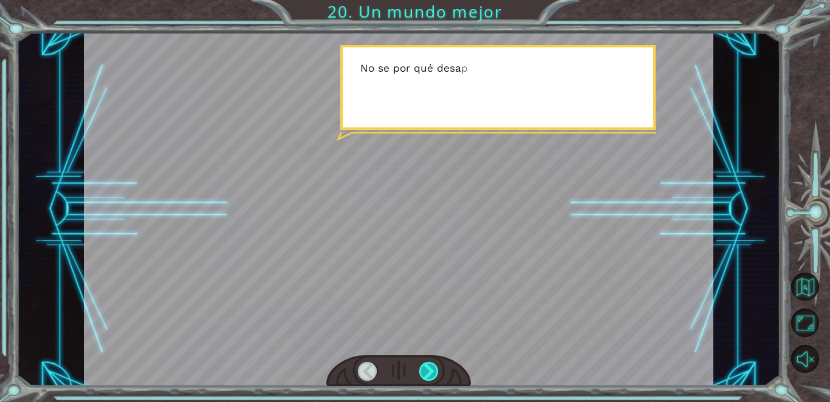
click at [404, 372] on div at bounding box center [428, 371] width 19 height 19
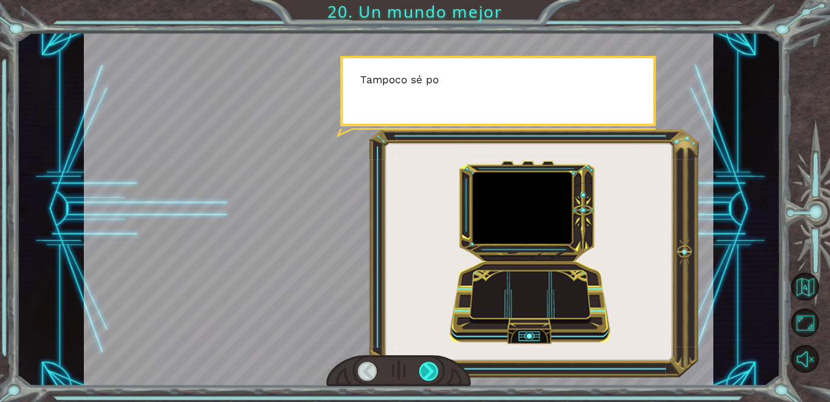
click at [404, 372] on div at bounding box center [428, 371] width 19 height 19
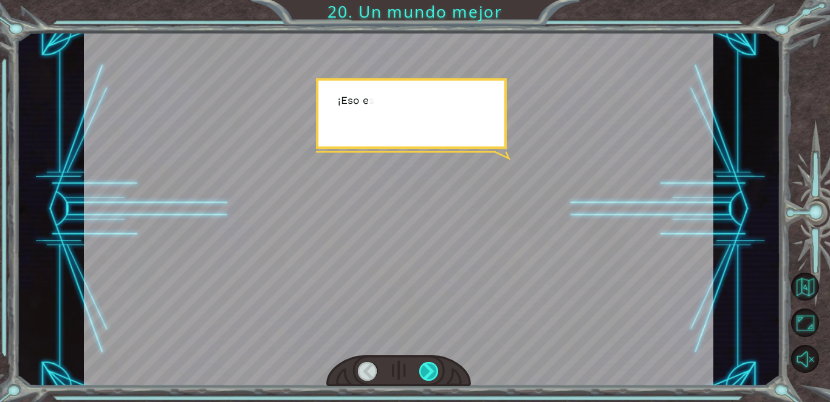
click at [404, 372] on div at bounding box center [428, 371] width 19 height 19
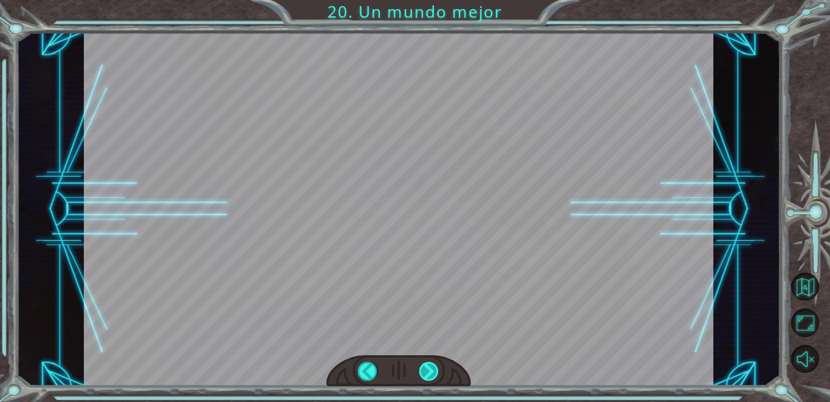
click at [404, 372] on div at bounding box center [428, 371] width 19 height 19
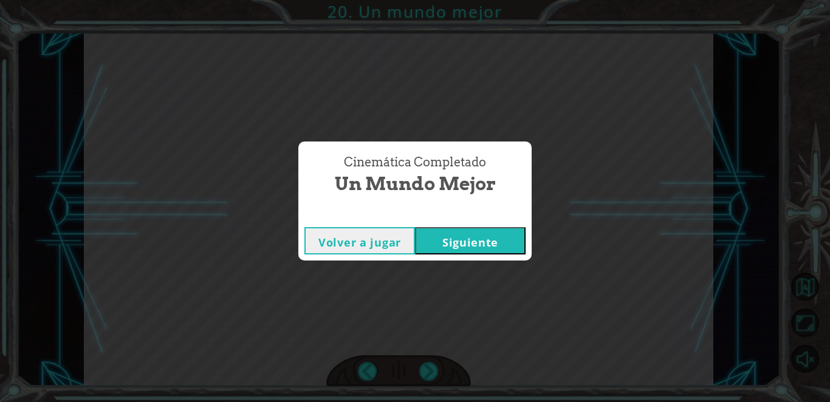
click at [404, 240] on button "Siguiente" at bounding box center [470, 240] width 111 height 27
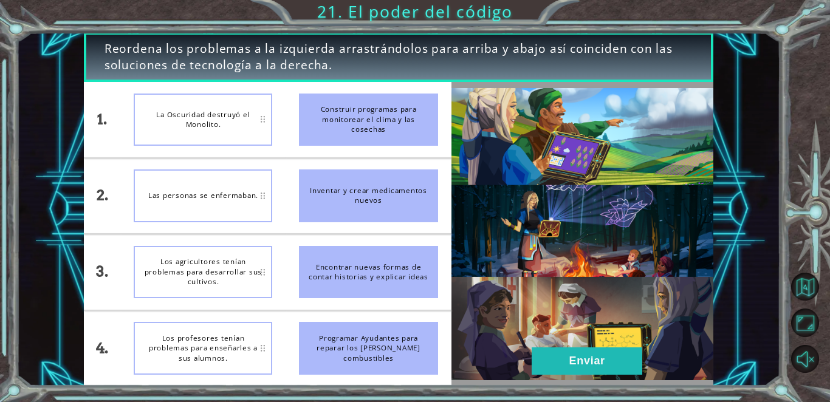
click at [222, 359] on div "Los profesores tenían problemas para enseñarles a sus alumnos." at bounding box center [203, 348] width 139 height 53
click at [393, 343] on div "Programar Ayudantes para reparar los [PERSON_NAME] combustibles" at bounding box center [368, 348] width 139 height 53
drag, startPoint x: 408, startPoint y: 347, endPoint x: 397, endPoint y: 263, distance: 85.2
click at [397, 263] on ul "Construir programas para monitorear el clima y las cosechas Inventar y crear me…" at bounding box center [368, 234] width 165 height 304
click at [404, 353] on button "Enviar" at bounding box center [587, 361] width 111 height 27
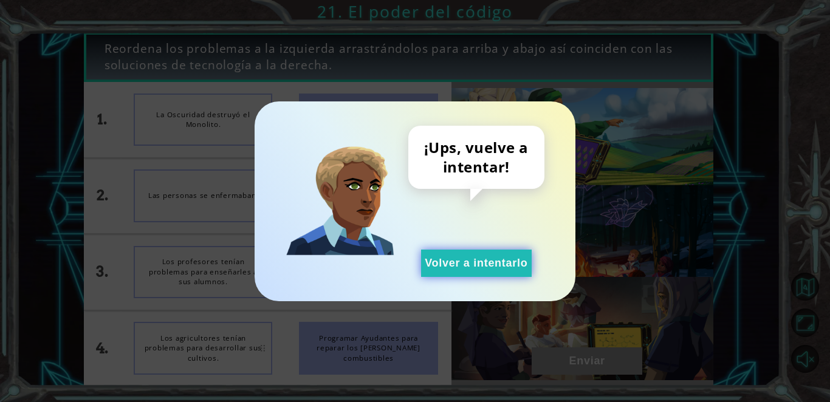
click at [404, 267] on button "Volver a intentarlo" at bounding box center [476, 263] width 111 height 27
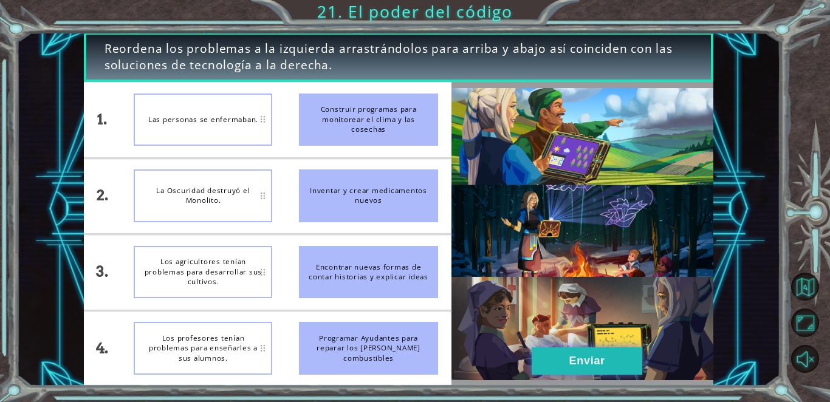
click at [404, 367] on button "Enviar" at bounding box center [587, 361] width 111 height 27
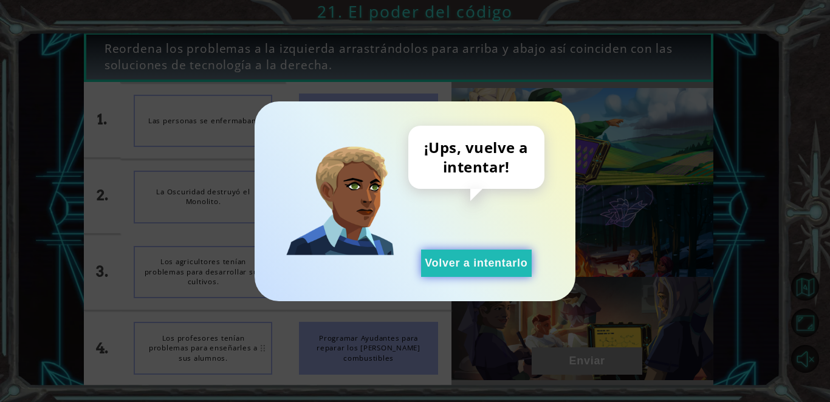
click at [404, 271] on button "Volver a intentarlo" at bounding box center [476, 263] width 111 height 27
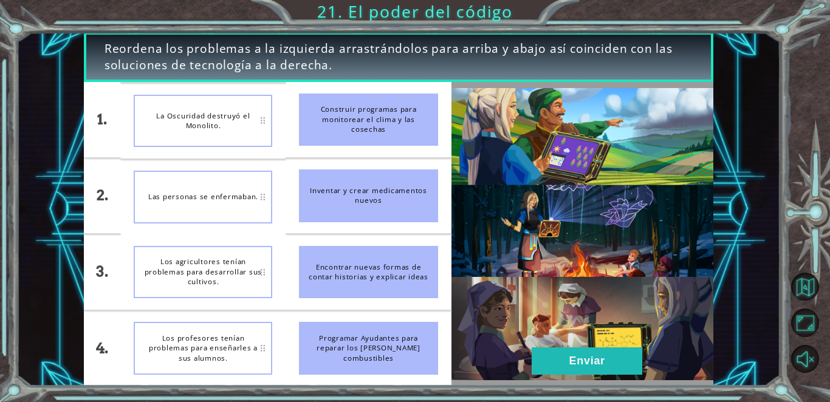
drag, startPoint x: 379, startPoint y: 134, endPoint x: 339, endPoint y: 136, distance: 40.8
click at [339, 136] on div "Construir programas para monitorear el clima y las cosechas" at bounding box center [368, 120] width 139 height 53
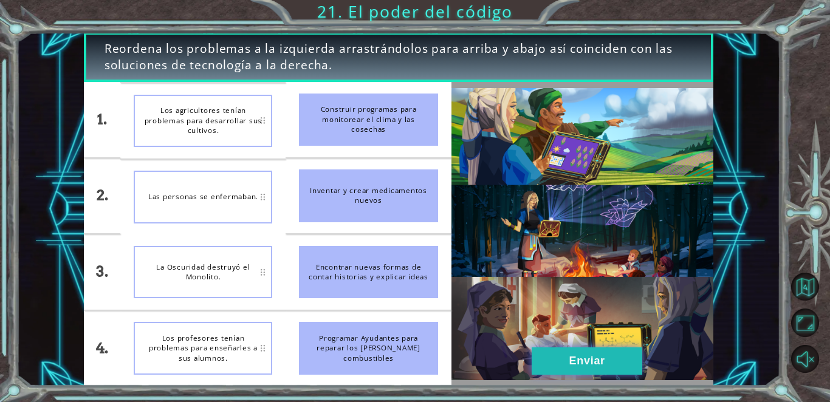
click at [404, 354] on button "Enviar" at bounding box center [587, 361] width 111 height 27
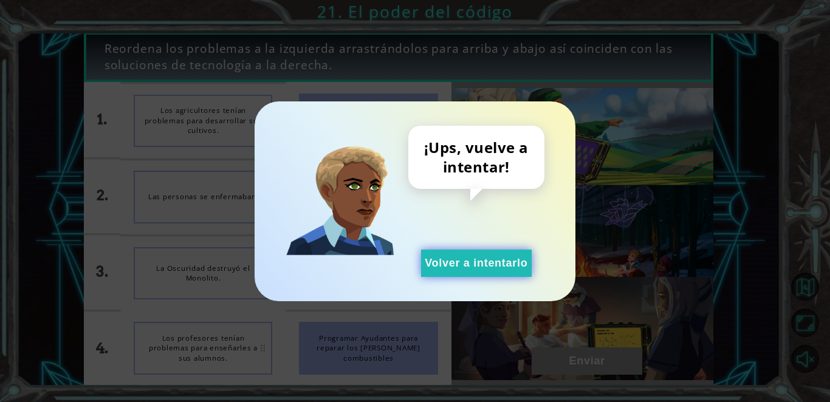
click at [404, 259] on button "Volver a intentarlo" at bounding box center [476, 263] width 111 height 27
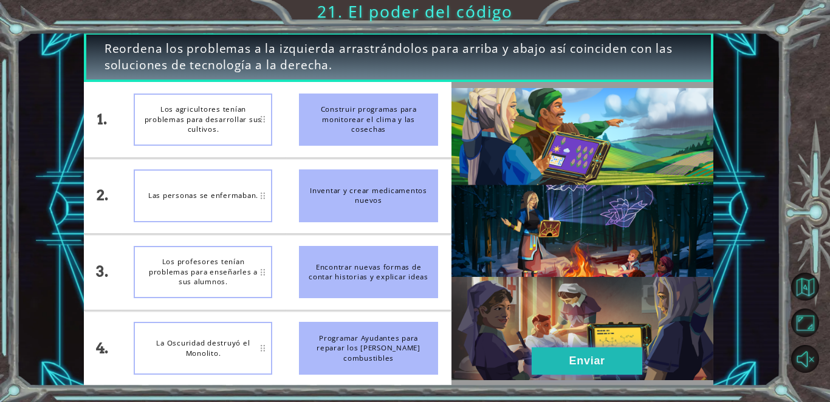
click at [404, 361] on button "Enviar" at bounding box center [587, 361] width 111 height 27
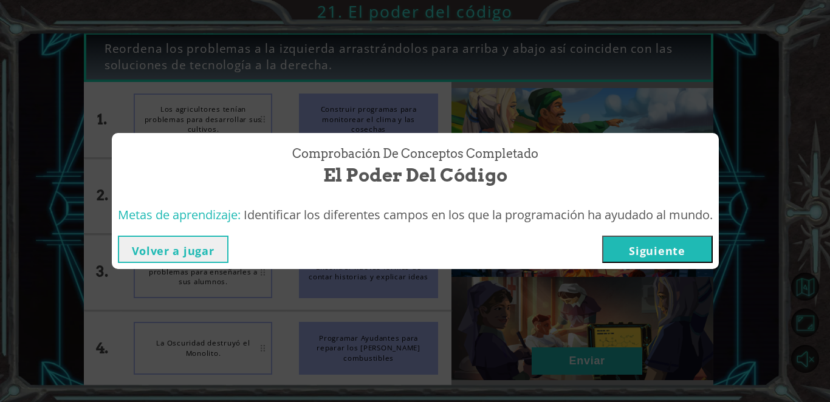
click at [404, 248] on button "Siguiente" at bounding box center [657, 249] width 111 height 27
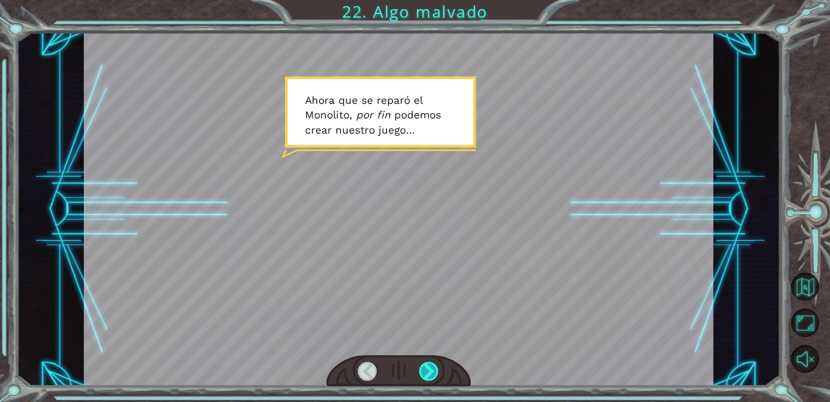
click at [404, 373] on div at bounding box center [428, 371] width 19 height 19
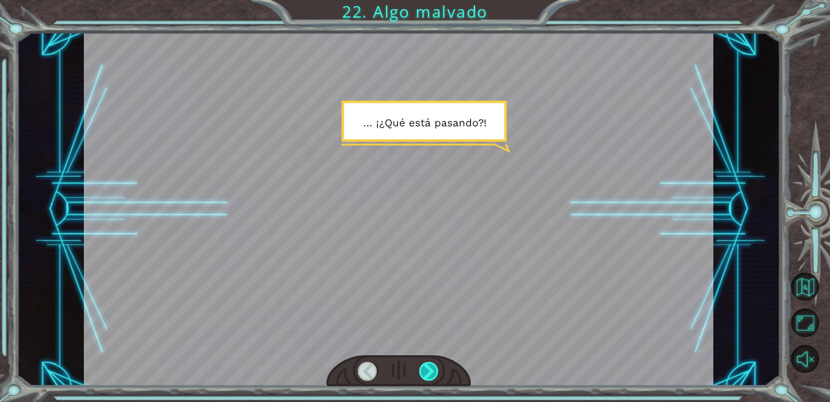
click at [404, 373] on div at bounding box center [428, 371] width 19 height 19
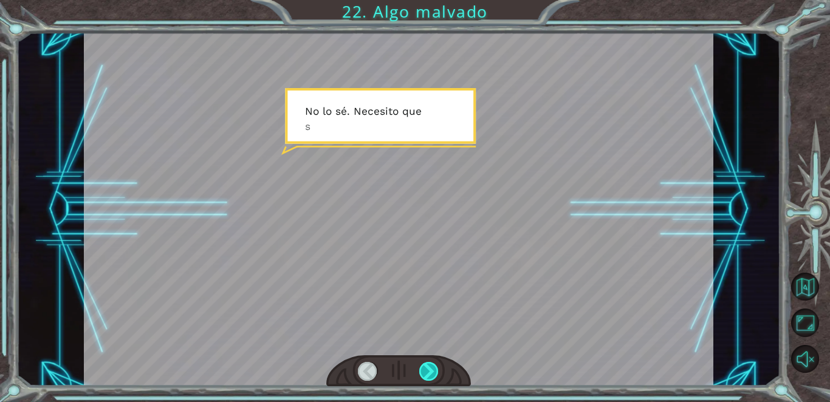
click at [404, 372] on div at bounding box center [428, 371] width 19 height 19
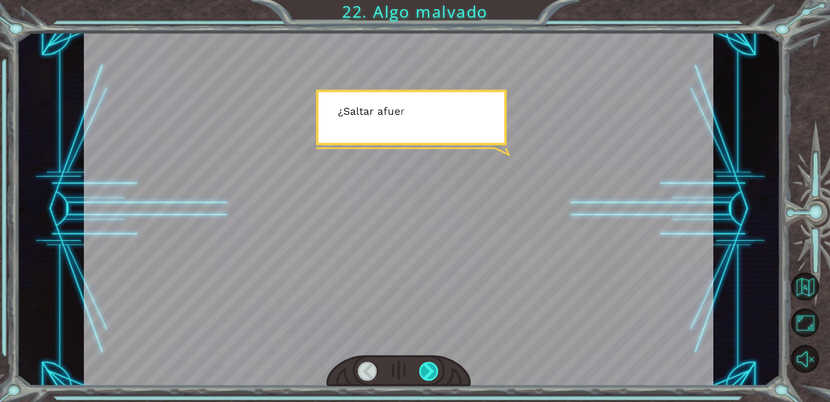
click at [404, 372] on div at bounding box center [428, 371] width 19 height 19
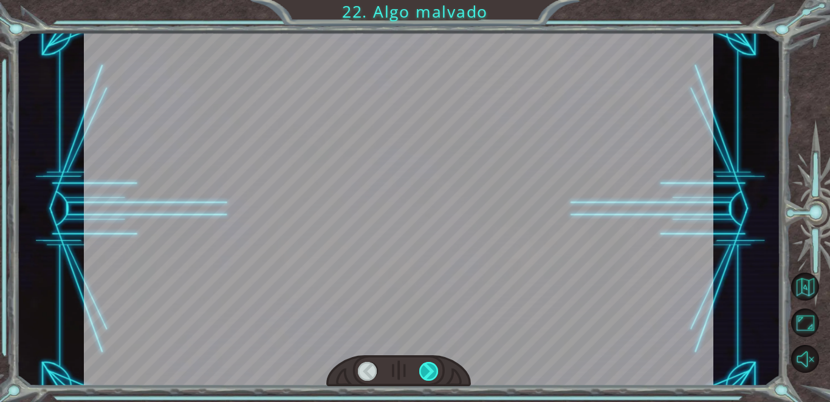
click at [404, 372] on div at bounding box center [428, 371] width 19 height 19
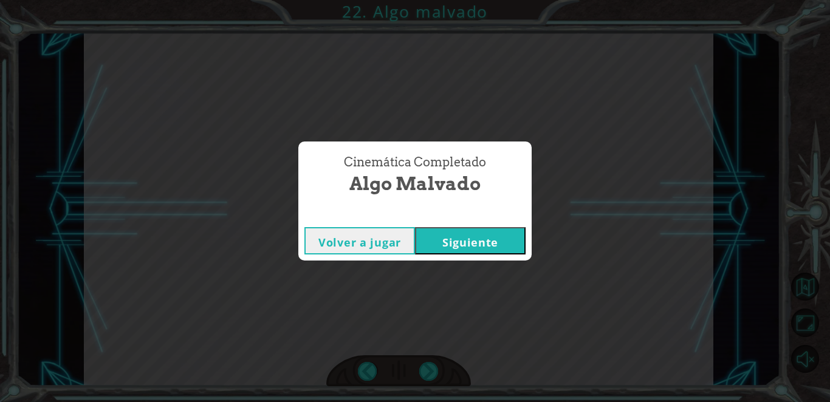
click at [404, 252] on button "Siguiente" at bounding box center [470, 240] width 111 height 27
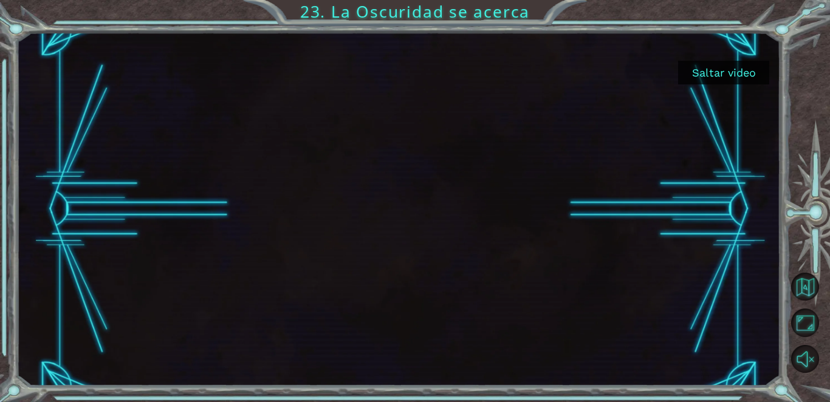
click at [404, 71] on button "Saltar video" at bounding box center [723, 73] width 91 height 24
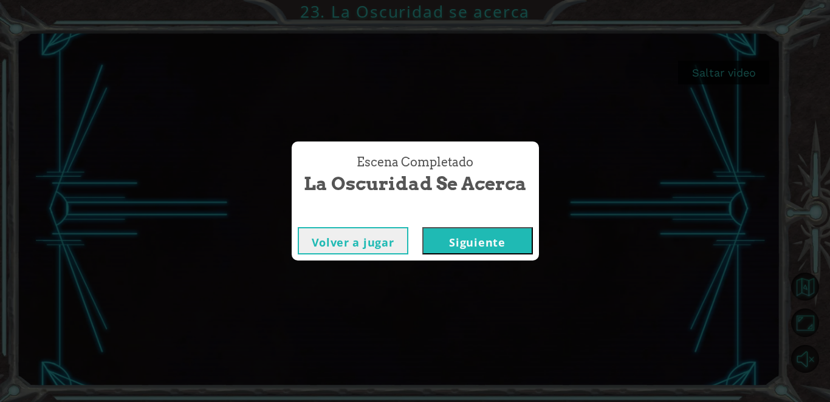
click at [404, 237] on button "Siguiente" at bounding box center [477, 240] width 111 height 27
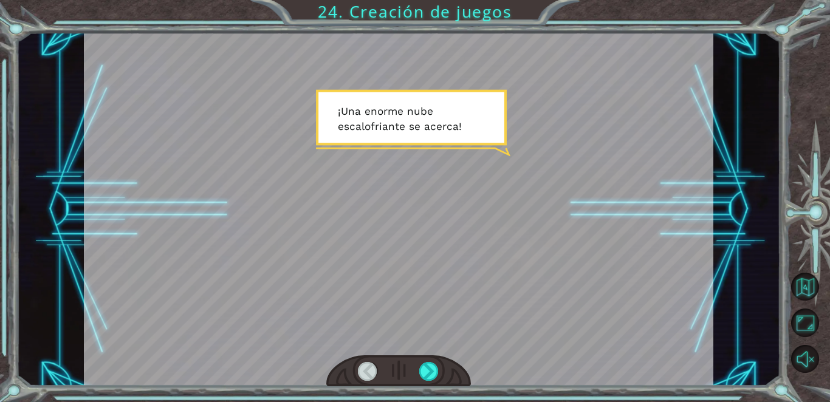
click at [404, 367] on div at bounding box center [398, 372] width 145 height 32
click at [404, 367] on div at bounding box center [428, 371] width 19 height 19
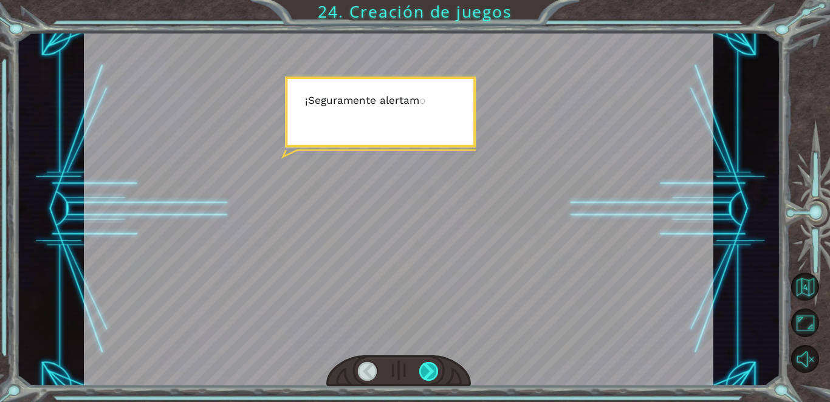
click at [404, 367] on div at bounding box center [428, 371] width 19 height 19
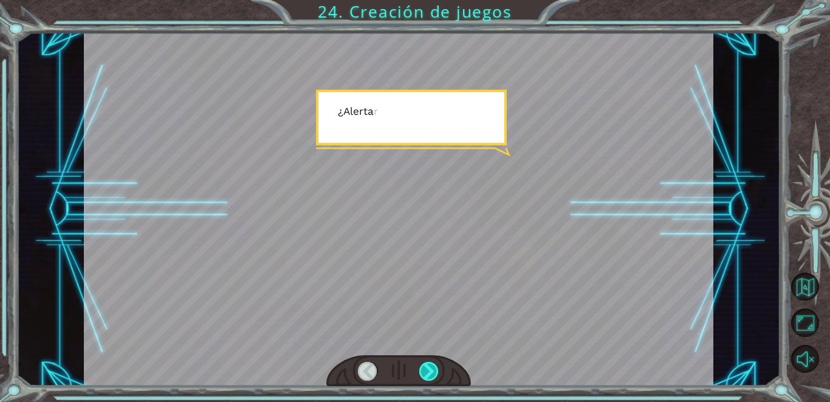
click at [404, 367] on div at bounding box center [428, 371] width 19 height 19
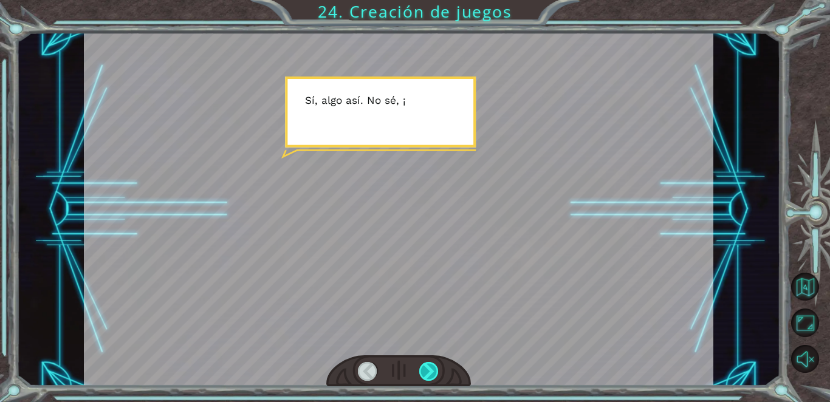
click at [404, 367] on div at bounding box center [428, 371] width 19 height 19
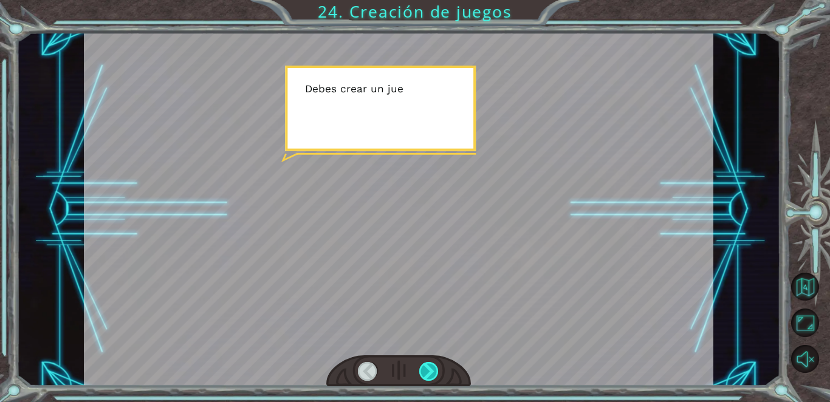
click at [404, 367] on div at bounding box center [428, 371] width 19 height 19
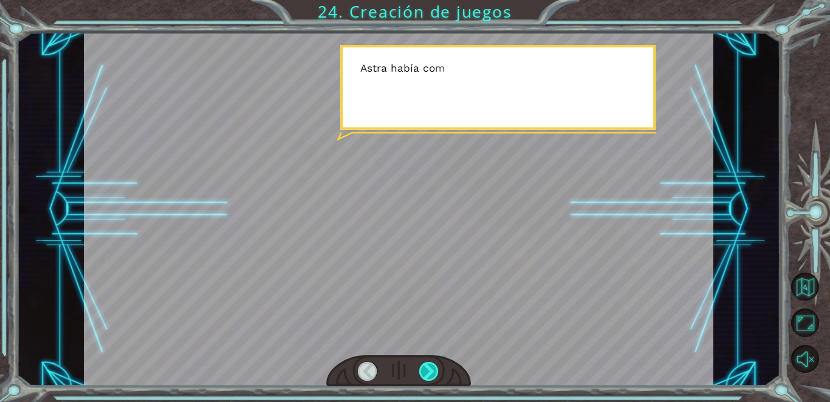
click at [404, 367] on div at bounding box center [428, 371] width 19 height 19
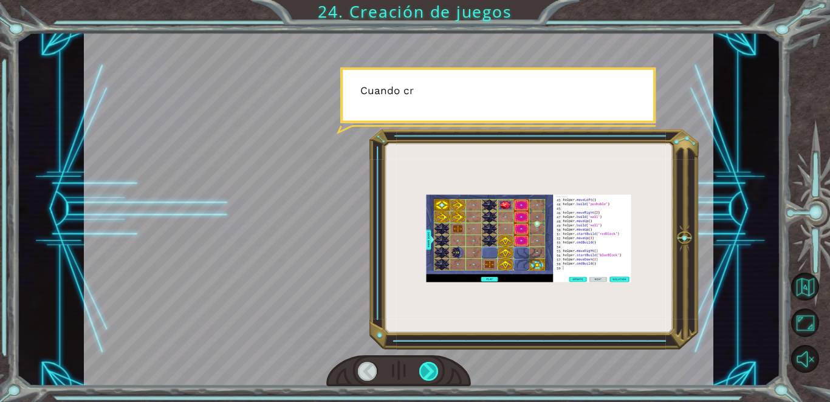
click at [404, 367] on div at bounding box center [428, 371] width 19 height 19
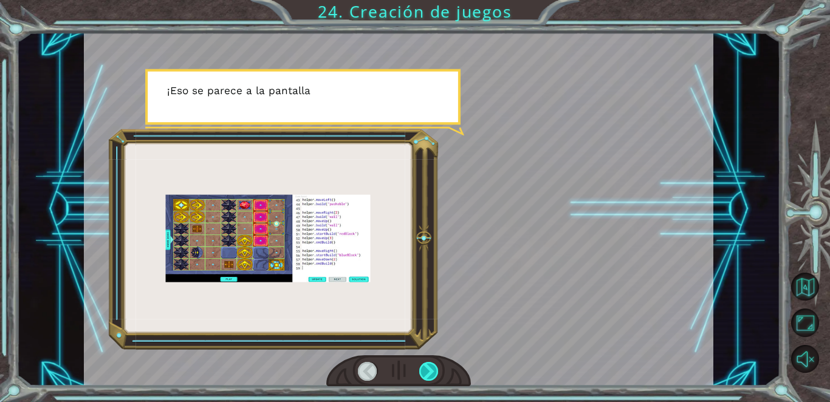
click at [404, 367] on div at bounding box center [428, 371] width 19 height 19
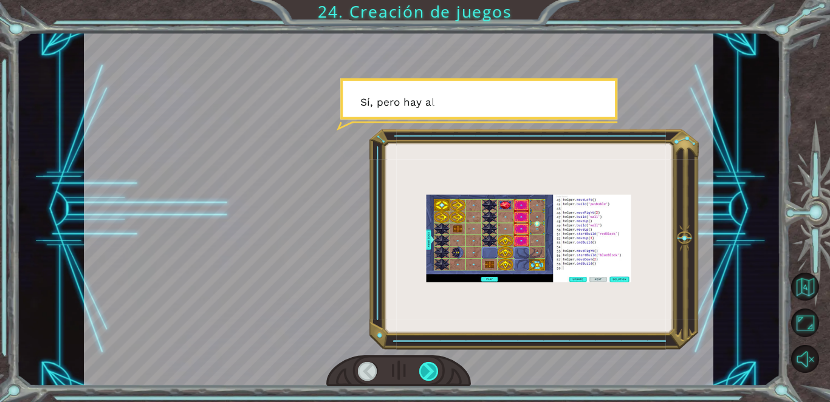
click at [404, 367] on div at bounding box center [428, 371] width 19 height 19
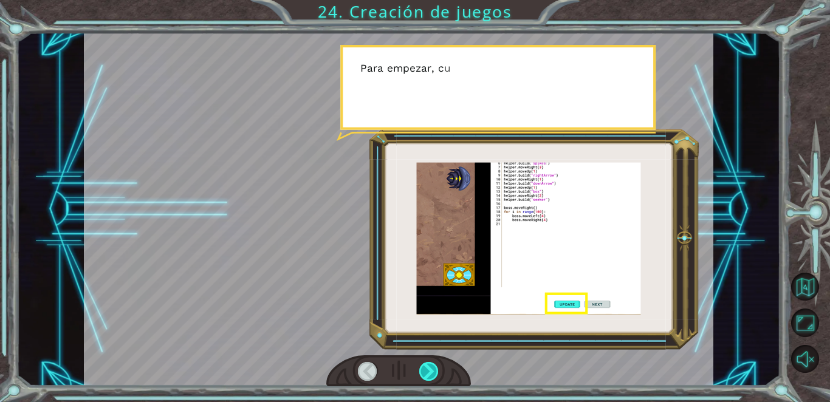
click at [404, 367] on div at bounding box center [428, 371] width 19 height 19
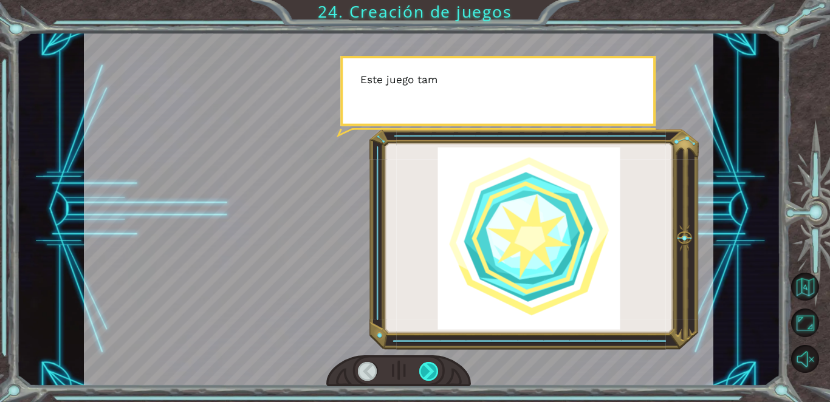
click at [404, 367] on div at bounding box center [428, 371] width 19 height 19
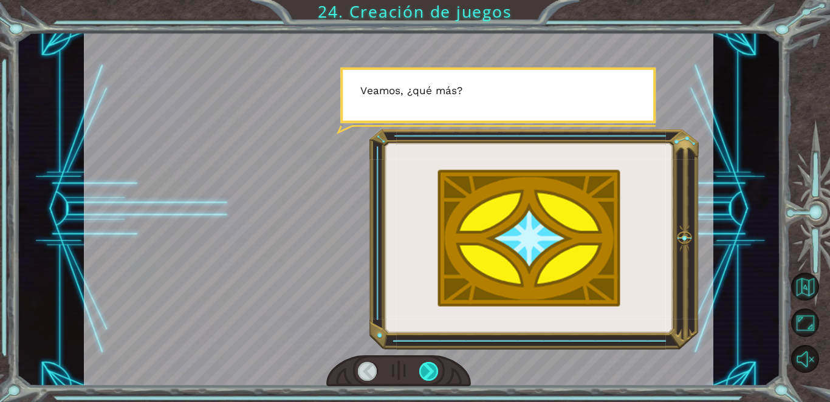
click at [404, 367] on div at bounding box center [428, 371] width 19 height 19
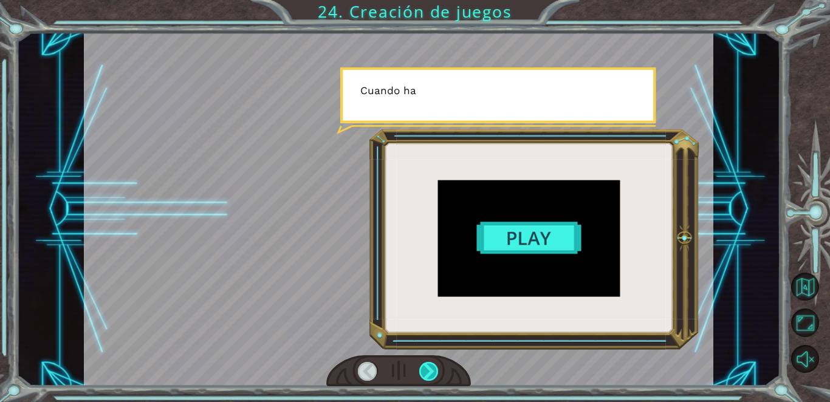
click at [404, 367] on div at bounding box center [428, 371] width 19 height 19
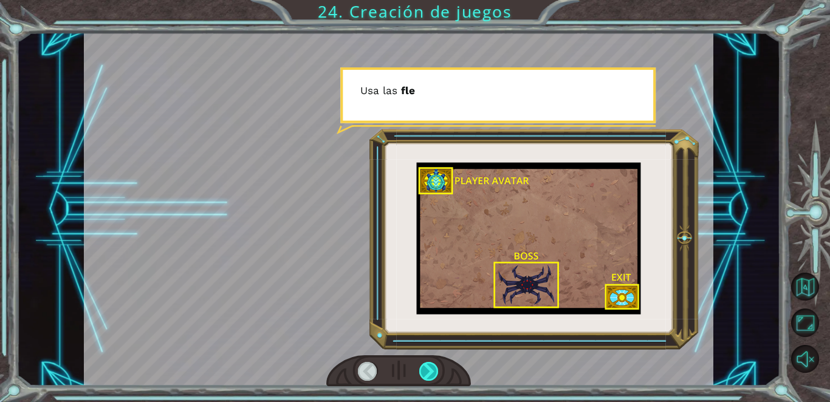
click at [404, 367] on div at bounding box center [428, 371] width 19 height 19
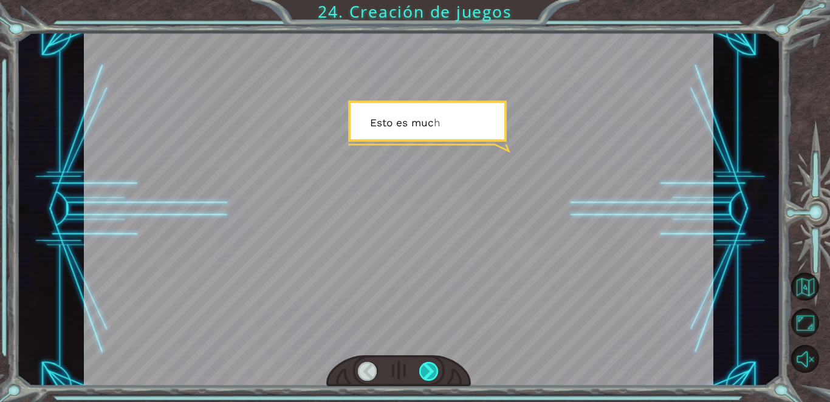
click at [404, 367] on div at bounding box center [428, 371] width 19 height 19
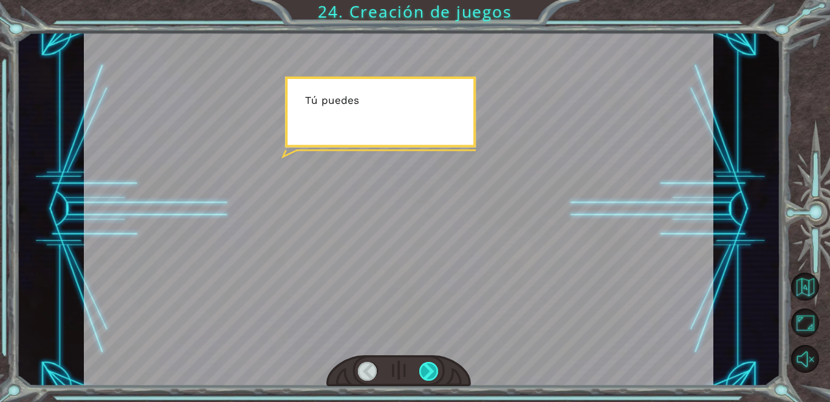
click at [404, 367] on div at bounding box center [428, 371] width 19 height 19
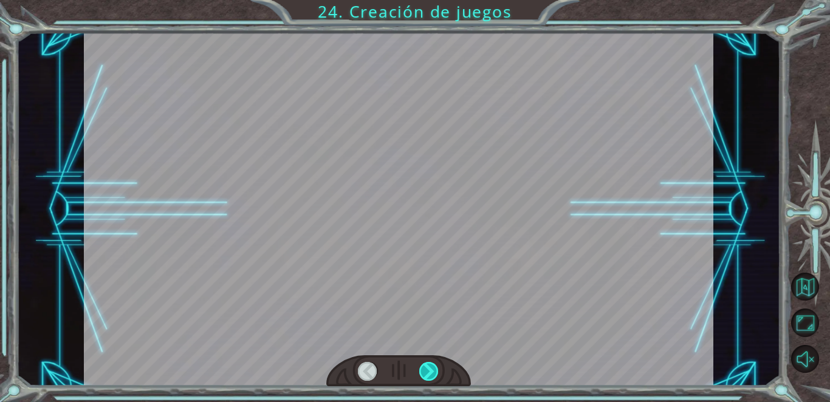
click at [404, 367] on div at bounding box center [428, 371] width 19 height 19
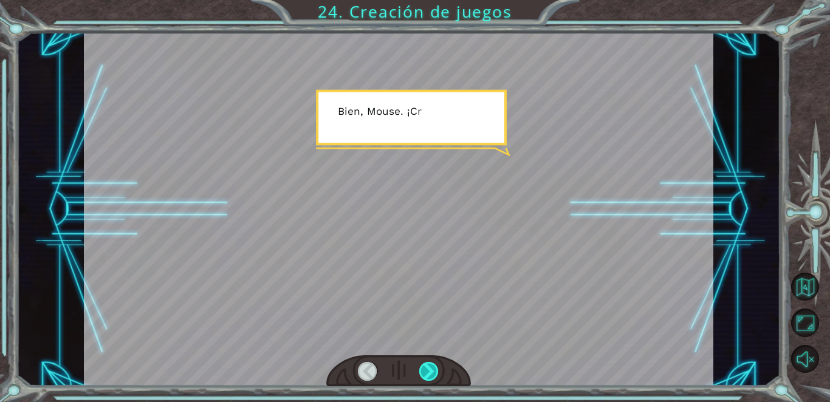
click at [404, 367] on div at bounding box center [428, 371] width 19 height 19
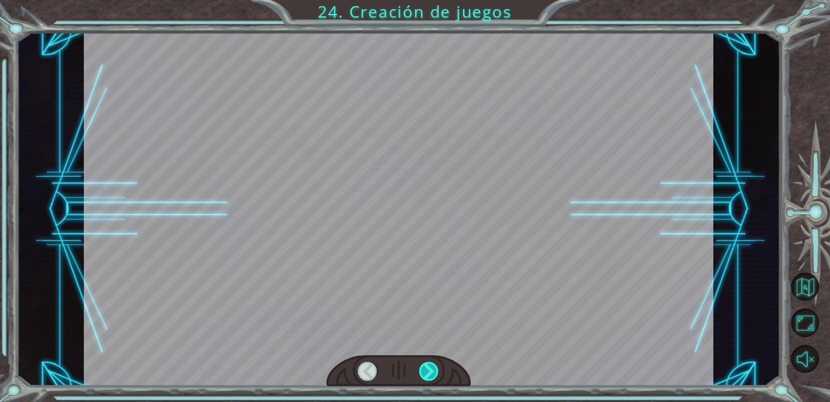
click at [404, 367] on div at bounding box center [428, 371] width 19 height 19
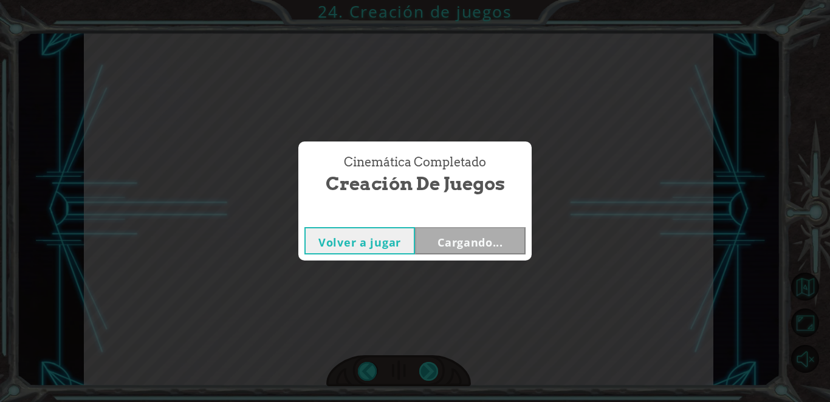
click at [404, 367] on div "Cinemática Completado Creación de juegos Volver a jugar Cargando..." at bounding box center [415, 201] width 830 height 402
click at [404, 241] on button "Siguiente" at bounding box center [470, 240] width 111 height 27
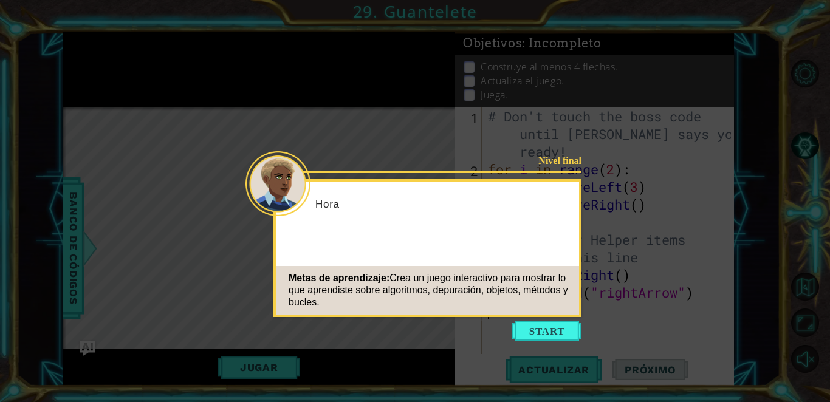
drag, startPoint x: 501, startPoint y: 241, endPoint x: 551, endPoint y: 337, distance: 108.5
click at [404, 337] on button "Start" at bounding box center [546, 331] width 69 height 19
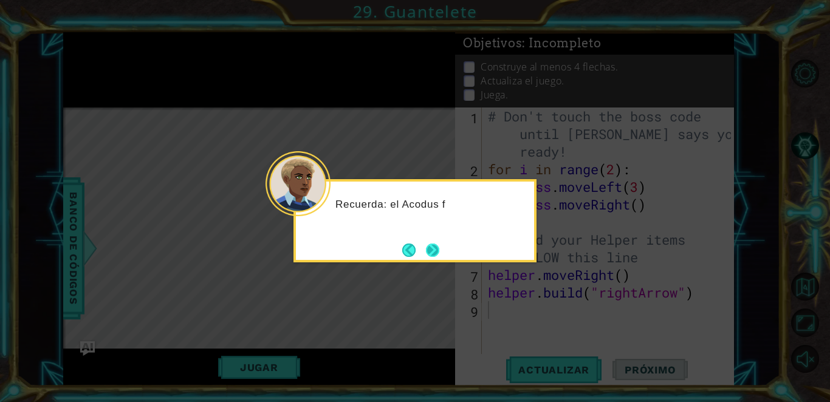
click at [404, 255] on button "Next" at bounding box center [432, 250] width 13 height 13
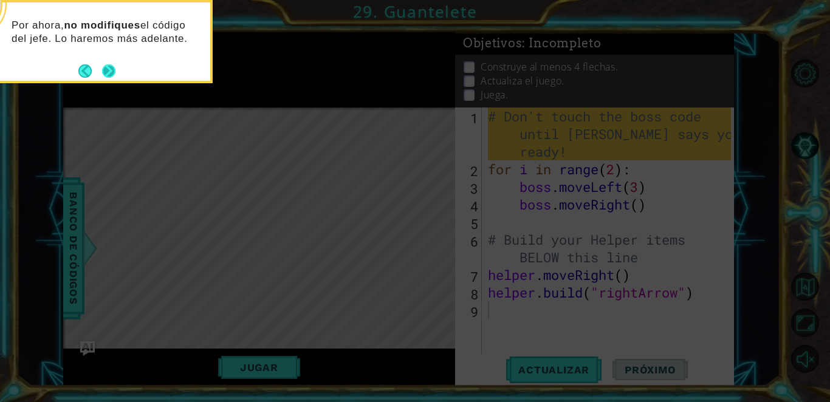
click at [112, 78] on button "Next" at bounding box center [108, 70] width 13 height 13
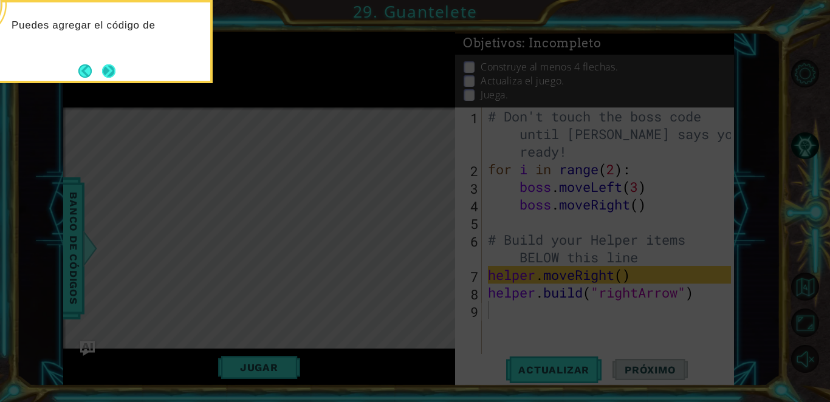
click at [108, 78] on button "Next" at bounding box center [108, 70] width 13 height 13
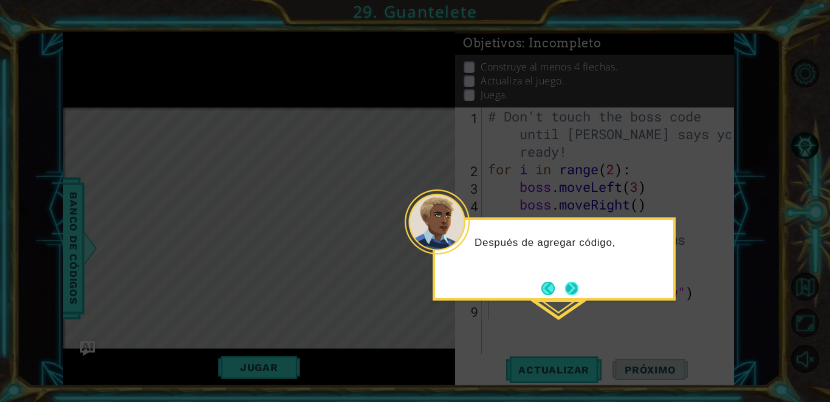
click at [404, 293] on button "Next" at bounding box center [571, 288] width 13 height 13
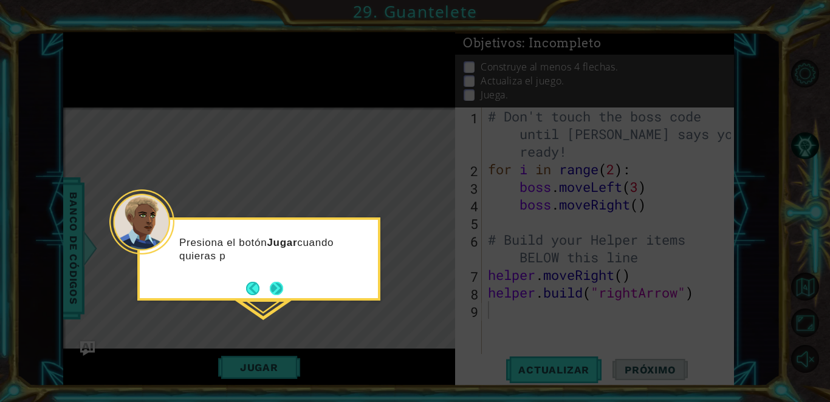
click at [282, 286] on button "Next" at bounding box center [276, 288] width 13 height 13
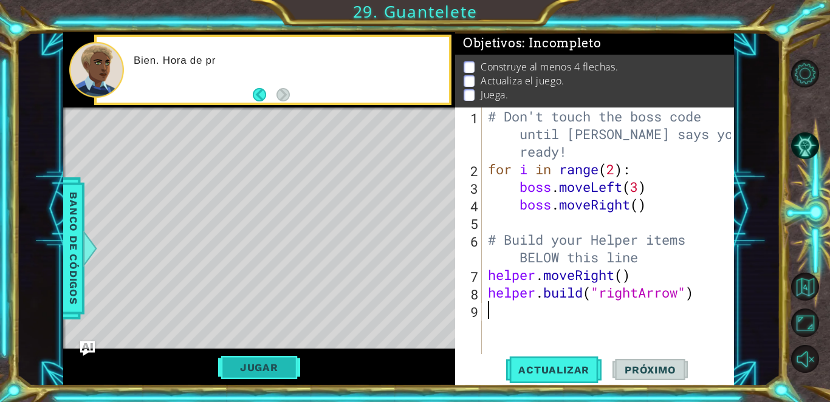
click at [260, 378] on button "Jugar" at bounding box center [259, 367] width 82 height 23
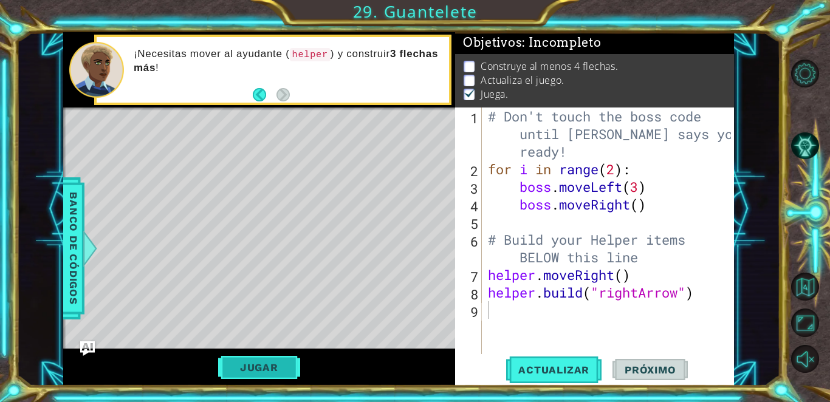
click at [278, 366] on button "Jugar" at bounding box center [259, 367] width 82 height 23
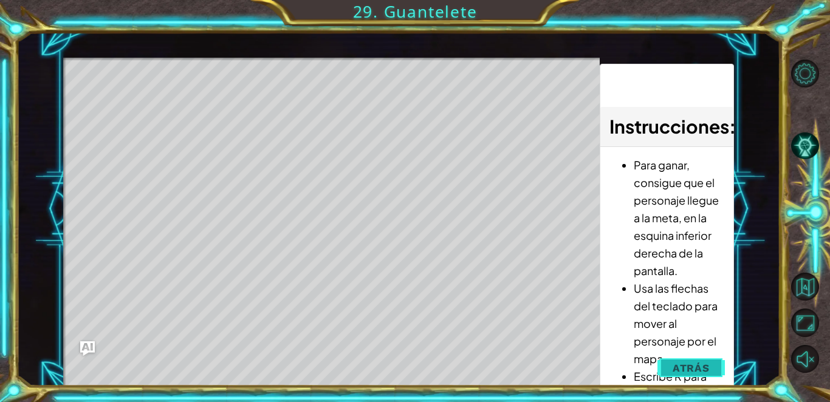
click at [404, 362] on button "Atrás" at bounding box center [691, 368] width 67 height 24
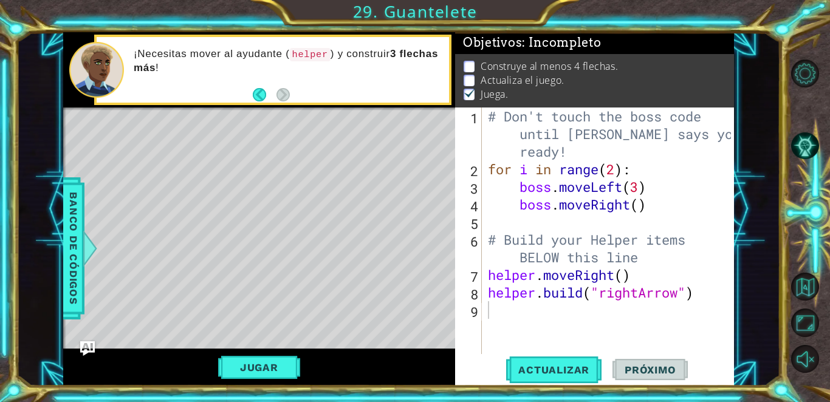
click at [404, 371] on span "Próximo" at bounding box center [650, 370] width 75 height 12
click at [404, 363] on button "Actualizar" at bounding box center [553, 370] width 95 height 28
click at [404, 246] on body "1 ההההההההההההההההההההההההההההההההההההההההההההההההההההההההההההההההההההההההההההה…" at bounding box center [415, 201] width 830 height 402
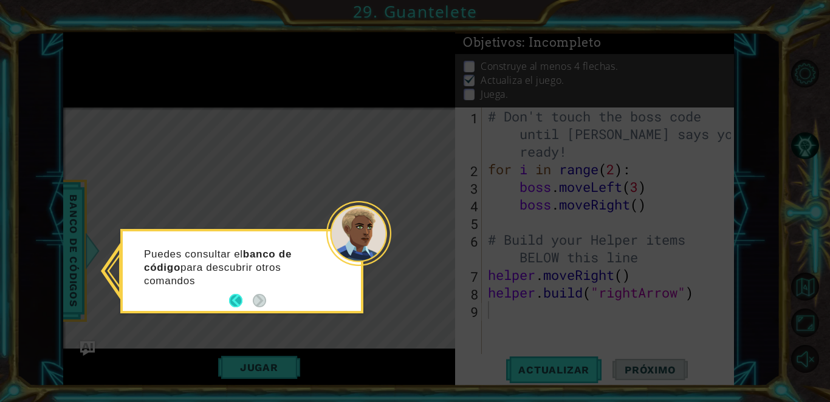
click at [234, 306] on button "Back" at bounding box center [241, 300] width 24 height 13
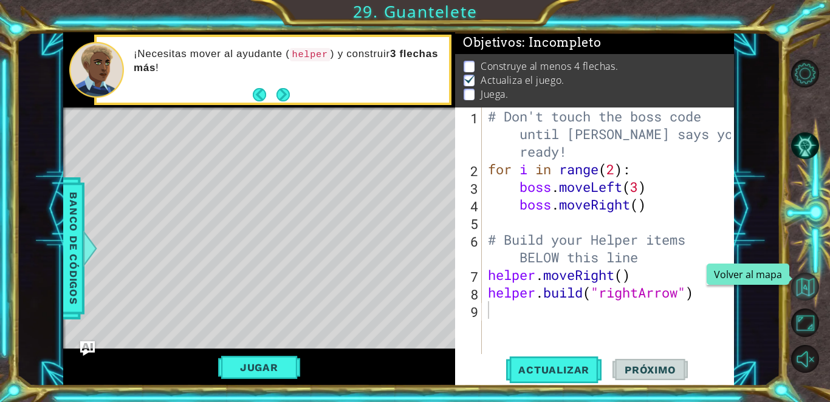
click at [404, 289] on button "Volver al mapa" at bounding box center [805, 287] width 28 height 28
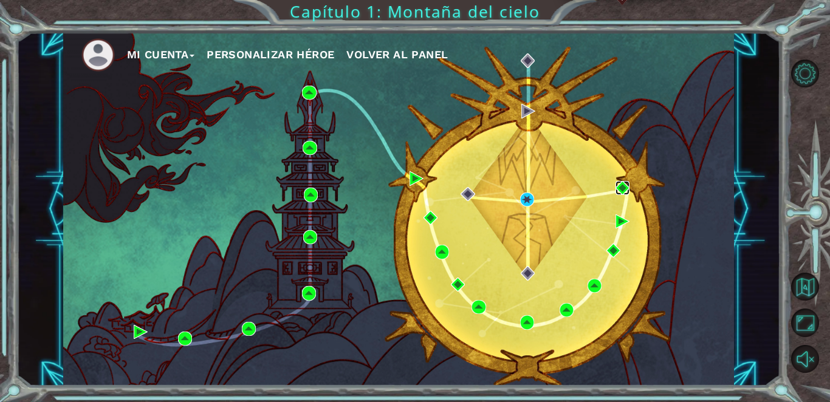
click at [404, 190] on img at bounding box center [623, 188] width 14 height 14
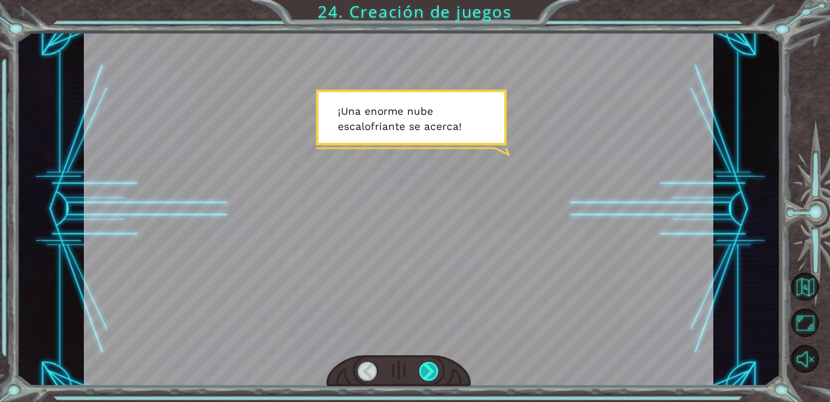
click at [404, 362] on div at bounding box center [428, 371] width 19 height 19
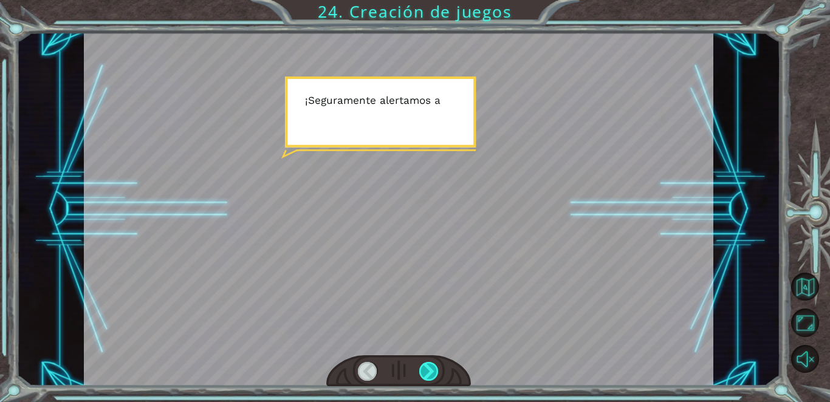
click at [404, 362] on div at bounding box center [428, 371] width 19 height 19
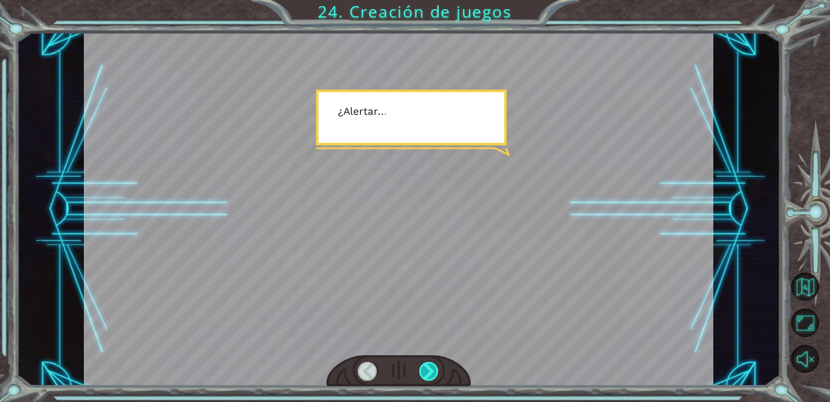
click at [404, 362] on div at bounding box center [428, 371] width 19 height 19
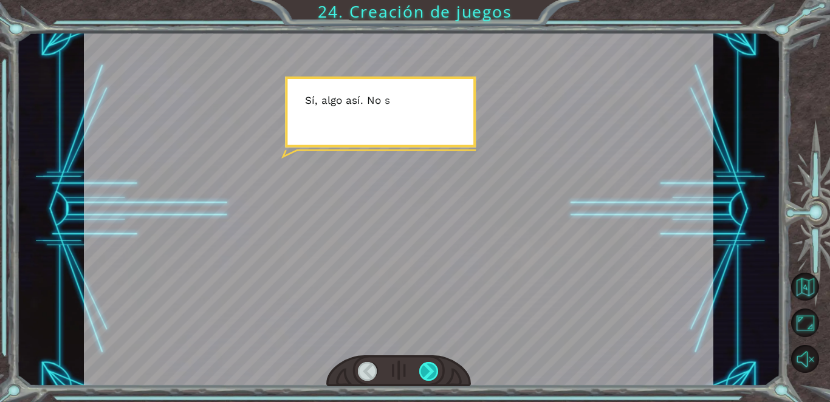
click at [404, 362] on div at bounding box center [428, 371] width 19 height 19
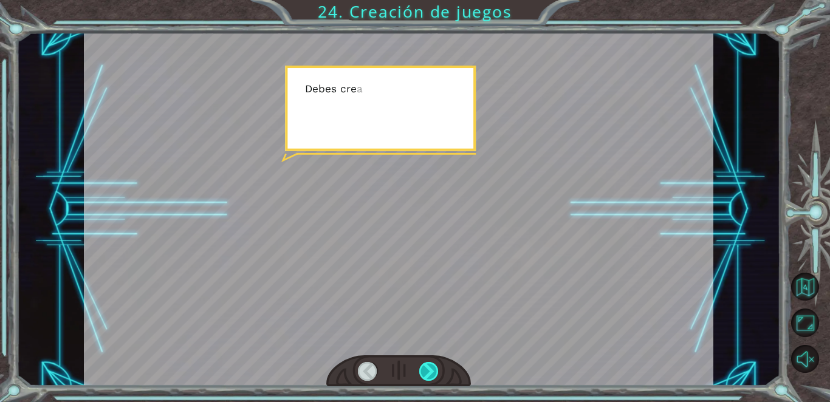
click at [404, 362] on div at bounding box center [428, 371] width 19 height 19
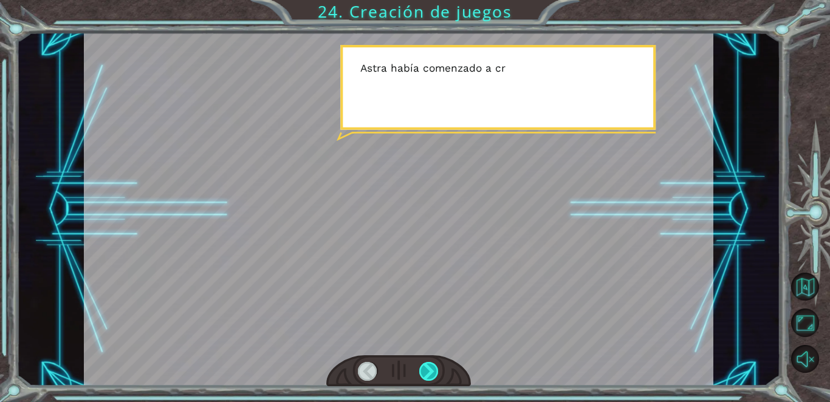
click at [404, 365] on div at bounding box center [428, 371] width 19 height 19
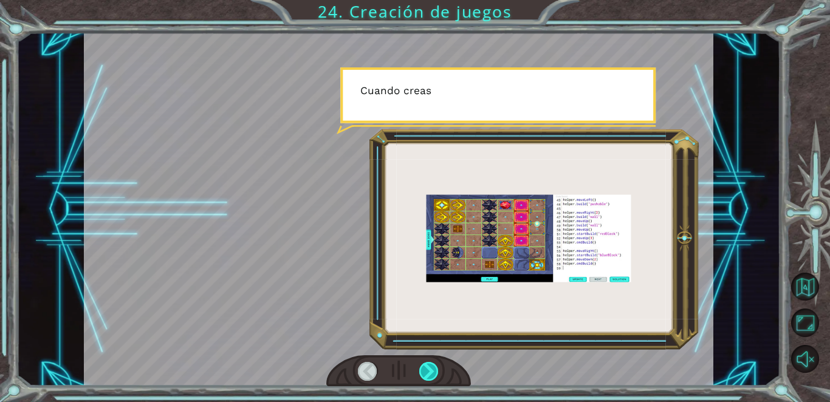
click at [404, 365] on div at bounding box center [428, 371] width 19 height 19
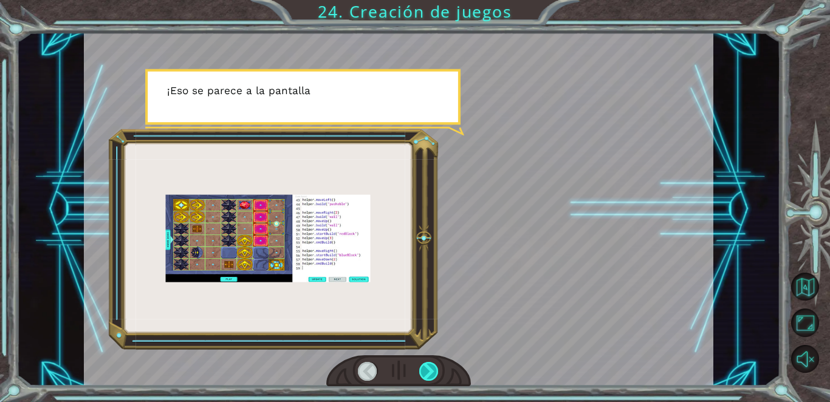
click at [404, 367] on div at bounding box center [428, 371] width 19 height 19
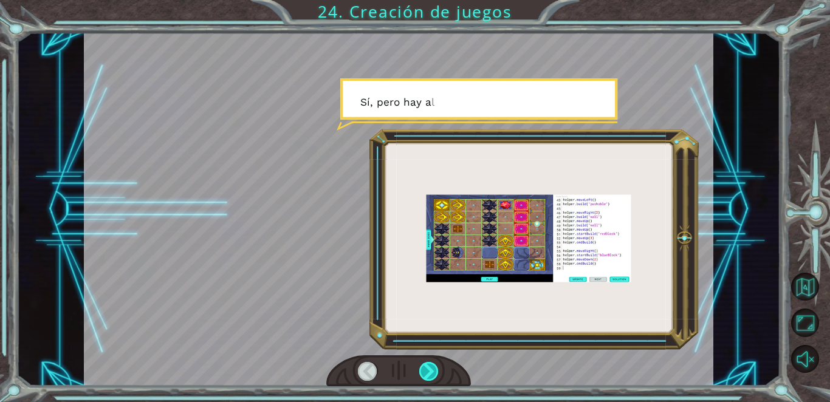
click at [404, 367] on div at bounding box center [428, 371] width 19 height 19
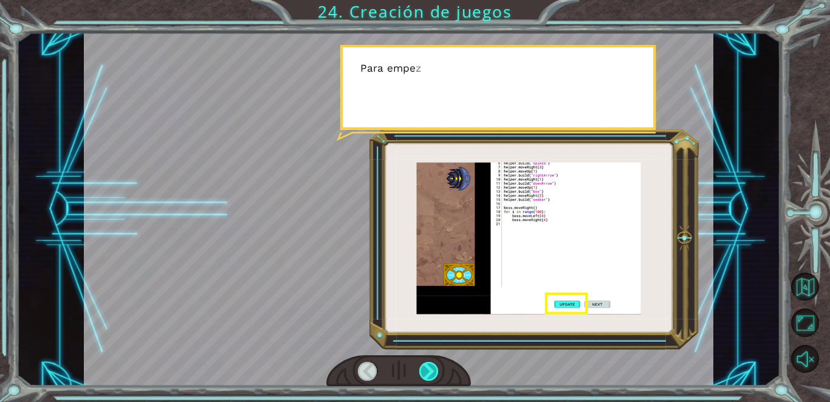
click at [404, 367] on div at bounding box center [428, 371] width 19 height 19
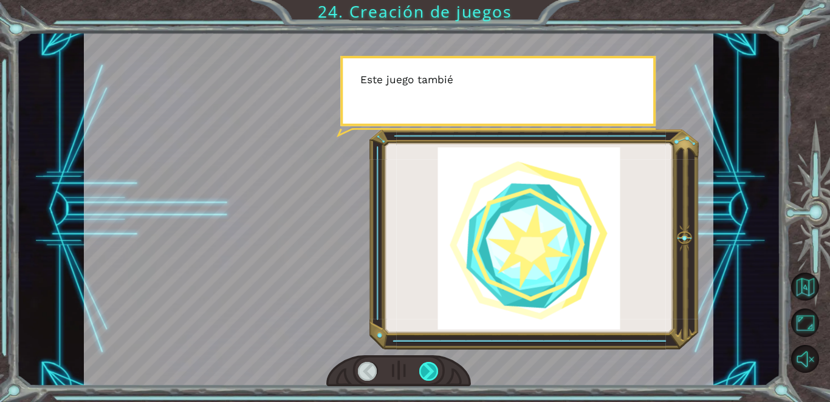
click at [404, 368] on div at bounding box center [428, 371] width 19 height 19
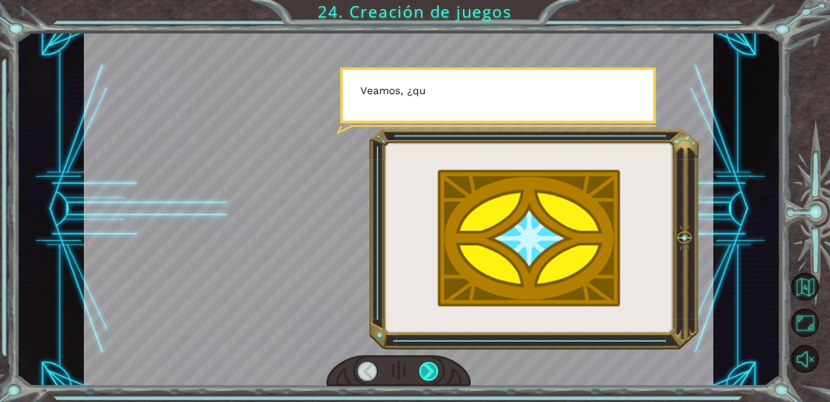
click at [404, 369] on div at bounding box center [428, 371] width 19 height 19
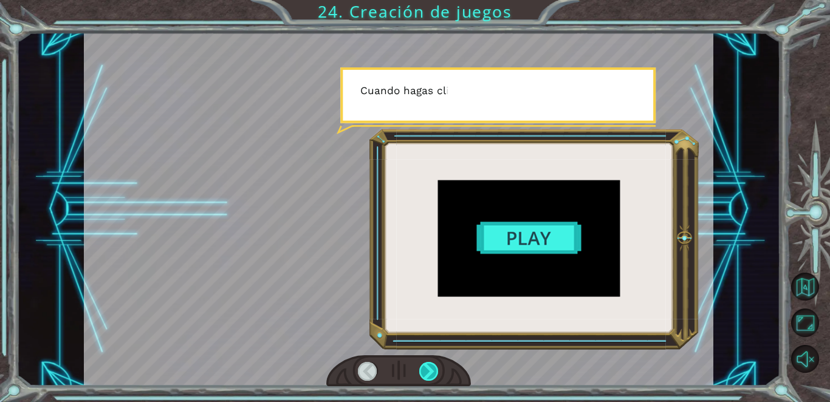
click at [404, 370] on div at bounding box center [428, 371] width 19 height 19
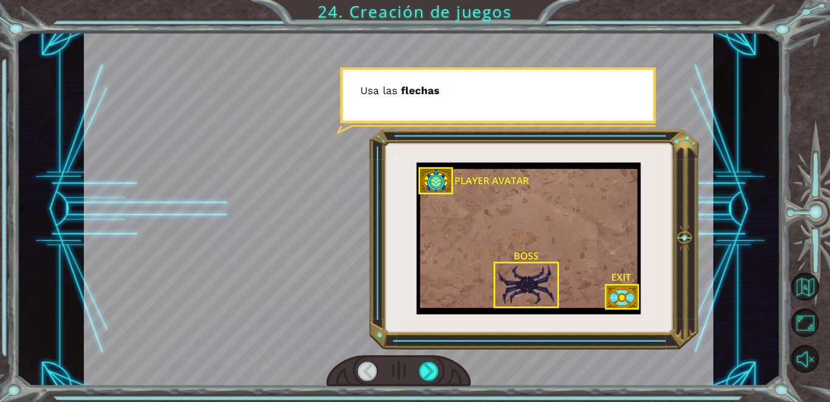
click at [404, 370] on div at bounding box center [398, 372] width 145 height 32
click at [404, 377] on div at bounding box center [428, 371] width 19 height 19
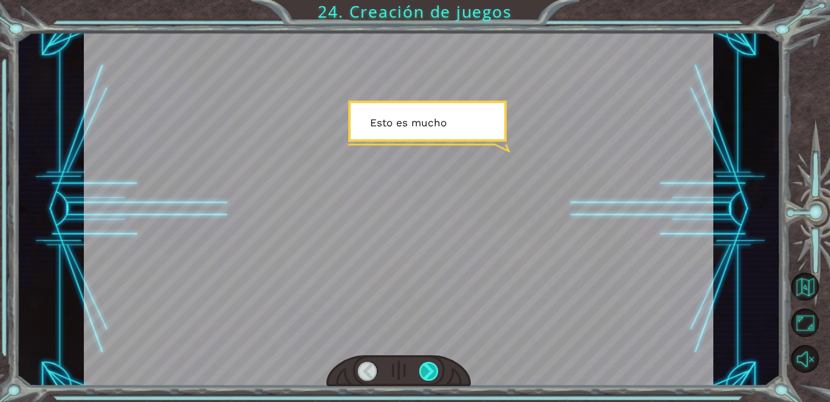
click at [404, 375] on div at bounding box center [428, 371] width 19 height 19
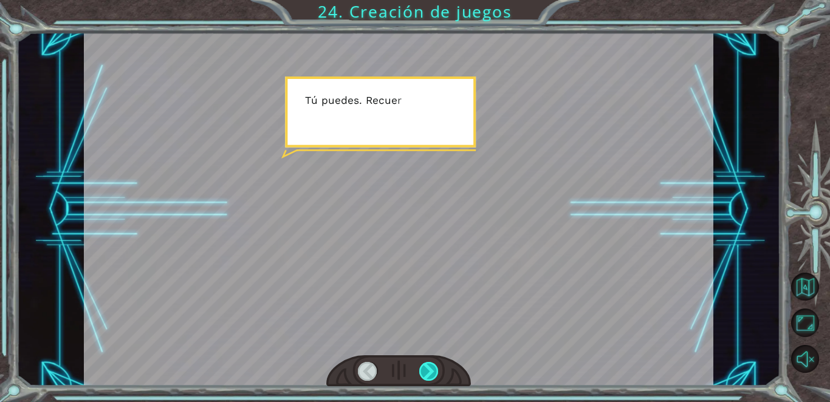
click at [404, 375] on div at bounding box center [428, 371] width 19 height 19
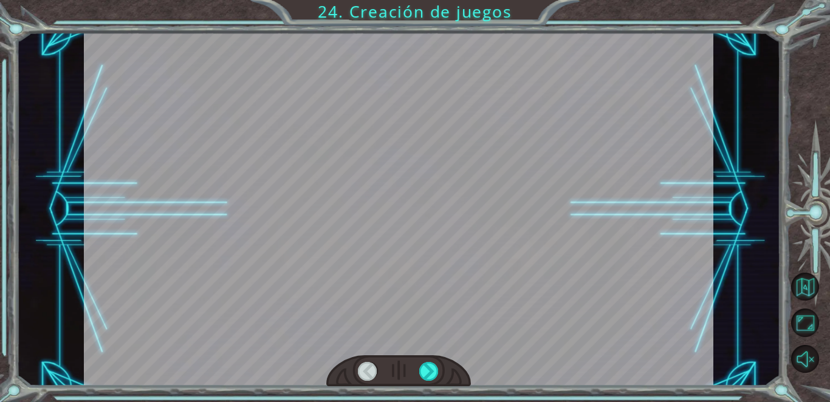
click at [404, 376] on div at bounding box center [398, 372] width 145 height 32
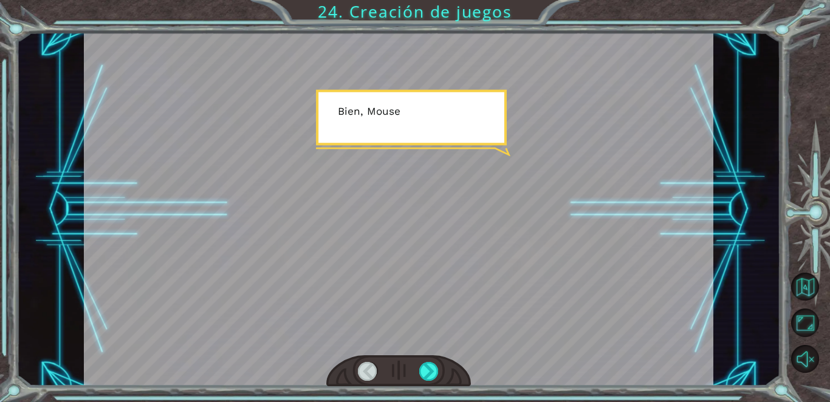
click at [404, 374] on div at bounding box center [398, 372] width 145 height 32
click at [404, 367] on div at bounding box center [398, 372] width 145 height 32
click at [404, 370] on div at bounding box center [428, 371] width 19 height 19
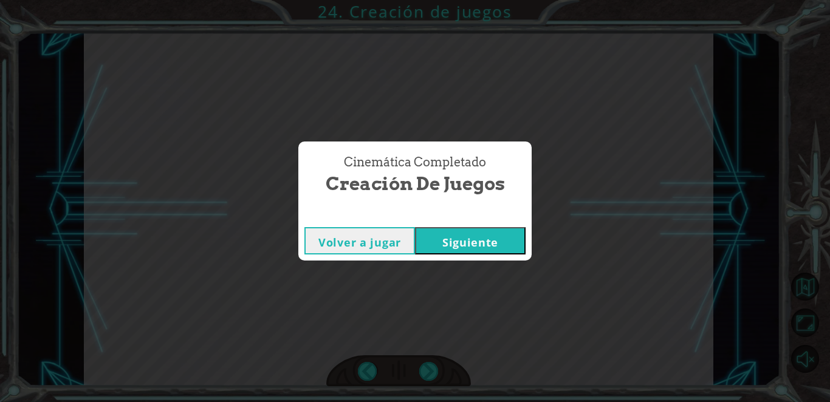
click at [404, 256] on div "Volver a jugar [GEOGRAPHIC_DATA]" at bounding box center [414, 241] width 233 height 40
click at [404, 240] on button "Siguiente" at bounding box center [470, 240] width 111 height 27
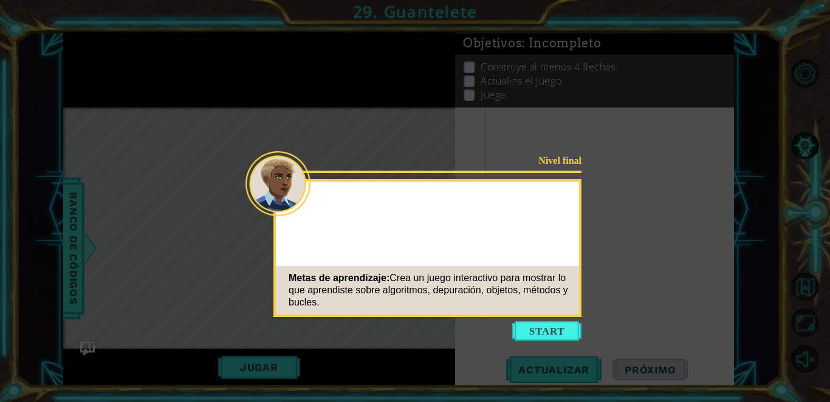
click at [404, 349] on icon at bounding box center [415, 201] width 830 height 402
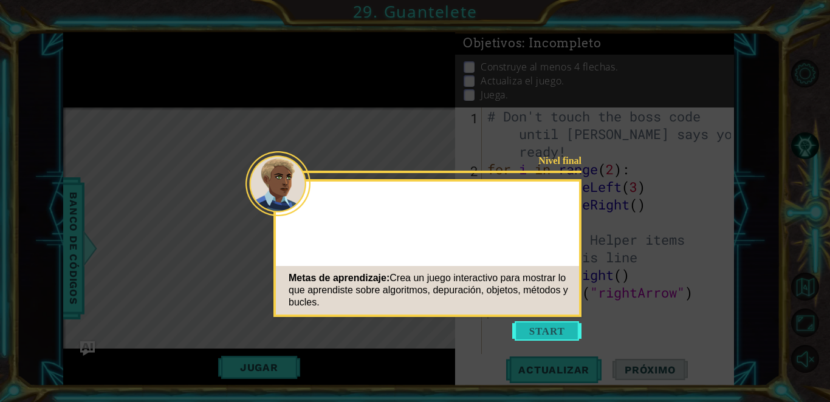
click at [404, 326] on button "Start" at bounding box center [546, 331] width 69 height 19
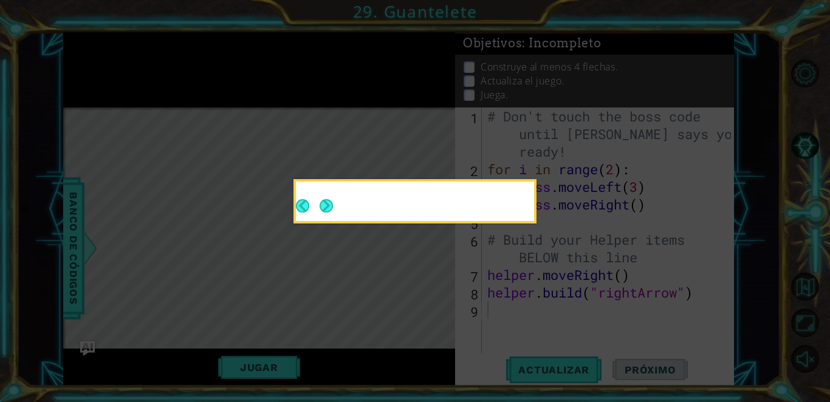
click at [404, 326] on icon at bounding box center [415, 201] width 830 height 402
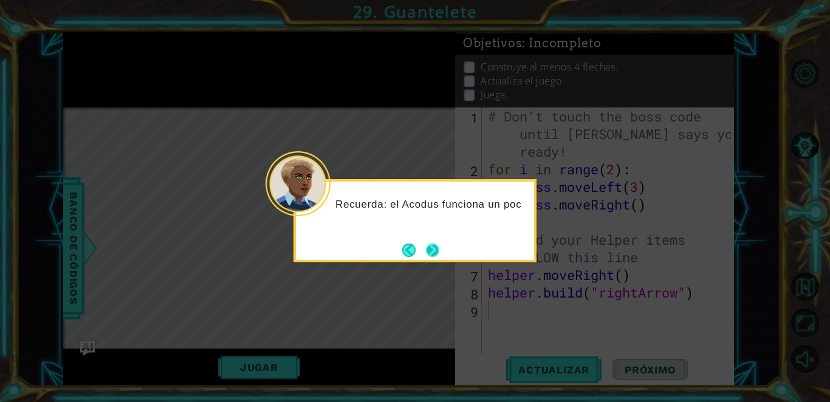
click at [404, 245] on button "Next" at bounding box center [432, 250] width 13 height 13
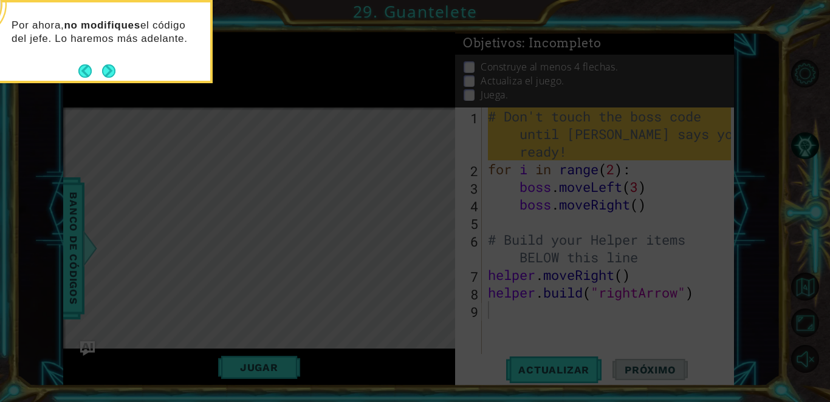
click at [119, 75] on div "Por ahora, no modifiques el código del jefe. Lo haremos más adelante." at bounding box center [91, 41] width 243 height 83
click at [115, 75] on button "Next" at bounding box center [108, 70] width 13 height 13
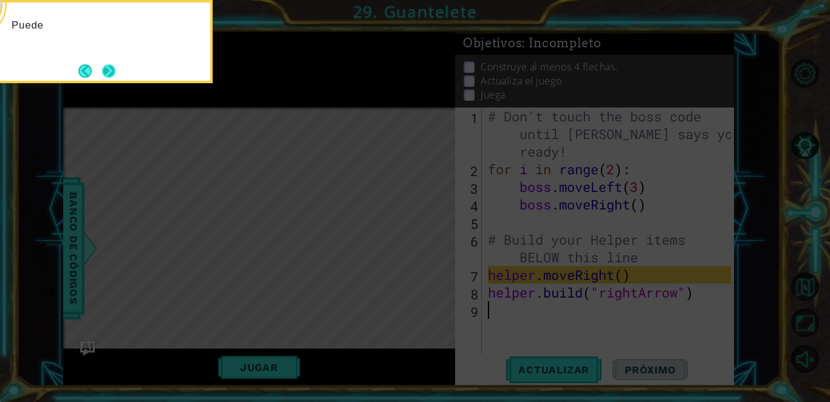
click at [116, 75] on button "Next" at bounding box center [108, 70] width 13 height 13
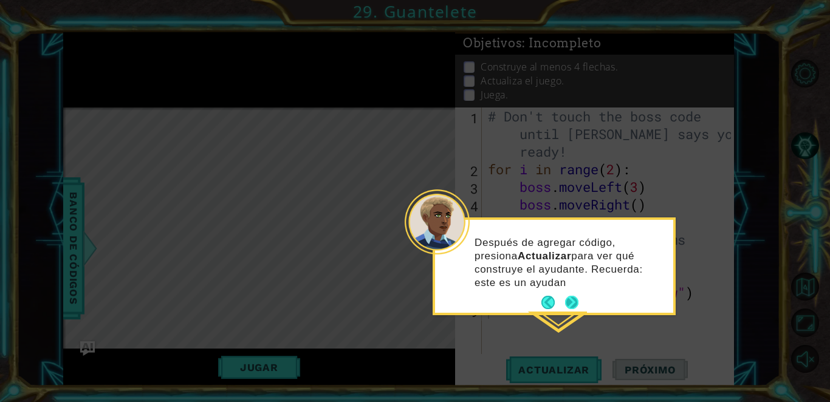
click at [404, 288] on div "Después de agregar código, presiona Actualizar para ver qué construye el ayudan…" at bounding box center [554, 266] width 238 height 93
click at [404, 308] on button "Next" at bounding box center [571, 302] width 13 height 13
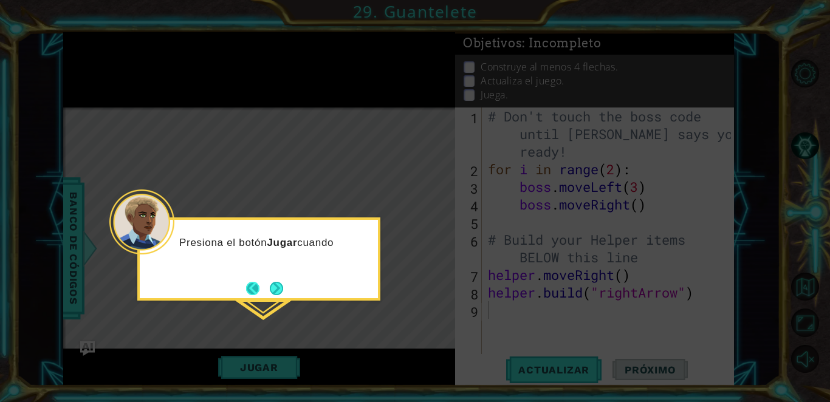
click at [261, 285] on button "Back" at bounding box center [258, 288] width 24 height 13
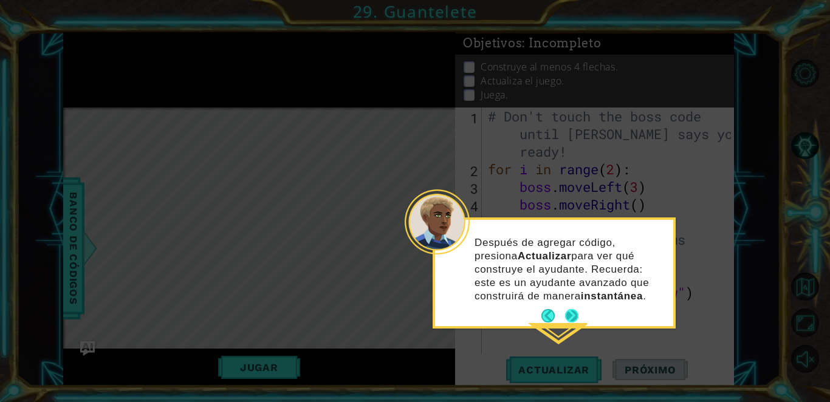
click at [404, 316] on button "Next" at bounding box center [571, 315] width 13 height 13
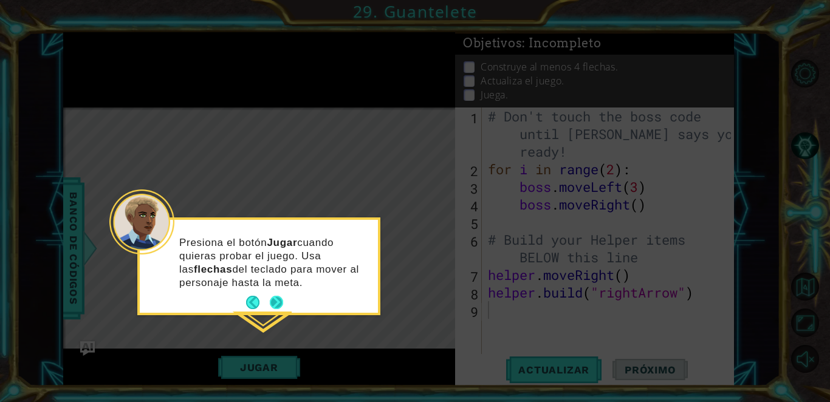
click at [275, 308] on button "Next" at bounding box center [276, 302] width 13 height 13
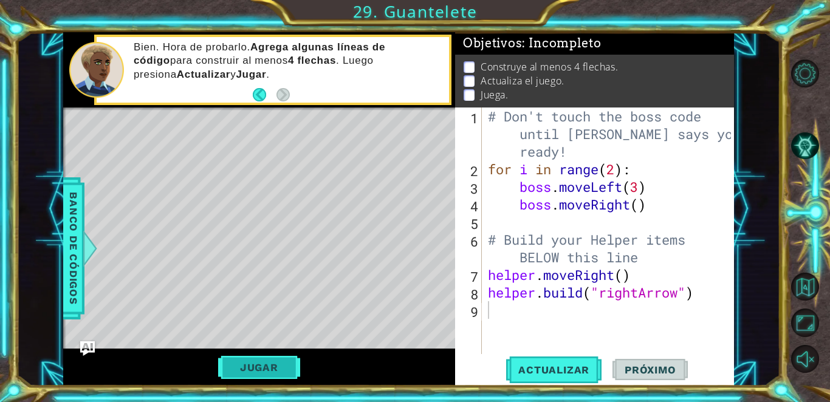
click at [266, 365] on button "Jugar" at bounding box center [259, 367] width 82 height 23
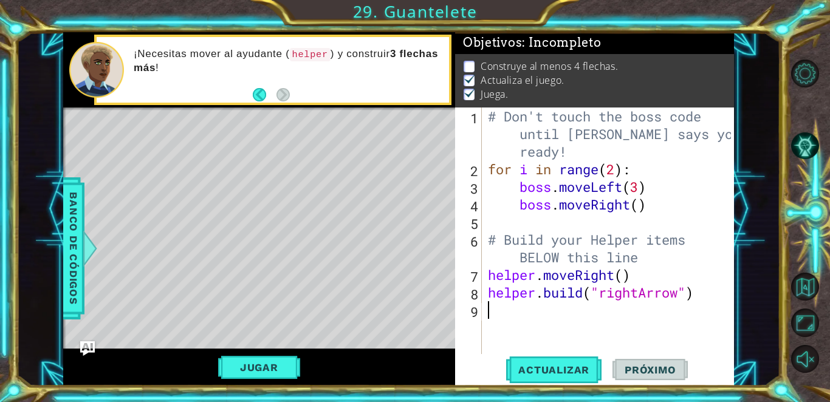
click at [404, 320] on div "# Don't touch the boss code until [PERSON_NAME] says you're ready! for i in ran…" at bounding box center [612, 266] width 252 height 317
type textarea "h"
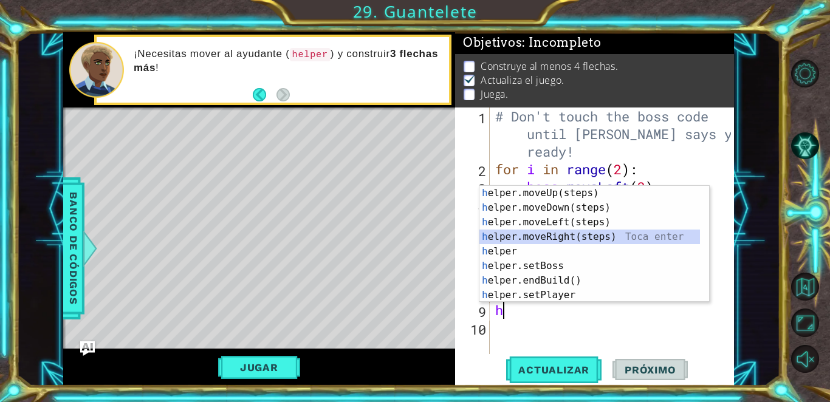
click at [404, 237] on div "h elper.moveUp(steps) Toca enter h elper.moveDown(steps) Toca enter h elper.mov…" at bounding box center [590, 259] width 221 height 146
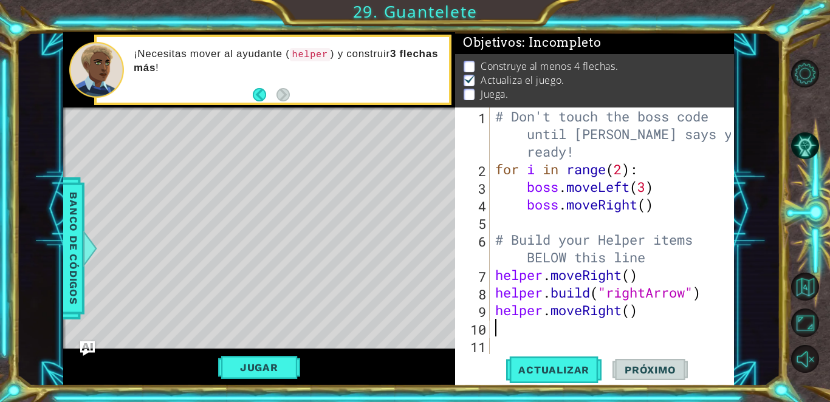
click at [404, 324] on div "# Don't touch the boss code until [PERSON_NAME] says you're ready! for i in ran…" at bounding box center [615, 266] width 244 height 317
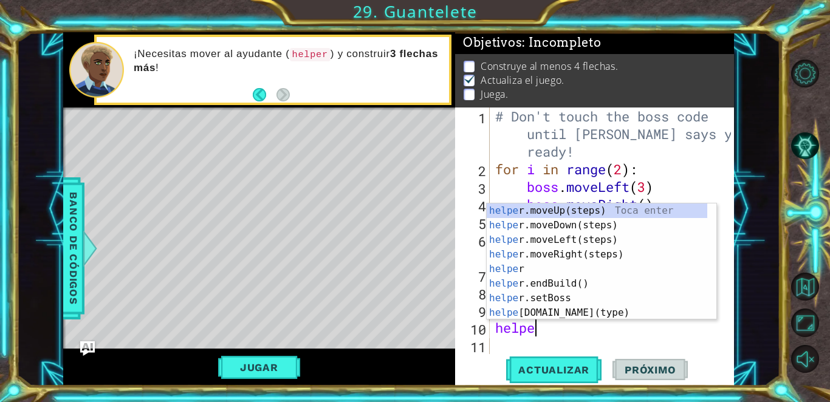
scroll to position [0, 1]
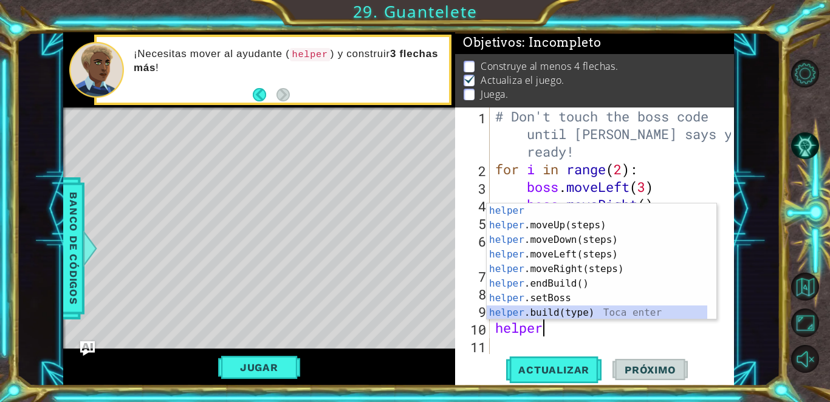
click at [404, 317] on div "helper Toca enter helper .moveUp(steps) Toca enter helper .moveDown(steps) Toca…" at bounding box center [597, 277] width 221 height 146
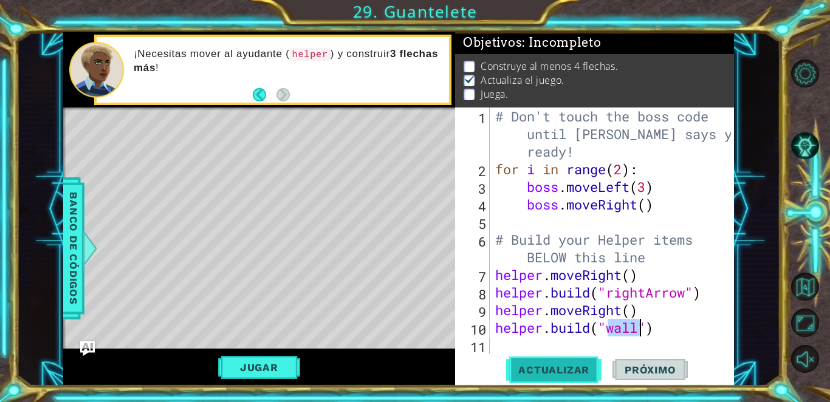
click at [404, 373] on span "Actualizar" at bounding box center [553, 370] width 95 height 12
click at [245, 373] on button "Jugar" at bounding box center [259, 367] width 82 height 23
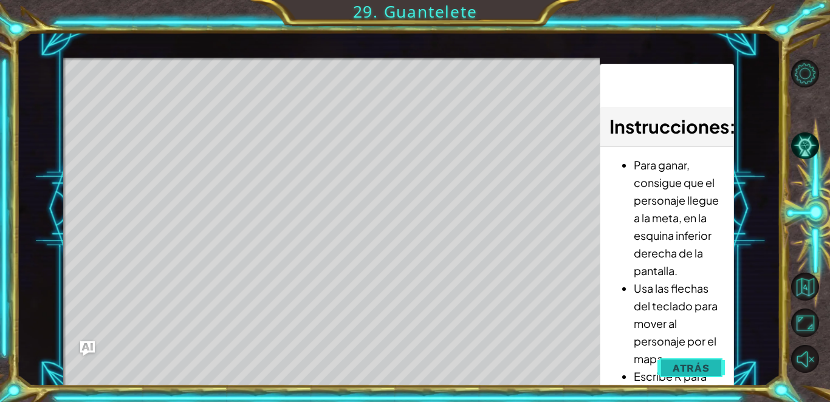
click at [404, 370] on span "Atrás" at bounding box center [691, 368] width 37 height 12
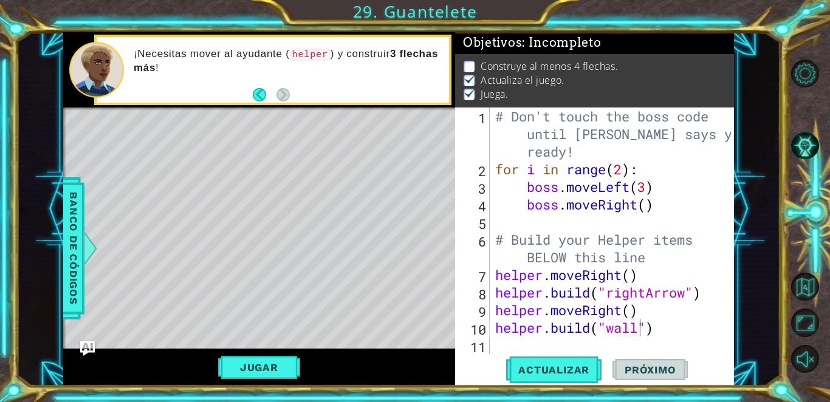
click at [404, 328] on div "# Don't touch the boss code until [PERSON_NAME] says you're ready! for i in ran…" at bounding box center [615, 266] width 244 height 317
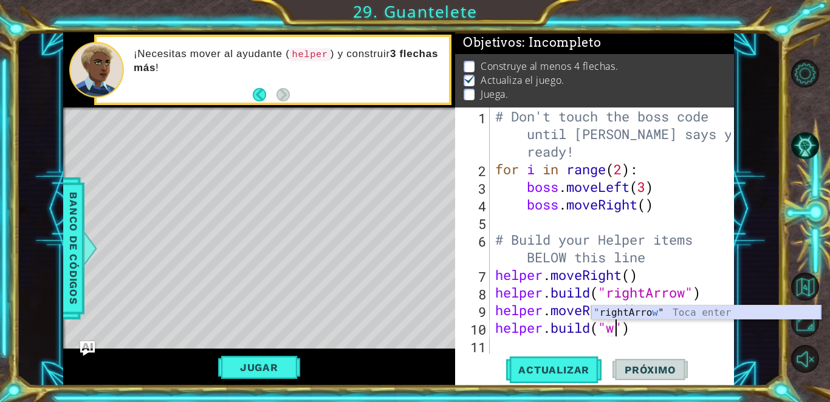
click at [404, 310] on div "" rightArro w " Toca enter" at bounding box center [706, 328] width 230 height 44
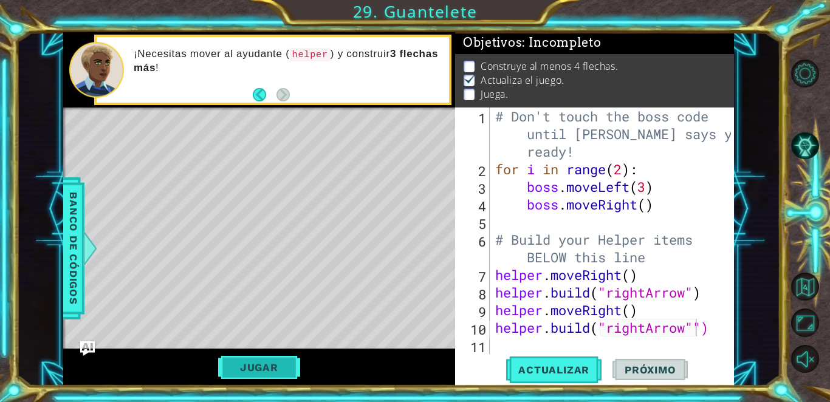
click at [246, 368] on button "Jugar" at bounding box center [259, 367] width 82 height 23
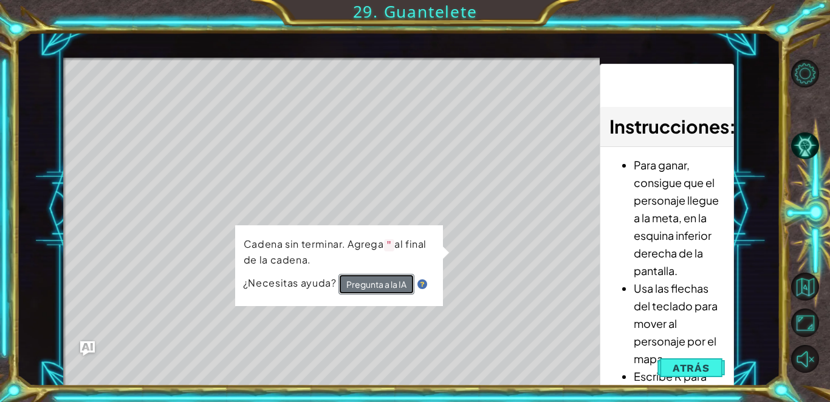
click at [384, 284] on button "Pregunta a la IA" at bounding box center [377, 284] width 76 height 21
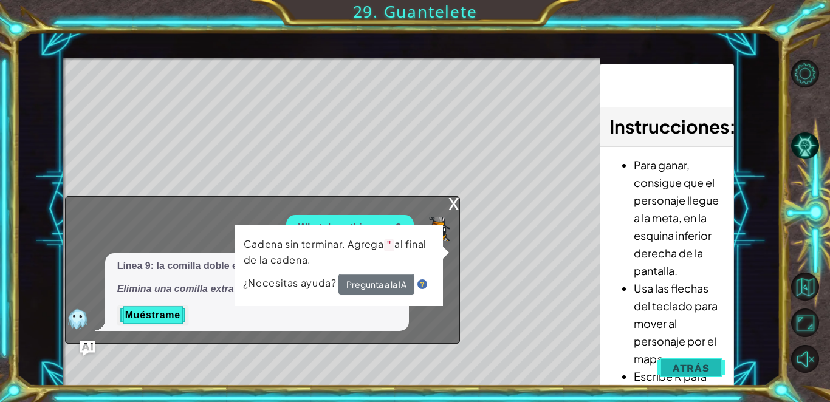
click at [404, 373] on span "Atrás" at bounding box center [691, 368] width 37 height 12
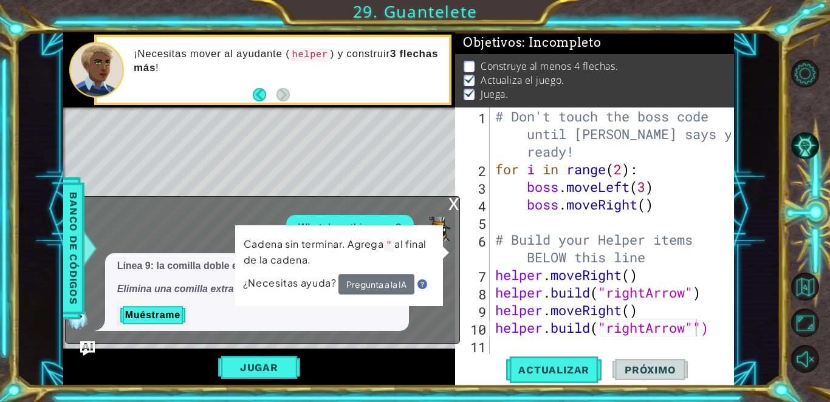
click at [404, 384] on div "[DOMAIN_NAME]("rightArrow"") 1 2 3 4 5 6 7 8 9 10 11 # Don't touch the boss cod…" at bounding box center [594, 247] width 279 height 278
click at [404, 378] on button "Actualizar" at bounding box center [553, 370] width 95 height 28
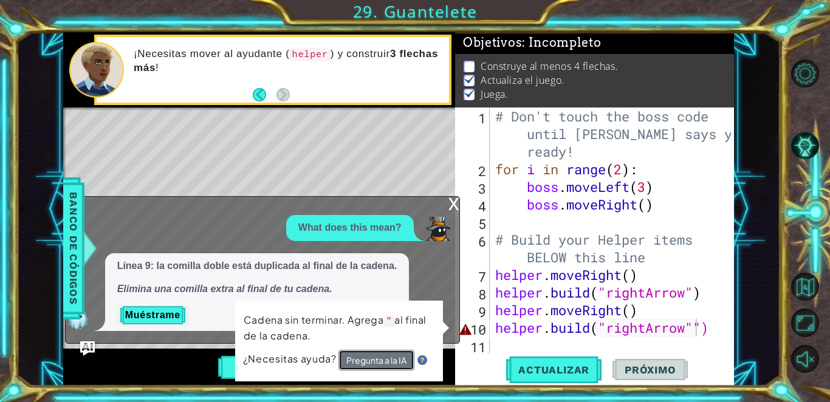
click at [398, 360] on button "Pregunta a la IA" at bounding box center [377, 360] width 76 height 21
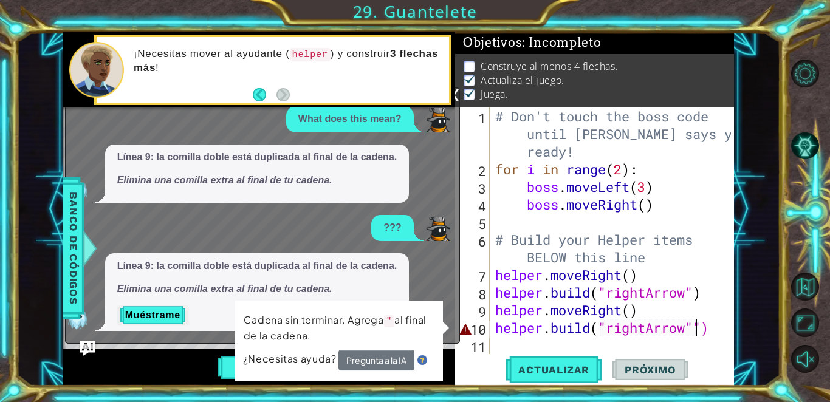
type textarea "[DOMAIN_NAME]("rightArrow")"
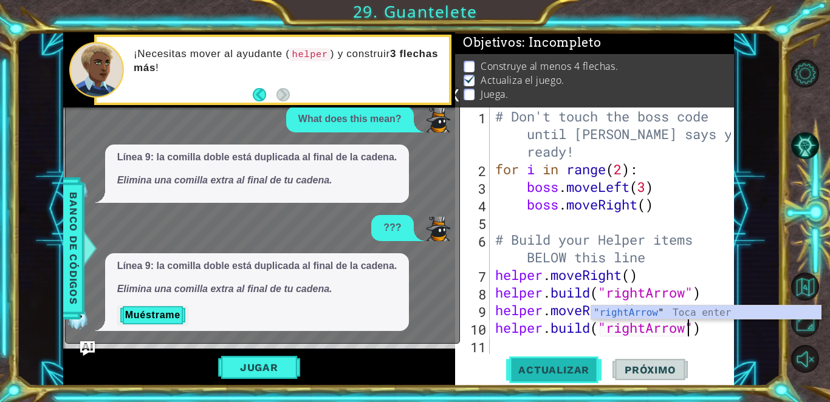
click at [404, 372] on span "Actualizar" at bounding box center [553, 370] width 95 height 12
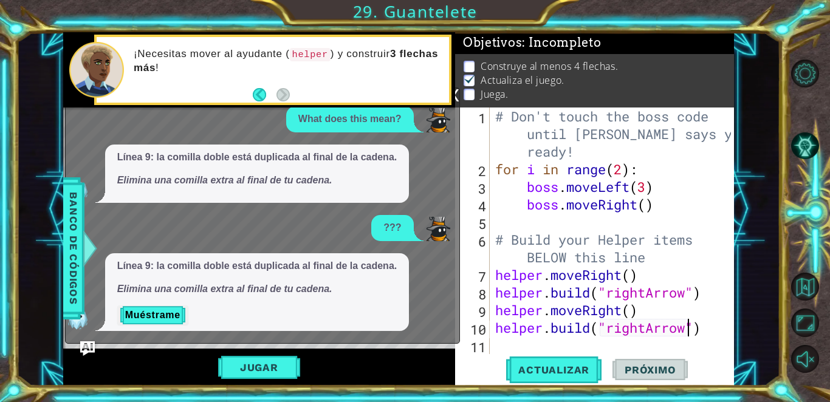
click at [404, 343] on div "# Don't touch the boss code until [PERSON_NAME] says you're ready! for i in ran…" at bounding box center [615, 266] width 244 height 317
type textarea "h"
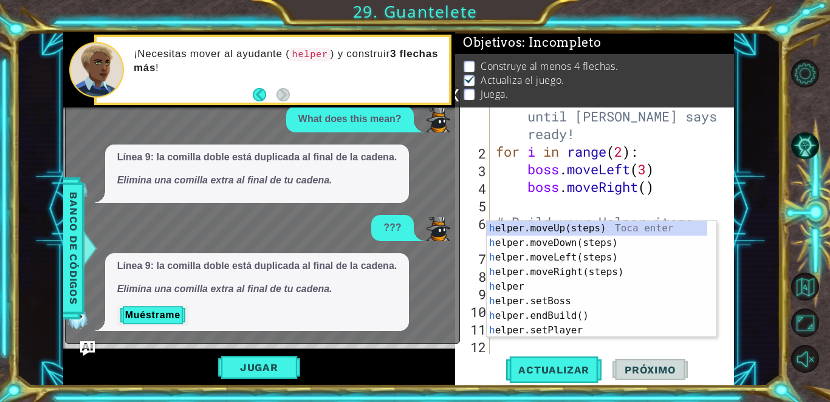
scroll to position [18, 0]
click at [404, 275] on div "h elper.moveUp(steps) Toca enter h elper.moveDown(steps) Toca enter h elper.mov…" at bounding box center [597, 294] width 221 height 146
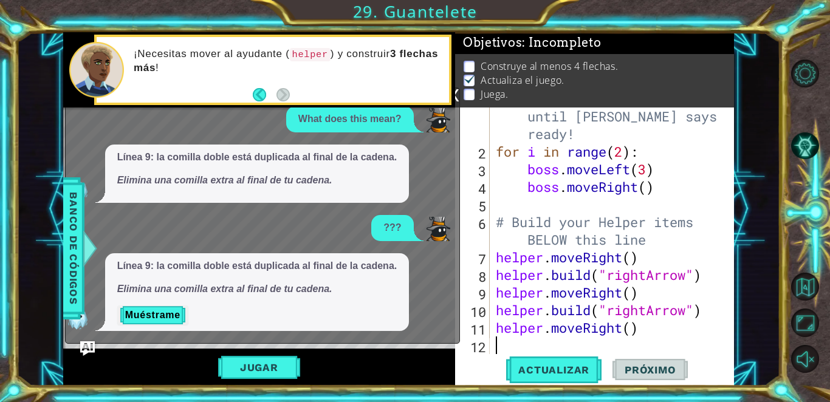
scroll to position [35, 0]
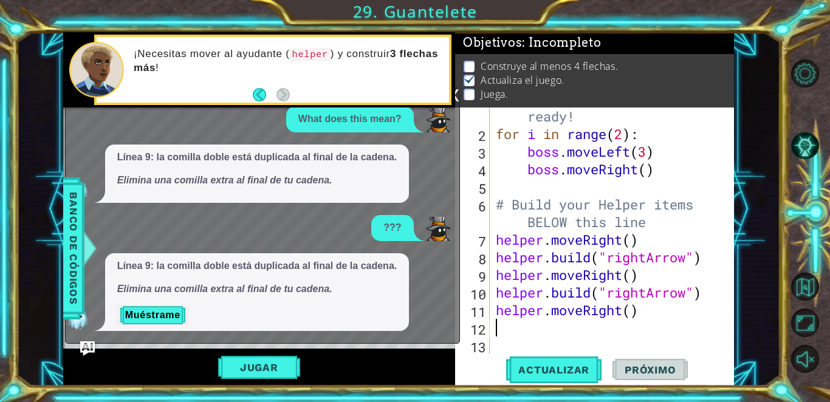
type textarea "j"
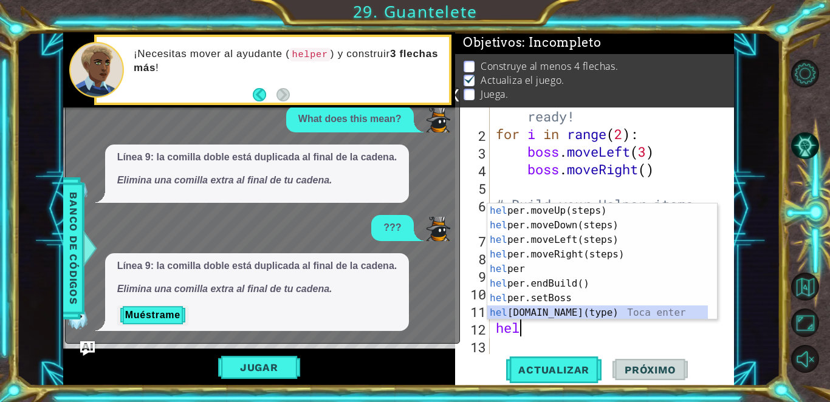
click at [404, 315] on div "hel per.moveUp(steps) Toca enter hel per.moveDown(steps) Toca enter hel per.mov…" at bounding box center [598, 277] width 221 height 146
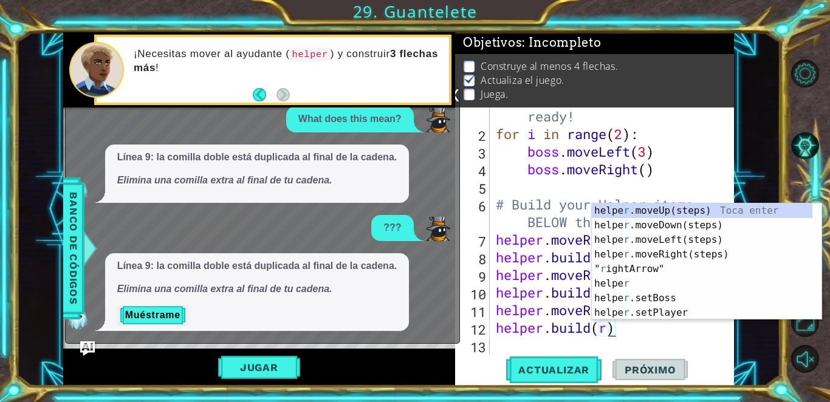
scroll to position [0, 5]
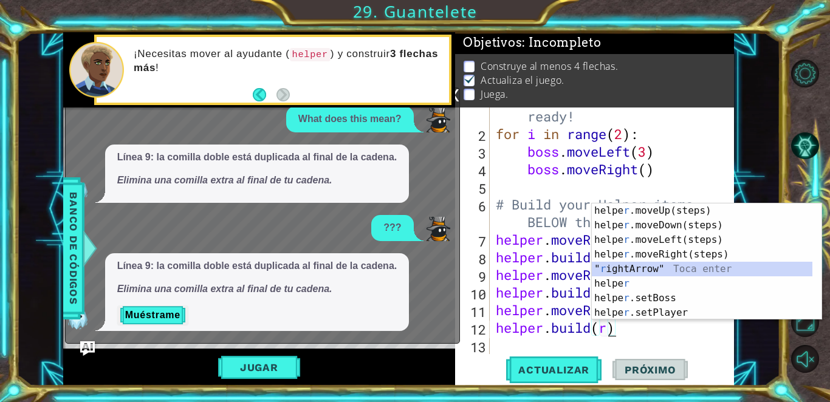
click at [404, 271] on div "helpe [PERSON_NAME]moveUp(steps) Toca enter helpe r .moveDown(steps) Toca enter…" at bounding box center [707, 277] width 230 height 146
type textarea "[DOMAIN_NAME]("rightArrow)"
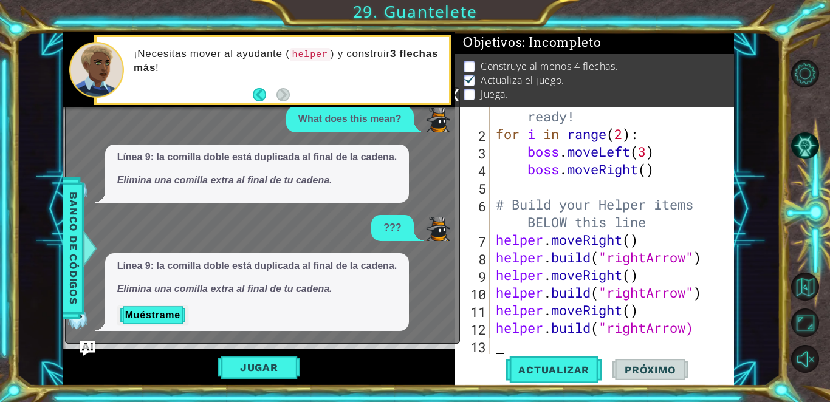
click at [404, 350] on div "# Don't touch the boss code until [PERSON_NAME] says you're ready! for i in ran…" at bounding box center [611, 230] width 235 height 317
type textarea "h"
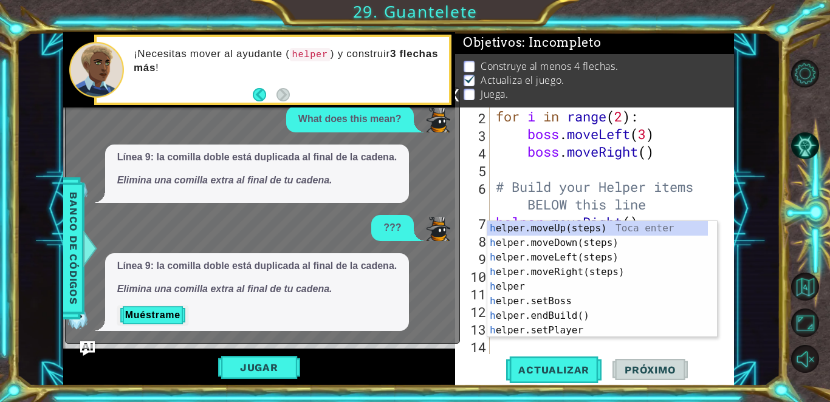
scroll to position [53, 0]
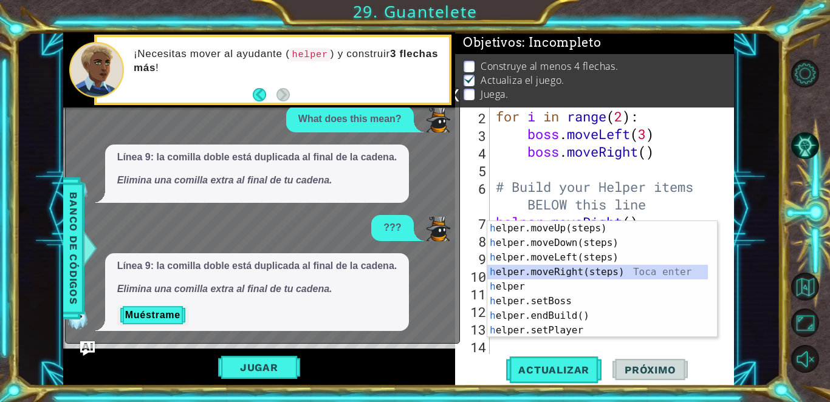
click at [404, 271] on div "h elper.moveUp(steps) Toca enter h elper.moveDown(steps) Toca enter h elper.mov…" at bounding box center [598, 294] width 221 height 146
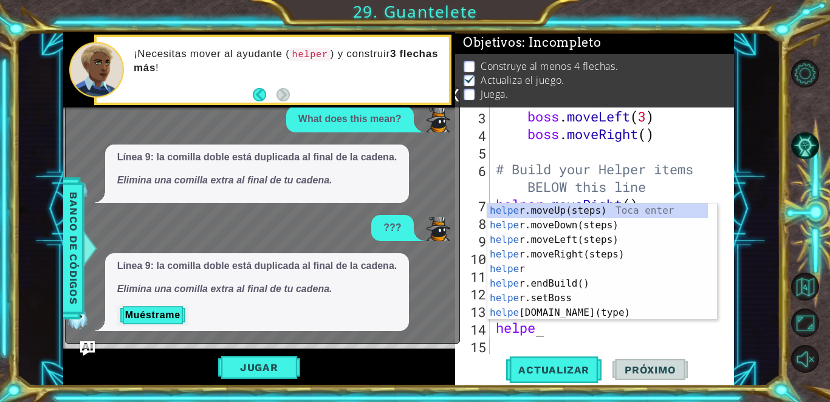
scroll to position [0, 1]
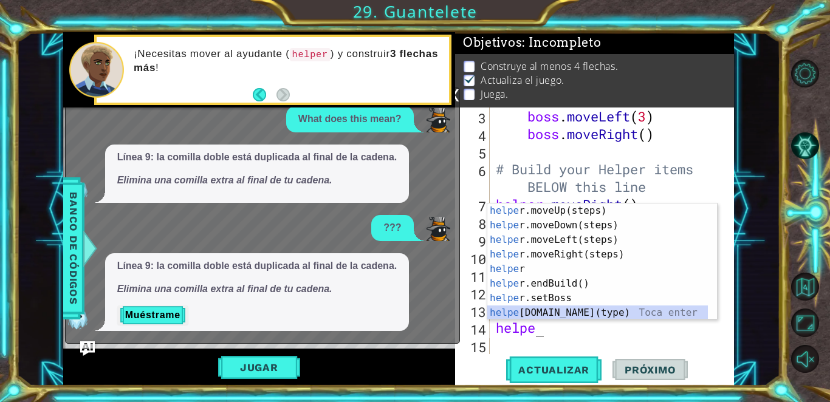
click at [404, 310] on div "helpe [PERSON_NAME]moveUp(steps) Toca enter helpe r.moveDown(steps) Toca enter …" at bounding box center [598, 277] width 221 height 146
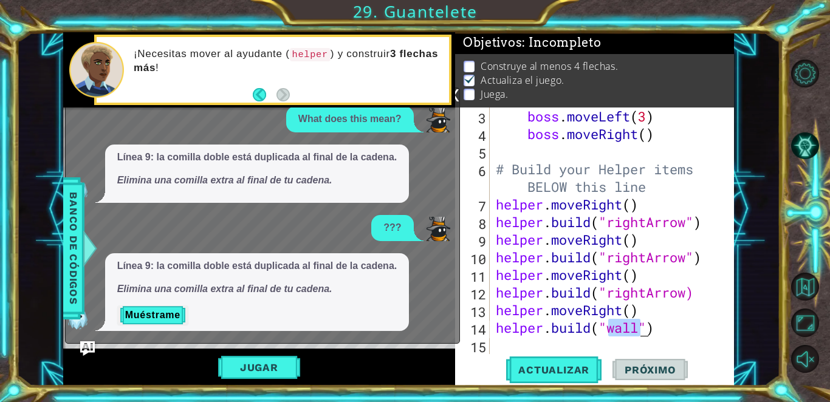
scroll to position [0, 5]
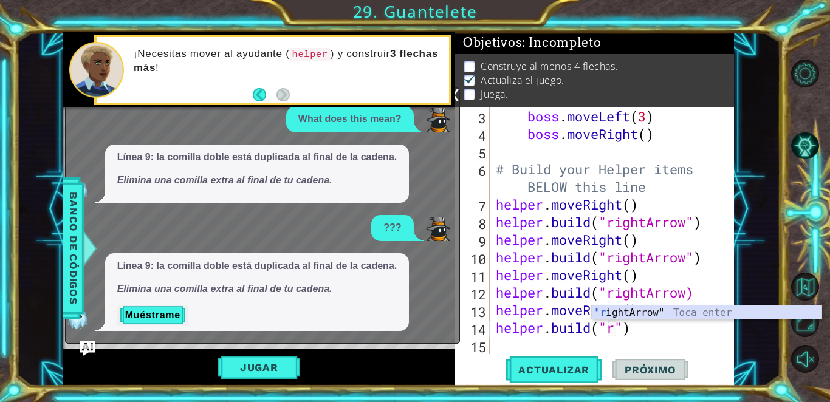
click at [404, 317] on div ""r ightArrow" Toca enter" at bounding box center [707, 328] width 230 height 44
type textarea "[DOMAIN_NAME]("rightArrow")"
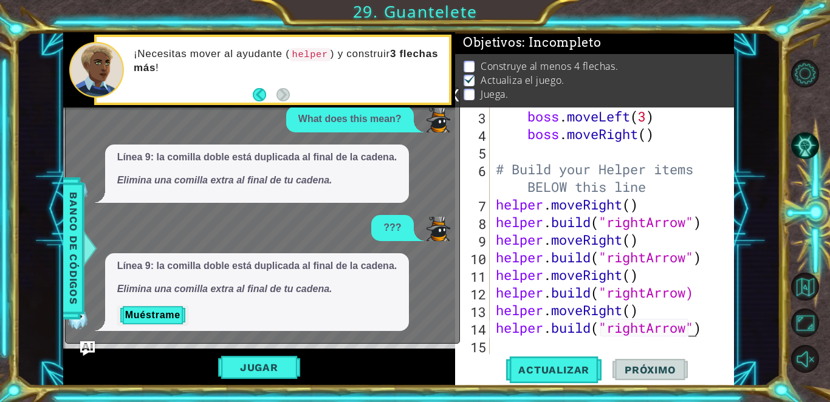
click at [404, 346] on div "boss . moveLeft ( 3 ) boss . moveRight ( ) # Build your Helper items BELOW this…" at bounding box center [611, 249] width 235 height 282
type textarea "h"
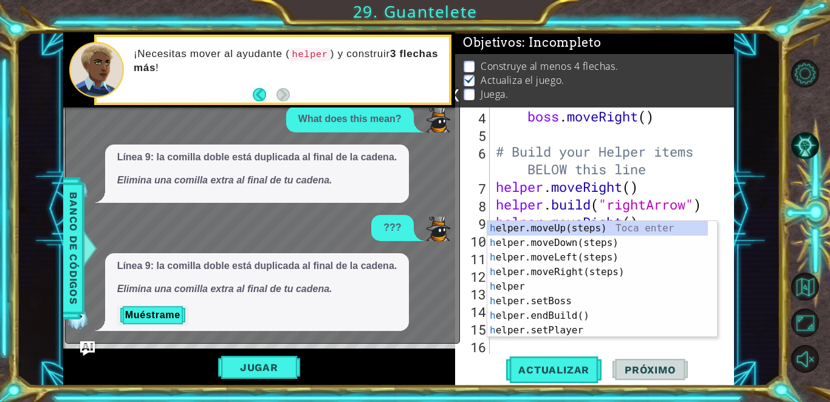
scroll to position [88, 0]
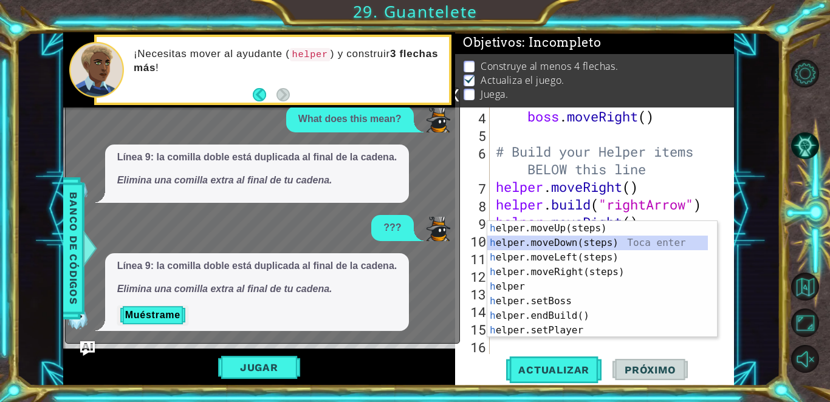
click at [404, 242] on div "h elper.moveUp(steps) Toca enter h elper.moveDown(steps) Toca enter h elper.mov…" at bounding box center [598, 294] width 221 height 146
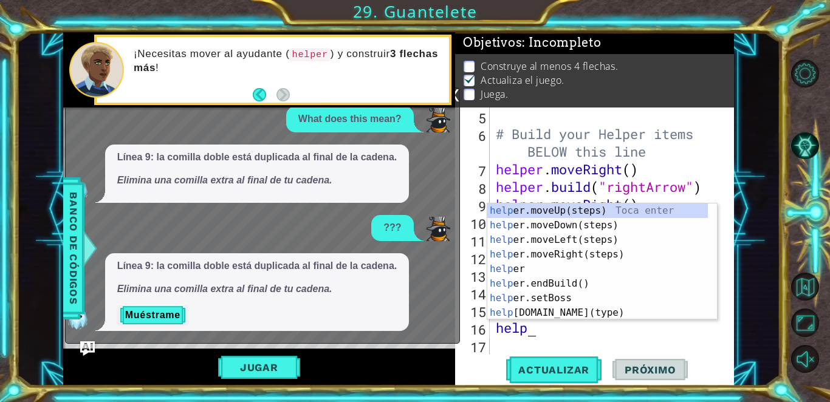
scroll to position [0, 1]
click at [404, 315] on div "help er.moveUp(steps) Toca enter help er.moveDown(steps) Toca enter help er.mov…" at bounding box center [598, 277] width 221 height 146
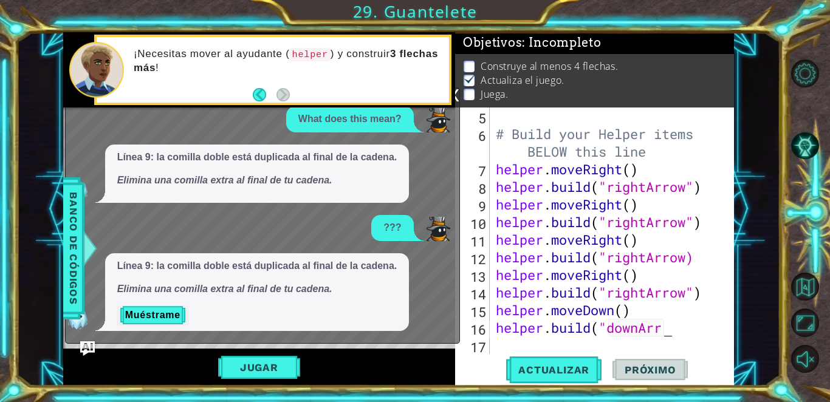
scroll to position [0, 7]
drag, startPoint x: 698, startPoint y: 296, endPoint x: 691, endPoint y: 295, distance: 7.4
click at [404, 295] on div "# Build your Helper items BELOW this line helper . moveRight ( ) helper . build…" at bounding box center [611, 249] width 235 height 282
type textarea "[DOMAIN_NAME]("rightArrow")"
click at [404, 339] on div "# Build your Helper items BELOW this line helper . moveRight ( ) helper . build…" at bounding box center [611, 249] width 235 height 282
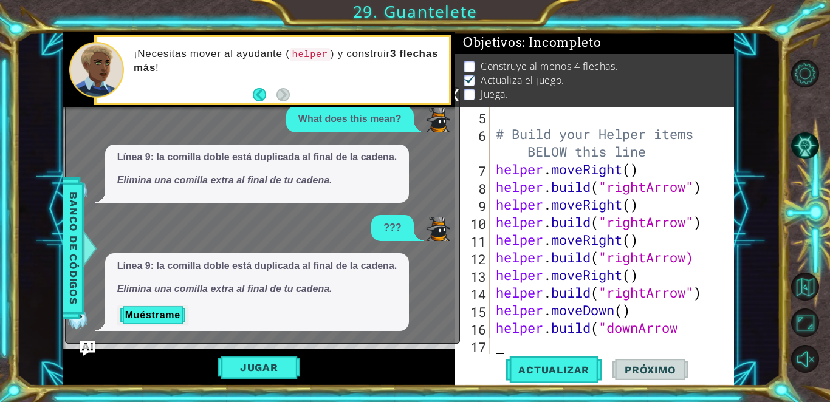
scroll to position [0, 0]
click at [404, 328] on div "# Build your Helper items BELOW this line helper . moveRight ( ) helper . build…" at bounding box center [611, 249] width 235 height 282
paste textarea """
type textarea "[DOMAIN_NAME]("downArrow""
click at [404, 375] on span "Actualizar" at bounding box center [553, 370] width 95 height 12
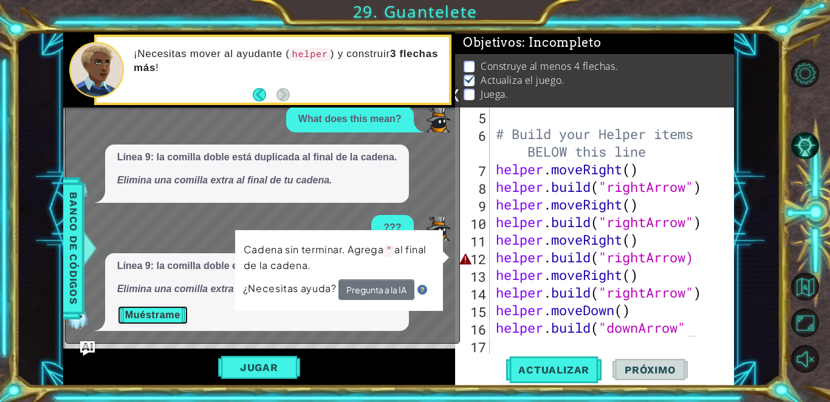
click at [159, 317] on button "Muéstrame" at bounding box center [152, 315] width 71 height 19
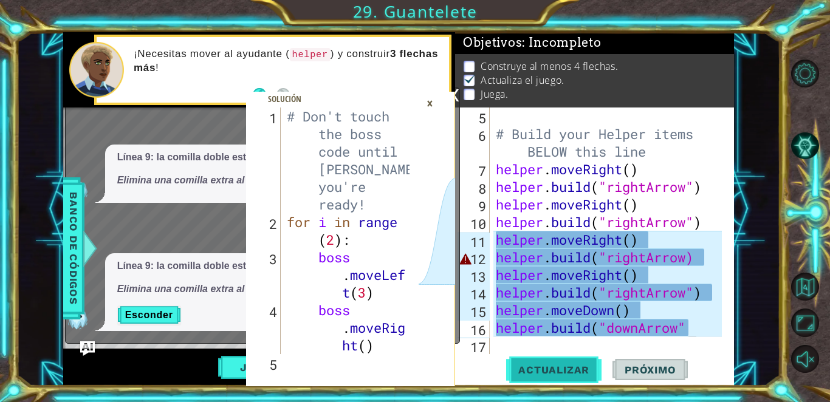
click at [404, 378] on button "Actualizar" at bounding box center [553, 370] width 95 height 28
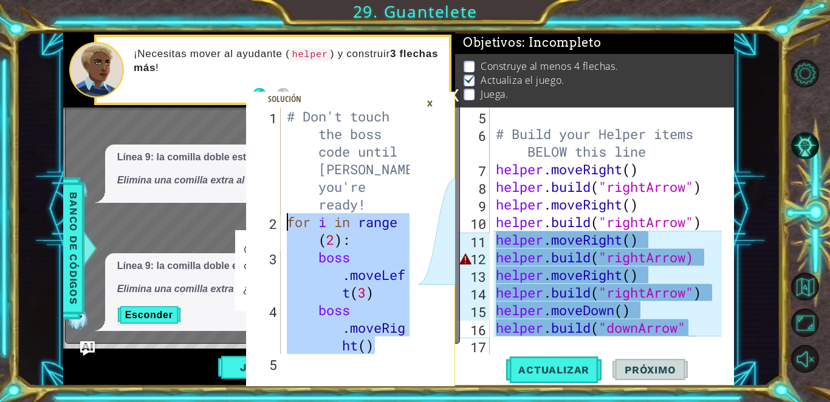
drag, startPoint x: 387, startPoint y: 353, endPoint x: 282, endPoint y: 228, distance: 162.7
click at [282, 228] on div "boss.moveRight() 1 2 3 4 5 # Don't touch the boss code until [PERSON_NAME] says…" at bounding box center [332, 231] width 173 height 247
type textarea "for i in range(2): boss.moveLeft(3)"
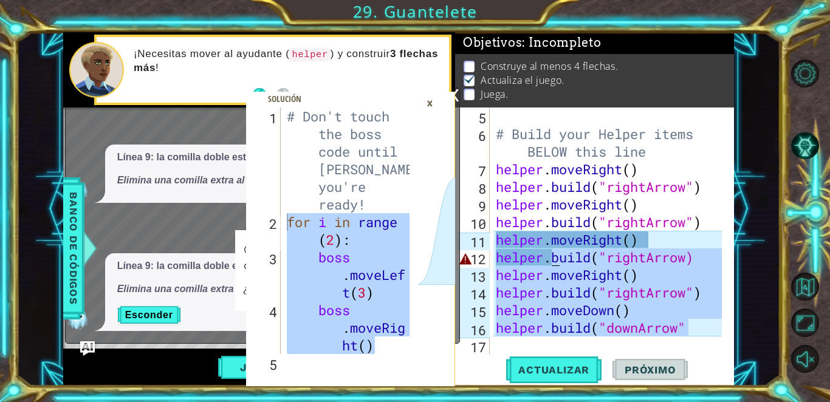
drag, startPoint x: 695, startPoint y: 322, endPoint x: 607, endPoint y: 295, distance: 92.9
click at [404, 295] on div "# Build your Helper items BELOW this line helper . moveRight ( ) helper . build…" at bounding box center [611, 249] width 235 height 282
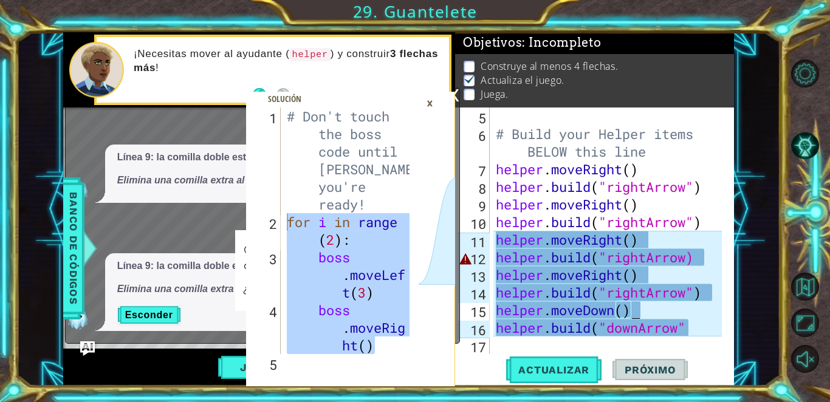
paste textarea "boss.moveRight"
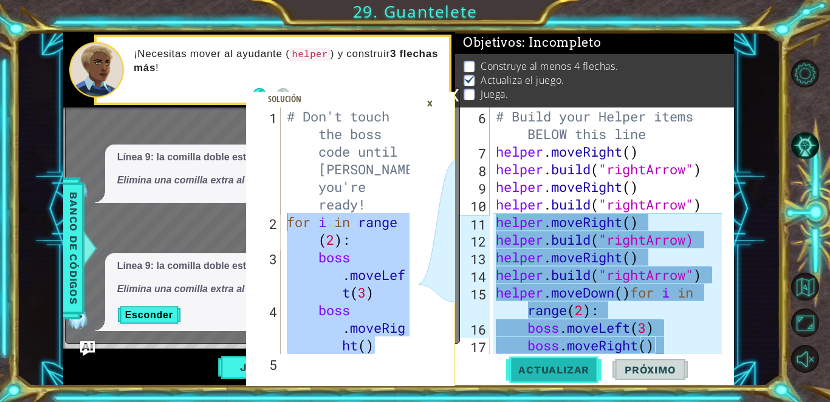
click at [404, 367] on span "Actualizar" at bounding box center [553, 370] width 95 height 12
click at [404, 111] on div "×" at bounding box center [430, 103] width 19 height 21
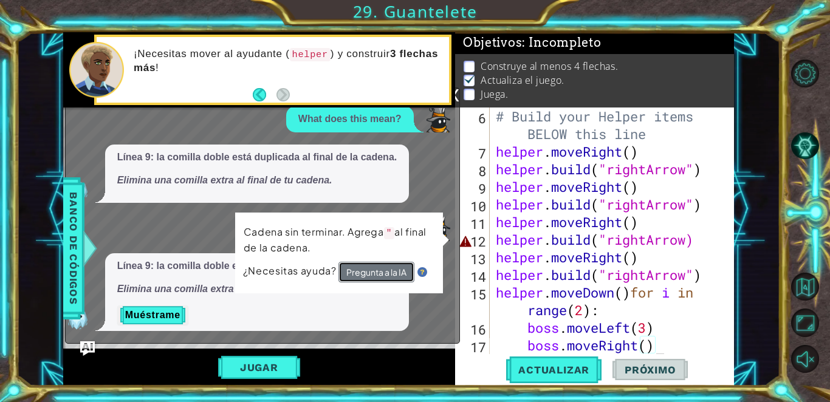
click at [387, 267] on button "Pregunta a la IA" at bounding box center [376, 273] width 76 height 22
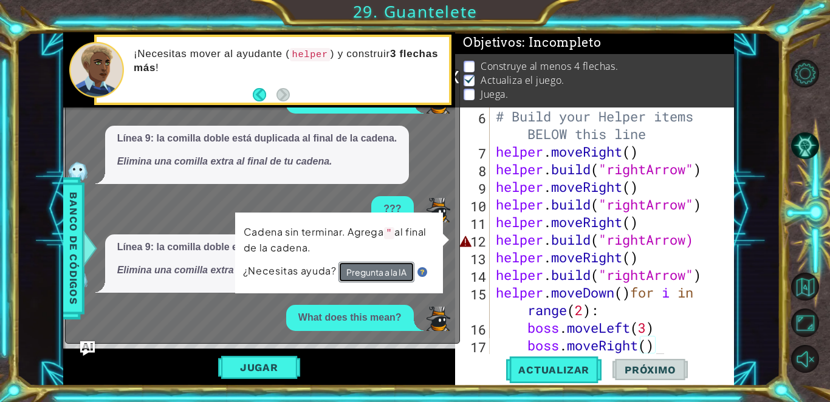
click at [387, 267] on button "Pregunta a la IA" at bounding box center [377, 272] width 76 height 21
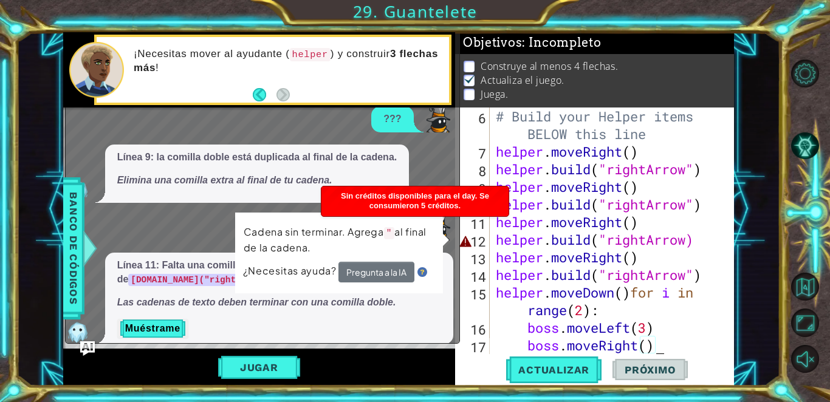
scroll to position [13, 0]
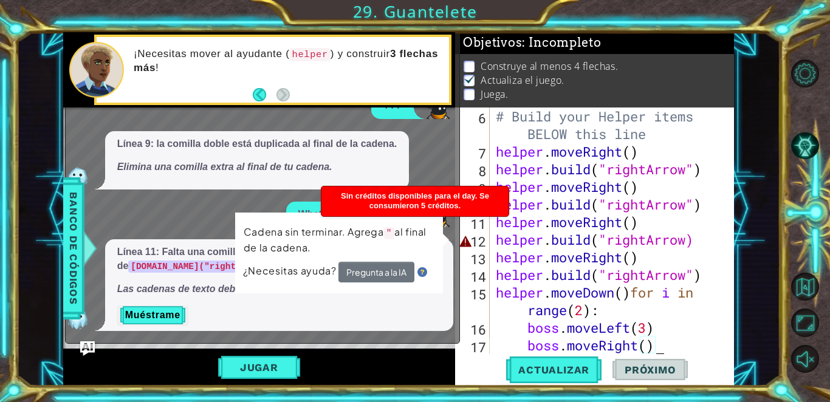
click at [404, 318] on p "Muéstrame" at bounding box center [279, 315] width 324 height 19
click at [141, 320] on button "Muéstrame" at bounding box center [152, 315] width 71 height 19
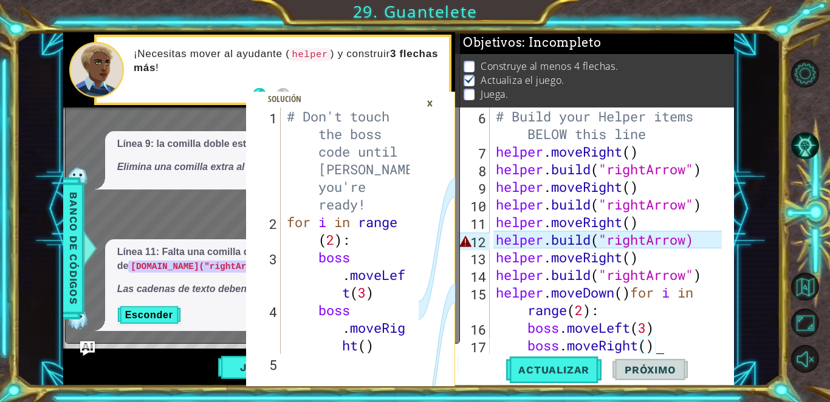
click at [404, 246] on div "# Build your Helper items BELOW this line helper . moveRight ( ) helper . build…" at bounding box center [611, 258] width 235 height 300
click at [404, 244] on div "# Build your Helper items BELOW this line helper . moveRight ( ) helper . build…" at bounding box center [611, 258] width 235 height 300
paste textarea "boss.moveRight()"
type textarea "boss.moveRight())"
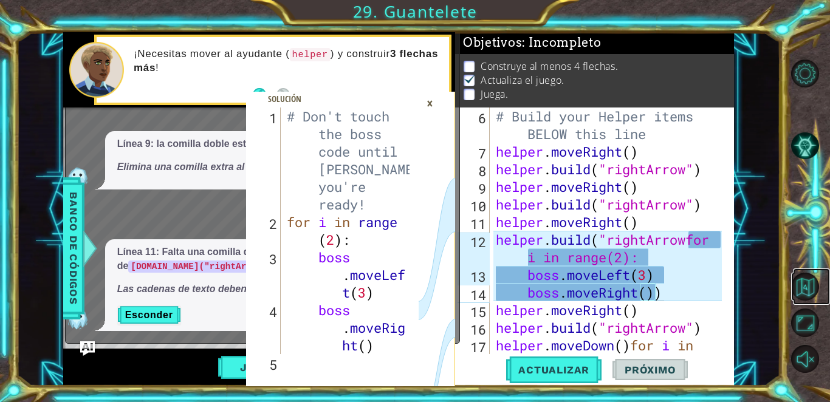
click at [404, 273] on link at bounding box center [811, 287] width 37 height 36
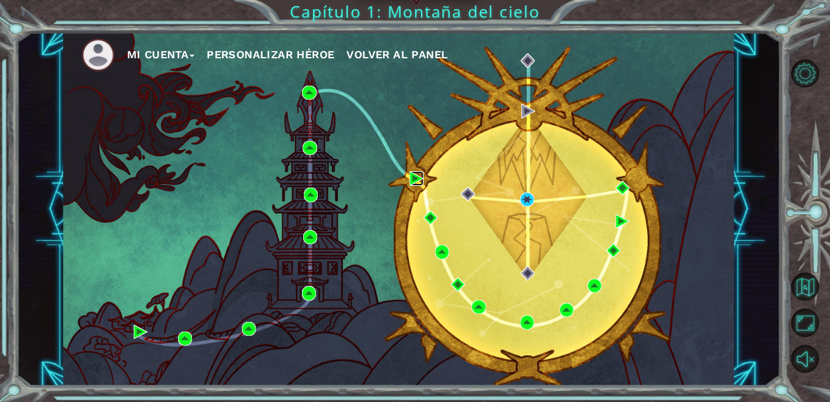
click at [404, 180] on img at bounding box center [417, 178] width 14 height 14
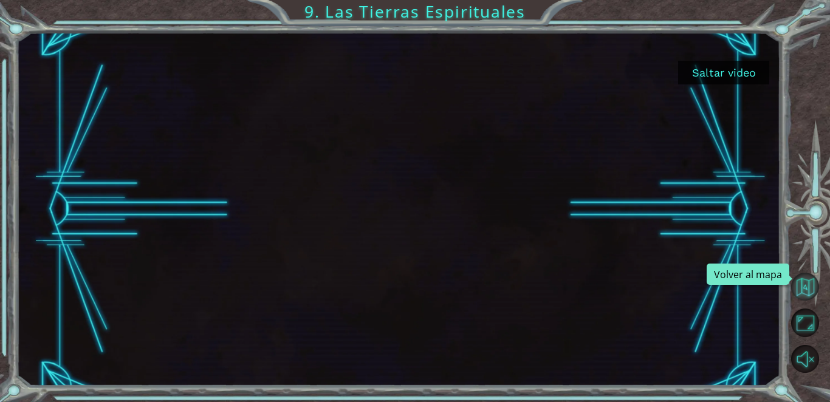
click at [404, 288] on button "Volver al mapa" at bounding box center [805, 287] width 28 height 28
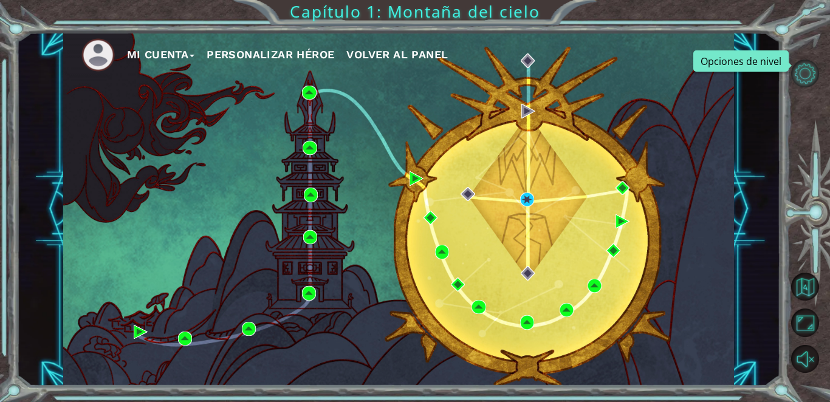
click at [404, 87] on button "Opciones de nivel" at bounding box center [805, 74] width 28 height 28
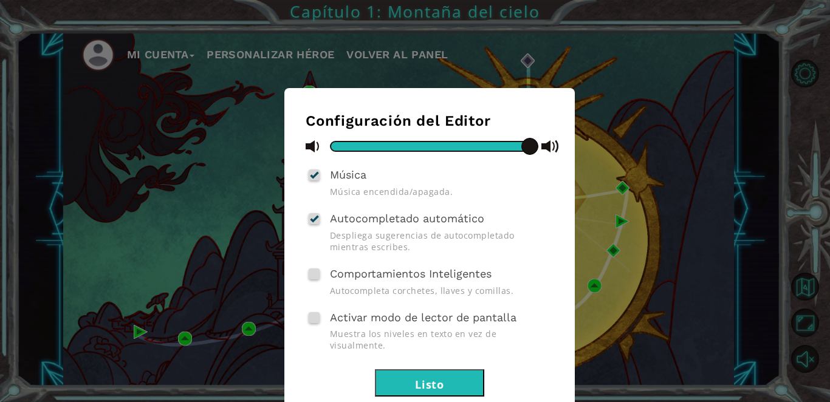
click at [404, 385] on button "Listo" at bounding box center [429, 383] width 109 height 27
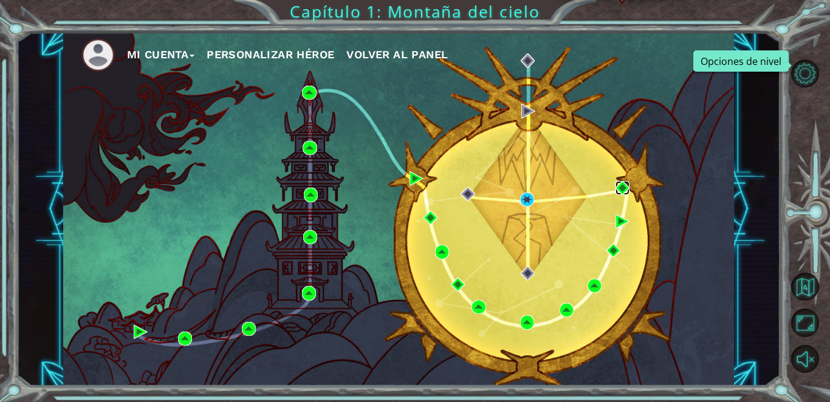
click at [404, 185] on img at bounding box center [623, 188] width 14 height 14
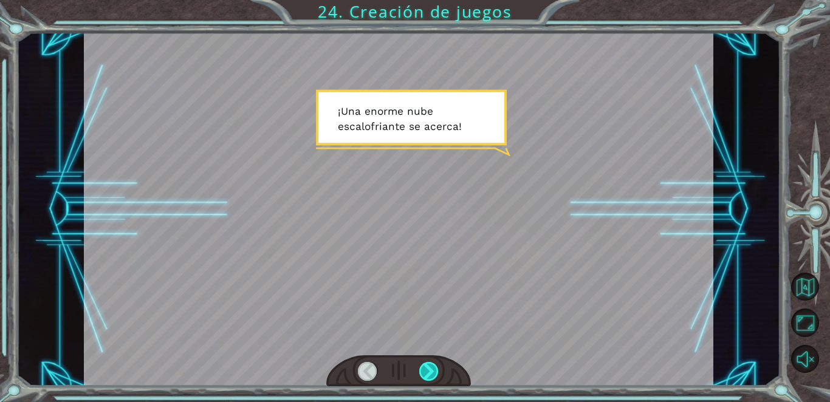
click at [404, 378] on div at bounding box center [428, 371] width 19 height 19
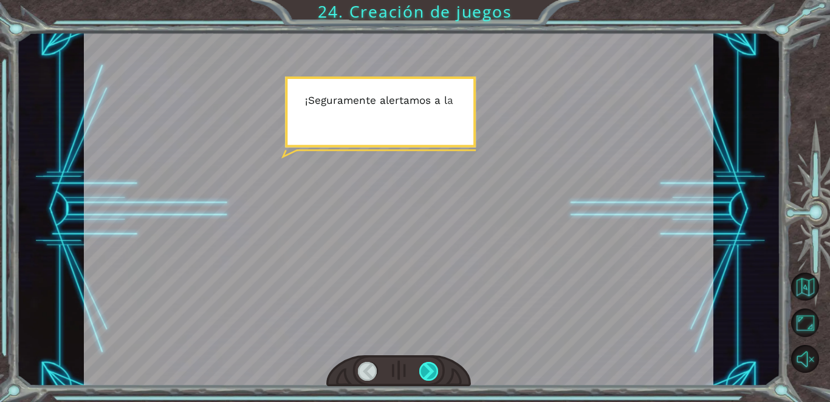
click at [404, 378] on div at bounding box center [428, 371] width 19 height 19
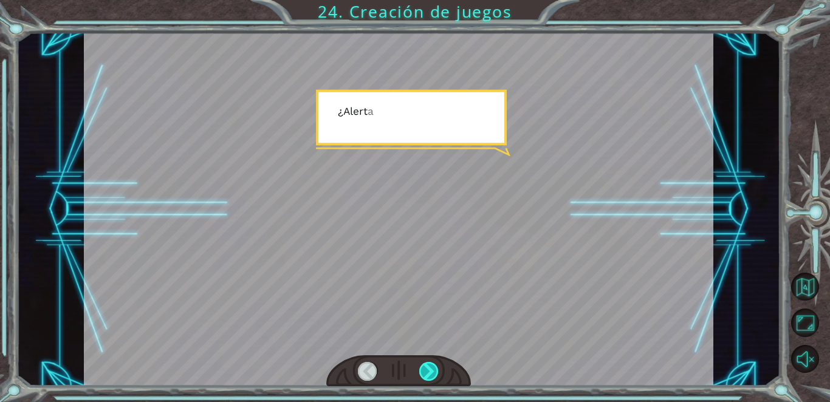
click at [404, 378] on div at bounding box center [428, 371] width 19 height 19
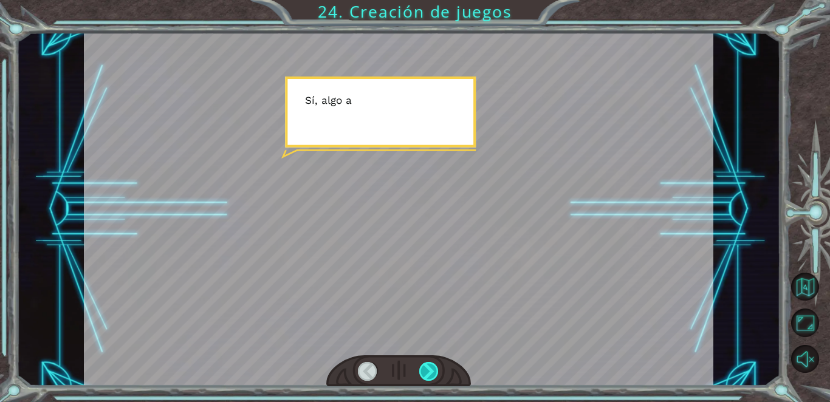
click at [404, 378] on div at bounding box center [428, 371] width 19 height 19
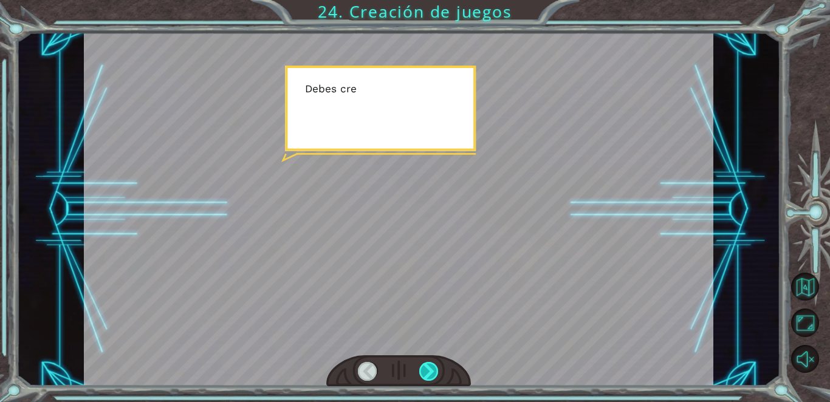
click at [404, 378] on div at bounding box center [428, 371] width 19 height 19
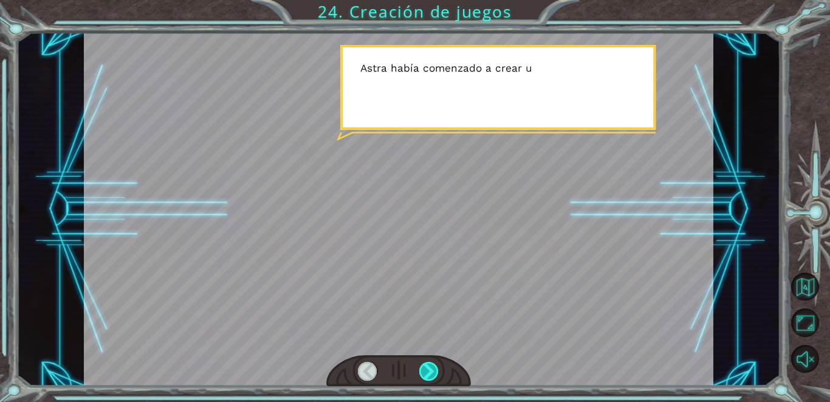
click at [404, 378] on div at bounding box center [428, 371] width 19 height 19
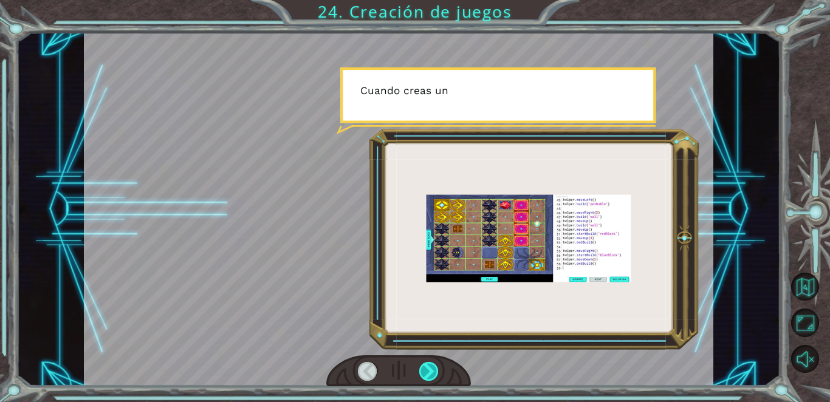
click at [404, 378] on div at bounding box center [428, 371] width 19 height 19
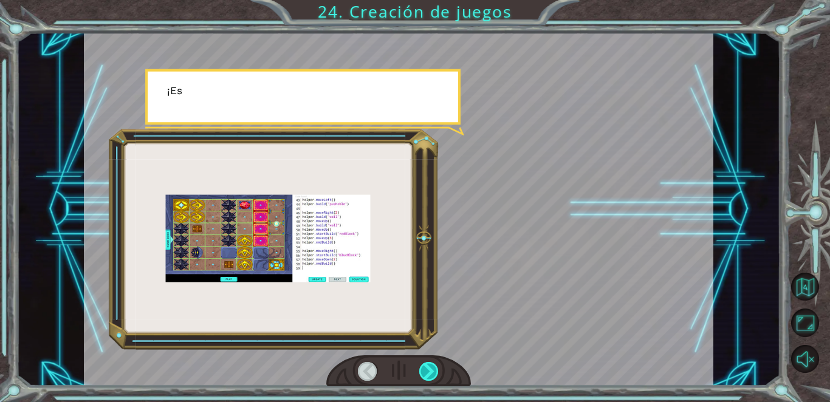
click at [404, 378] on div at bounding box center [428, 371] width 19 height 19
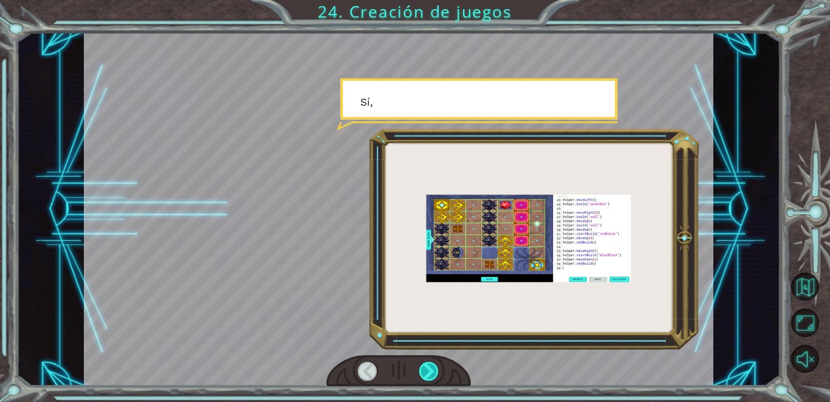
click at [404, 378] on div at bounding box center [428, 371] width 19 height 19
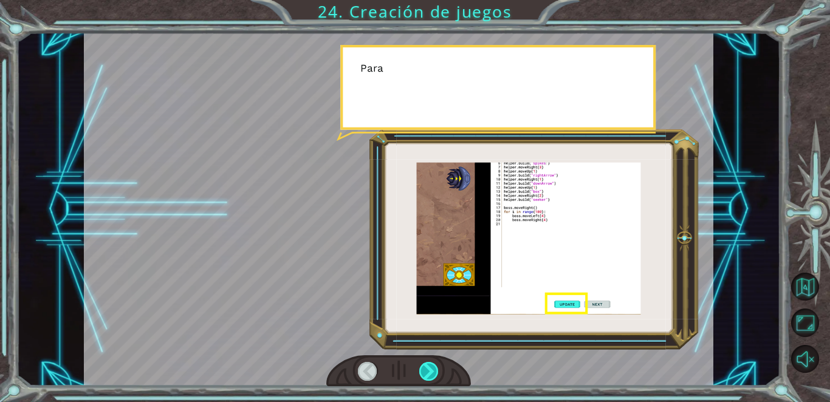
click at [404, 378] on div at bounding box center [428, 371] width 19 height 19
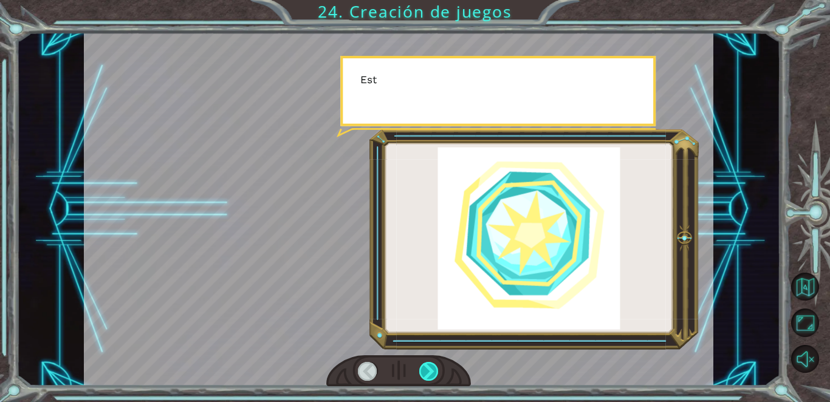
click at [404, 378] on div at bounding box center [428, 371] width 19 height 19
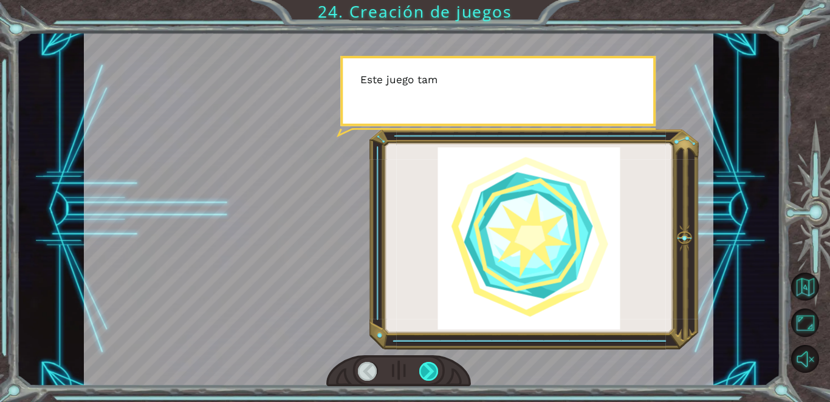
click at [404, 378] on div at bounding box center [428, 371] width 19 height 19
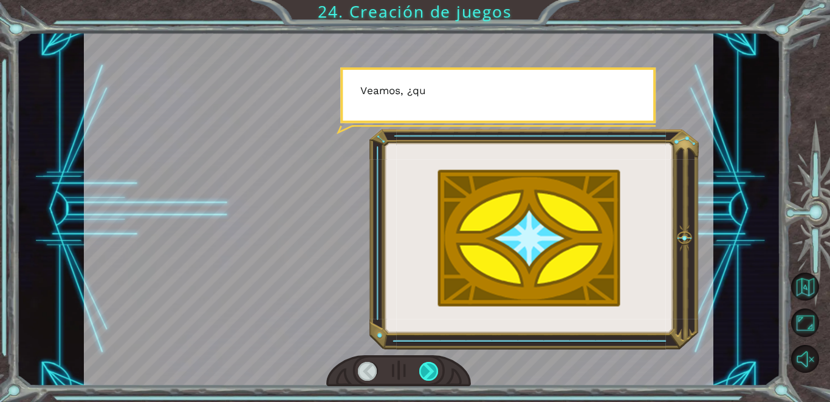
click at [404, 378] on div at bounding box center [428, 371] width 19 height 19
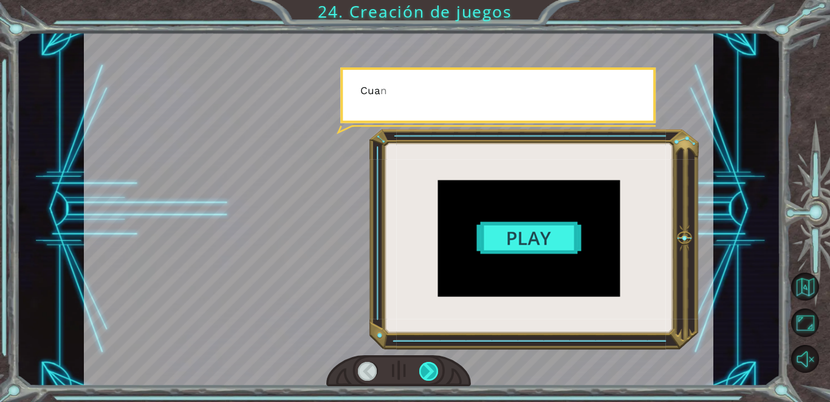
click at [404, 378] on div at bounding box center [428, 371] width 19 height 19
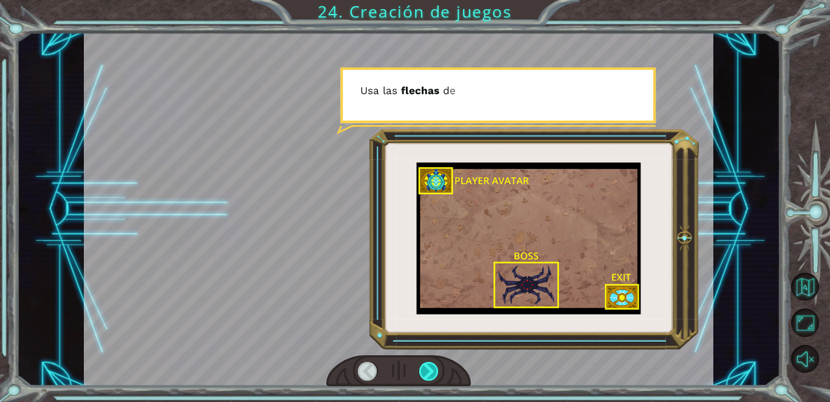
click at [404, 378] on div at bounding box center [428, 371] width 19 height 19
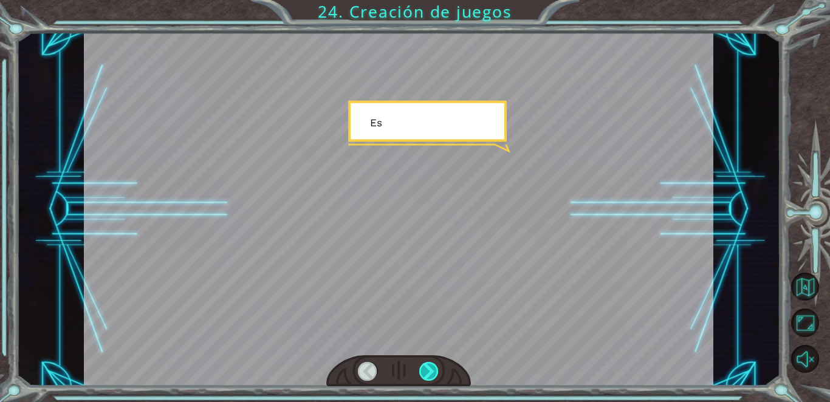
click at [404, 378] on div at bounding box center [428, 371] width 19 height 19
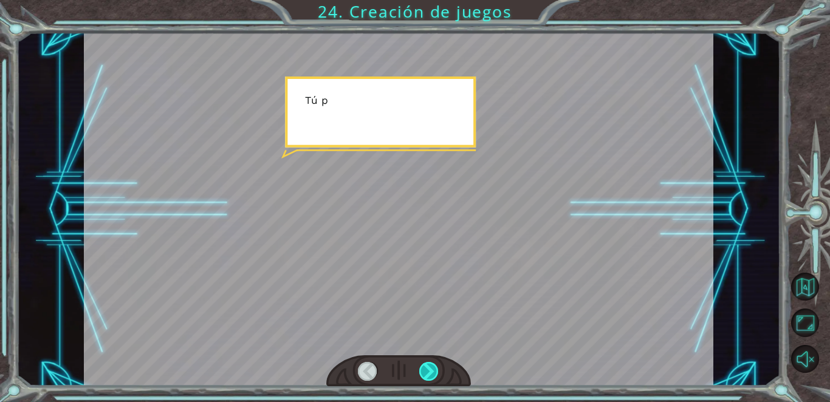
click at [404, 378] on div at bounding box center [428, 371] width 19 height 19
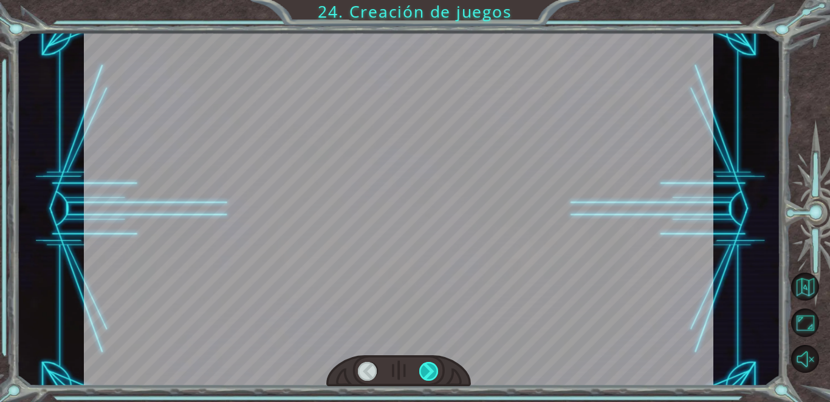
click at [404, 378] on div at bounding box center [428, 371] width 19 height 19
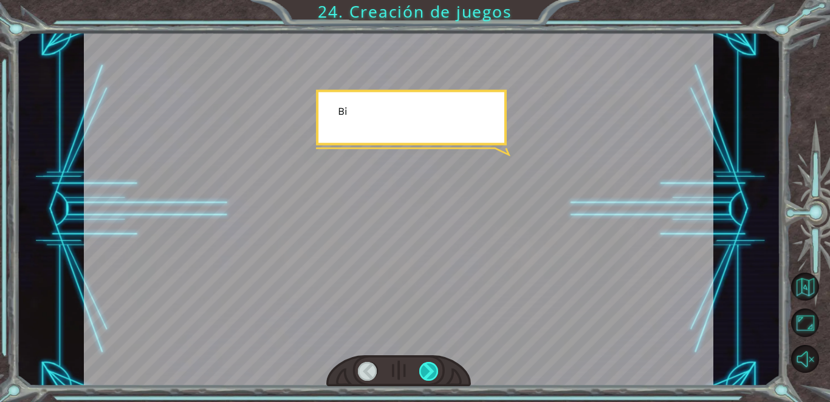
click at [404, 378] on div at bounding box center [428, 371] width 19 height 19
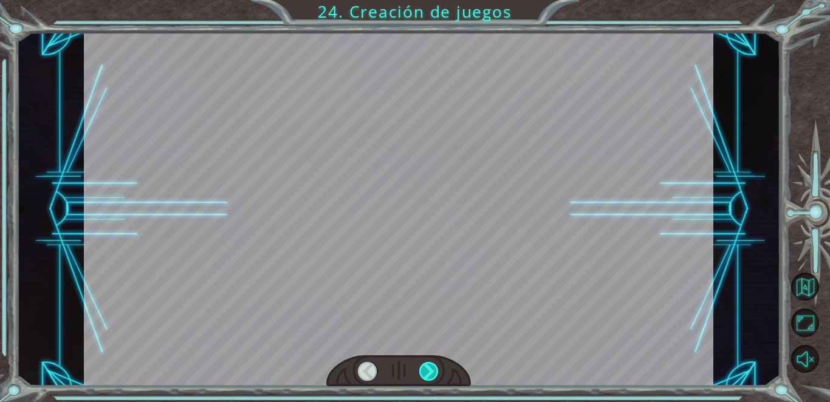
click at [404, 378] on div at bounding box center [428, 371] width 19 height 19
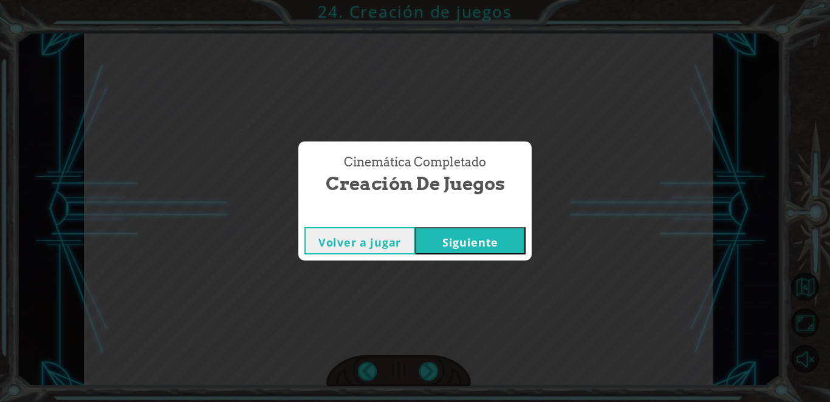
click at [404, 248] on button "Siguiente" at bounding box center [470, 240] width 111 height 27
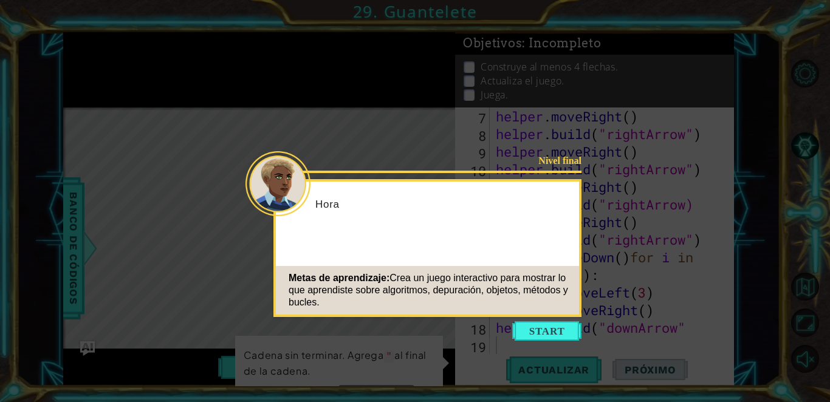
scroll to position [159, 0]
click at [113, 302] on icon at bounding box center [415, 201] width 830 height 402
click at [404, 179] on icon at bounding box center [415, 201] width 830 height 402
click at [404, 331] on button "Start" at bounding box center [546, 331] width 69 height 19
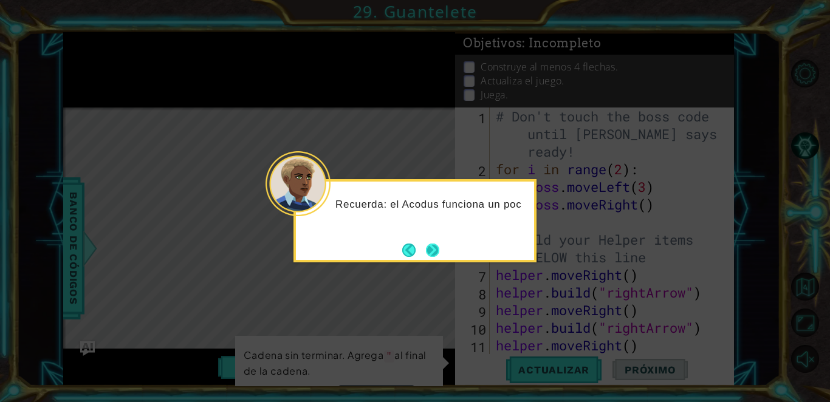
click at [404, 244] on button "Next" at bounding box center [432, 250] width 13 height 13
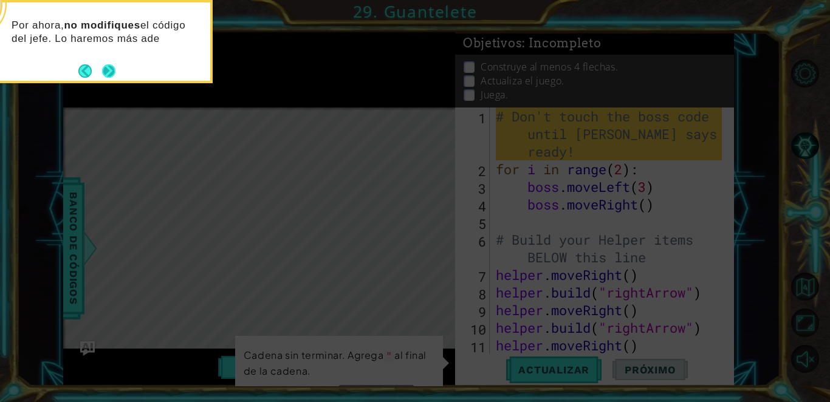
click at [114, 68] on button "Next" at bounding box center [108, 70] width 13 height 13
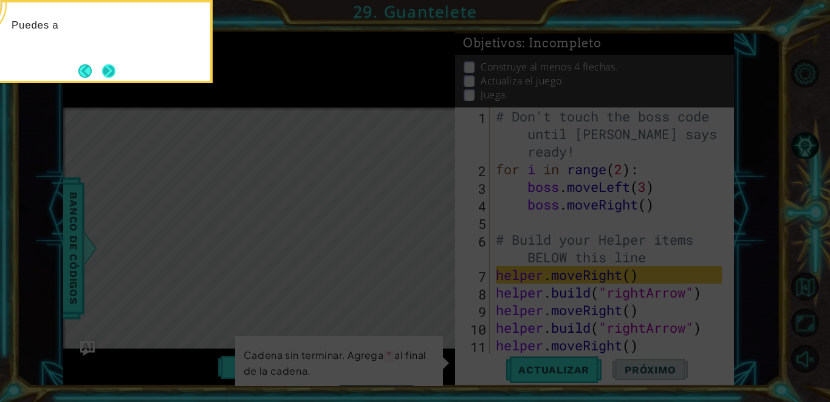
click at [114, 67] on button "Next" at bounding box center [108, 70] width 13 height 13
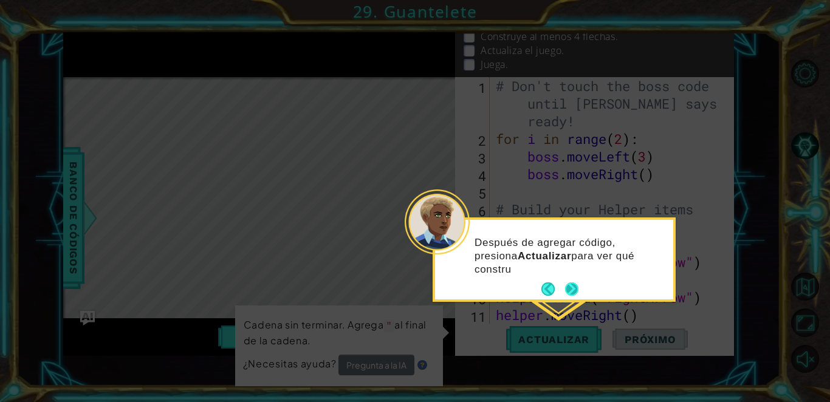
click at [404, 292] on button "Next" at bounding box center [571, 289] width 13 height 13
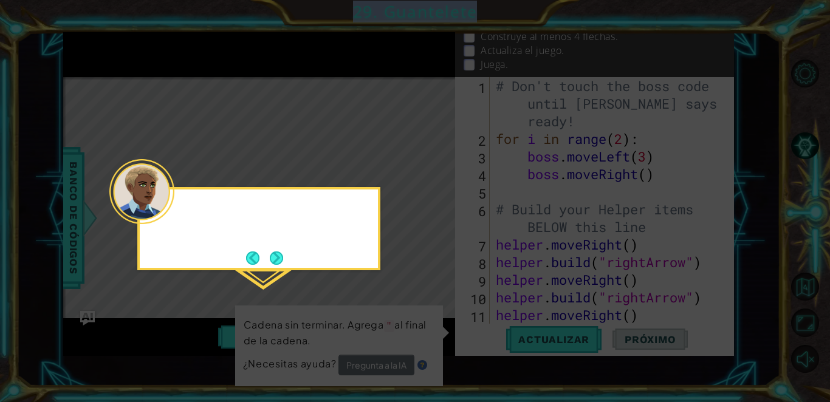
click at [404, 292] on icon at bounding box center [415, 201] width 830 height 402
drag, startPoint x: 570, startPoint y: 292, endPoint x: 253, endPoint y: 247, distance: 320.5
click at [253, 247] on body "1 ההההההההההההההההההההההההההההההההההההההההההההההההההההההההההההההההההההההההההההה…" at bounding box center [415, 201] width 830 height 402
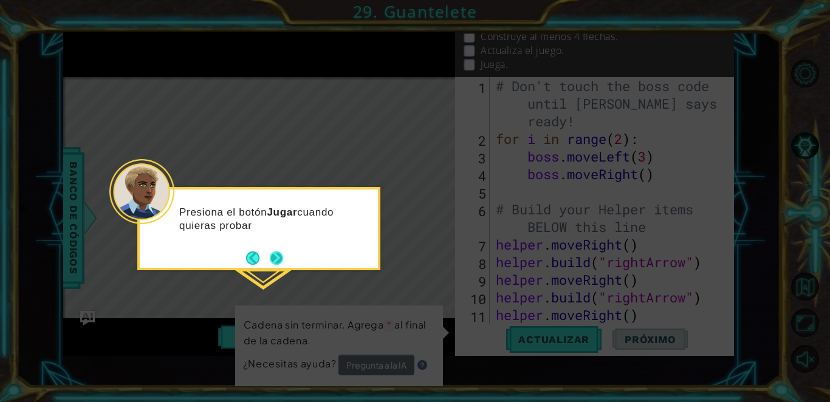
click at [273, 265] on button "Next" at bounding box center [276, 258] width 14 height 14
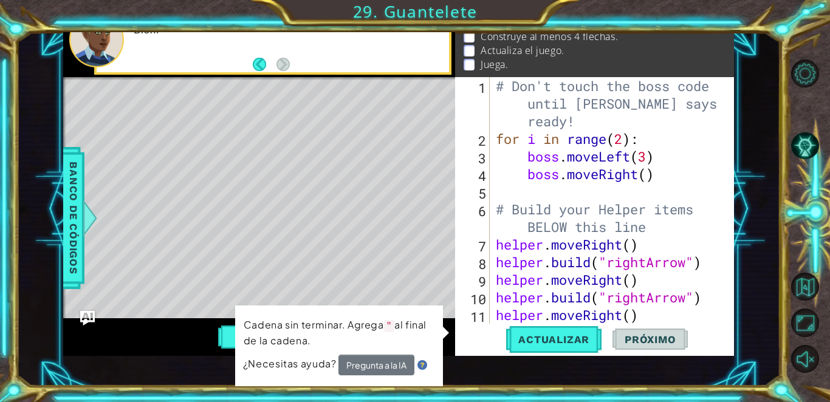
drag, startPoint x: 273, startPoint y: 266, endPoint x: 657, endPoint y: 393, distance: 404.1
click at [404, 393] on div "1 ההההההההההההההההההההההההההההההההההההההההההההההההההההההההההההההההההההההההההההה…" at bounding box center [415, 201] width 830 height 402
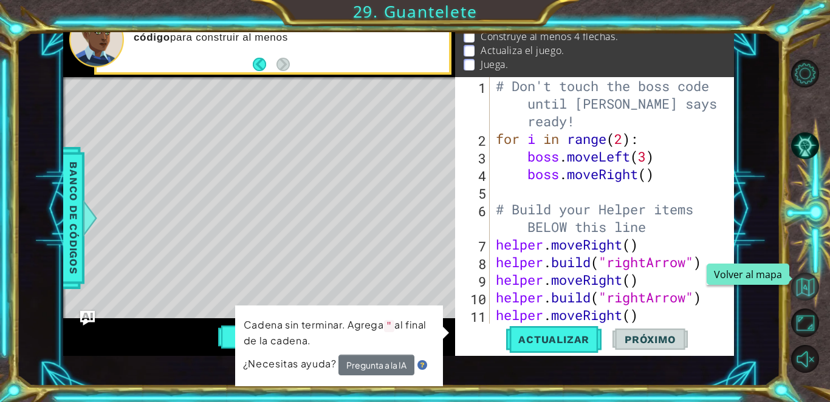
click at [404, 294] on button "Volver al mapa" at bounding box center [805, 287] width 28 height 28
